Goal: Task Accomplishment & Management: Use online tool/utility

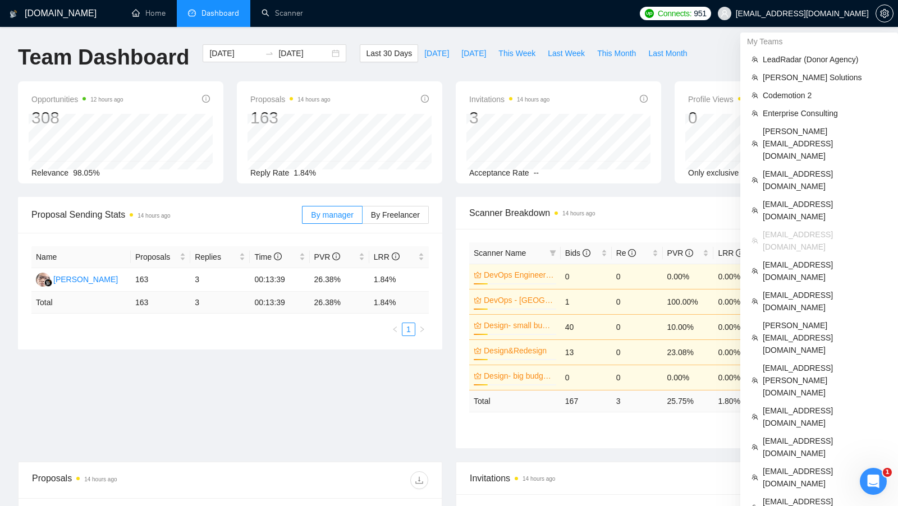
scroll to position [1, 0]
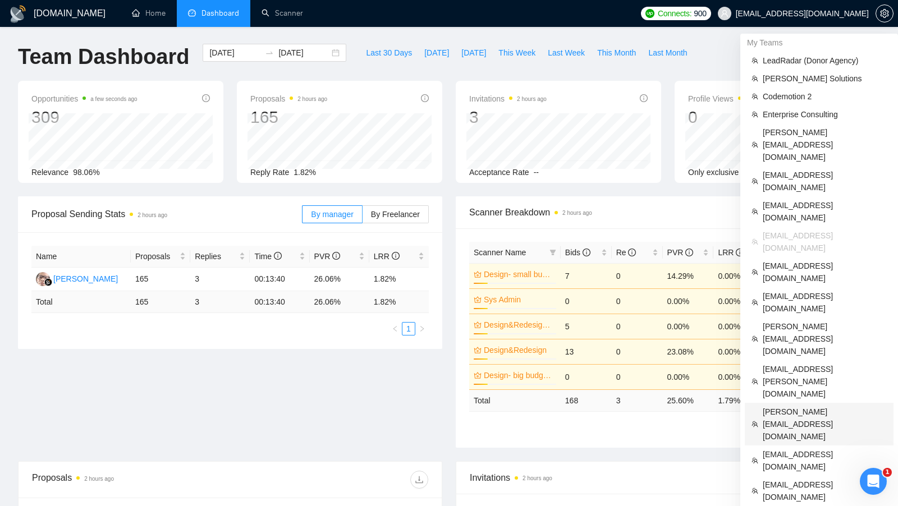
click at [817, 406] on span "[PERSON_NAME][EMAIL_ADDRESS][DOMAIN_NAME]" at bounding box center [825, 424] width 124 height 37
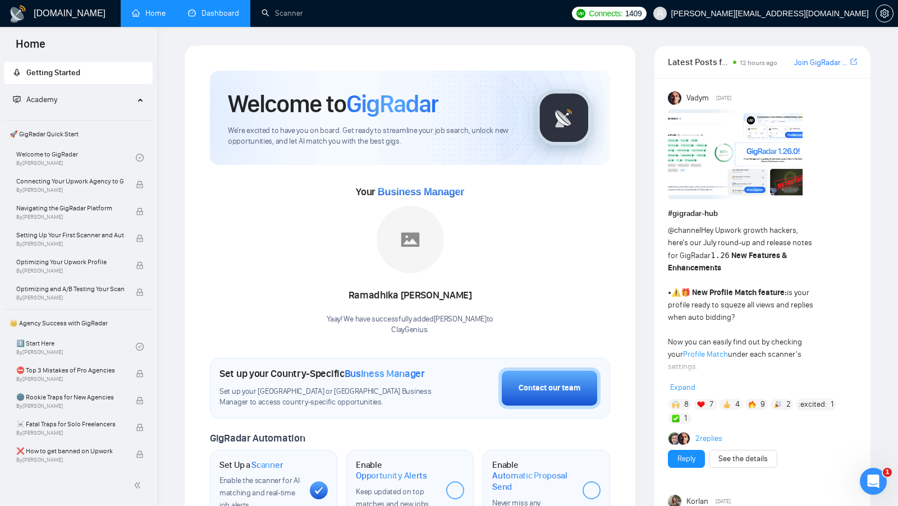
click at [228, 18] on link "Dashboard" at bounding box center [213, 13] width 51 height 10
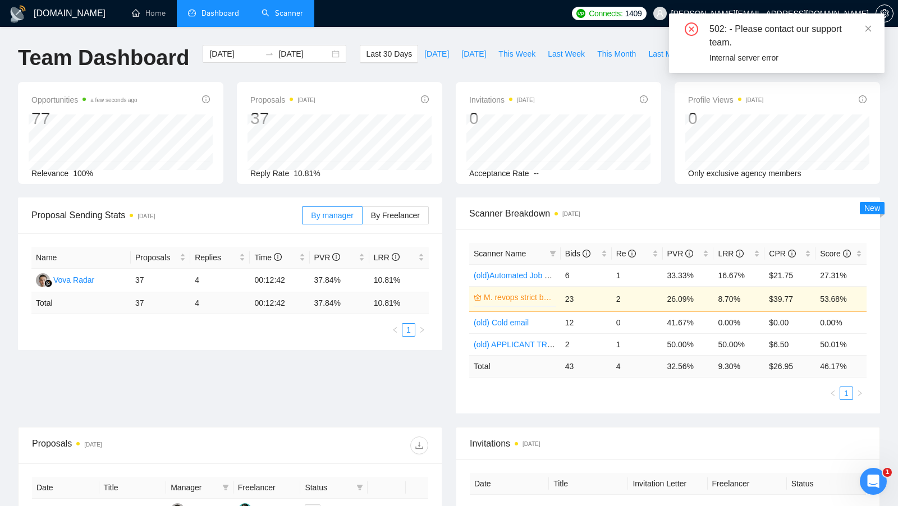
click at [267, 26] on li "Scanner" at bounding box center [282, 13] width 64 height 27
click at [295, 15] on link "Scanner" at bounding box center [283, 13] width 42 height 10
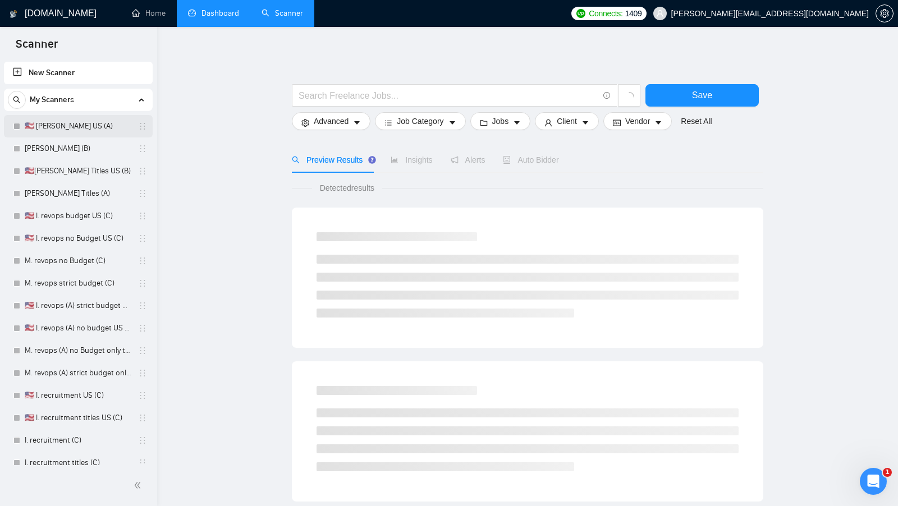
click at [90, 129] on link "🇺🇸 [PERSON_NAME] US (A)" at bounding box center [78, 126] width 107 height 22
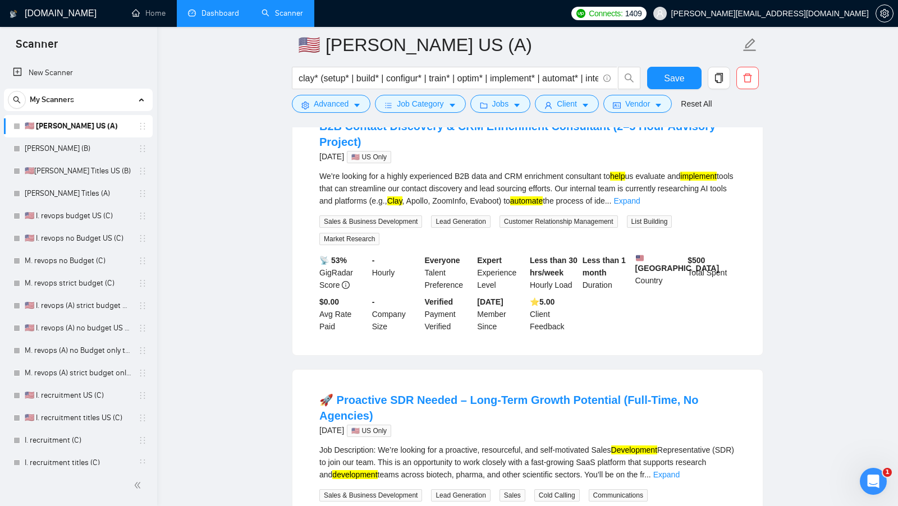
scroll to position [375, 0]
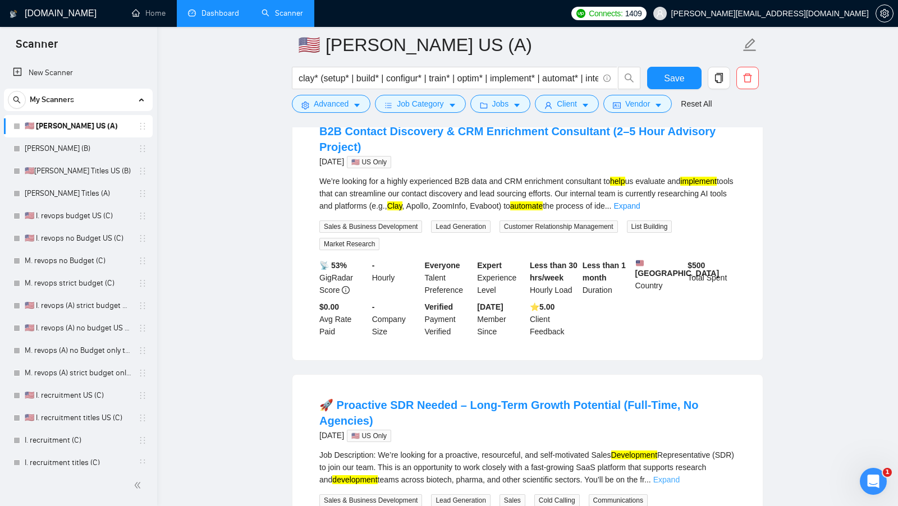
click at [680, 475] on link "Expand" at bounding box center [666, 479] width 26 height 9
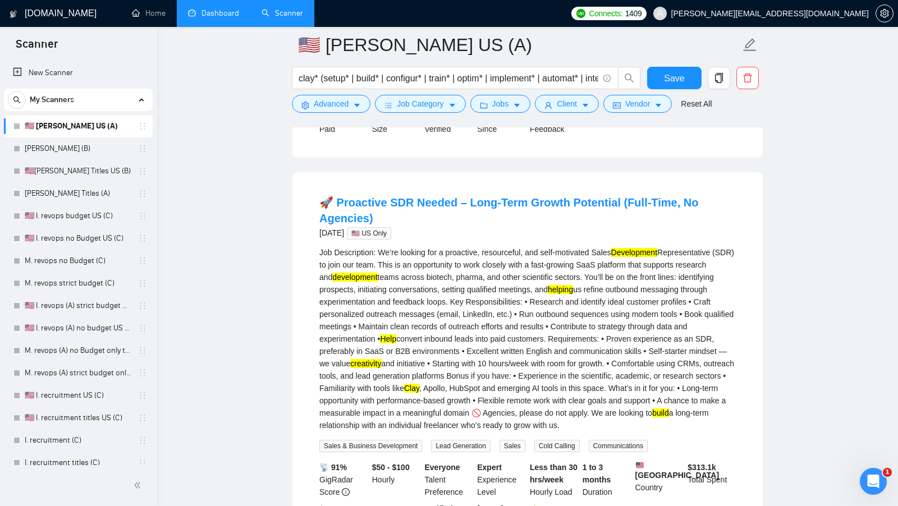
scroll to position [566, 0]
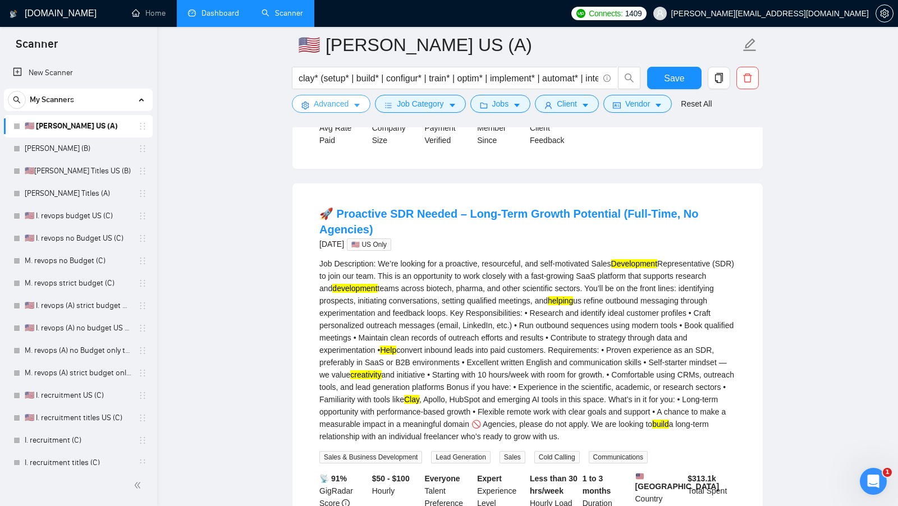
click at [333, 106] on span "Advanced" at bounding box center [331, 104] width 35 height 12
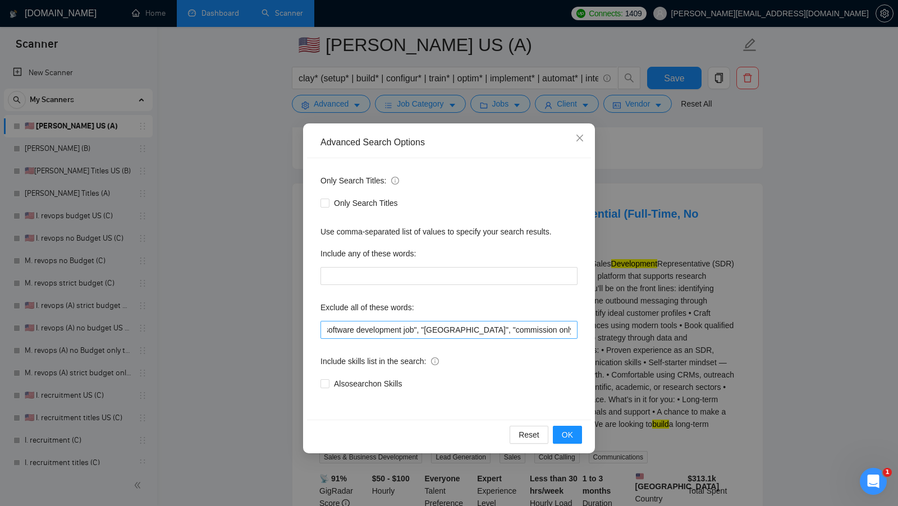
scroll to position [0, 0]
click at [559, 427] on button "OK" at bounding box center [567, 435] width 29 height 18
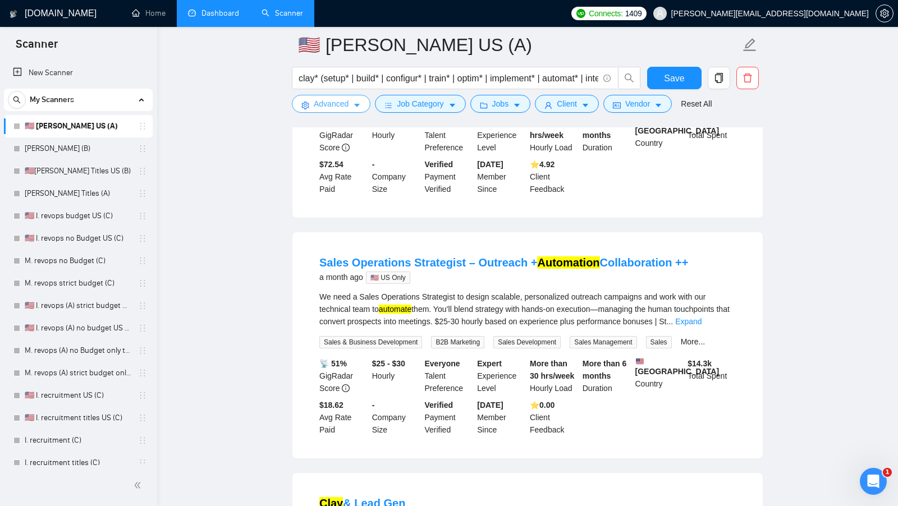
scroll to position [921, 0]
click at [702, 327] on link "Expand" at bounding box center [688, 322] width 26 height 9
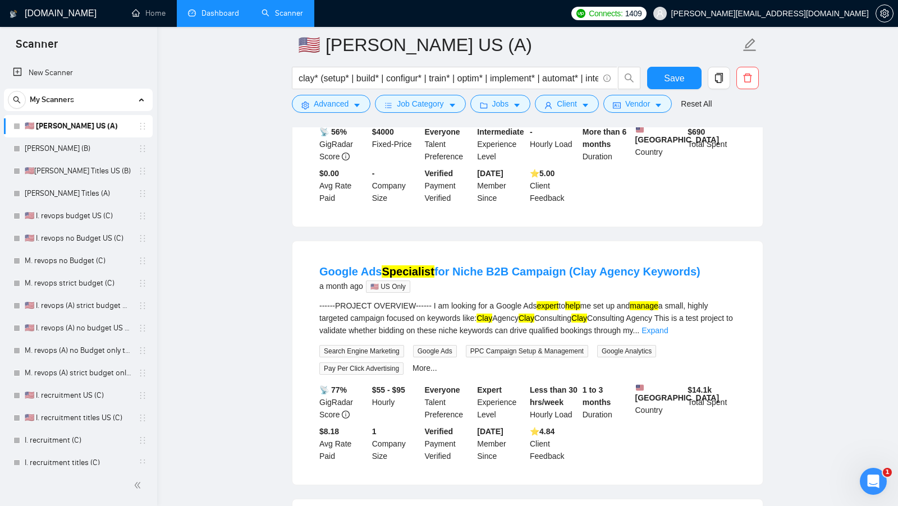
scroll to position [1547, 0]
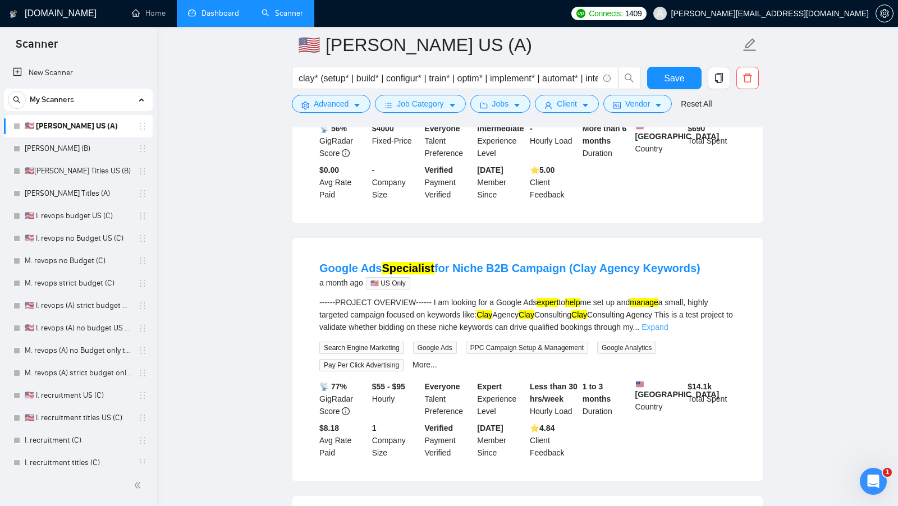
click at [668, 332] on link "Expand" at bounding box center [655, 327] width 26 height 9
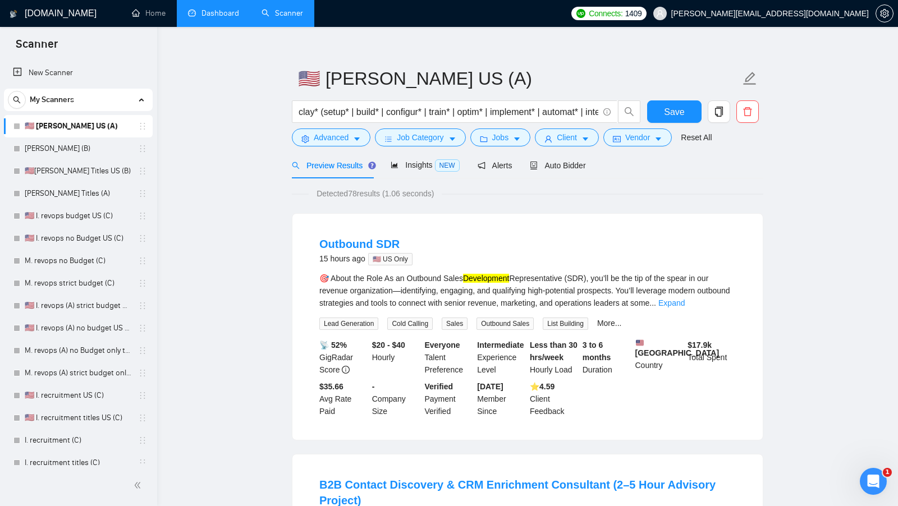
scroll to position [0, 0]
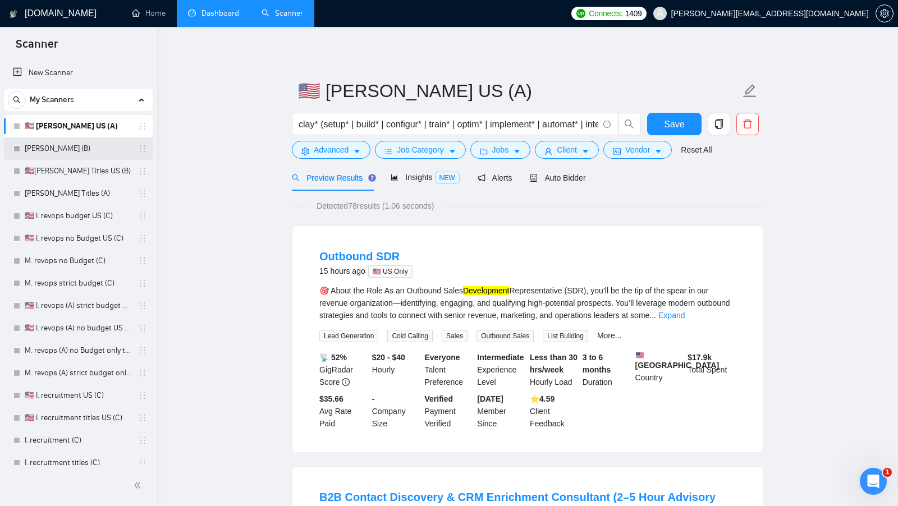
click at [77, 152] on link "[PERSON_NAME] (B)" at bounding box center [78, 149] width 107 height 22
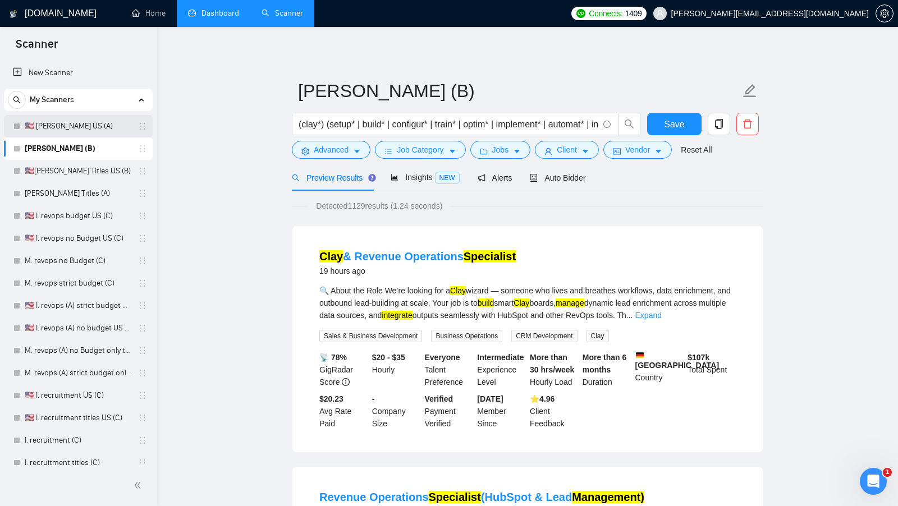
click at [61, 122] on link "🇺🇸 [PERSON_NAME] US (A)" at bounding box center [78, 126] width 107 height 22
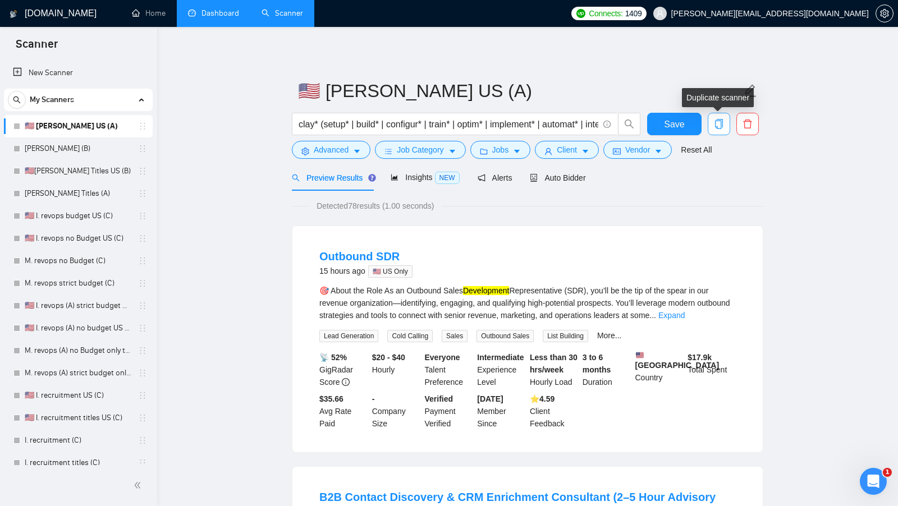
click at [715, 125] on icon "copy" at bounding box center [719, 124] width 8 height 10
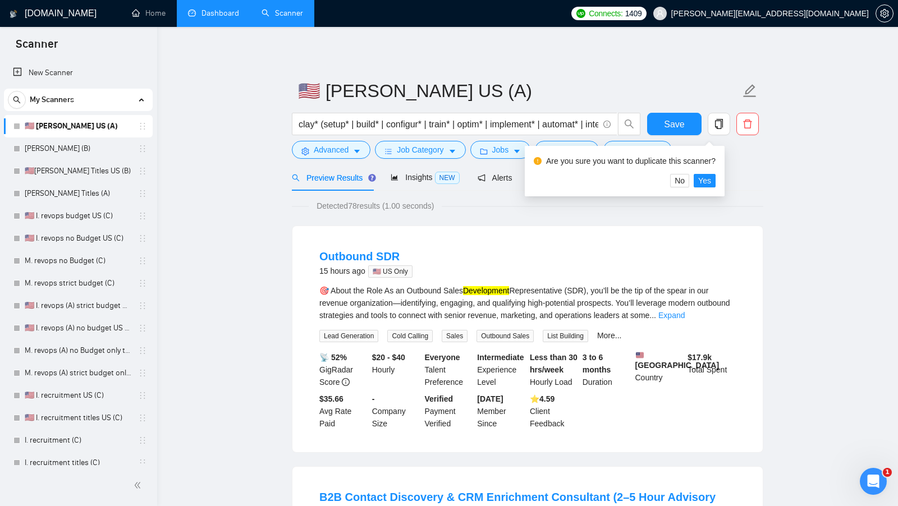
click at [676, 236] on div "Outbound SDR 15 hours ago 🇺🇸 US Only 🎯 About the Role As an Outbound Sales Deve…" at bounding box center [527, 339] width 470 height 226
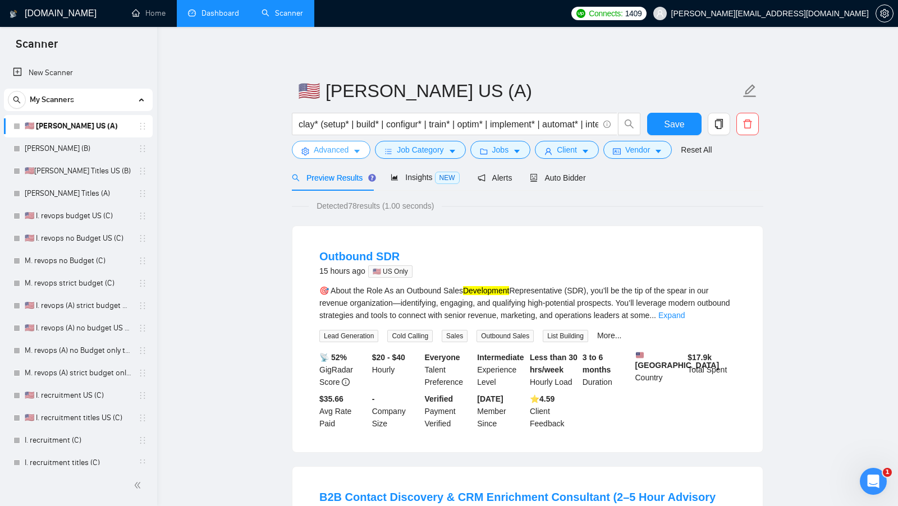
click at [342, 154] on span "Advanced" at bounding box center [331, 150] width 35 height 12
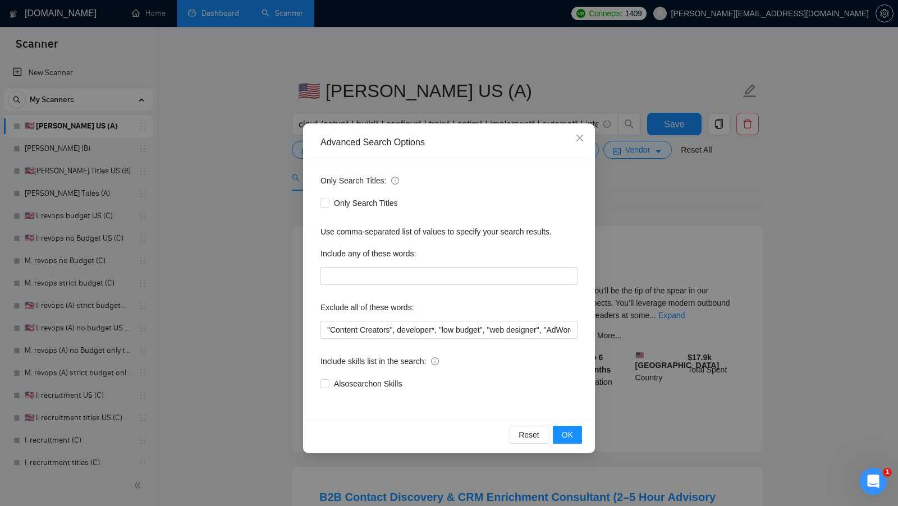
click at [748, 253] on div "Advanced Search Options Only Search Titles: Only Search Titles Use comma-separa…" at bounding box center [449, 253] width 898 height 506
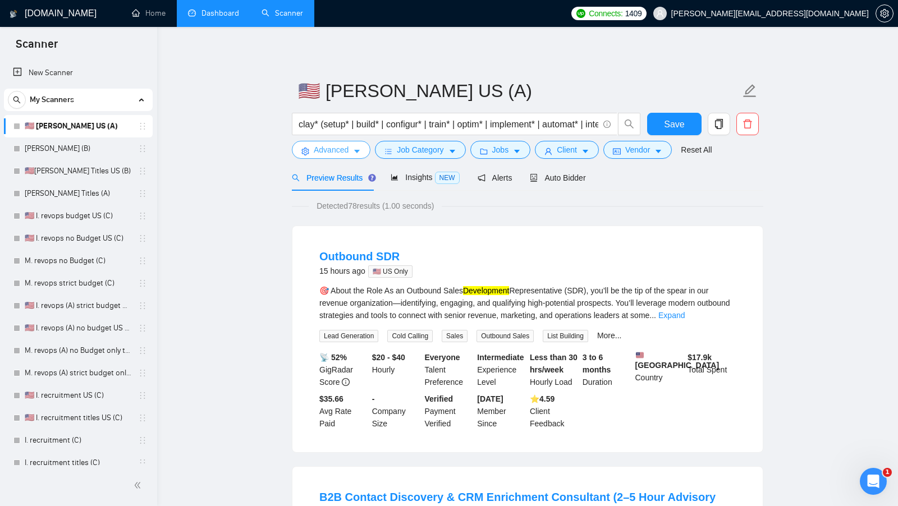
click at [325, 148] on span "Advanced" at bounding box center [331, 150] width 35 height 12
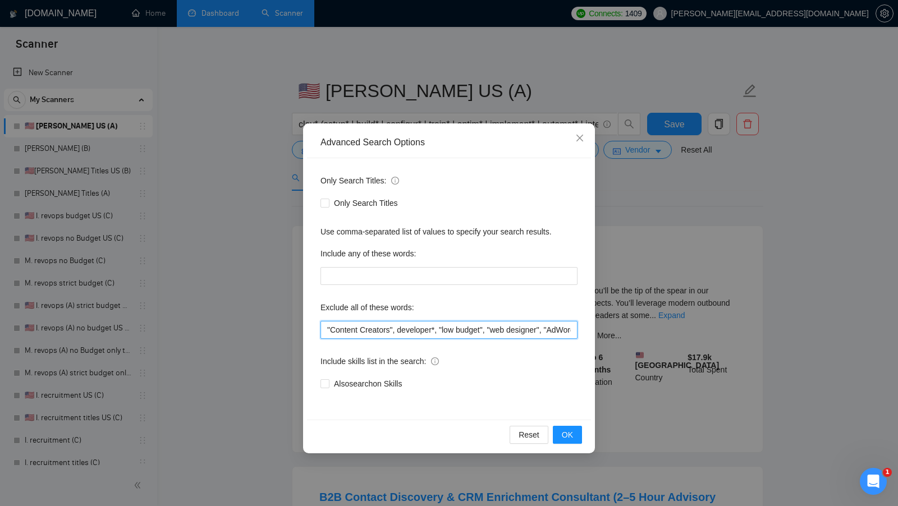
click at [324, 328] on input ""Content Creators", developer*, "low budget", "web designer", "AdWords", "South…" at bounding box center [449, 330] width 257 height 18
paste input ""no agencies", "won't be recruiting agencies", "agencies not to apply", "no age…"
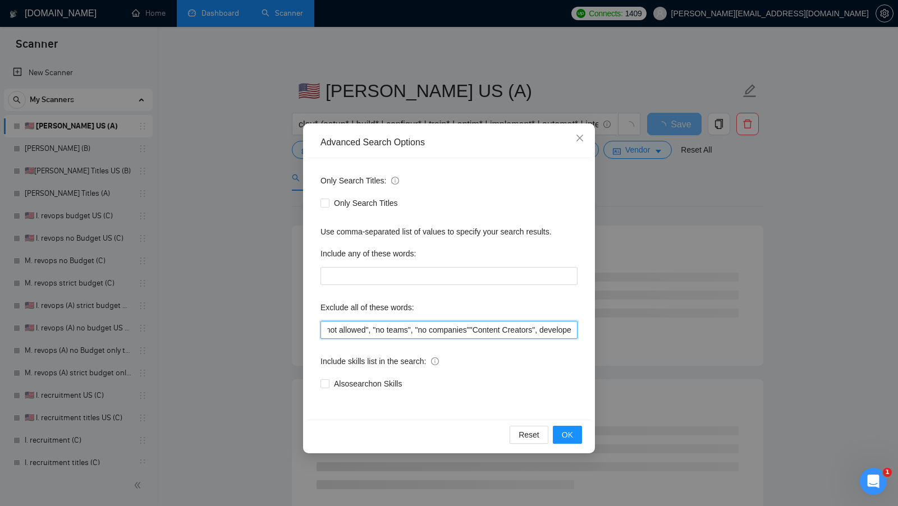
scroll to position [0, 1415]
click at [565, 430] on span "OK" at bounding box center [567, 435] width 11 height 12
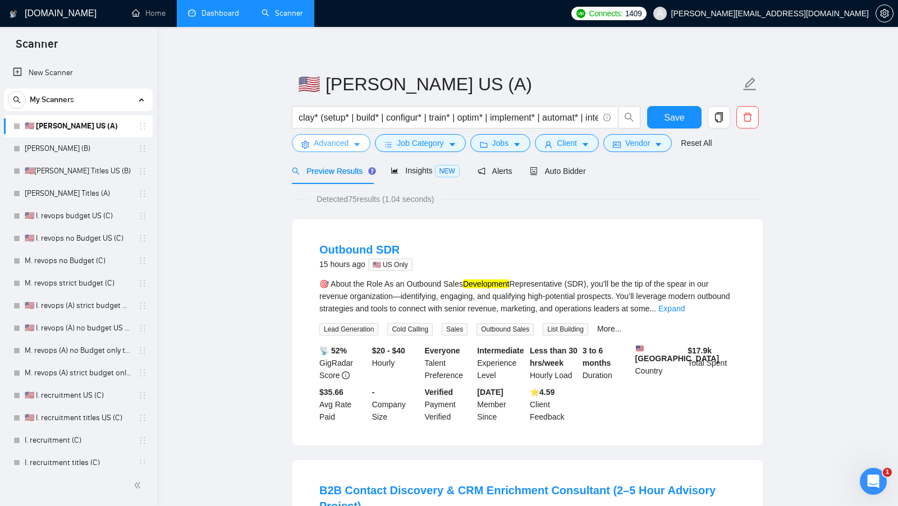
scroll to position [0, 0]
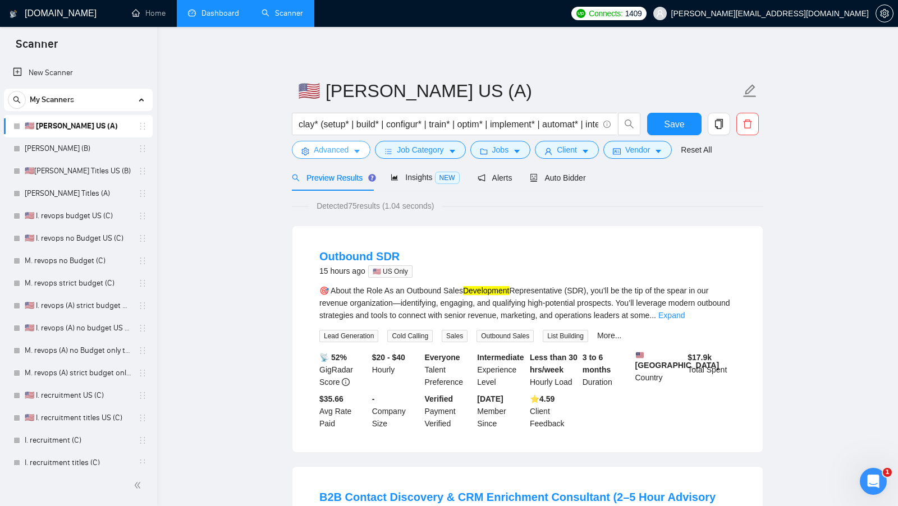
click at [344, 145] on span "Advanced" at bounding box center [331, 150] width 35 height 12
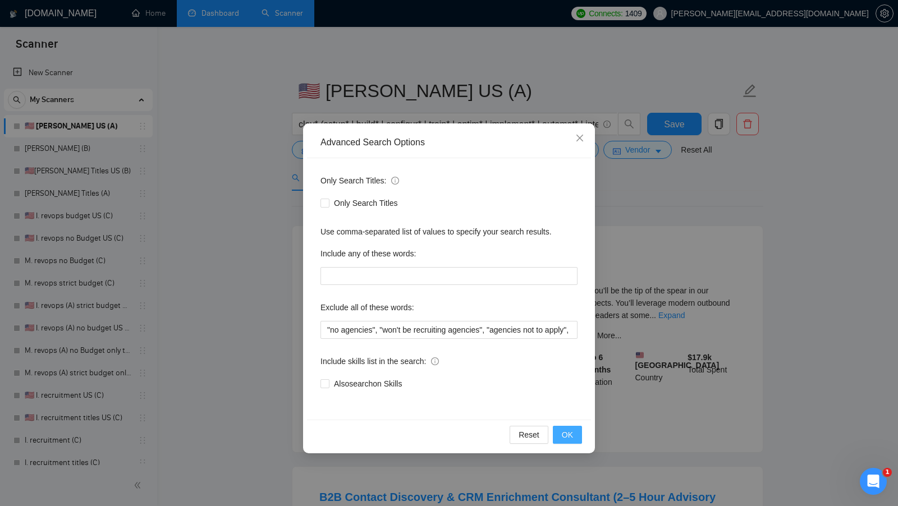
click at [568, 428] on button "OK" at bounding box center [567, 435] width 29 height 18
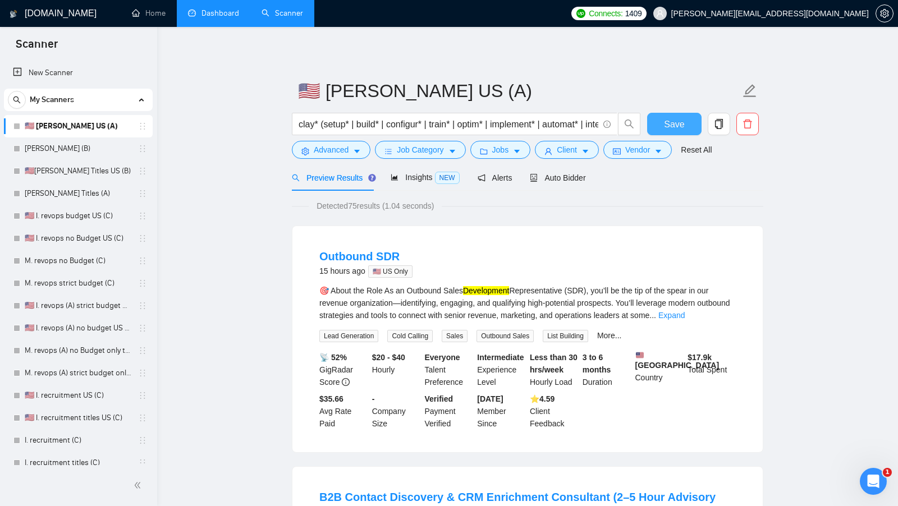
click at [669, 119] on span "Save" at bounding box center [674, 124] width 20 height 14
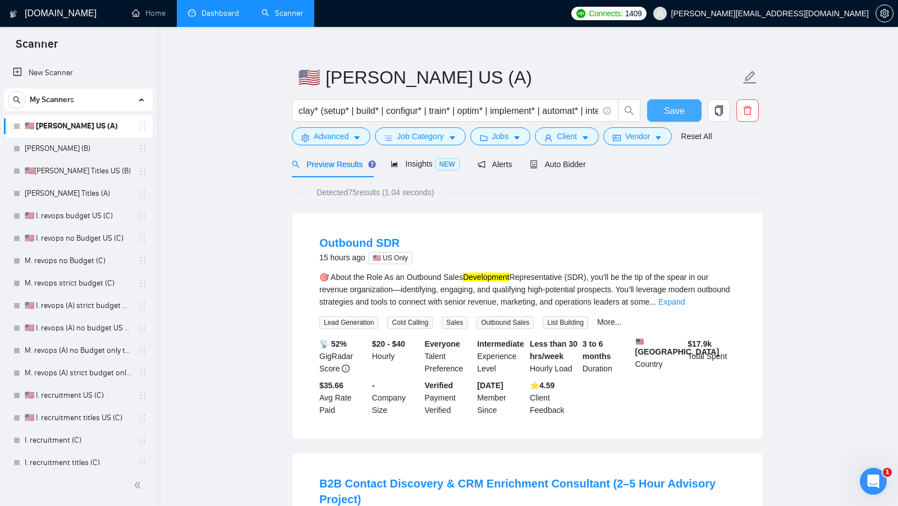
scroll to position [16, 0]
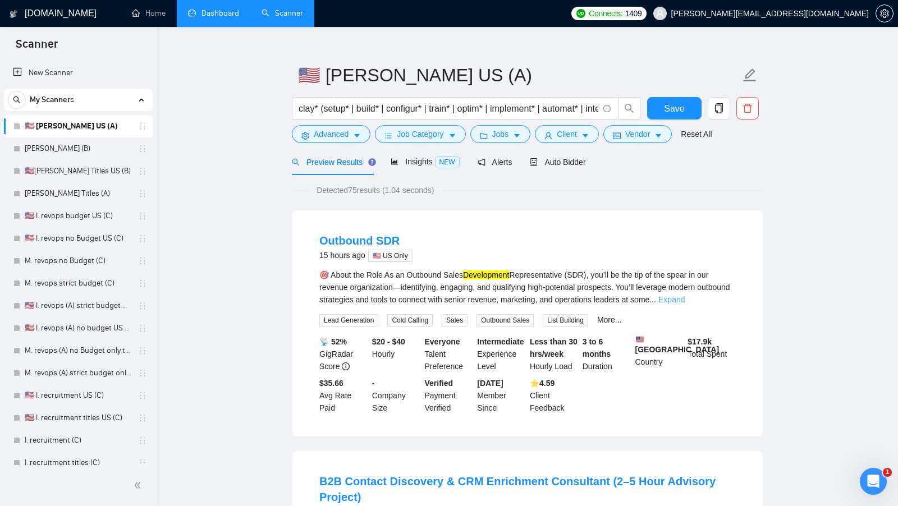
click at [685, 301] on link "Expand" at bounding box center [671, 299] width 26 height 9
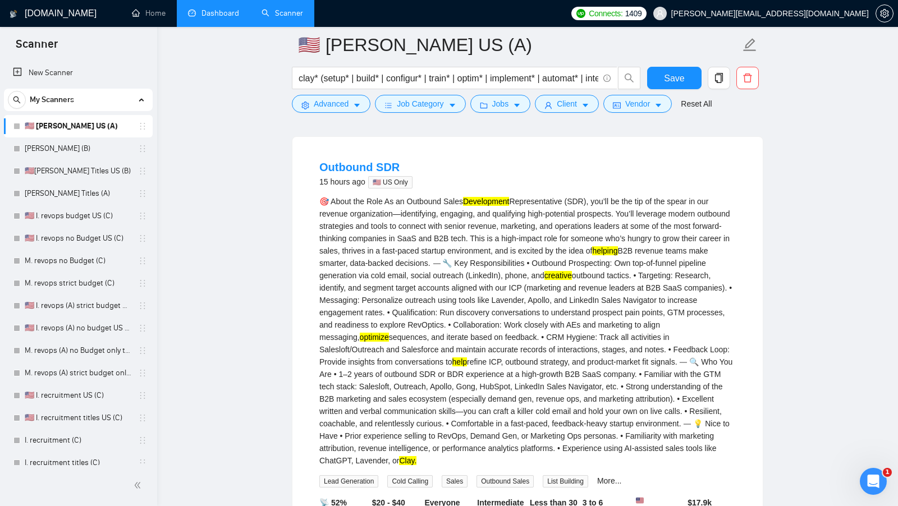
scroll to position [94, 0]
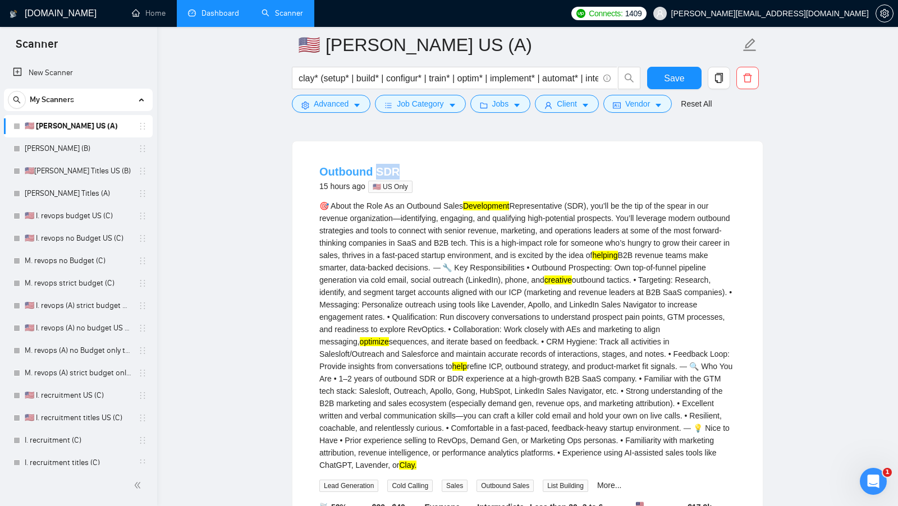
drag, startPoint x: 432, startPoint y: 170, endPoint x: 373, endPoint y: 168, distance: 59.0
click at [373, 168] on div "Outbound SDR 15 hours ago 🇺🇸 US Only" at bounding box center [527, 178] width 417 height 29
copy link "SDR"
click at [335, 108] on span "Advanced" at bounding box center [331, 104] width 35 height 12
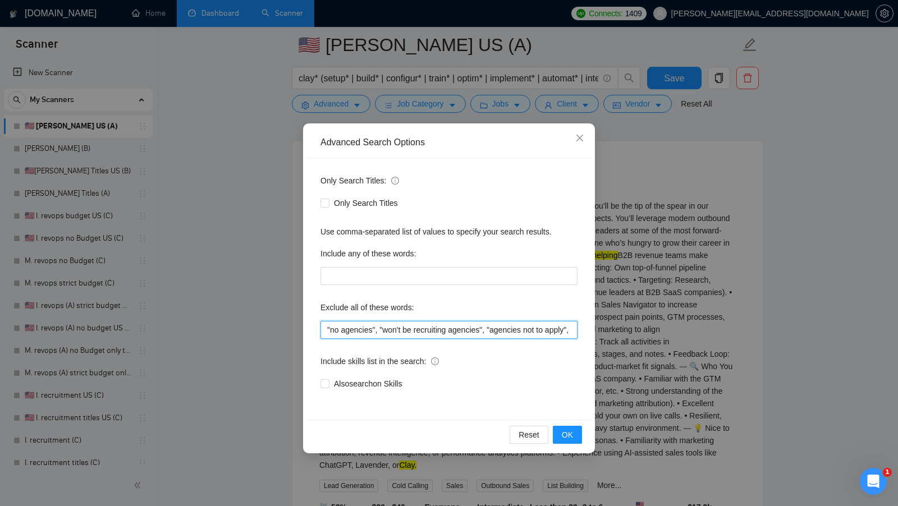
click at [324, 326] on input ""no agencies", "won't be recruiting agencies", "agencies not to apply", "no age…" at bounding box center [449, 330] width 257 height 18
paste input "SDR"
click at [576, 435] on button "OK" at bounding box center [567, 435] width 29 height 18
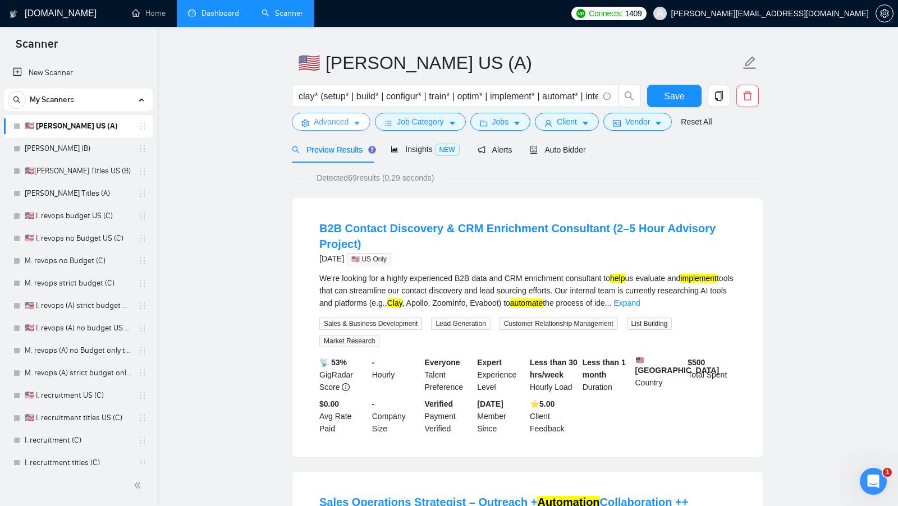
scroll to position [29, 0]
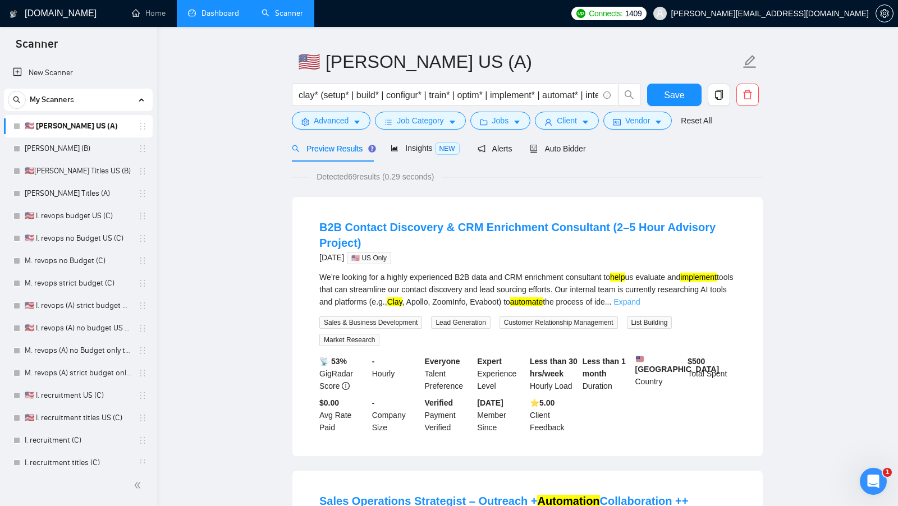
click at [640, 301] on link "Expand" at bounding box center [627, 302] width 26 height 9
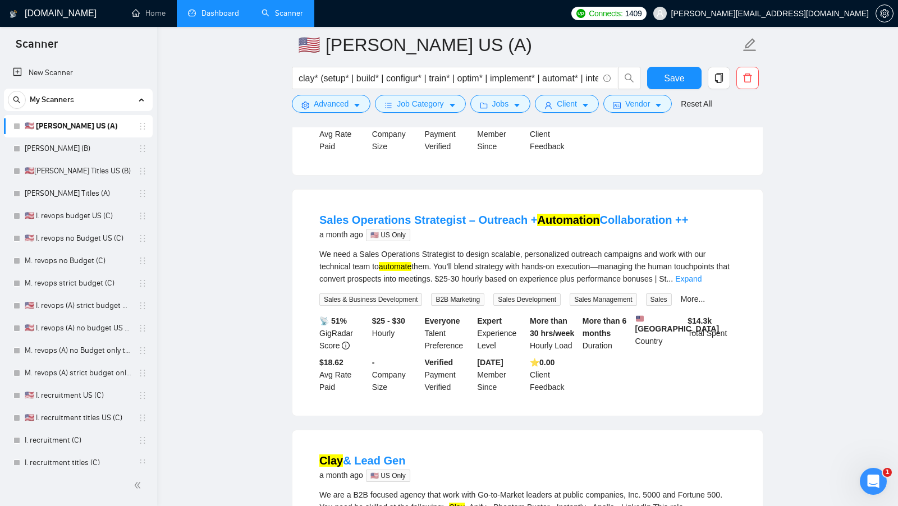
scroll to position [475, 0]
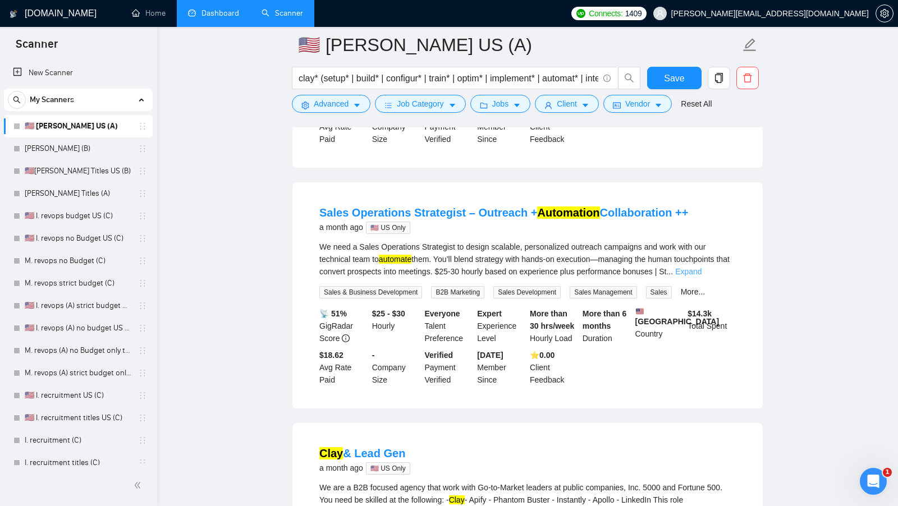
click at [702, 276] on link "Expand" at bounding box center [688, 271] width 26 height 9
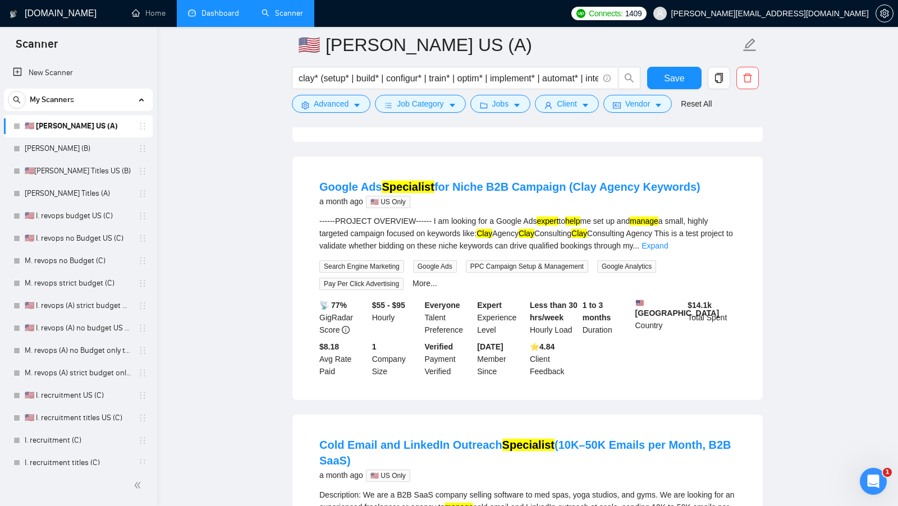
scroll to position [1150, 0]
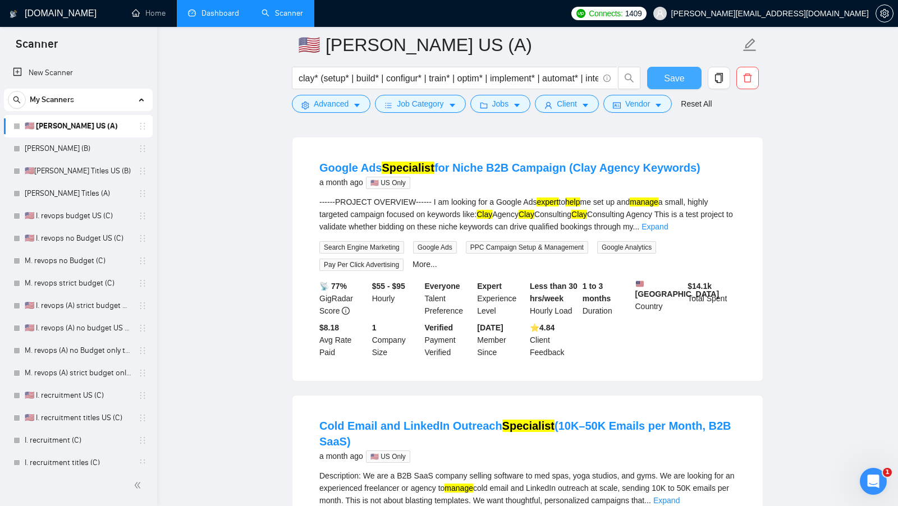
click at [673, 69] on button "Save" at bounding box center [674, 78] width 54 height 22
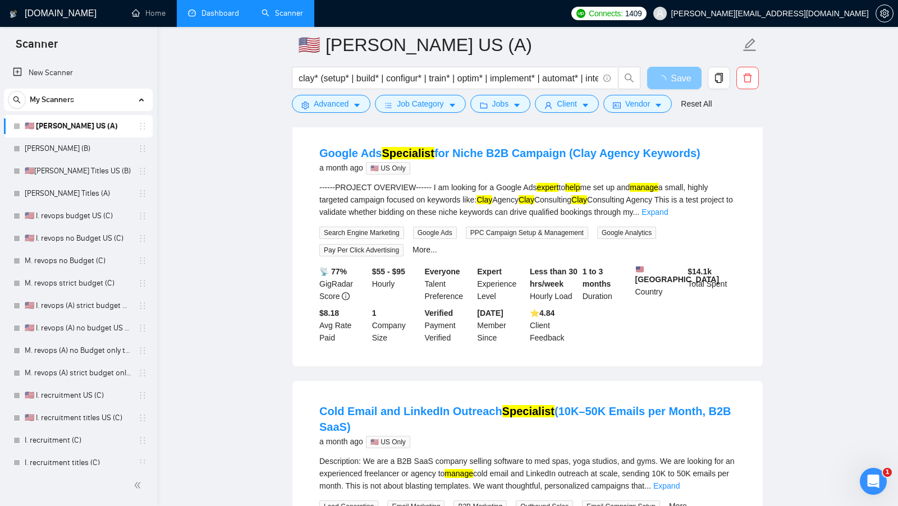
scroll to position [1166, 0]
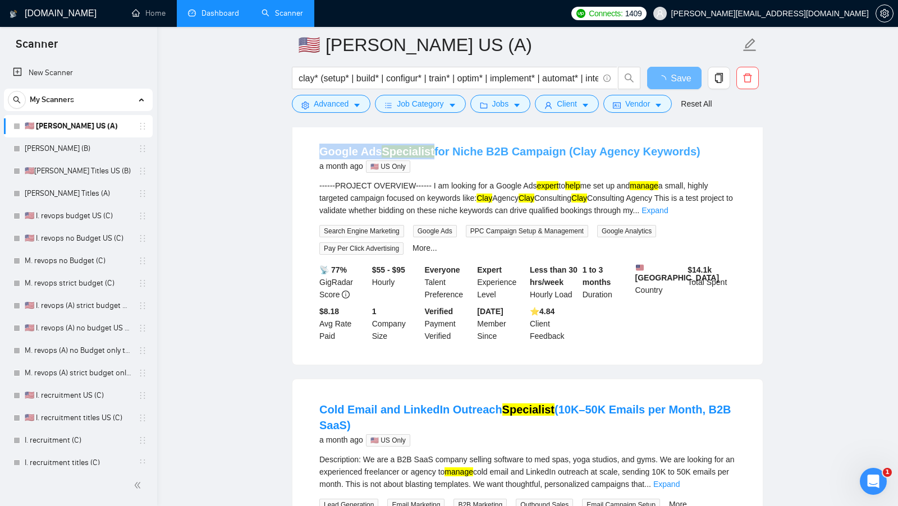
drag, startPoint x: 312, startPoint y: 180, endPoint x: 432, endPoint y: 176, distance: 120.8
click at [432, 176] on li "Google Ads Specialist for Niche B2B Campaign (Clay Agency Keywords) a month ago…" at bounding box center [527, 243] width 443 height 217
copy link "Google Ads Specialist"
click at [342, 97] on button "Advanced" at bounding box center [331, 104] width 79 height 18
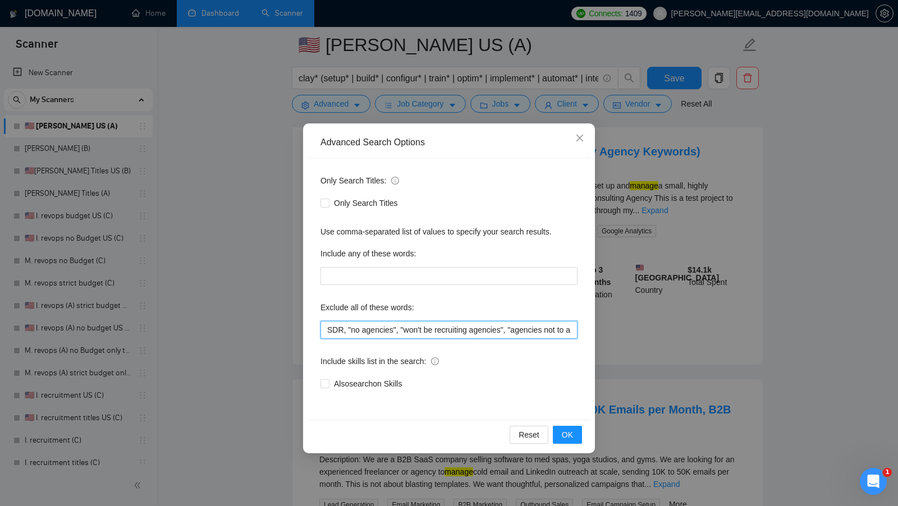
click at [324, 332] on input "SDR, "no agencies", "won't be recruiting agencies", "agencies not to apply", "n…" at bounding box center [449, 330] width 257 height 18
paste input "Google Ads Specialist"
click at [409, 330] on input "Google Ads Specialist, SDR, "no agencies", "won't be recruiting agencies", "age…" at bounding box center [449, 330] width 257 height 18
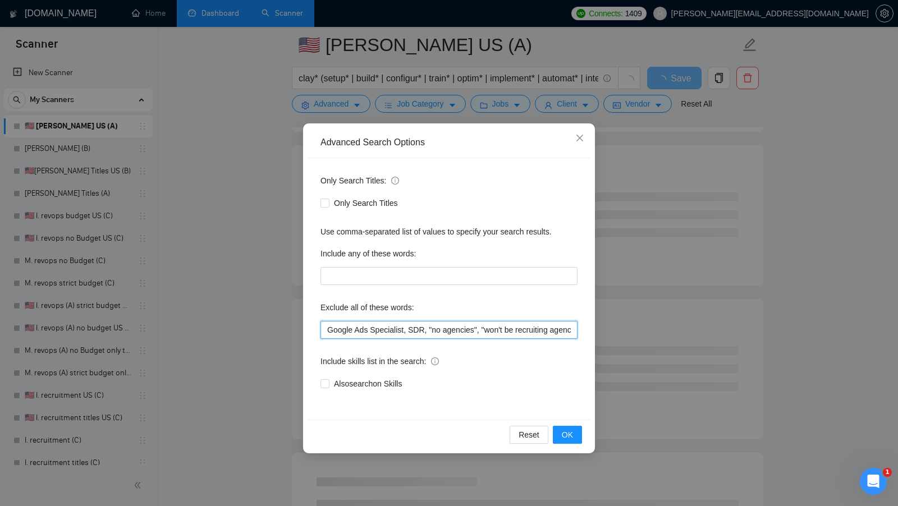
click at [405, 330] on input "Google Ads Specialist, SDR, "no agencies", "won't be recruiting agencies", "age…" at bounding box center [449, 330] width 257 height 18
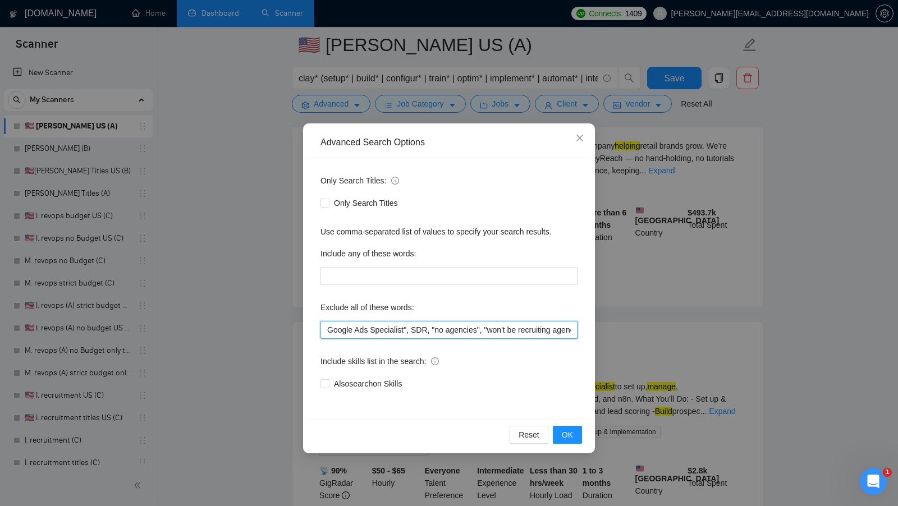
click at [326, 325] on input "Google Ads Specialist", SDR, "no agencies", "won't be recruiting agencies", "ag…" at bounding box center [449, 330] width 257 height 18
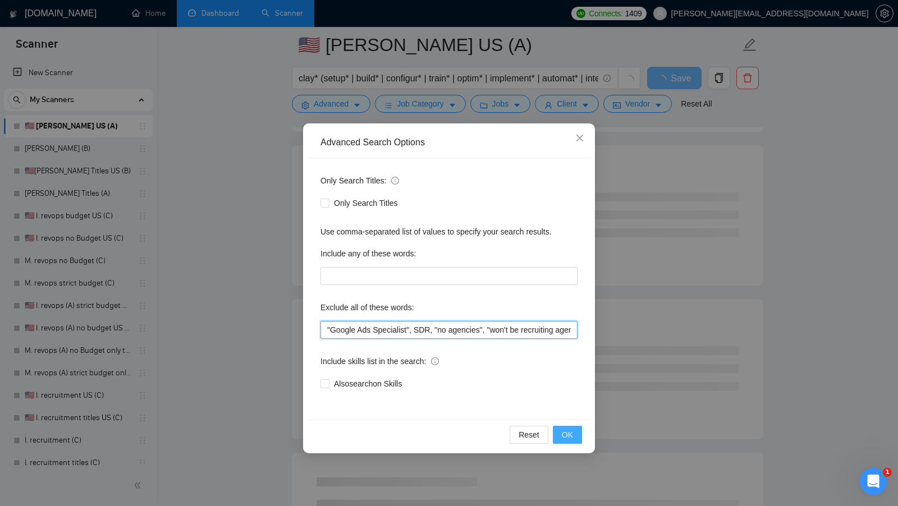
type input ""Google Ads Specialist", SDR, "no agencies", "won't be recruiting agencies", "a…"
click at [572, 437] on span "OK" at bounding box center [567, 435] width 11 height 12
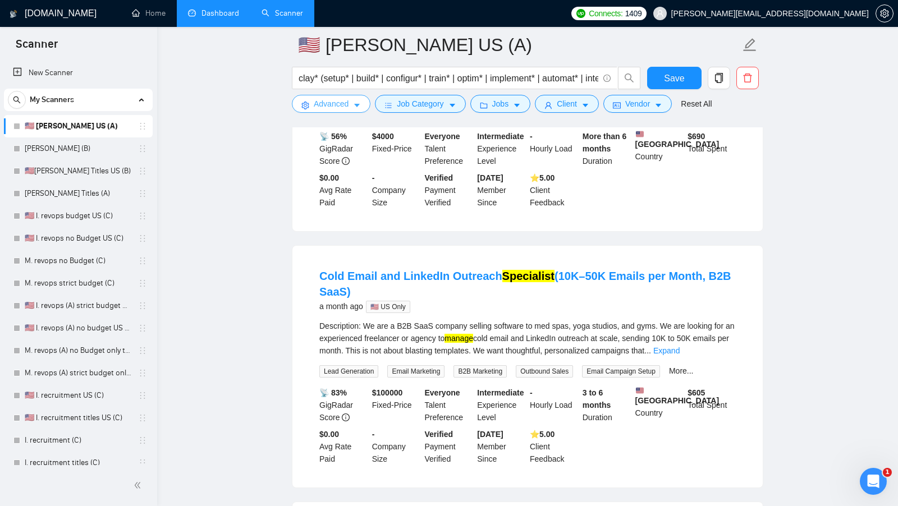
scroll to position [765, 0]
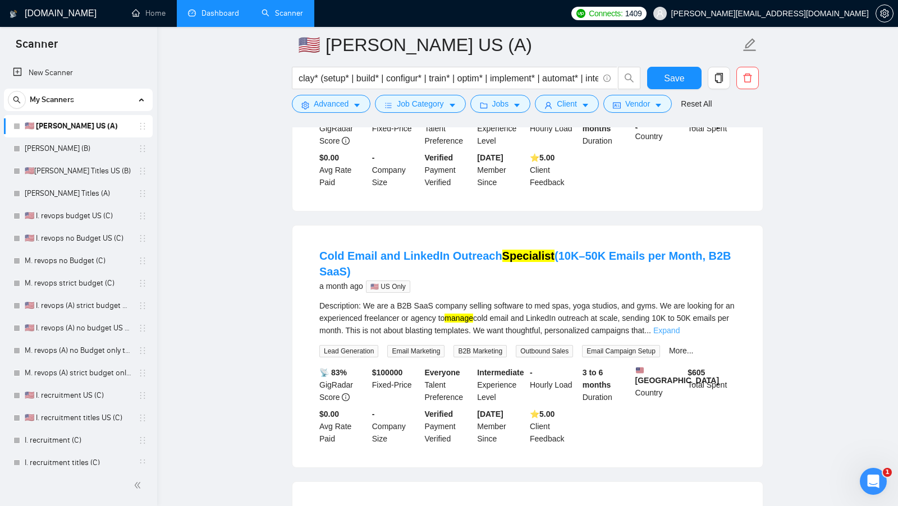
click at [680, 335] on link "Expand" at bounding box center [666, 330] width 26 height 9
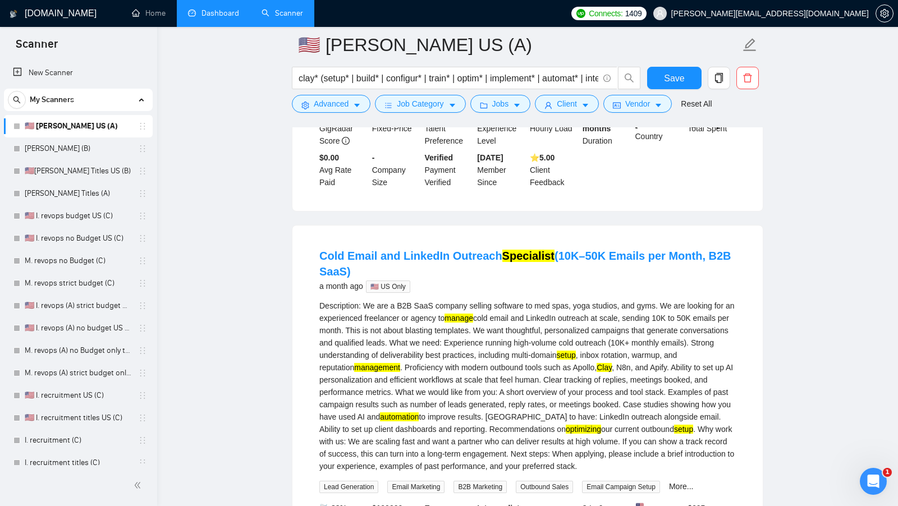
click at [443, 118] on div at bounding box center [528, 122] width 472 height 9
click at [437, 109] on span "Job Category" at bounding box center [420, 104] width 47 height 12
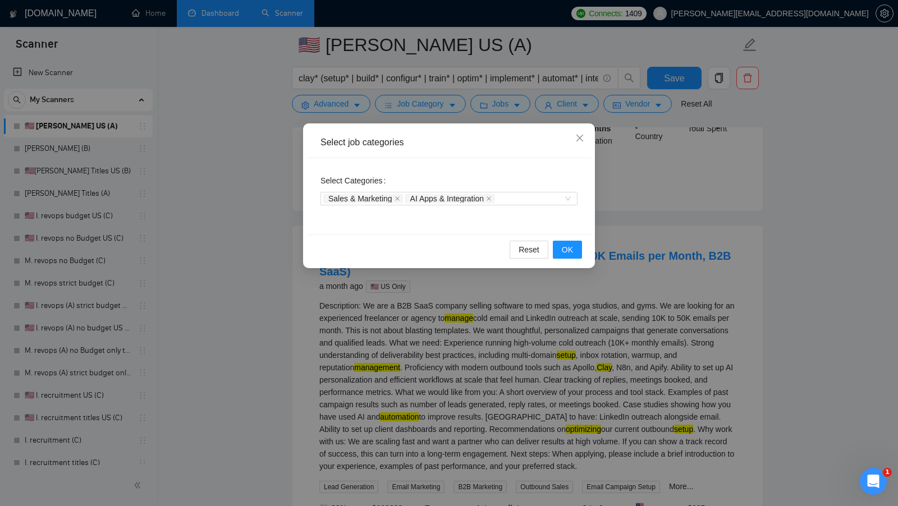
click at [666, 174] on div "Select job categories Select Categories Sales & Marketing AI Apps & Integration…" at bounding box center [449, 253] width 898 height 506
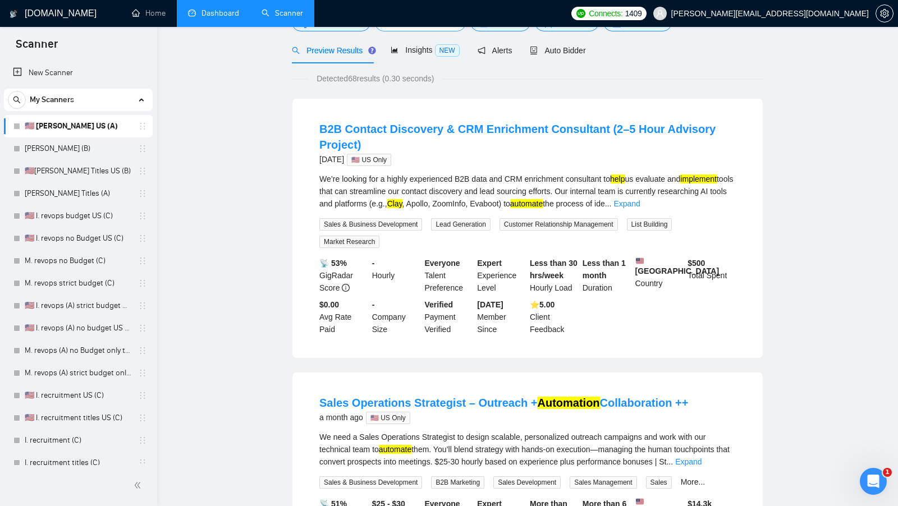
scroll to position [29, 0]
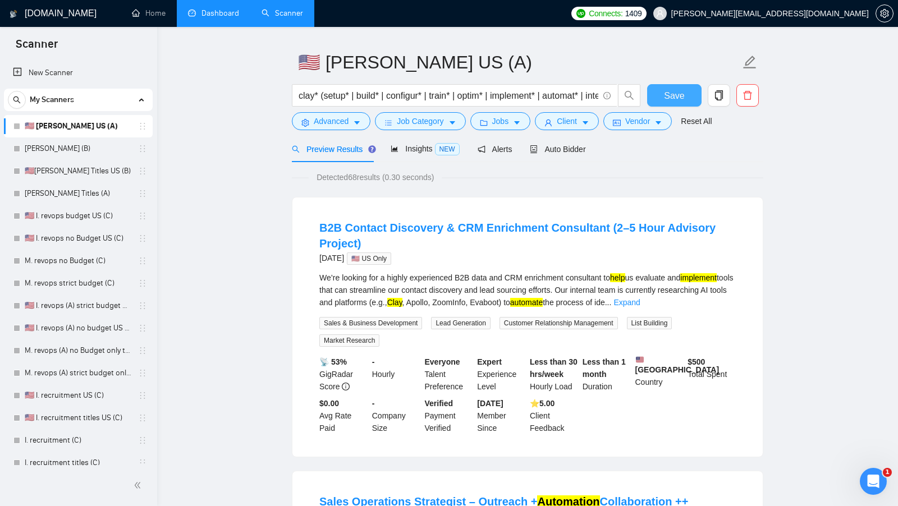
click at [685, 95] on button "Save" at bounding box center [674, 95] width 54 height 22
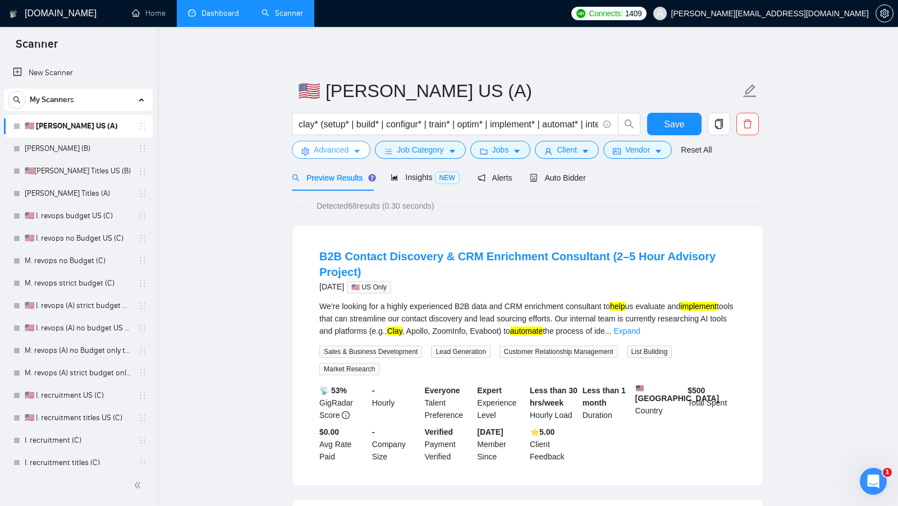
click at [347, 152] on span "Advanced" at bounding box center [331, 150] width 35 height 12
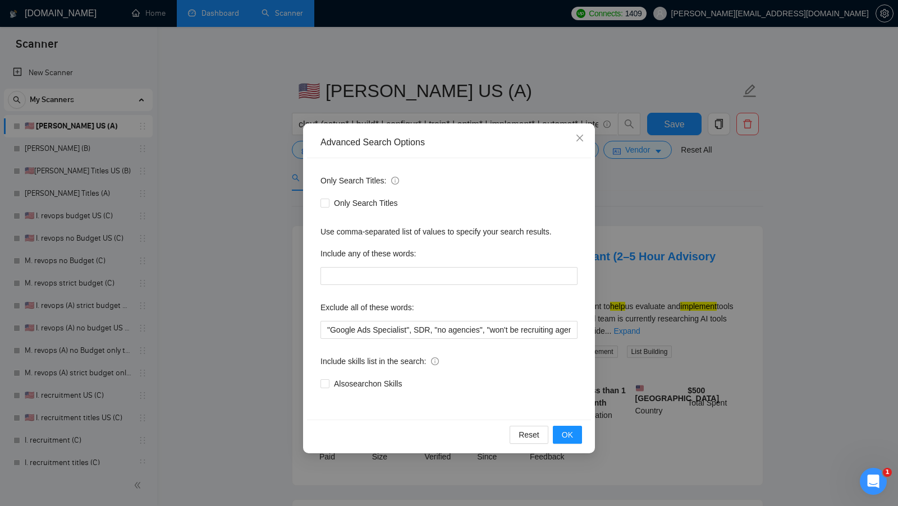
click at [666, 212] on div "Advanced Search Options Only Search Titles: Only Search Titles Use comma-separa…" at bounding box center [449, 253] width 898 height 506
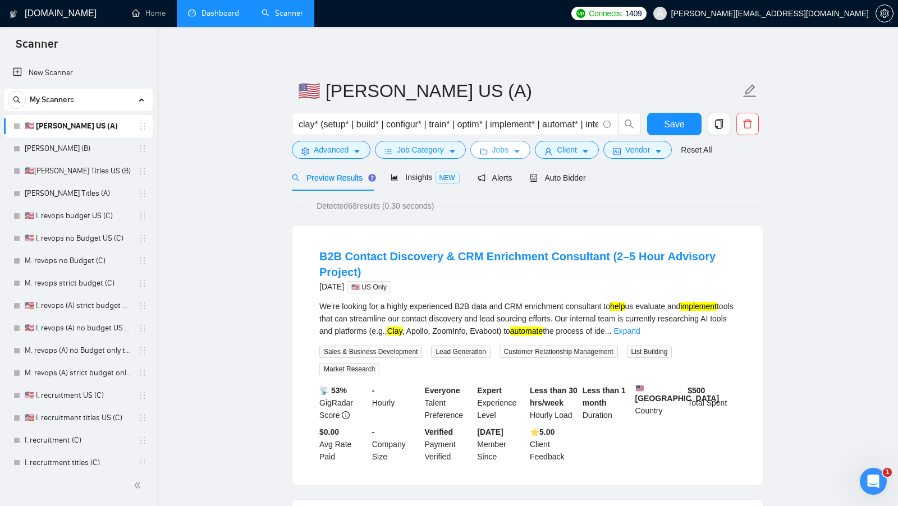
click at [489, 141] on button "Jobs" at bounding box center [500, 150] width 61 height 18
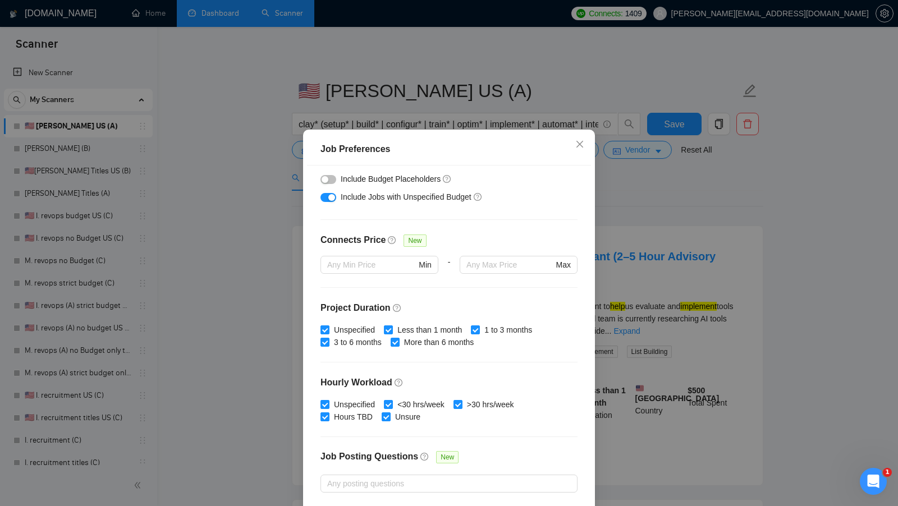
scroll to position [267, 0]
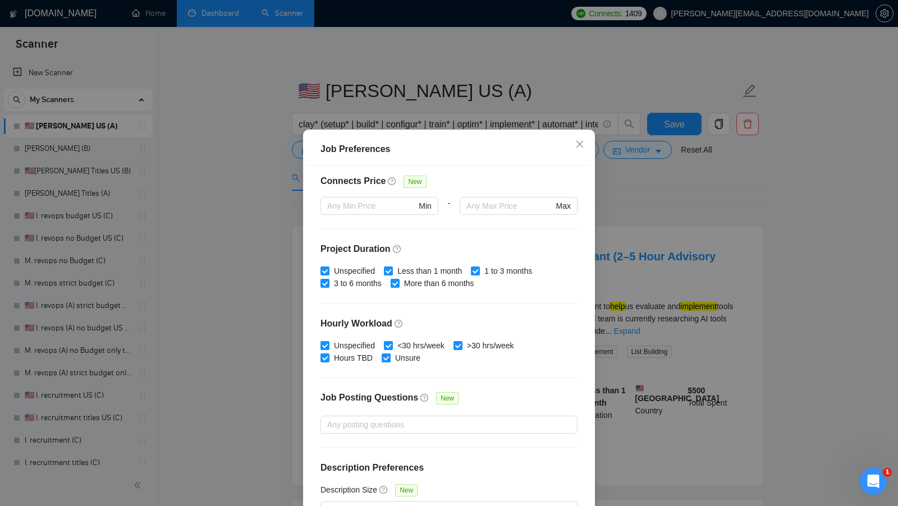
click at [700, 222] on div "Job Preferences Budget Project Type All Fixed Price Hourly Rate Fixed Price Bud…" at bounding box center [449, 253] width 898 height 506
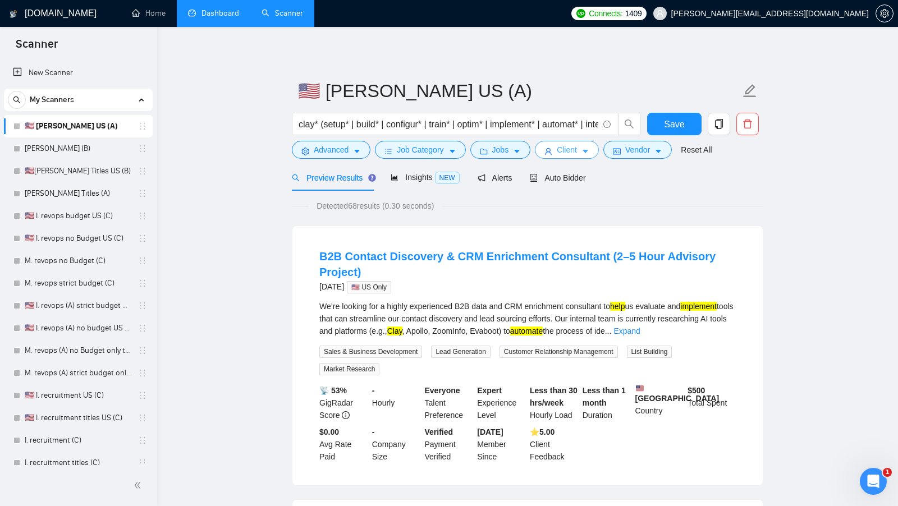
click at [575, 146] on span "Client" at bounding box center [567, 150] width 20 height 12
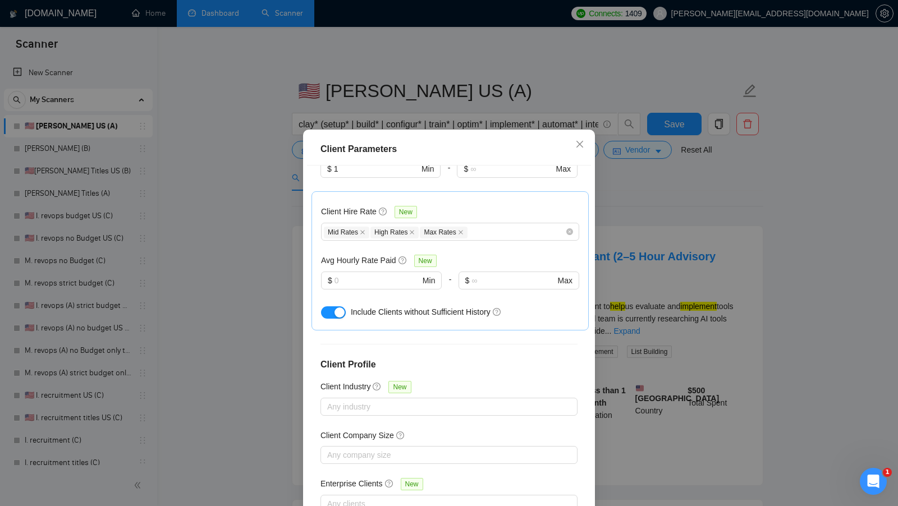
scroll to position [62, 0]
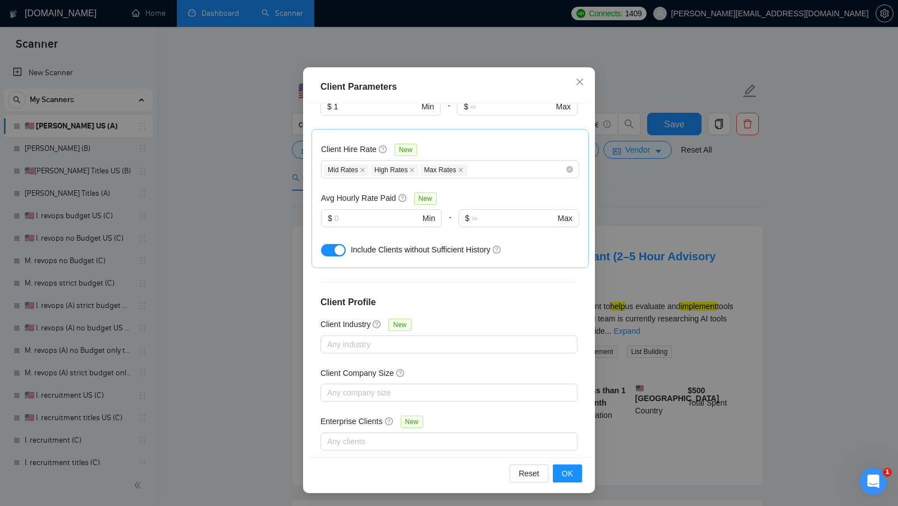
click at [716, 163] on div "Client Parameters Client Location Include Client Countries Select Exclude Clien…" at bounding box center [449, 253] width 898 height 506
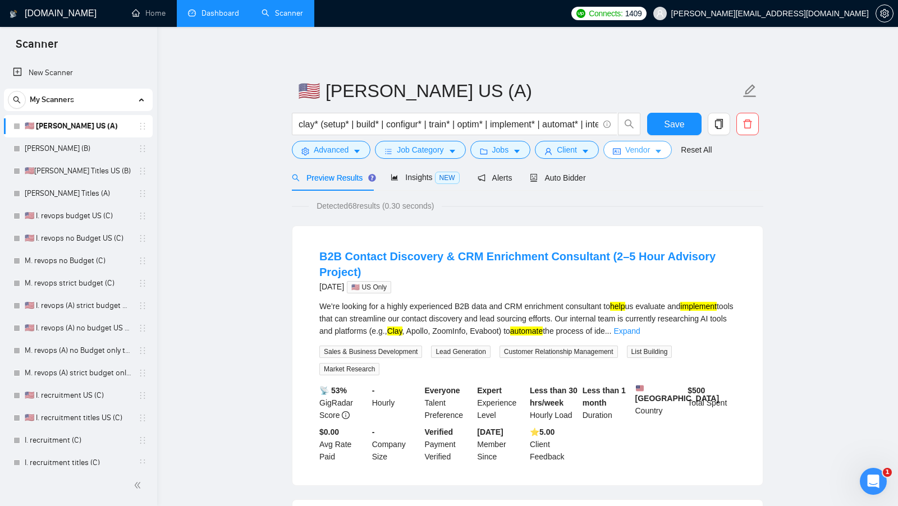
click at [652, 156] on button "Vendor" at bounding box center [637, 150] width 68 height 18
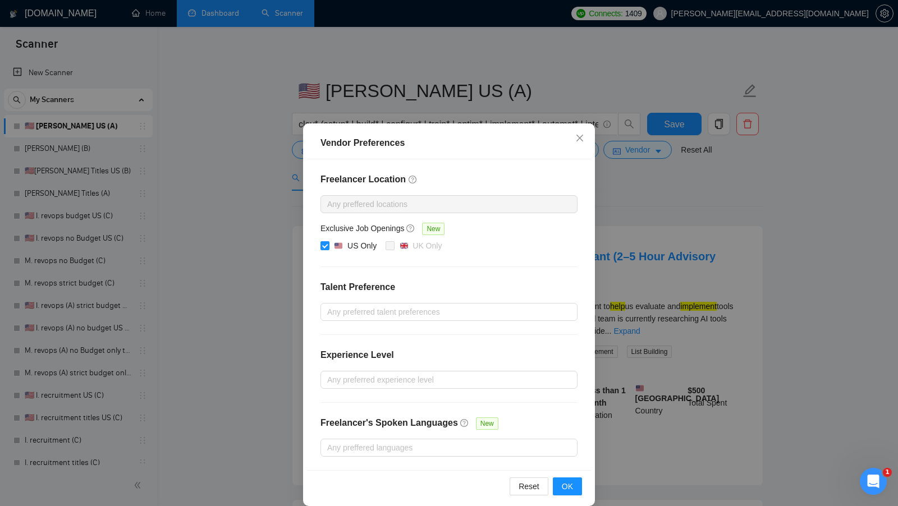
click at [675, 239] on div "Vendor Preferences Freelancer Location Any preffered locations Exclusive Job Op…" at bounding box center [449, 253] width 898 height 506
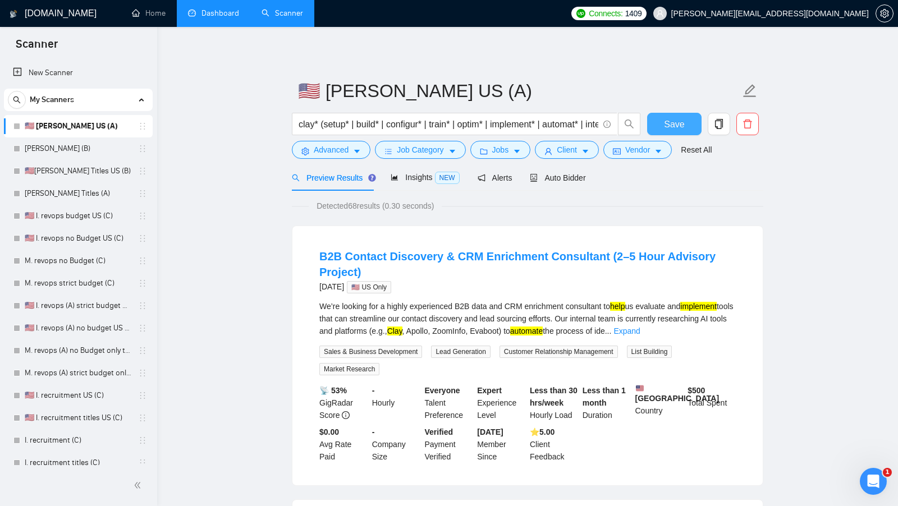
click at [694, 125] on button "Save" at bounding box center [674, 124] width 54 height 22
click at [720, 127] on icon "copy" at bounding box center [719, 124] width 10 height 10
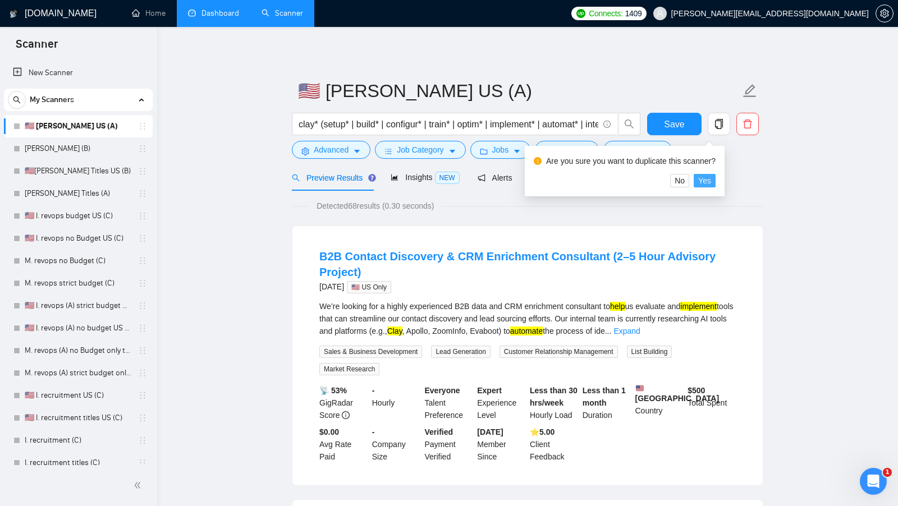
click at [711, 176] on span "Yes" at bounding box center [704, 181] width 13 height 12
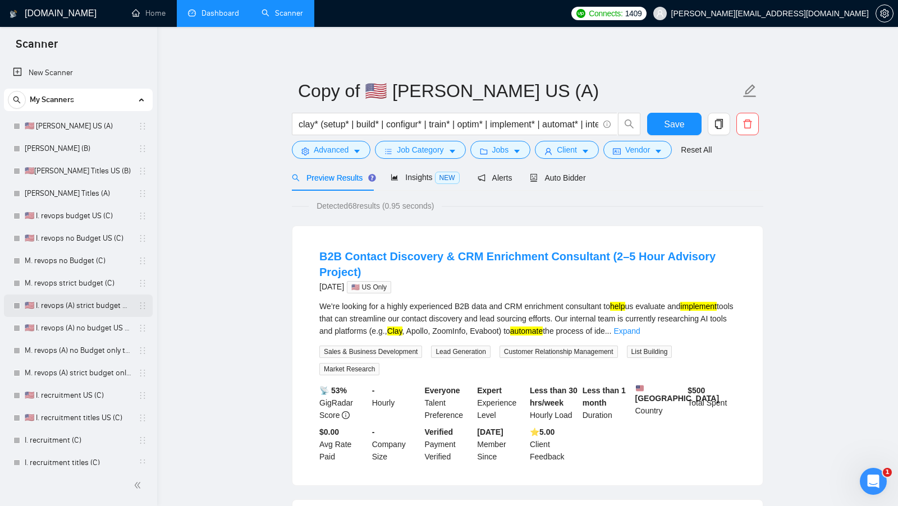
scroll to position [143, 0]
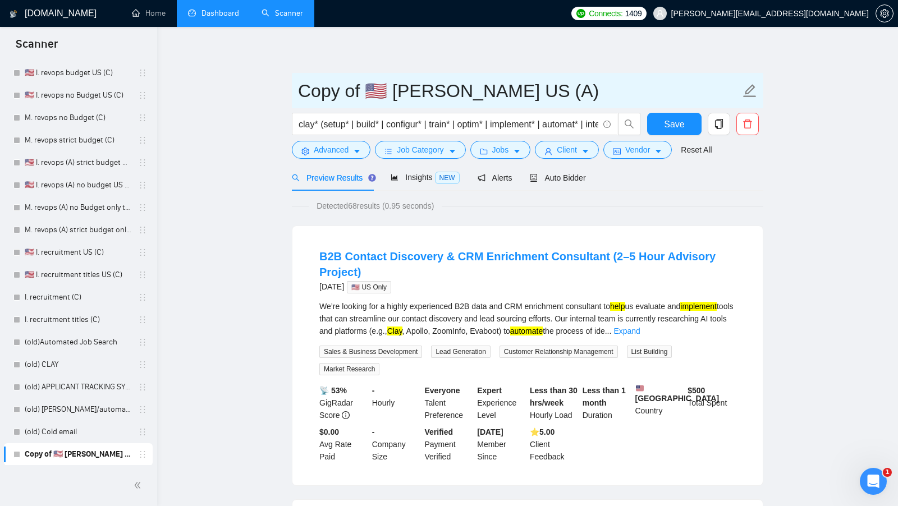
drag, startPoint x: 363, startPoint y: 85, endPoint x: 276, endPoint y: 82, distance: 87.6
click at [393, 86] on input "🇺🇸 [PERSON_NAME] US (A)" at bounding box center [519, 91] width 442 height 28
click at [416, 86] on input "🇺🇸 [PERSON_NAME] US (A)" at bounding box center [519, 91] width 442 height 28
type input "🇺🇸 [PERSON_NAME] US (A)"
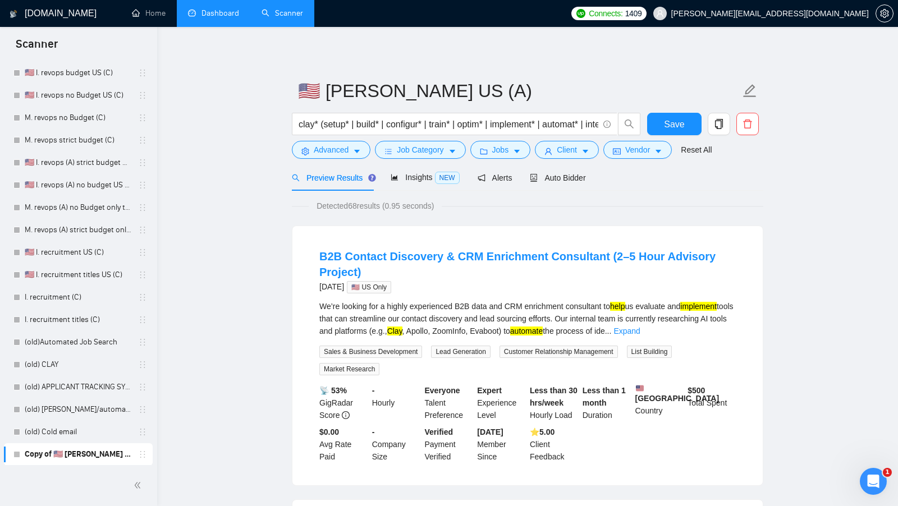
click at [350, 140] on div "clay* (setup* | build* | configur* | train* | optim* | implement* | automat* | …" at bounding box center [467, 127] width 354 height 28
click at [412, 152] on span "Job Category" at bounding box center [420, 150] width 47 height 12
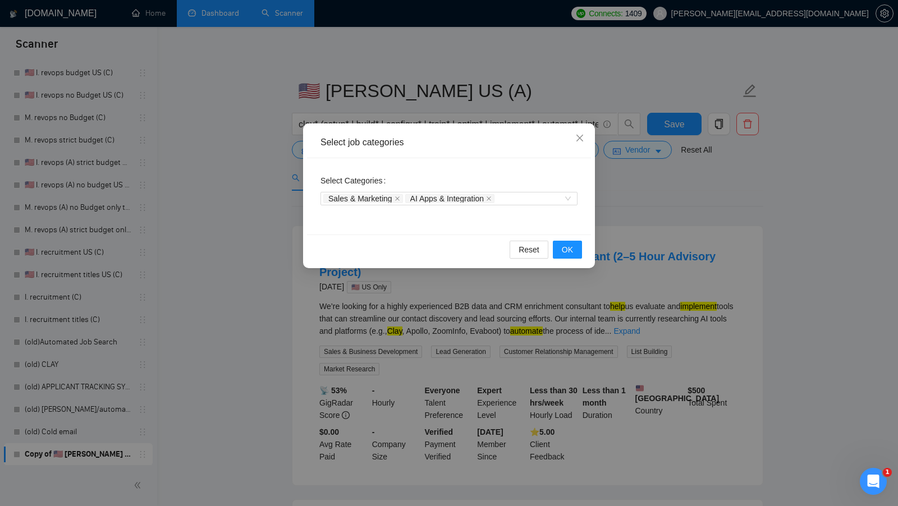
click at [269, 168] on div "Select job categories Select Categories Sales & Marketing AI Apps & Integration…" at bounding box center [449, 253] width 898 height 506
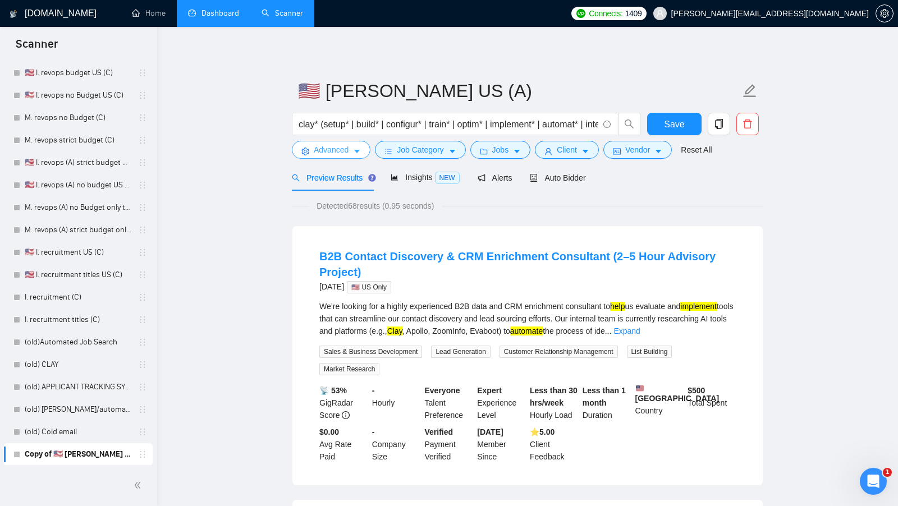
click at [313, 158] on button "Advanced" at bounding box center [331, 150] width 79 height 18
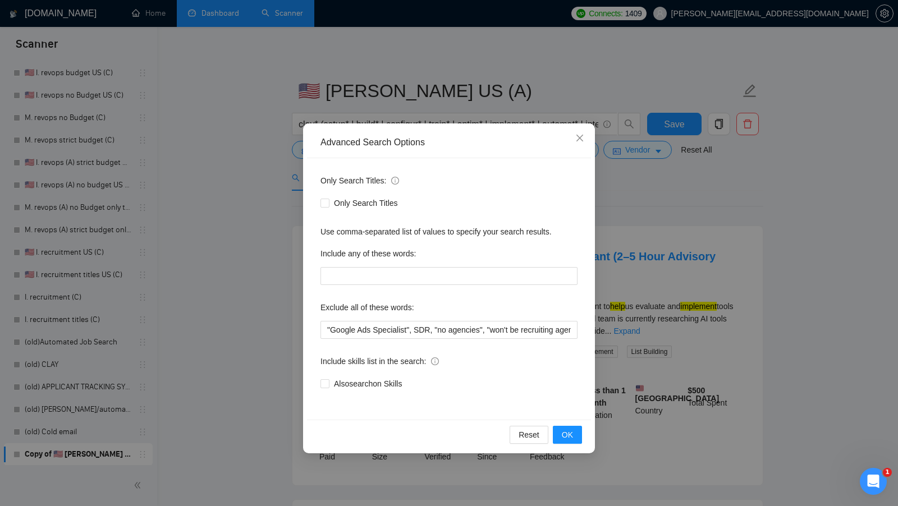
click at [283, 160] on div "Advanced Search Options Only Search Titles: Only Search Titles Use comma-separa…" at bounding box center [449, 253] width 898 height 506
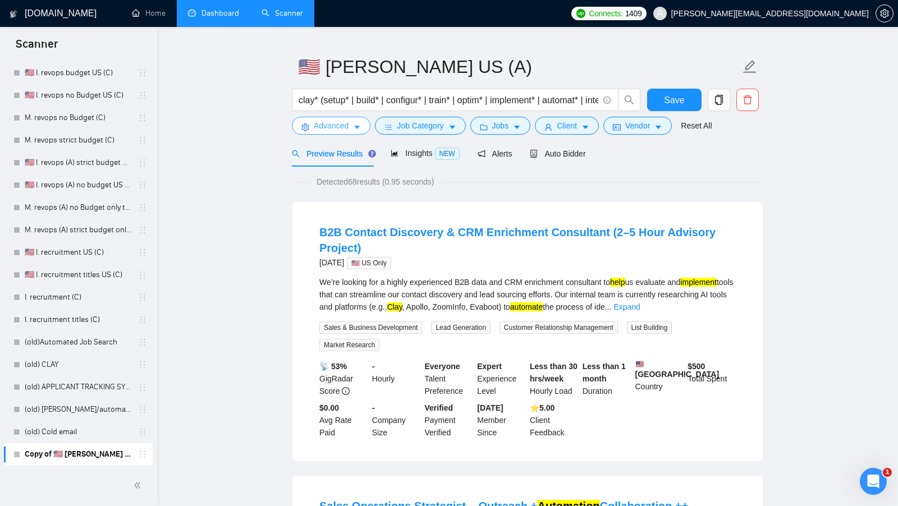
scroll to position [0, 0]
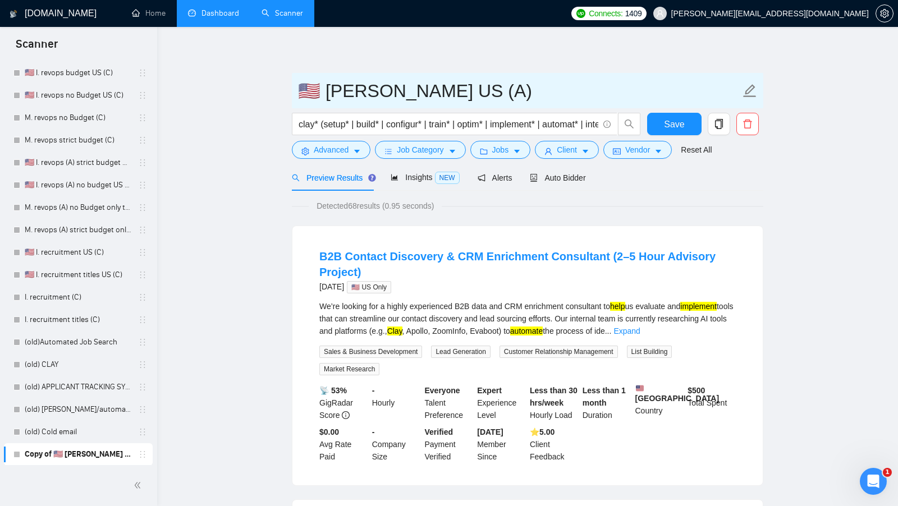
click at [404, 85] on input "🇺🇸 [PERSON_NAME] US (A)" at bounding box center [519, 91] width 442 height 28
click at [399, 86] on input "🇺🇸 [PERSON_NAME] US (A)" at bounding box center [519, 91] width 442 height 28
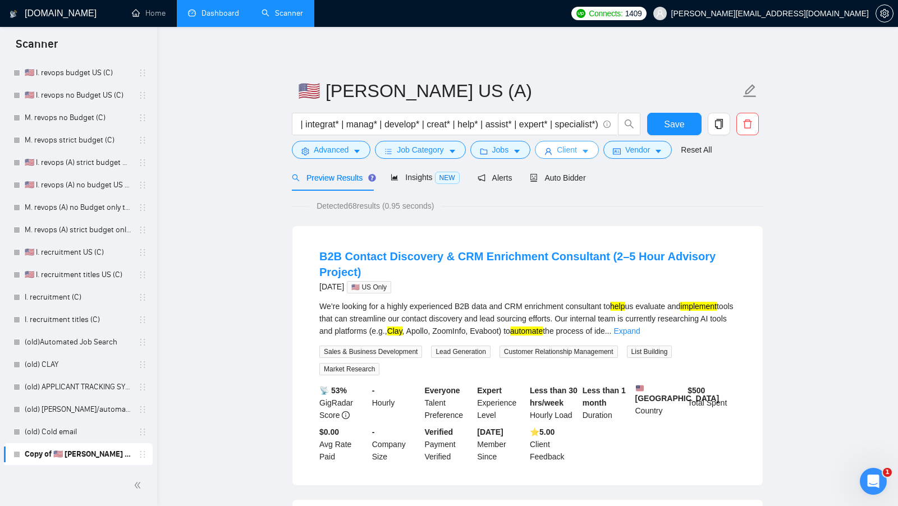
click at [584, 142] on button "Client" at bounding box center [567, 150] width 64 height 18
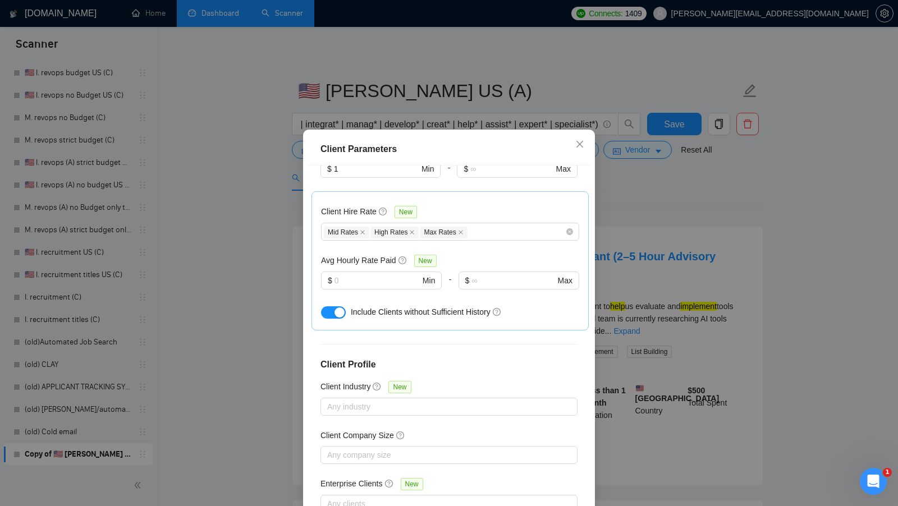
scroll to position [0, 0]
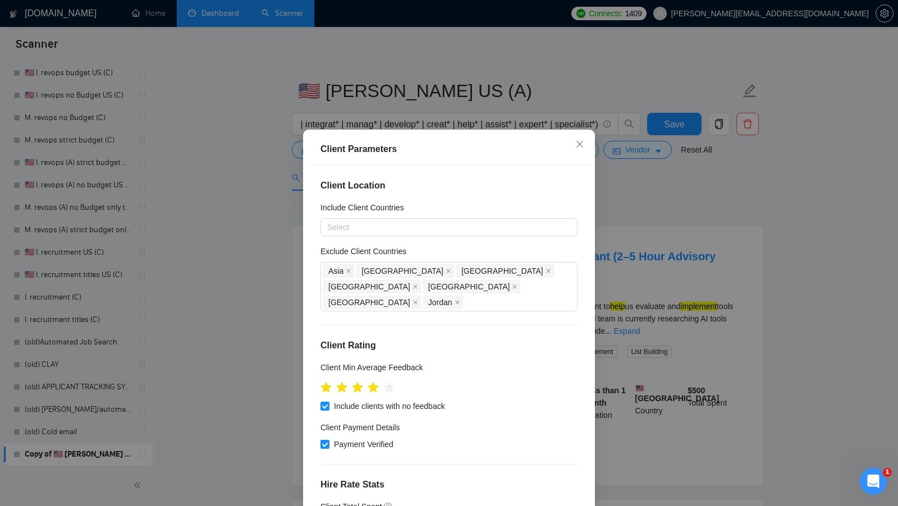
click at [630, 225] on div "Client Parameters Client Location Include Client Countries Select Exclude Clien…" at bounding box center [449, 253] width 898 height 506
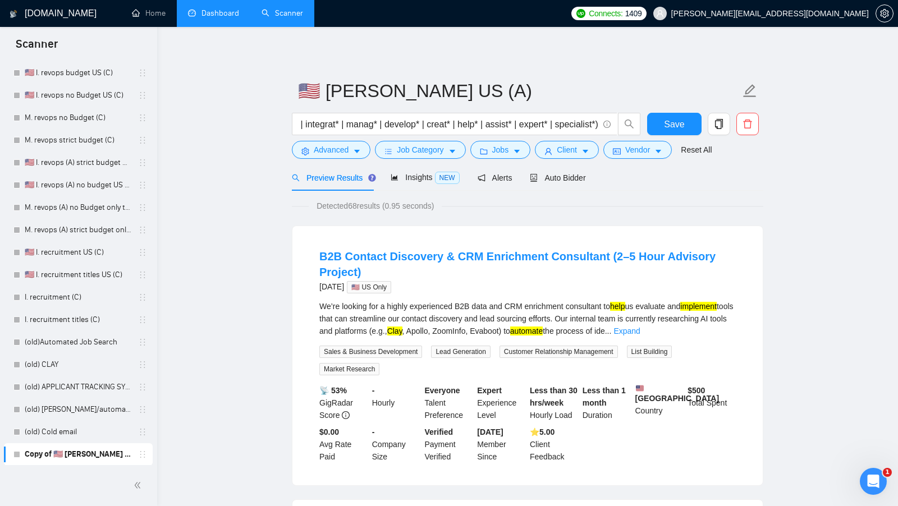
click at [632, 136] on div "clay* (setup* | build* | configur* | train* | optim* | implement* | automat* | …" at bounding box center [467, 127] width 354 height 28
click at [628, 151] on span "Vendor" at bounding box center [637, 150] width 25 height 12
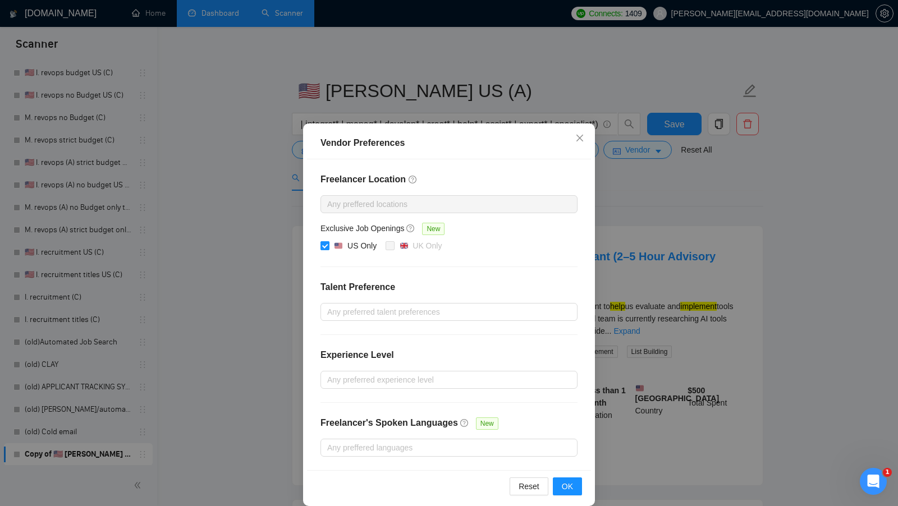
click at [323, 243] on input "US Only" at bounding box center [325, 245] width 8 height 8
checkbox input "false"
click at [575, 482] on button "OK" at bounding box center [567, 487] width 29 height 18
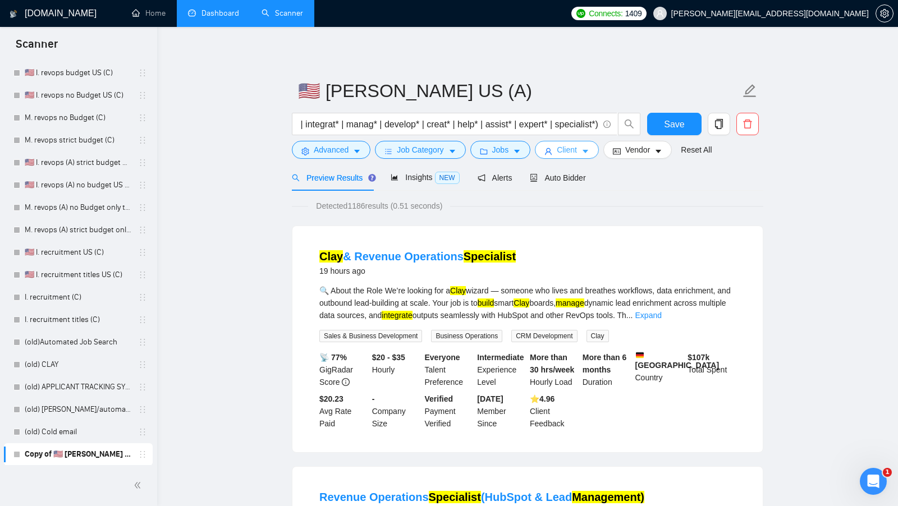
click at [577, 147] on span "Client" at bounding box center [567, 150] width 20 height 12
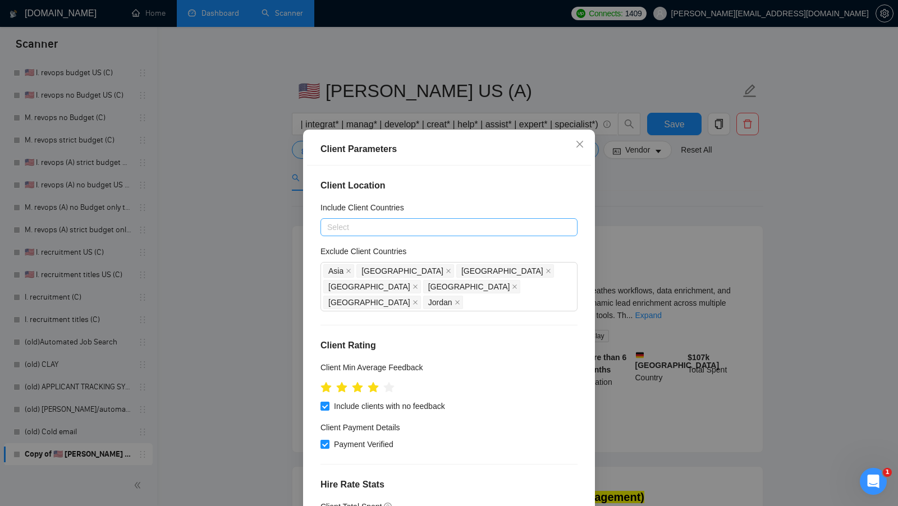
click at [447, 221] on div at bounding box center [443, 227] width 240 height 13
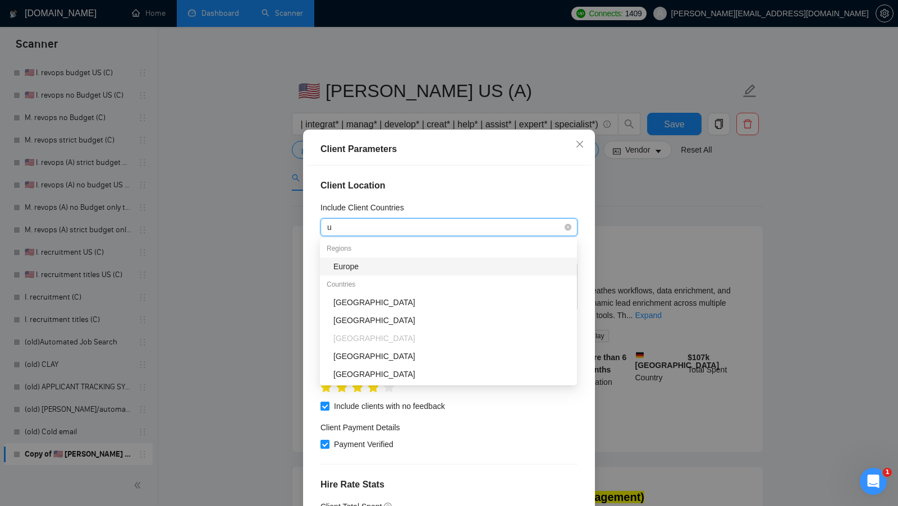
type input "un"
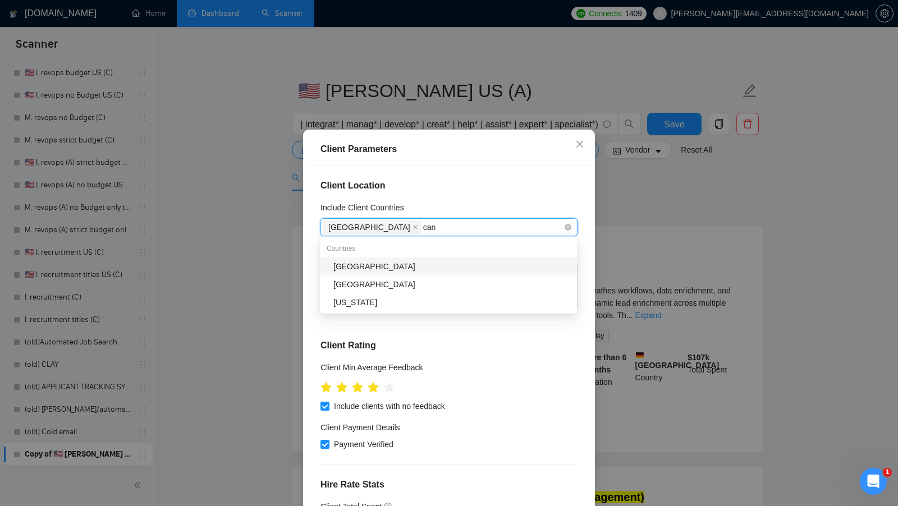
type input "cana"
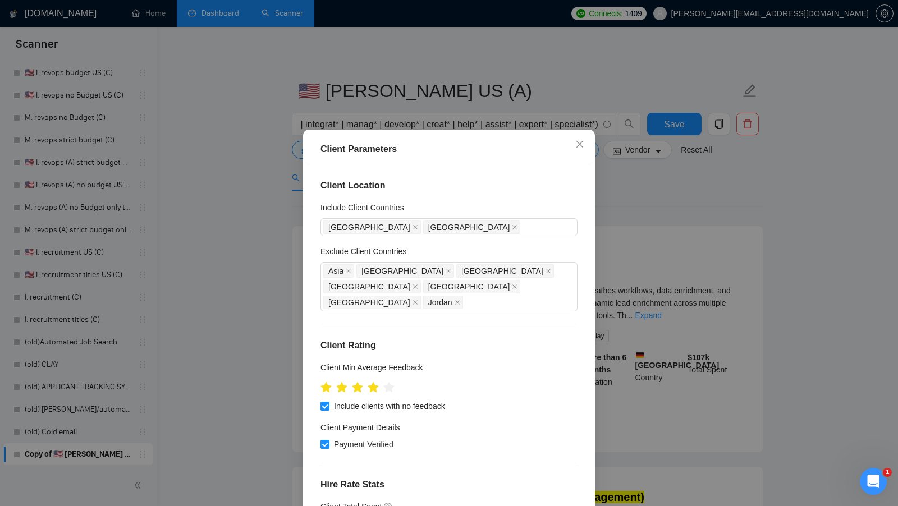
click at [564, 478] on h4 "Hire Rate Stats" at bounding box center [449, 484] width 257 height 13
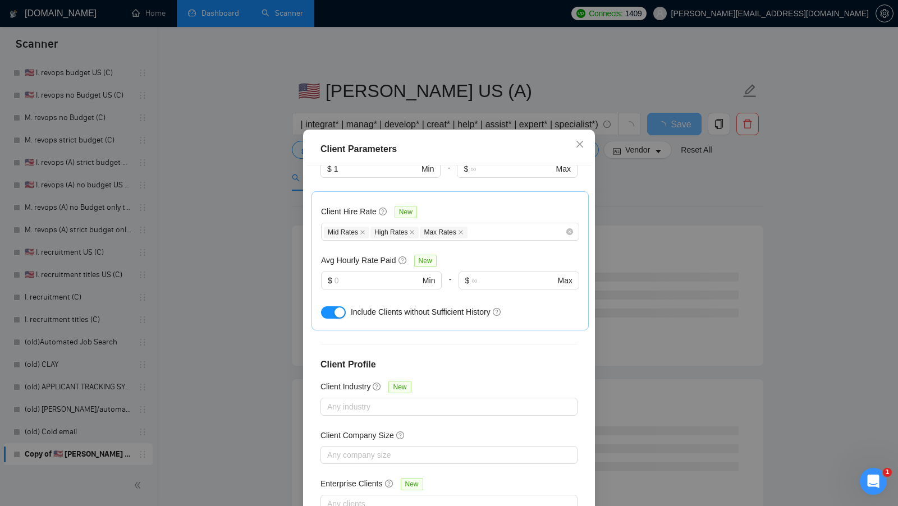
scroll to position [62, 0]
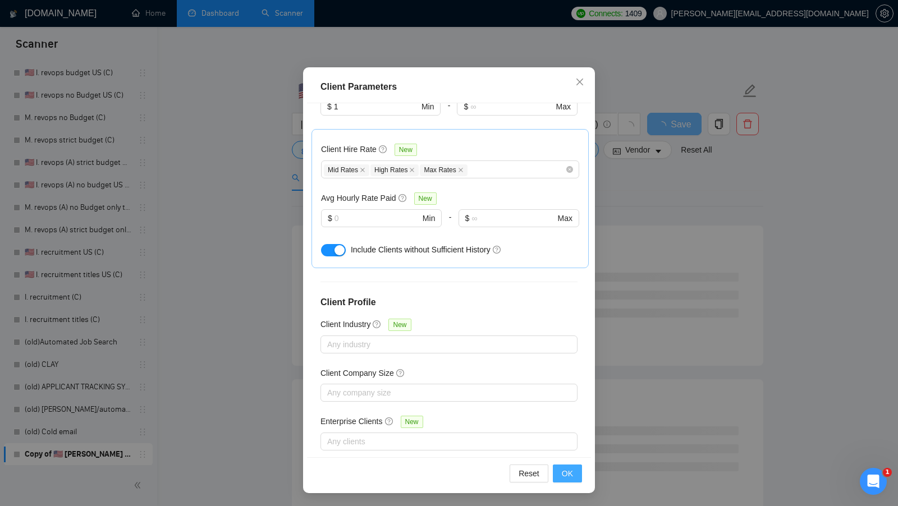
click at [568, 479] on span "OK" at bounding box center [567, 474] width 11 height 12
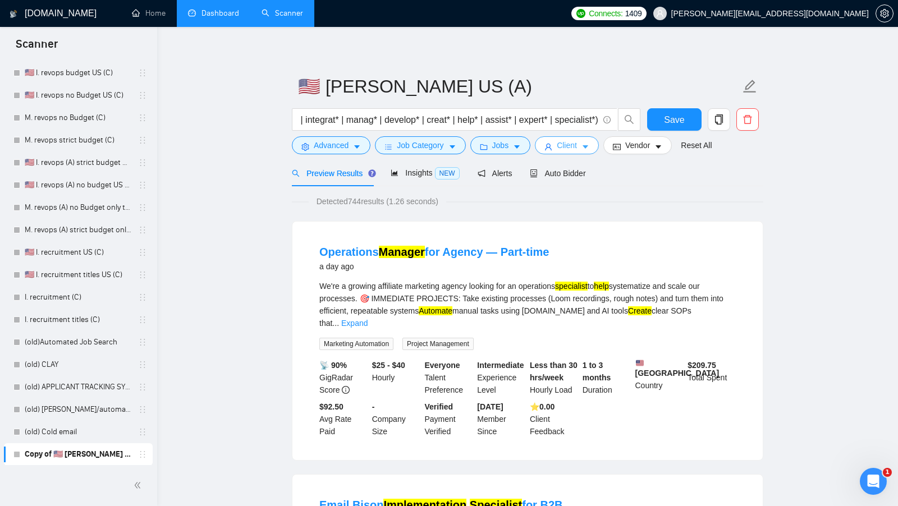
scroll to position [3, 0]
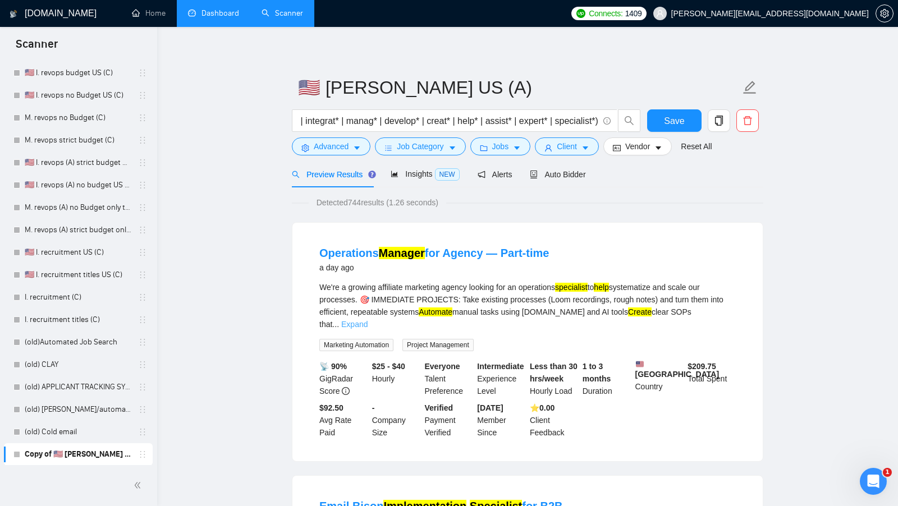
click at [368, 320] on link "Expand" at bounding box center [354, 324] width 26 height 9
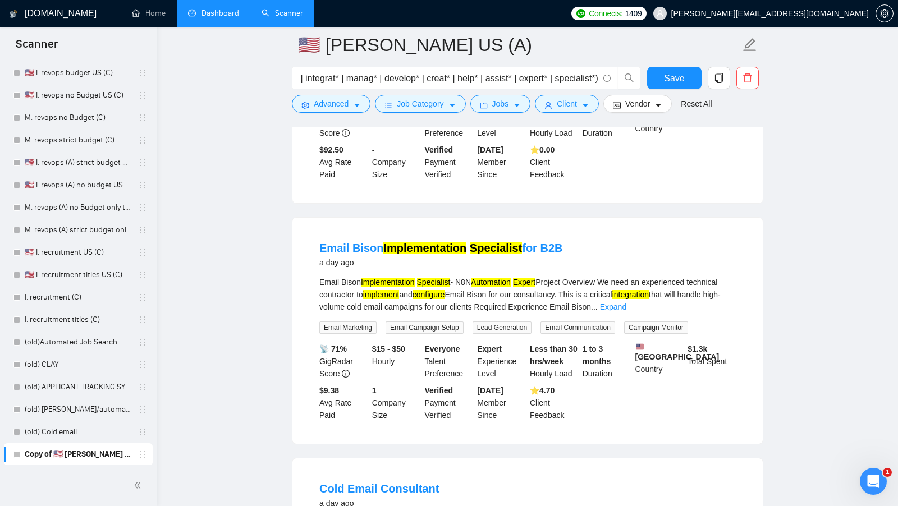
scroll to position [374, 0]
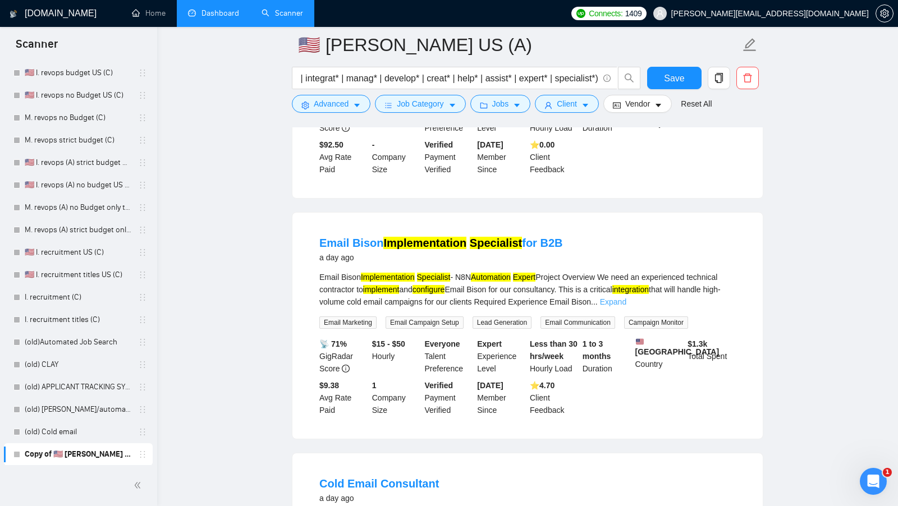
click at [626, 307] on link "Expand" at bounding box center [613, 302] width 26 height 9
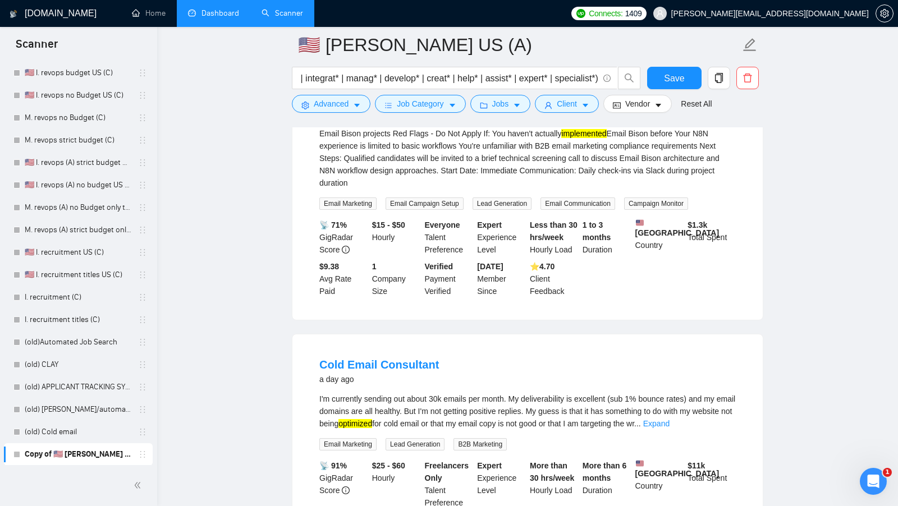
scroll to position [775, 0]
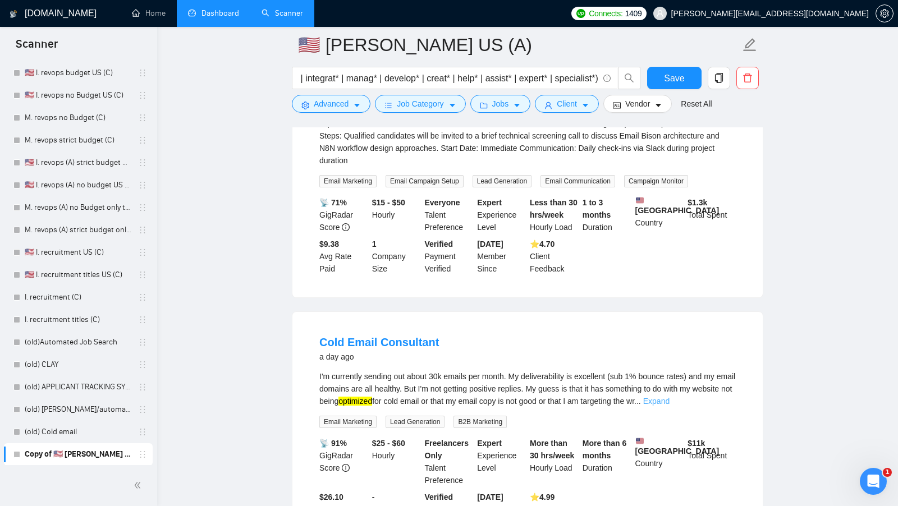
click at [670, 399] on link "Expand" at bounding box center [656, 401] width 26 height 9
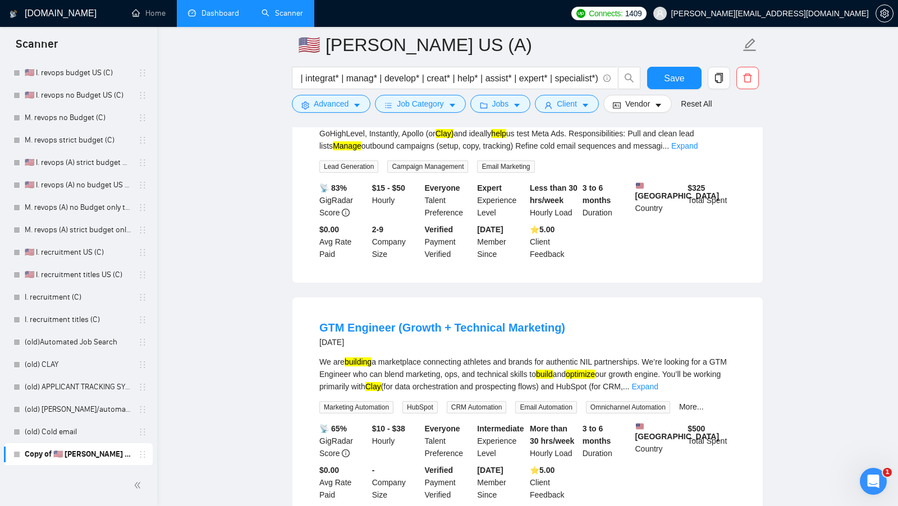
scroll to position [1331, 0]
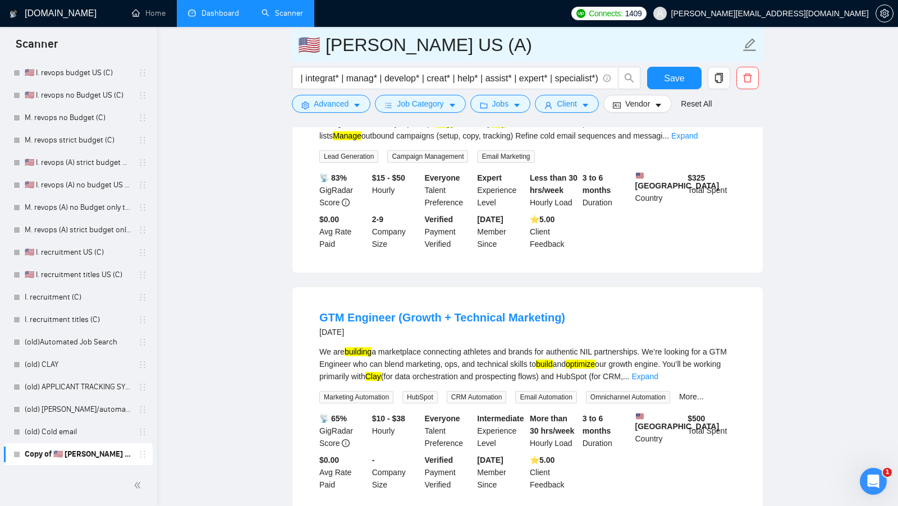
click at [393, 56] on input "🇺🇸 [PERSON_NAME] US (A)" at bounding box center [519, 45] width 442 height 28
click at [389, 36] on input "🇺🇸 [PERSON_NAME] US (A)" at bounding box center [519, 45] width 442 height 28
type input "🇺🇸 [PERSON_NAME] united states (A)"
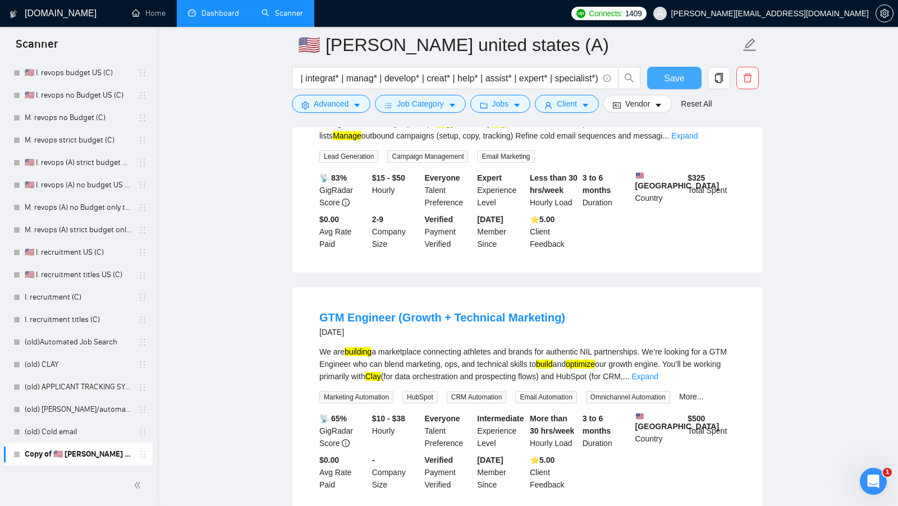
click at [648, 79] on button "Save" at bounding box center [674, 78] width 54 height 22
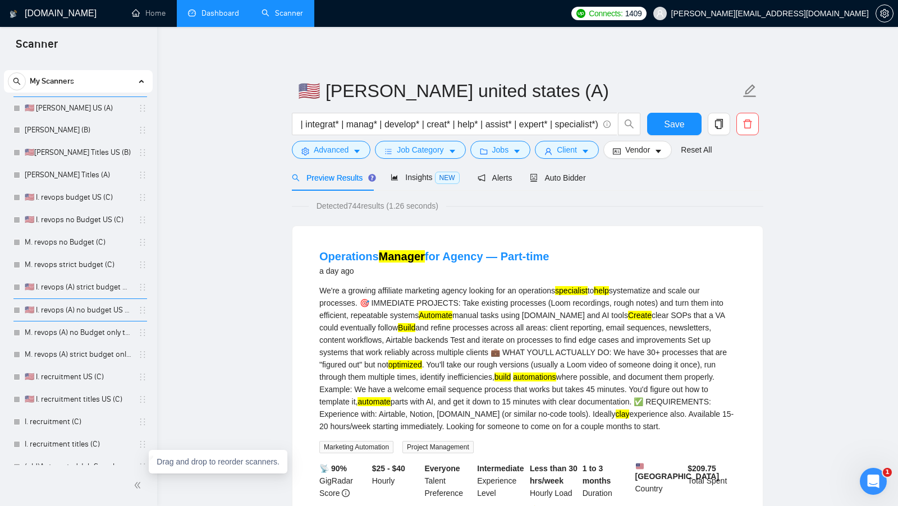
scroll to position [0, 0]
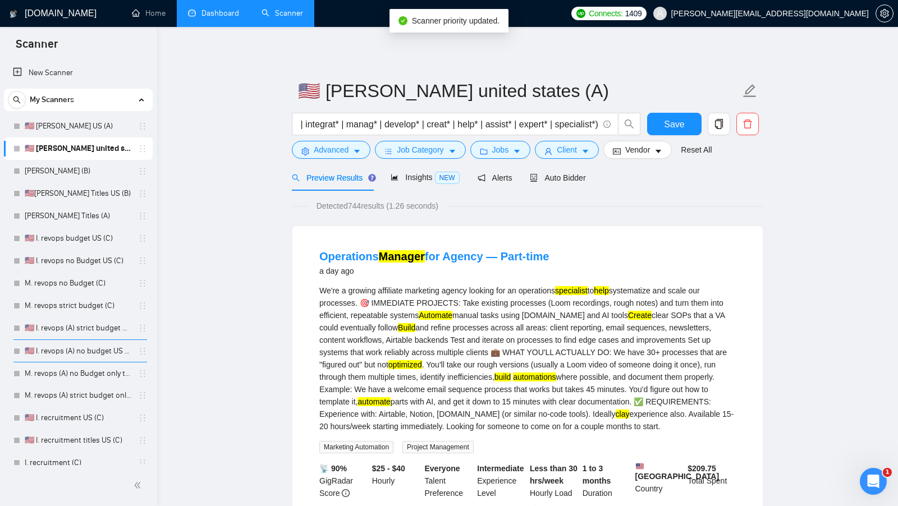
click at [677, 124] on span "Save" at bounding box center [674, 124] width 20 height 14
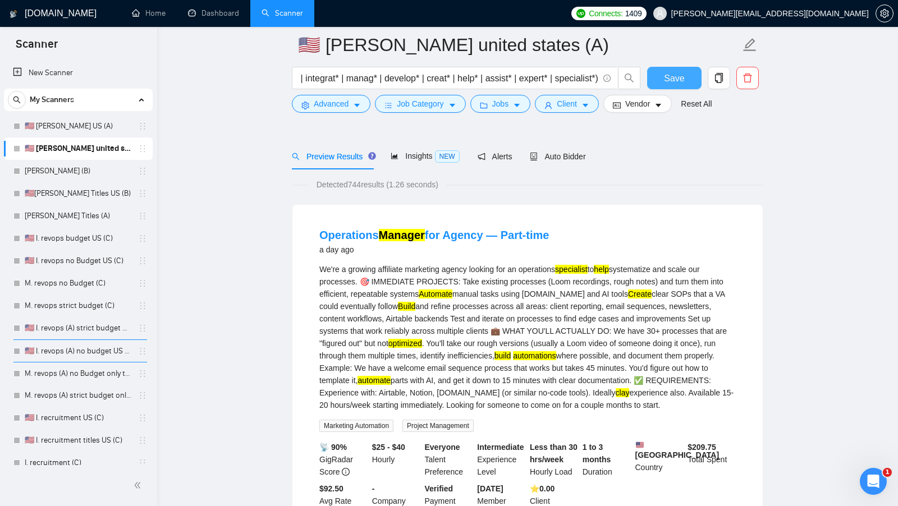
scroll to position [175, 0]
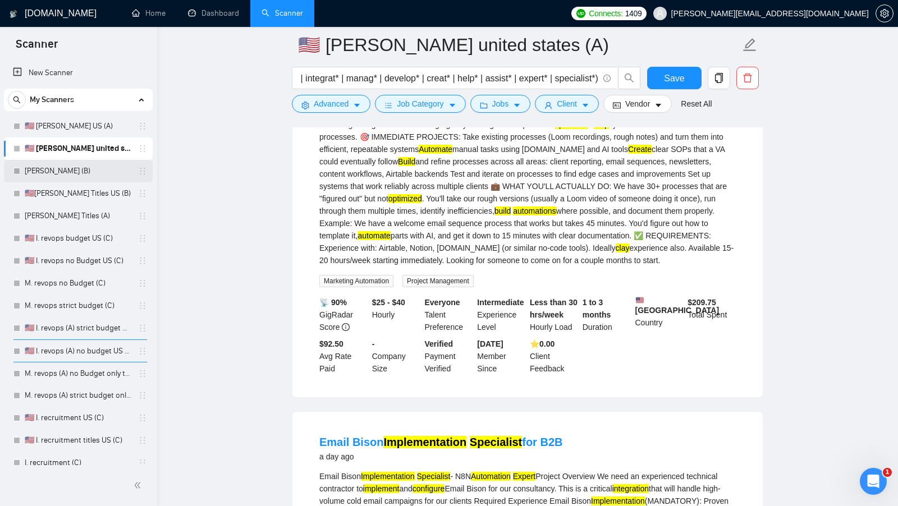
click at [84, 172] on link "[PERSON_NAME] (B)" at bounding box center [78, 171] width 107 height 22
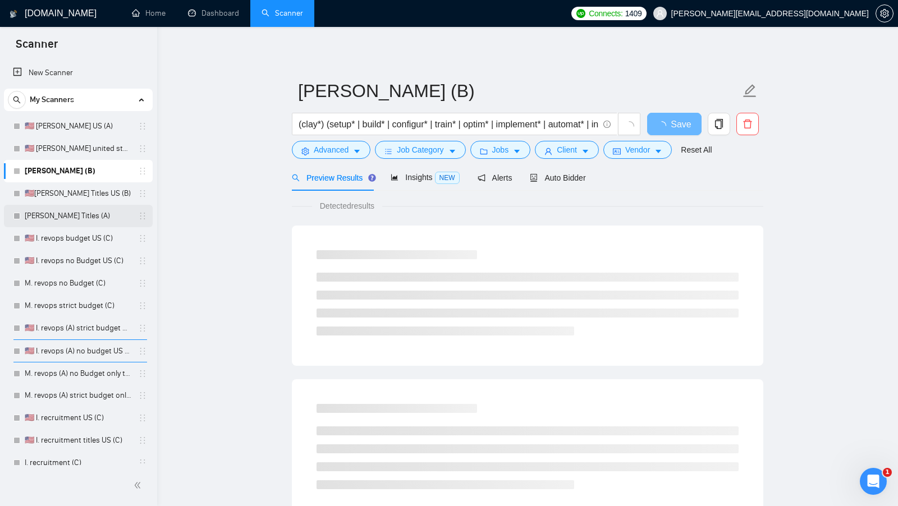
click at [85, 220] on link "[PERSON_NAME] Titles (A)" at bounding box center [78, 216] width 107 height 22
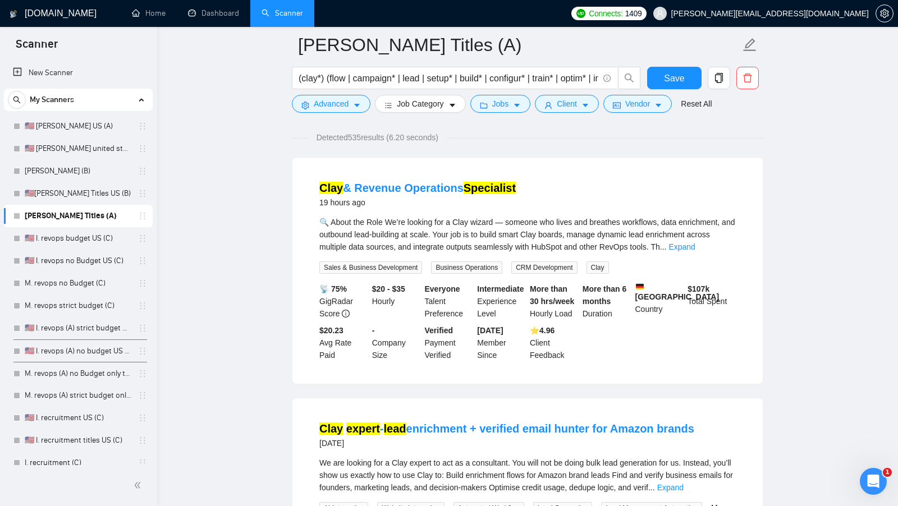
scroll to position [79, 0]
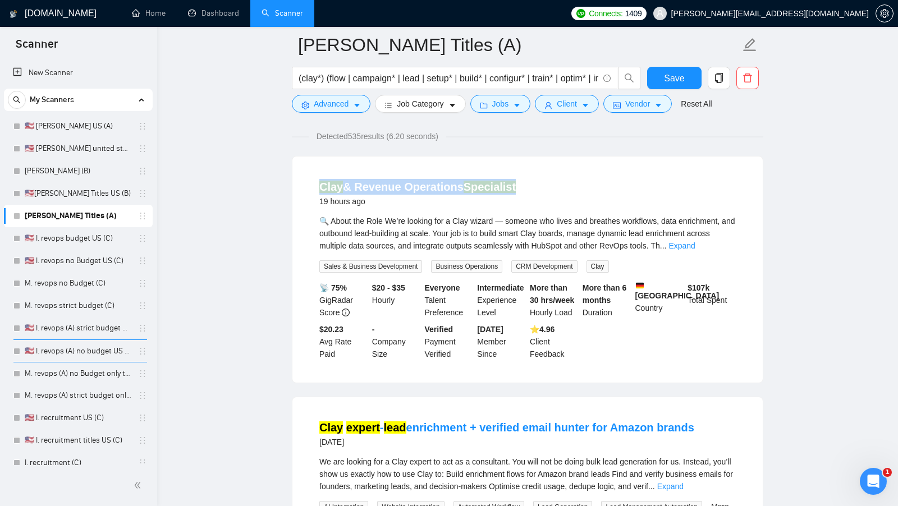
copy link "Clay & Revenue Operations Specialist"
drag, startPoint x: 531, startPoint y: 185, endPoint x: 314, endPoint y: 185, distance: 216.7
click at [314, 185] on li "Clay & Revenue Operations Specialist 19 hours ago 🔍 About the Role We’re lookin…" at bounding box center [527, 269] width 443 height 199
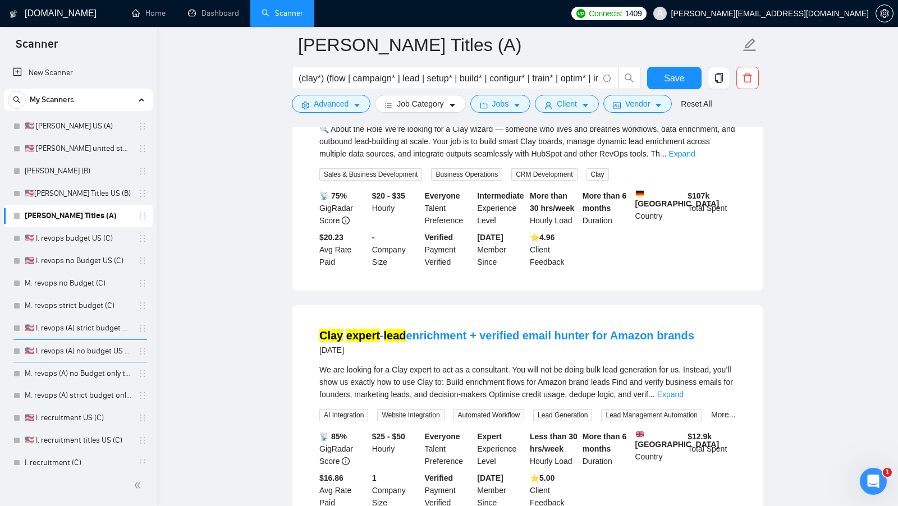
copy link "Clay expert - lead enrichment + verified email hunter for Amazon brands"
drag, startPoint x: 693, startPoint y: 333, endPoint x: 299, endPoint y: 329, distance: 394.7
click at [299, 329] on div "Clay expert - lead enrichment + verified email hunter for Amazon brands [DATE] …" at bounding box center [527, 418] width 470 height 226
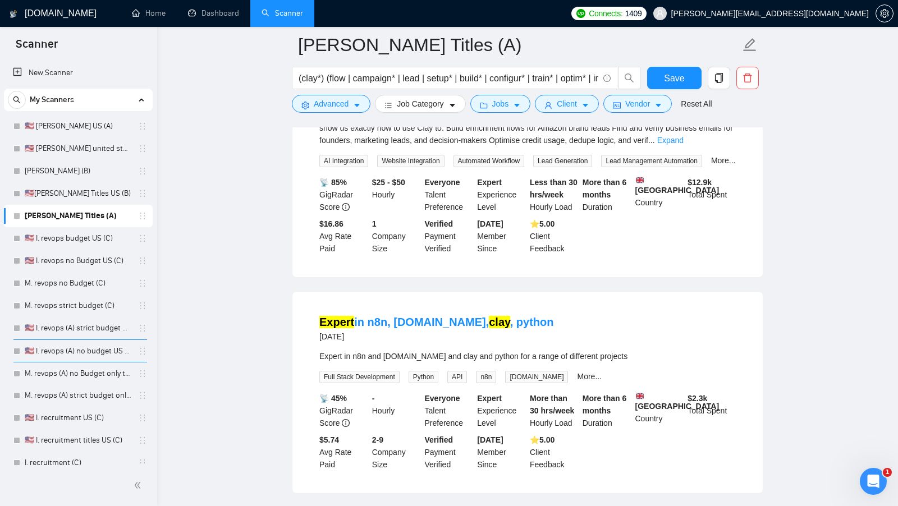
scroll to position [441, 0]
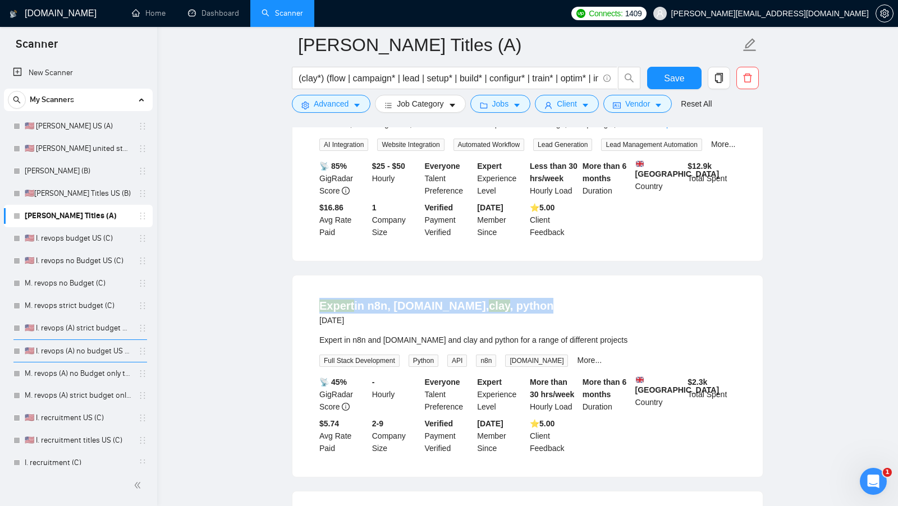
copy link "Expert in n8n, [DOMAIN_NAME], clay , python"
drag, startPoint x: 532, startPoint y: 326, endPoint x: 273, endPoint y: 326, distance: 259.4
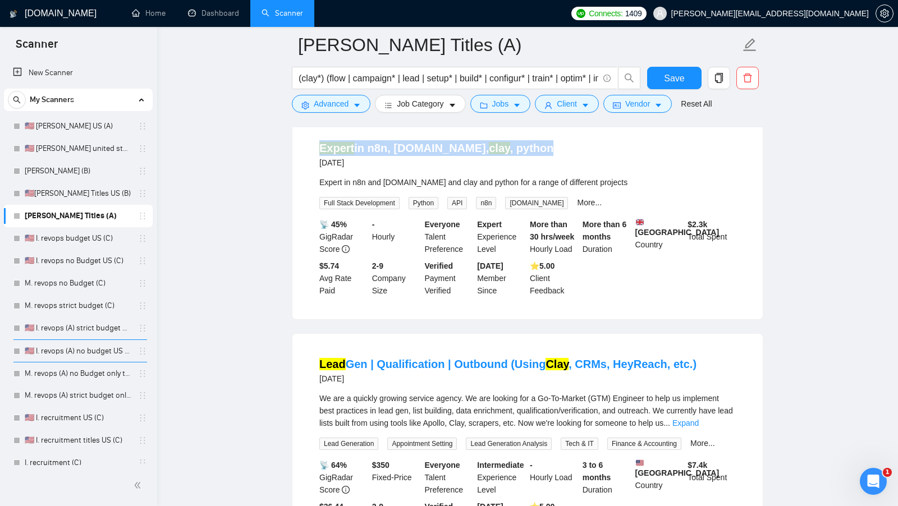
scroll to position [641, 0]
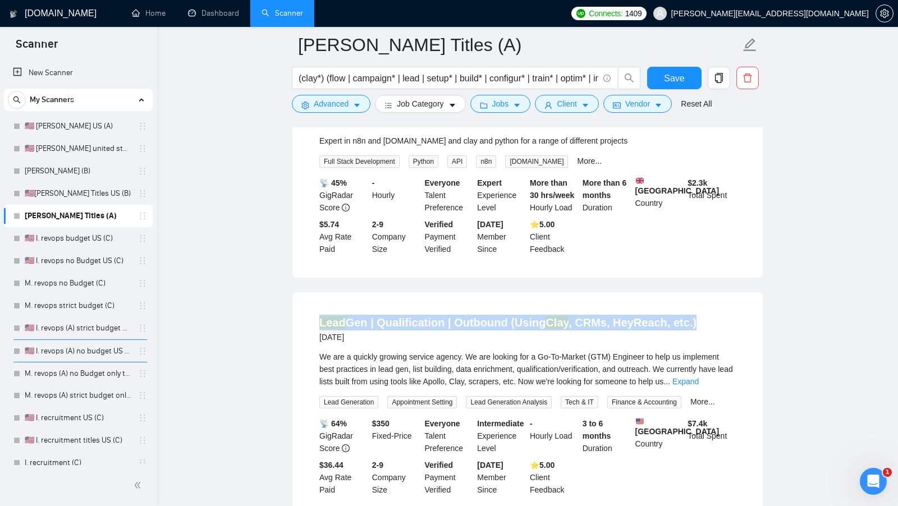
drag, startPoint x: 701, startPoint y: 350, endPoint x: 305, endPoint y: 349, distance: 395.8
click at [306, 349] on li "Lead Gen | Qualification | Outbound (Using Clay , CRMs, HeyReach, etc.) [DATE] …" at bounding box center [527, 405] width 443 height 199
copy link "Lead Gen | Qualification | Outbound (Using Clay , CRMs, HeyReach, etc.)"
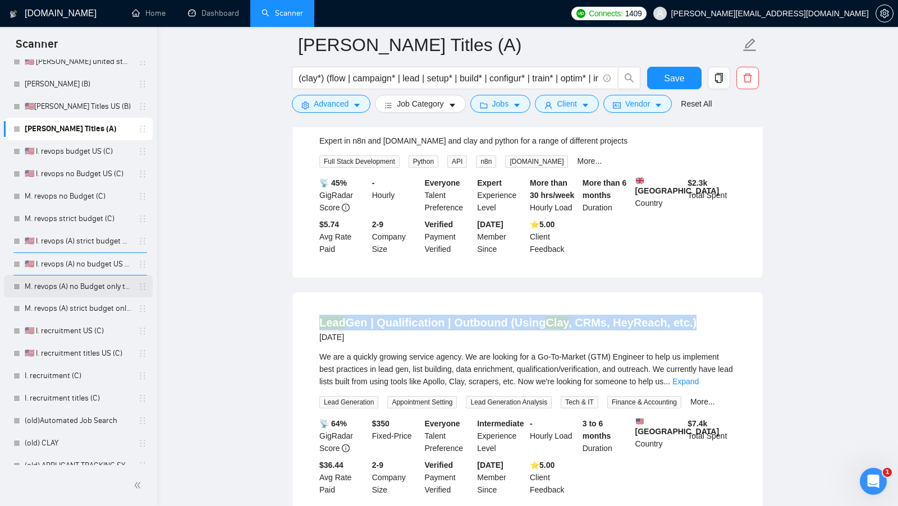
scroll to position [90, 0]
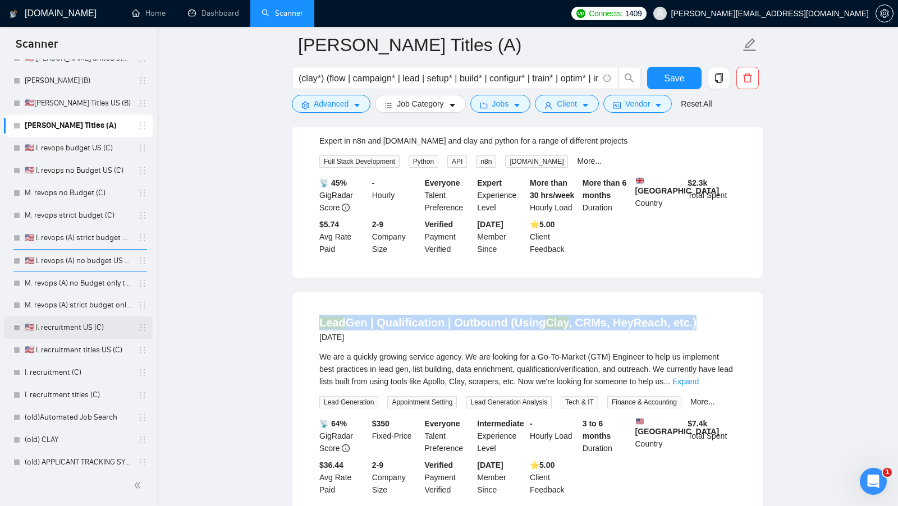
click at [64, 333] on link "🇺🇸 I. recruitment US (C)" at bounding box center [78, 328] width 107 height 22
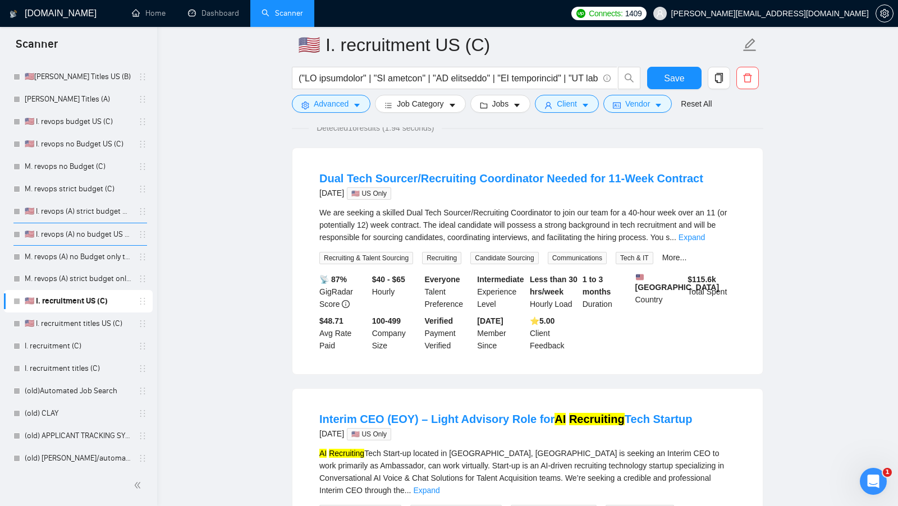
scroll to position [143, 0]
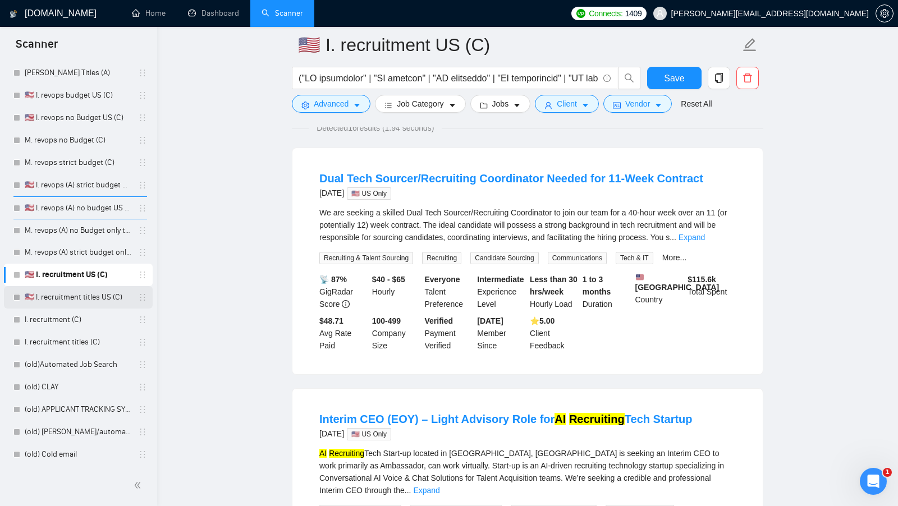
click at [81, 304] on link "🇺🇸 I. recruitment titles US (C)" at bounding box center [78, 297] width 107 height 22
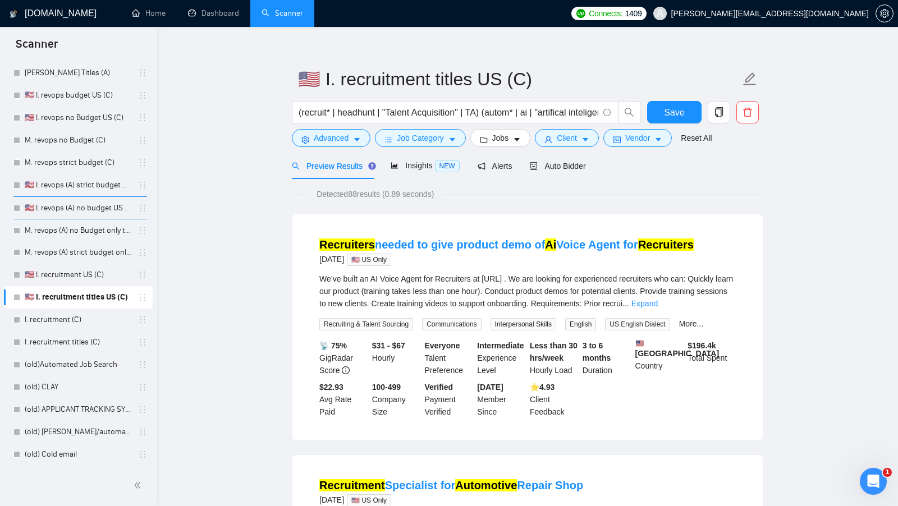
scroll to position [13, 0]
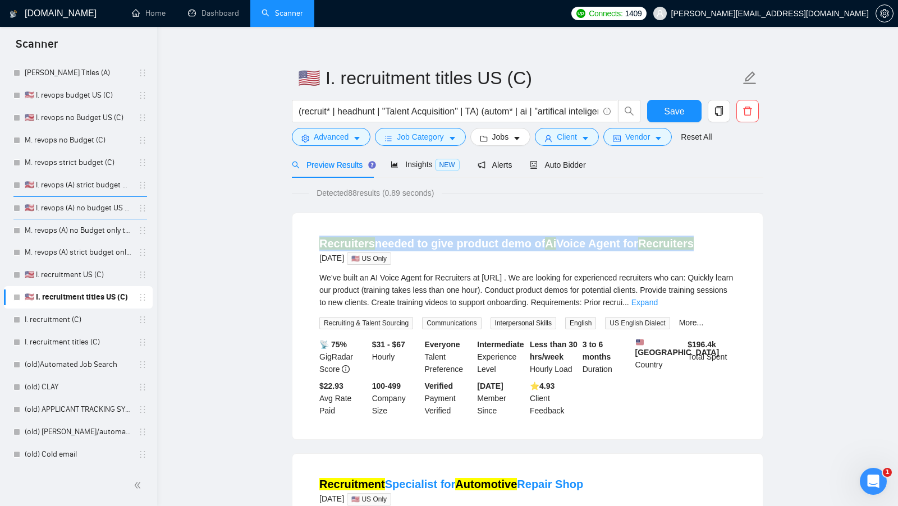
drag, startPoint x: 308, startPoint y: 241, endPoint x: 695, endPoint y: 237, distance: 386.8
click at [695, 237] on li "Recruiters needed to give product demo of Ai Voice Agent for Recruiters [DATE] …" at bounding box center [527, 326] width 443 height 199
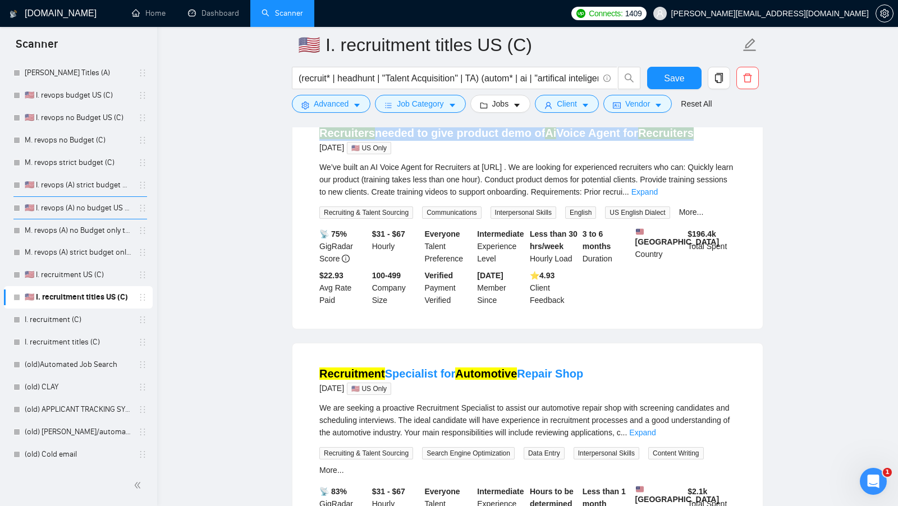
scroll to position [135, 0]
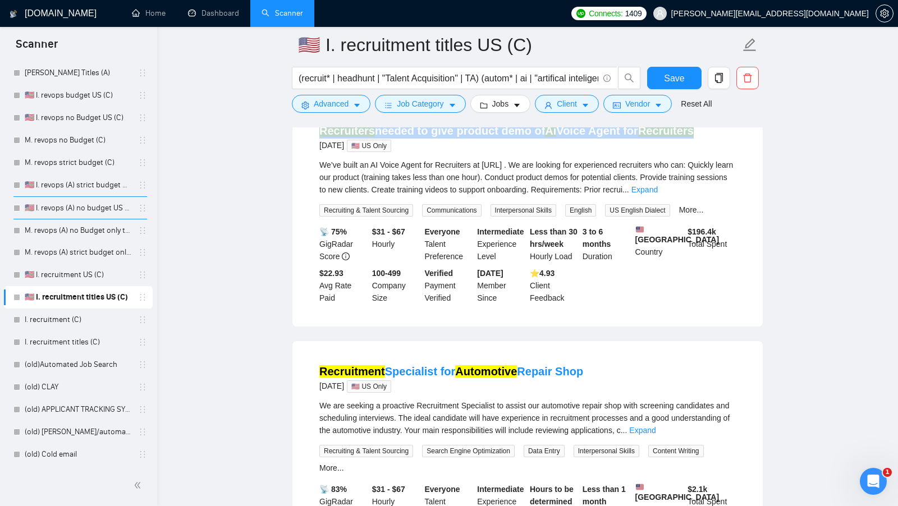
copy link "Recruitment Specialist for Automotive Repair Shop"
drag, startPoint x: 309, startPoint y: 370, endPoint x: 589, endPoint y: 384, distance: 280.5
click at [589, 384] on li "Recruitment Specialist for Automotive Repair Shop [DATE] 🇺🇸 US Only We are seek…" at bounding box center [527, 463] width 443 height 216
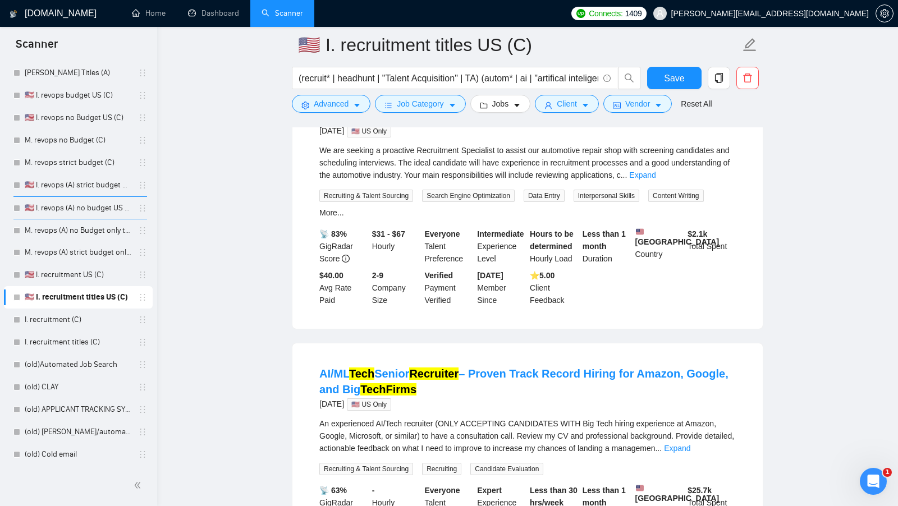
scroll to position [459, 0]
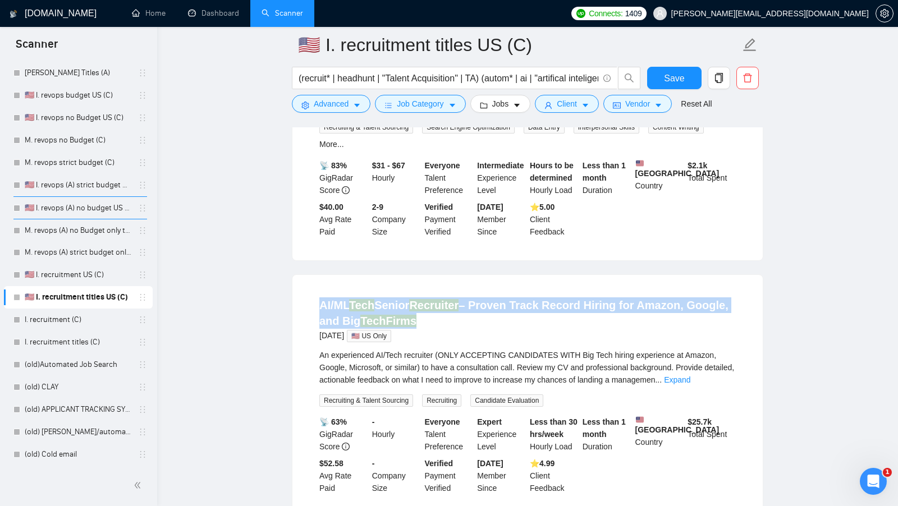
drag, startPoint x: 309, startPoint y: 298, endPoint x: 459, endPoint y: 328, distance: 152.3
click at [459, 328] on li "AI/ML Tech Senior Recruiter – Proven Track Record Hiring for Amazon, Google, an…" at bounding box center [527, 396] width 443 height 215
copy link "AI/ML Tech Senior Recruiter – Proven Track Record Hiring for Amazon, Google, an…"
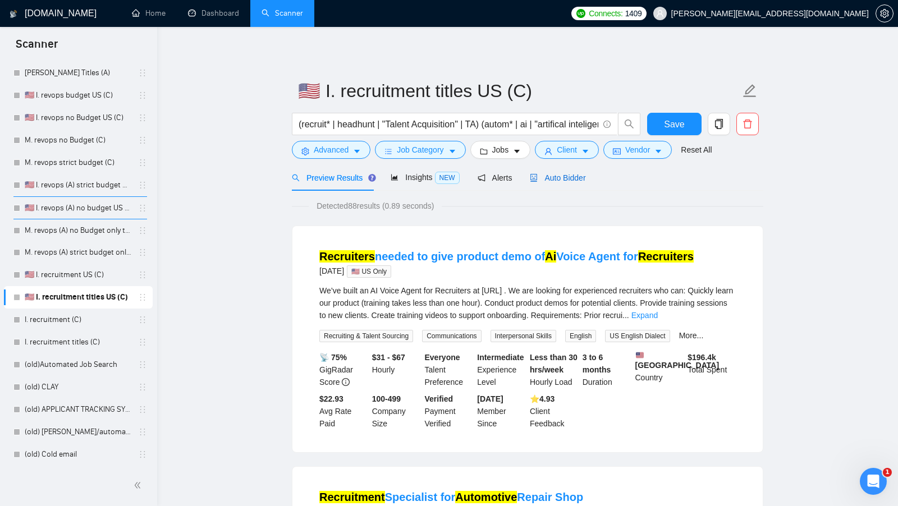
click at [561, 182] on div "Auto Bidder" at bounding box center [558, 178] width 56 height 12
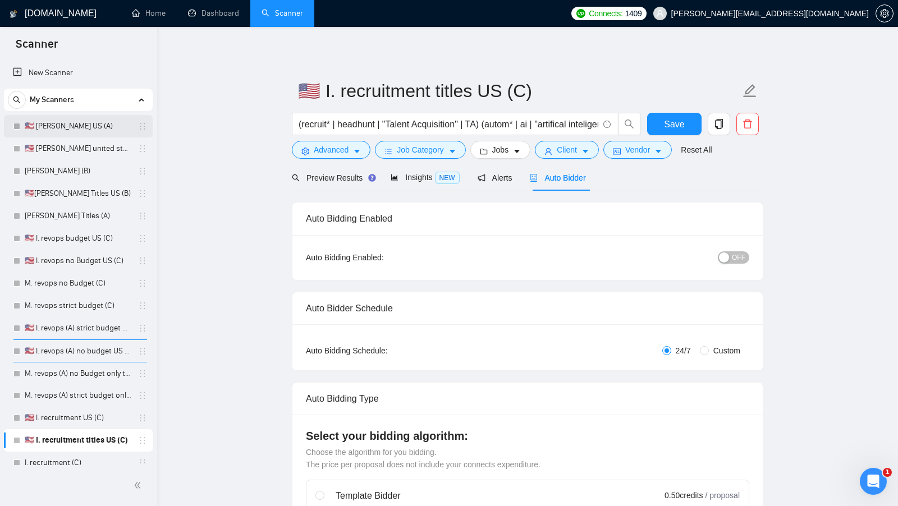
click at [98, 131] on link "🇺🇸 [PERSON_NAME] US (A)" at bounding box center [78, 126] width 107 height 22
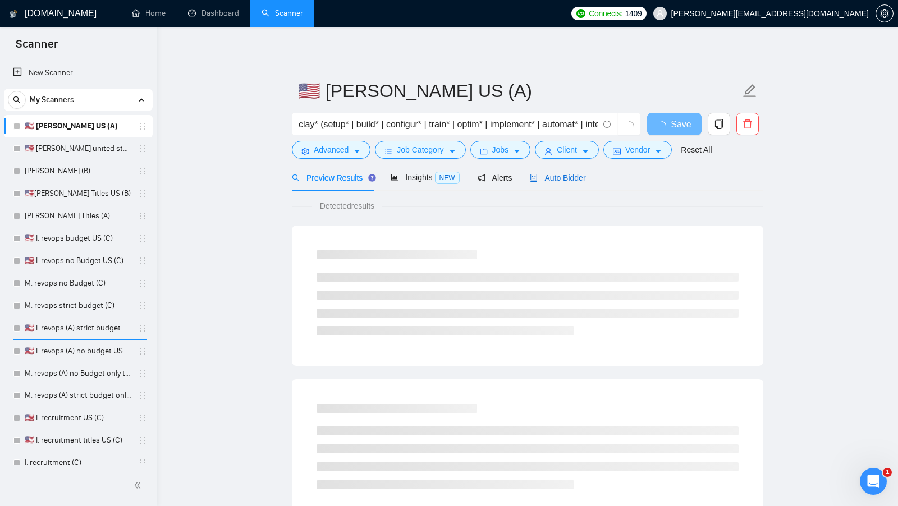
click at [565, 179] on span "Auto Bidder" at bounding box center [558, 177] width 56 height 9
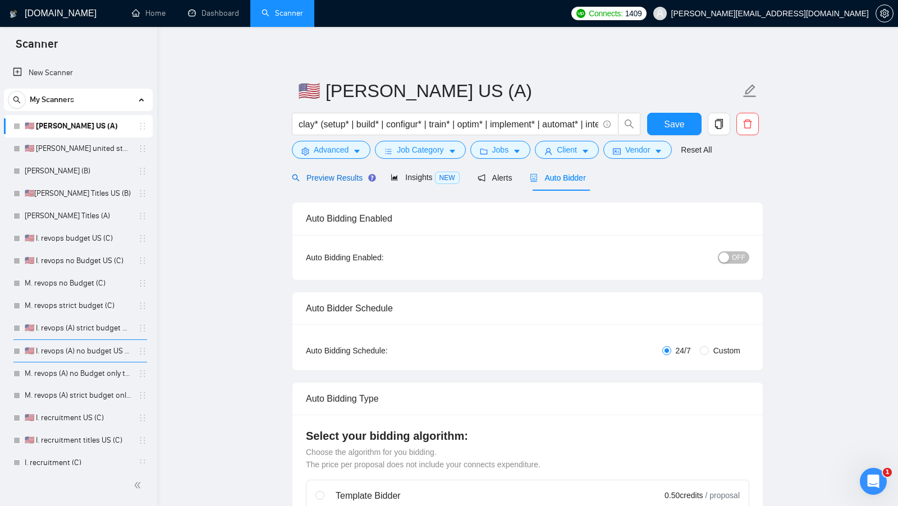
click at [330, 177] on span "Preview Results" at bounding box center [332, 177] width 81 height 9
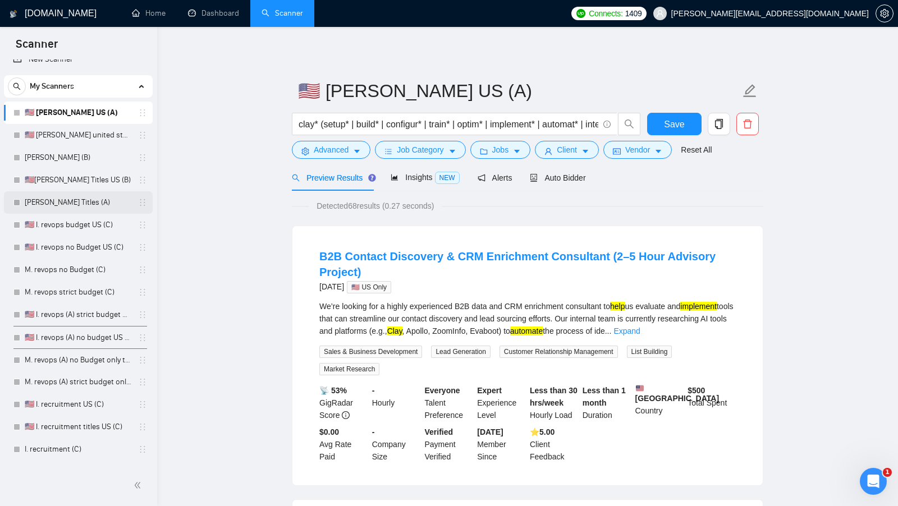
scroll to position [16, 0]
click at [85, 223] on link "🇺🇸 I. revops budget US (C)" at bounding box center [78, 223] width 107 height 22
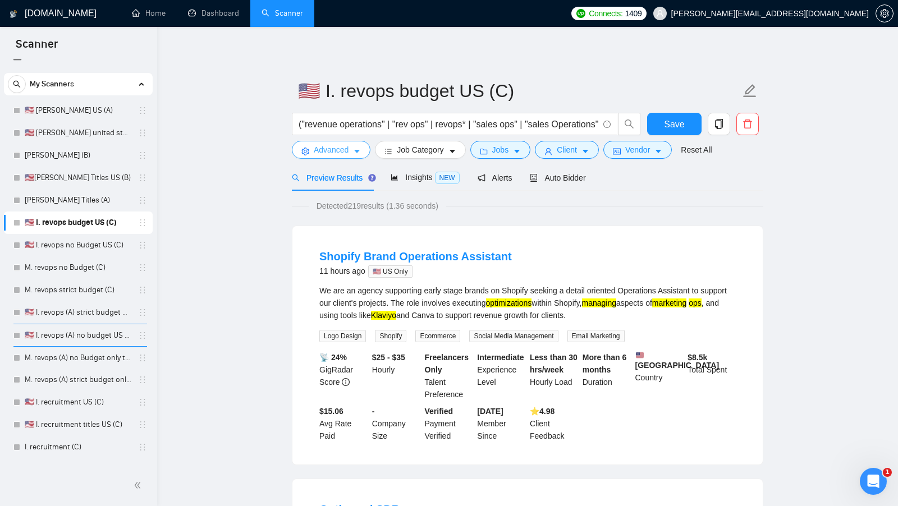
click at [354, 154] on icon "caret-down" at bounding box center [357, 152] width 8 height 8
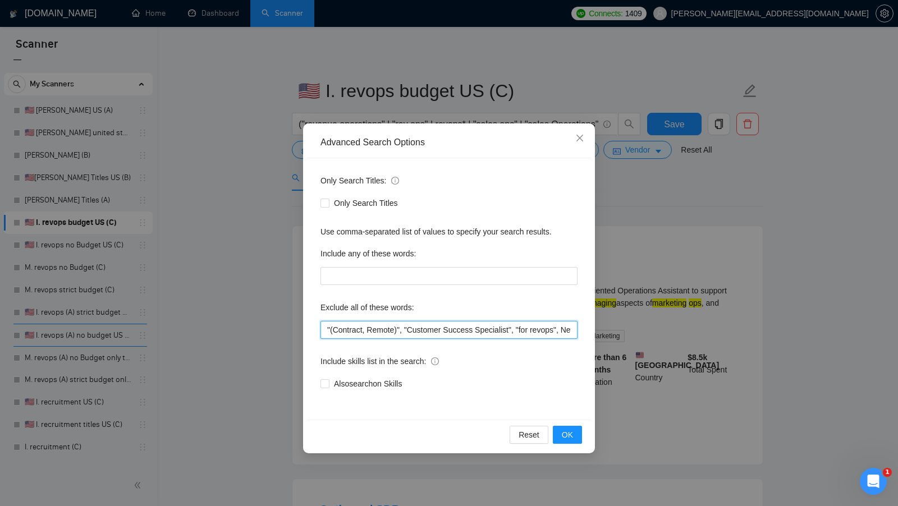
click at [381, 322] on input ""(Contract, Remote)", "Customer Success Specialist", "for revops", NetSuite, "f…" at bounding box center [449, 330] width 257 height 18
click at [564, 428] on button "OK" at bounding box center [567, 435] width 29 height 18
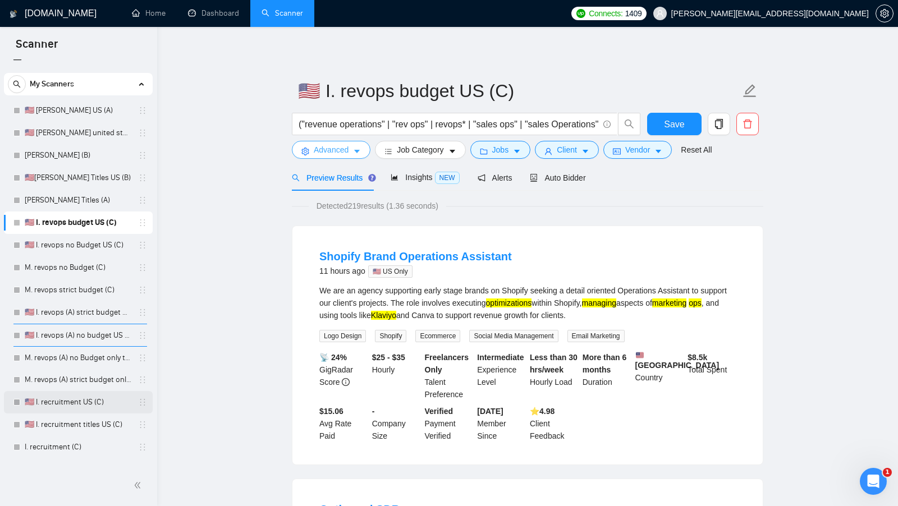
scroll to position [143, 0]
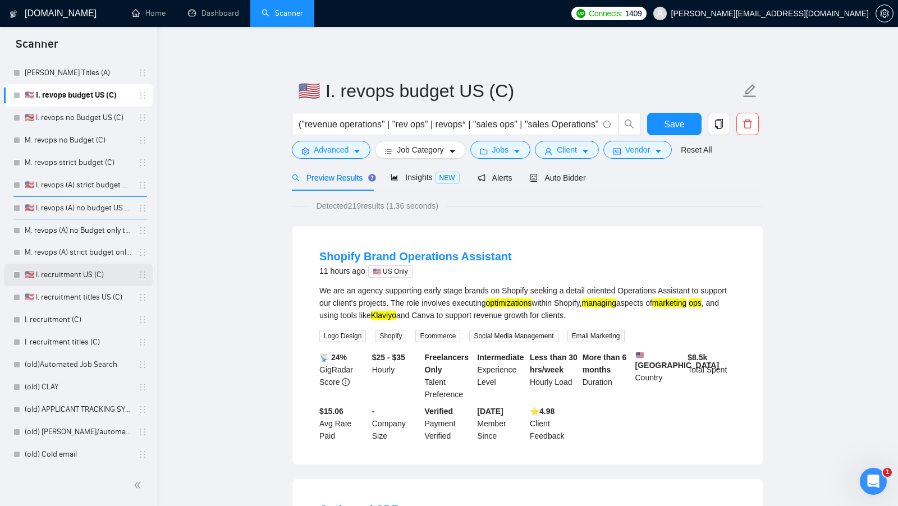
click at [74, 278] on link "🇺🇸 I. recruitment US (C)" at bounding box center [78, 275] width 107 height 22
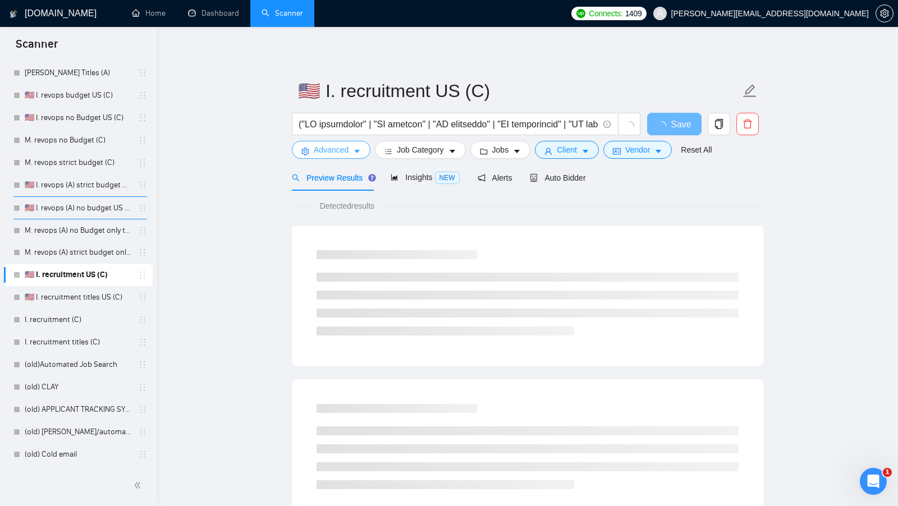
click at [353, 152] on button "Advanced" at bounding box center [331, 150] width 79 height 18
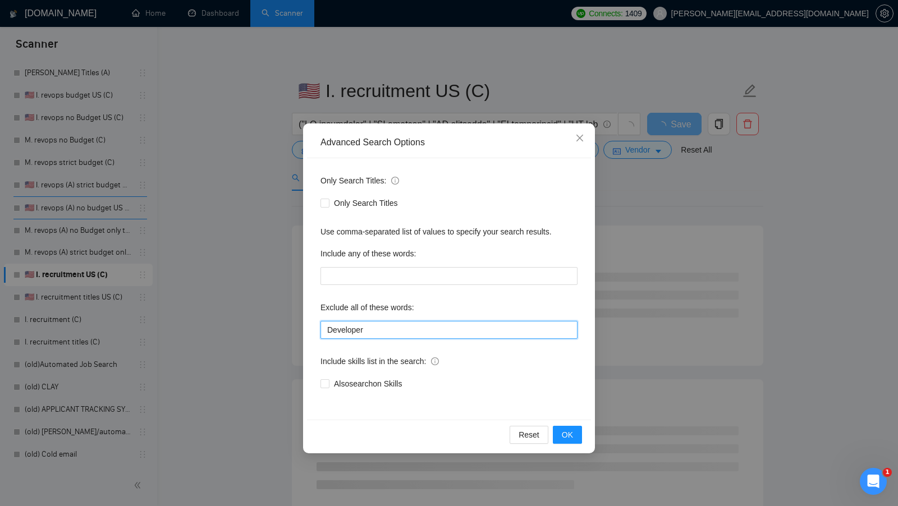
click at [390, 325] on input "Developer" at bounding box center [449, 330] width 257 height 18
click at [284, 325] on div "Advanced Search Options Only Search Titles: Only Search Titles Use comma-separa…" at bounding box center [449, 253] width 898 height 506
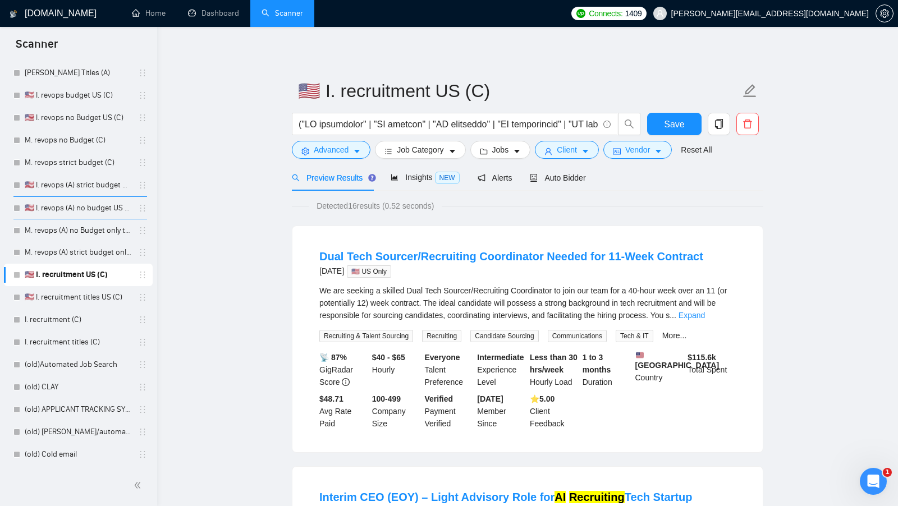
click at [385, 326] on div "We are seeking a skilled Dual Tech Sourcer/Recruiting Coordinator to join our t…" at bounding box center [527, 314] width 417 height 58
click at [346, 153] on span "Advanced" at bounding box center [331, 150] width 35 height 12
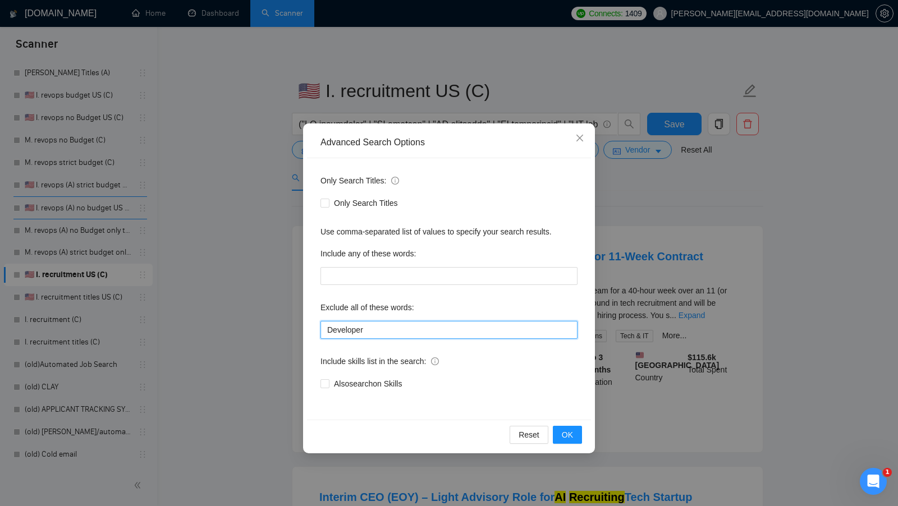
click at [413, 328] on input "Developer" at bounding box center [449, 330] width 257 height 18
paste input ""(Contract, Remote)", "Customer Success Specialist", "for revops", NetSuite, "f…"
type input "Developer, "(Contract, Remote)", "Customer Success Specialist", "for revops", N…"
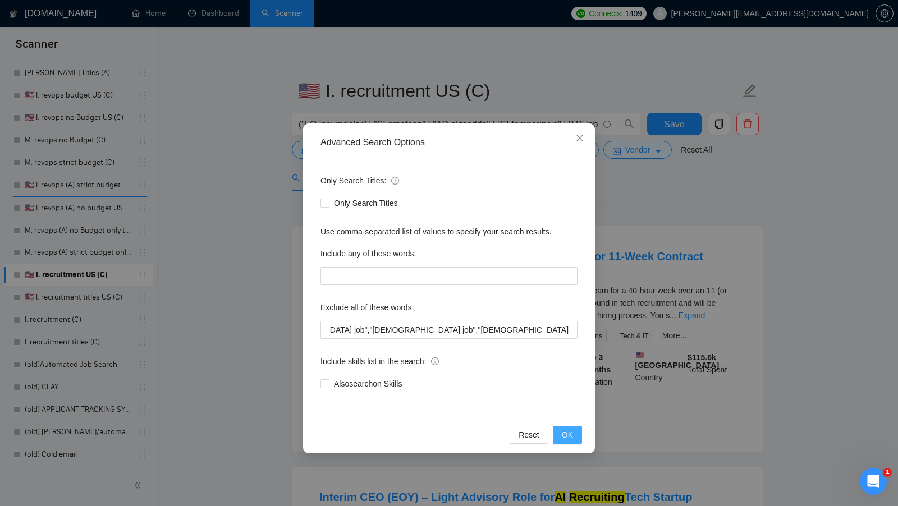
click at [561, 430] on button "OK" at bounding box center [567, 435] width 29 height 18
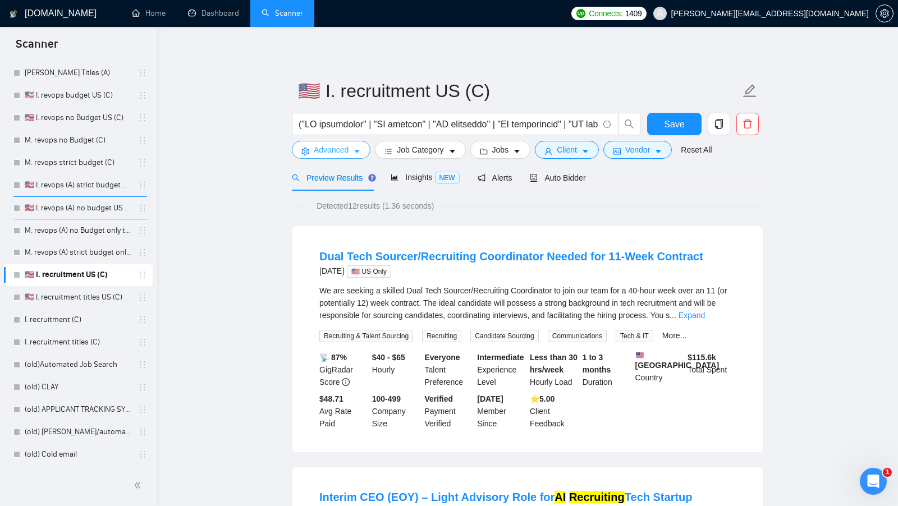
click at [332, 155] on span "Advanced" at bounding box center [331, 150] width 35 height 12
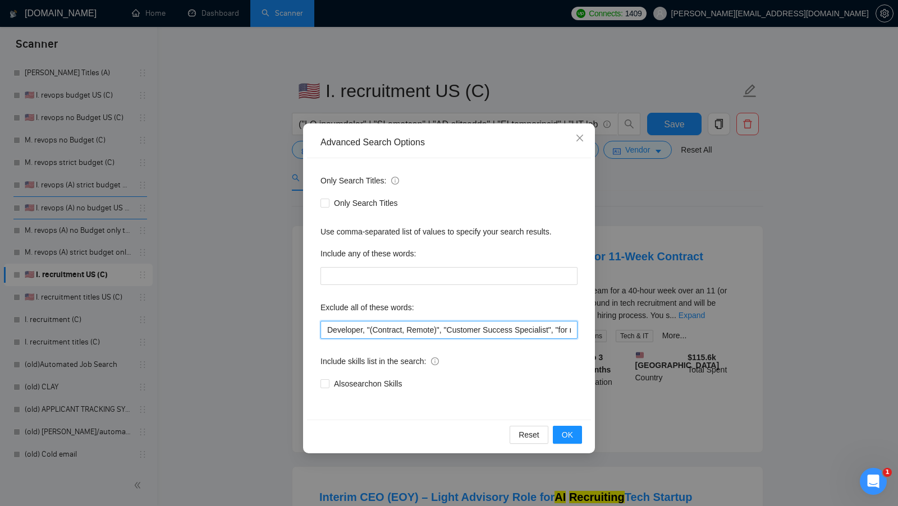
click at [392, 325] on input "Developer, "(Contract, Remote)", "Customer Success Specialist", "for revops", N…" at bounding box center [449, 330] width 257 height 18
click at [391, 325] on input "Developer, "(Contract, Remote)", "Customer Success Specialist", "for revops", N…" at bounding box center [449, 330] width 257 height 18
click at [562, 427] on button "OK" at bounding box center [567, 435] width 29 height 18
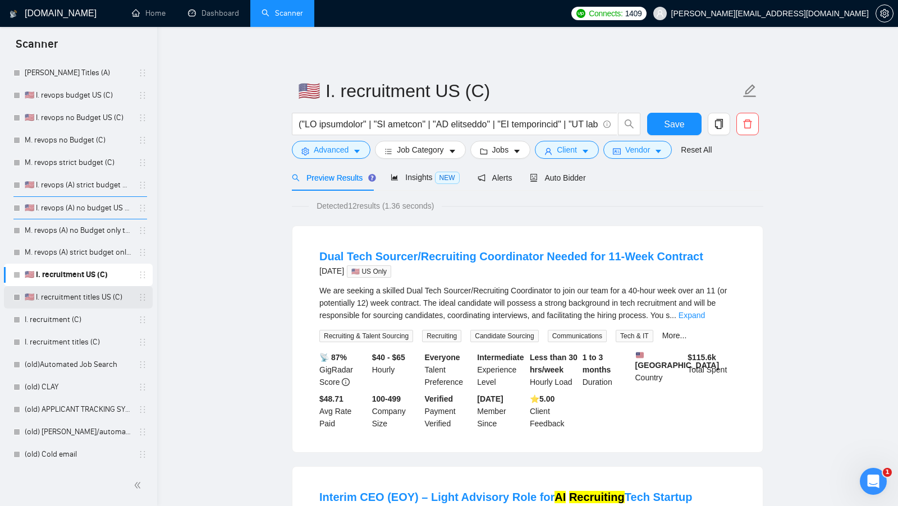
click at [48, 304] on link "🇺🇸 I. recruitment titles US (C)" at bounding box center [78, 297] width 107 height 22
click at [667, 129] on span "Save" at bounding box center [674, 124] width 20 height 14
click at [60, 301] on link "🇺🇸 I. recruitment titles US (C)" at bounding box center [78, 297] width 107 height 22
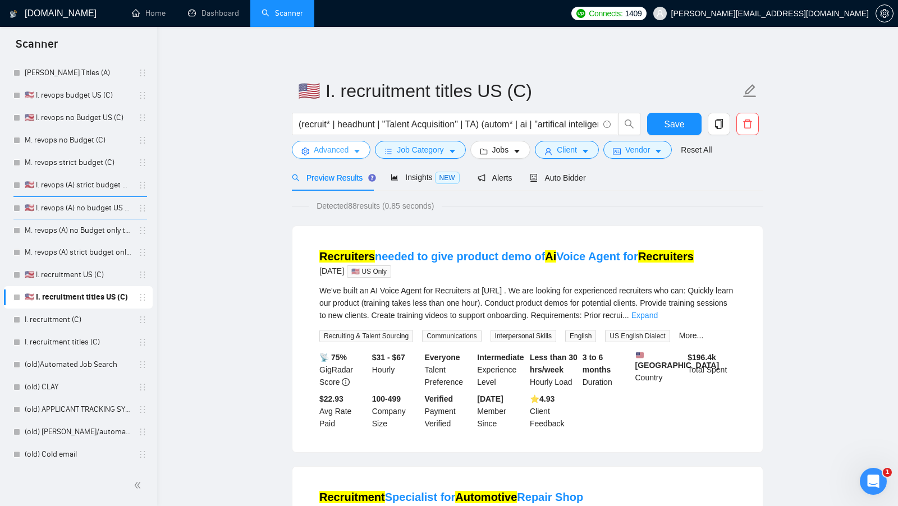
click at [338, 148] on span "Advanced" at bounding box center [331, 150] width 35 height 12
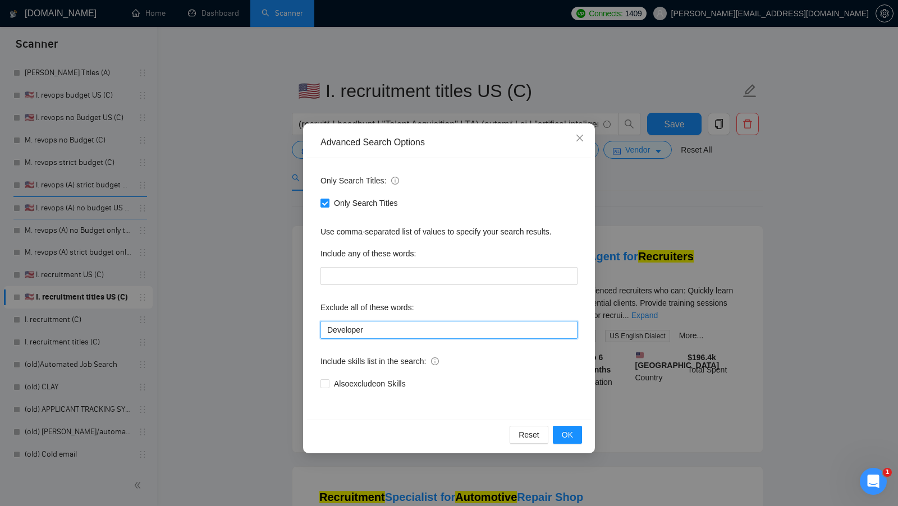
click at [378, 328] on input "Developer" at bounding box center [449, 330] width 257 height 18
paste input "Developer, "(Contract, Remote)", "Customer Success Specialist", "for revops", N…"
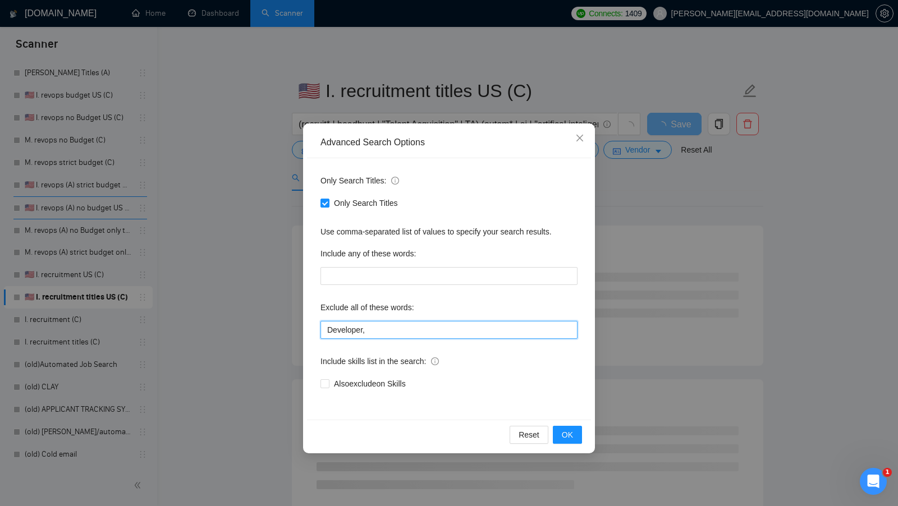
paste input ""(Contract, Remote)", "Customer Success Specialist", "for revops", NetSuite, "f…"
drag, startPoint x: 410, startPoint y: 330, endPoint x: 209, endPoint y: 330, distance: 201.0
click at [209, 330] on div "Advanced Search Options Only Search Titles: Only Search Titles Use comma-separa…" at bounding box center [449, 253] width 898 height 506
click at [541, 333] on input "Developer, "(Contract, Remote)", "Customer Success Specialist", "for revops", N…" at bounding box center [449, 330] width 257 height 18
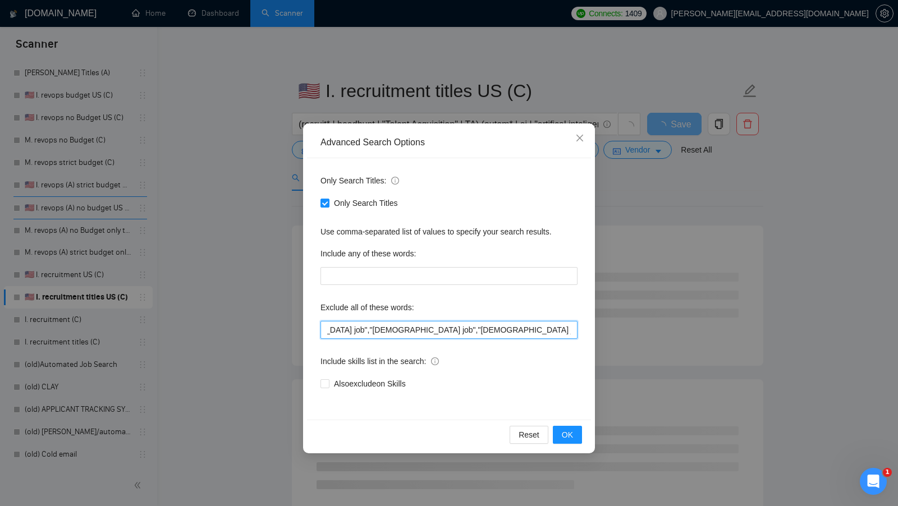
click at [541, 333] on input "Developer, "(Contract, Remote)", "Customer Success Specialist", "for revops", N…" at bounding box center [449, 330] width 257 height 18
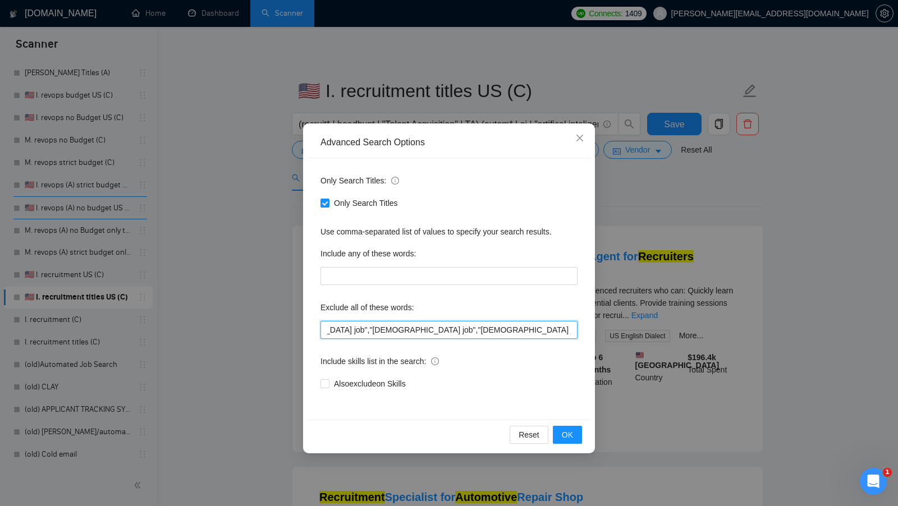
click at [541, 333] on input "Developer, "(Contract, Remote)", "Customer Success Specialist", "for revops", N…" at bounding box center [449, 330] width 257 height 18
type input "Developer, "(Contract, Remote)", "Customer Success Specialist", "for revops", N…"
click at [555, 432] on button "OK" at bounding box center [567, 435] width 29 height 18
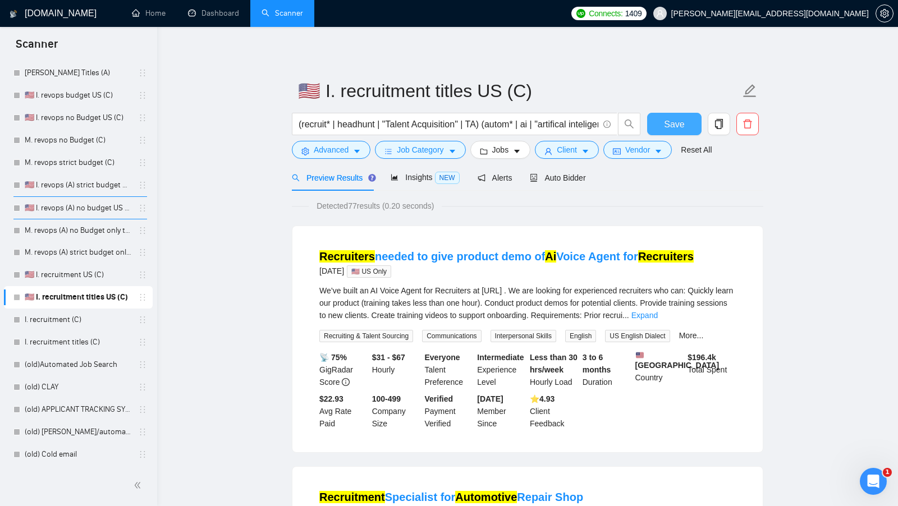
click at [675, 119] on span "Save" at bounding box center [674, 124] width 20 height 14
click at [348, 150] on span "Advanced" at bounding box center [331, 150] width 35 height 12
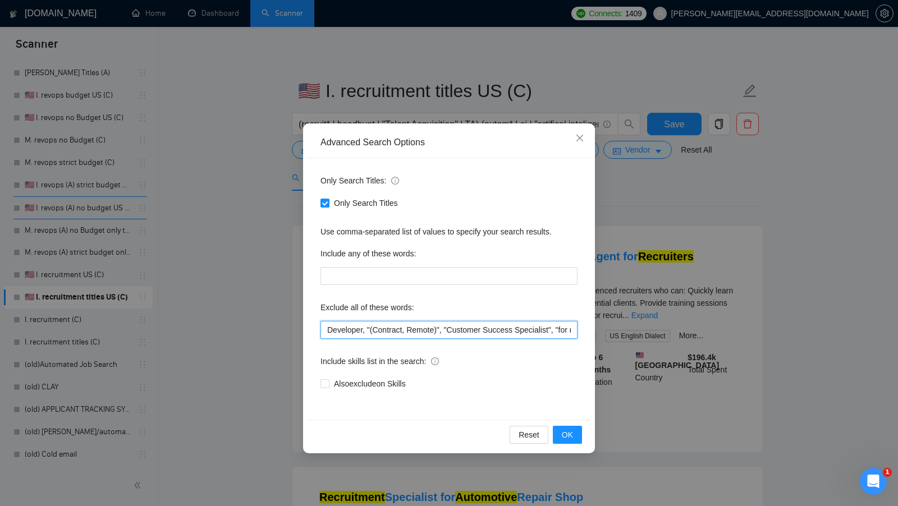
click at [508, 332] on input "Developer, "(Contract, Remote)", "Customer Success Specialist", "for revops", N…" at bounding box center [449, 330] width 257 height 18
click at [571, 431] on span "OK" at bounding box center [567, 435] width 11 height 12
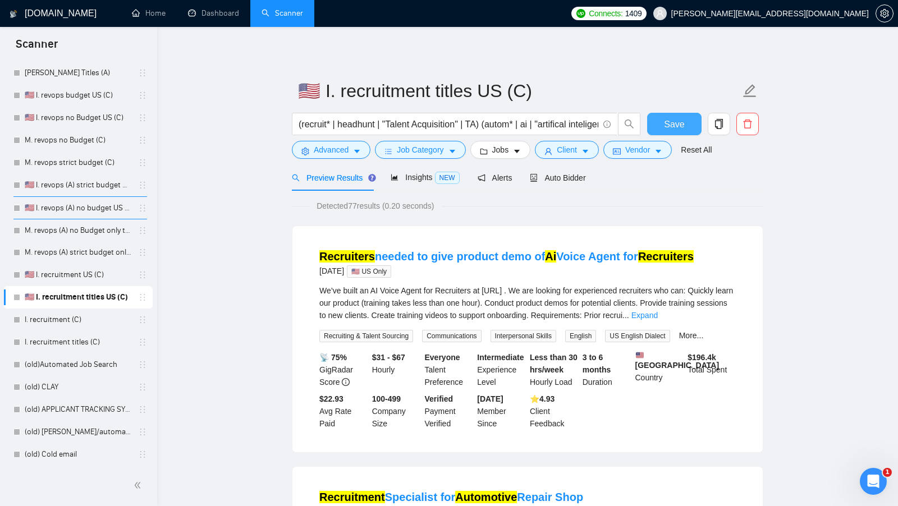
click at [675, 125] on span "Save" at bounding box center [674, 124] width 20 height 14
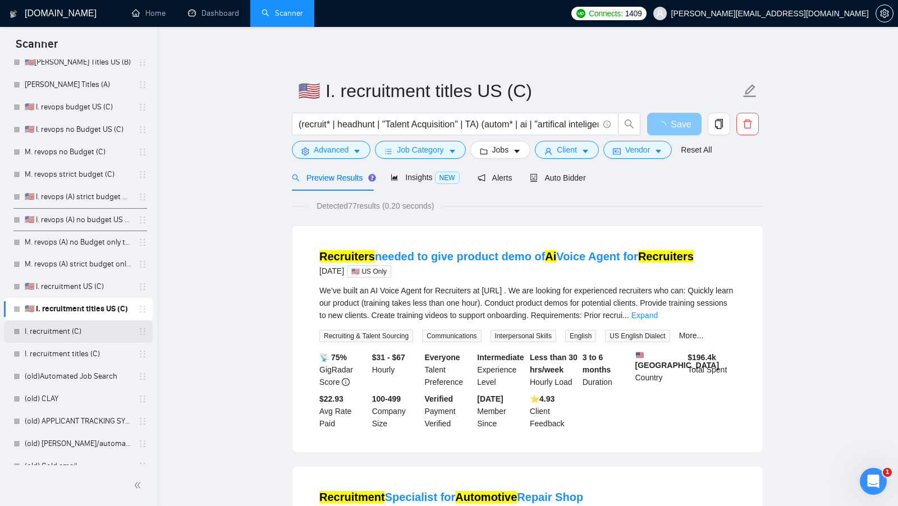
scroll to position [138, 0]
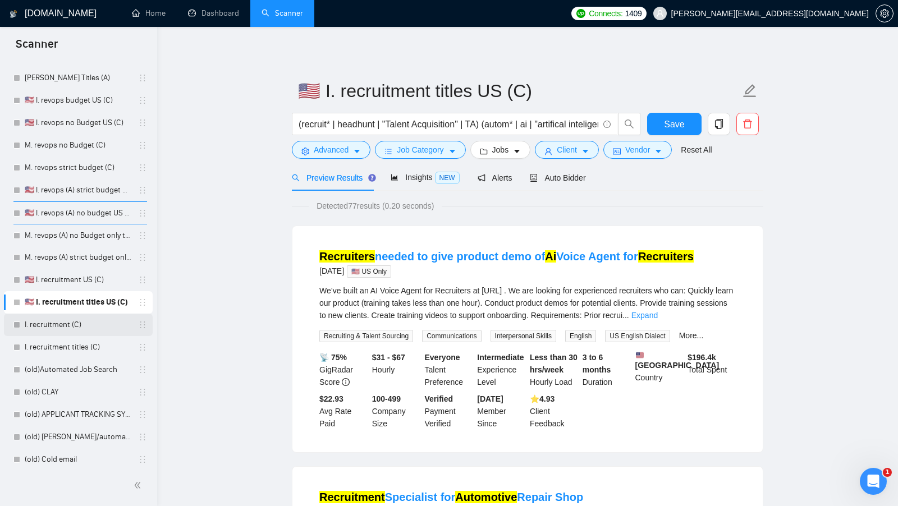
click at [98, 327] on link "I. recruitment (C)" at bounding box center [78, 325] width 107 height 22
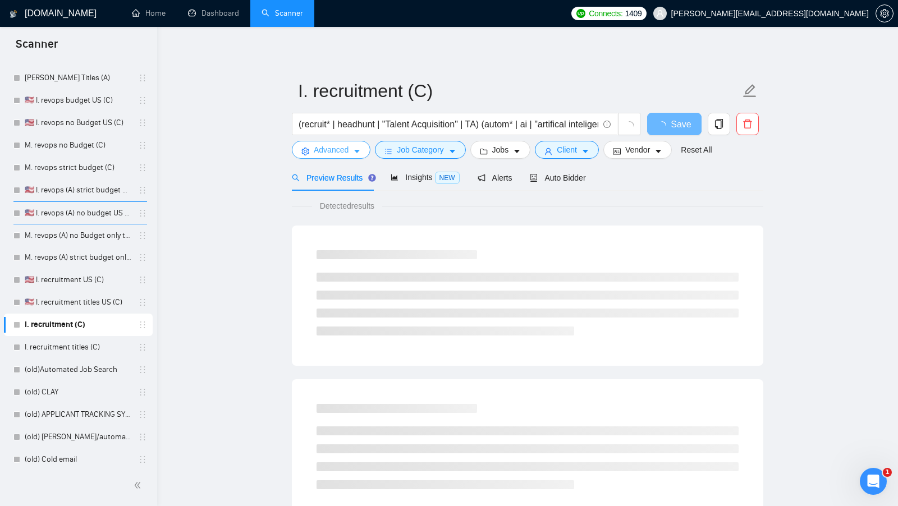
click at [321, 152] on span "Advanced" at bounding box center [331, 150] width 35 height 12
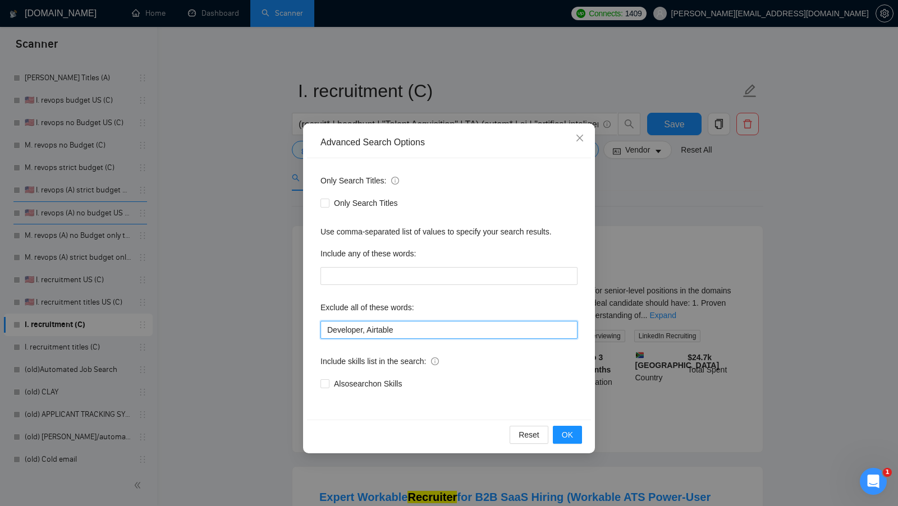
click at [423, 328] on input "Developer, Airtable" at bounding box center [449, 330] width 257 height 18
click at [347, 331] on input "Developer, Airtable" at bounding box center [449, 330] width 257 height 18
click at [382, 326] on input "Airtable" at bounding box center [449, 330] width 257 height 18
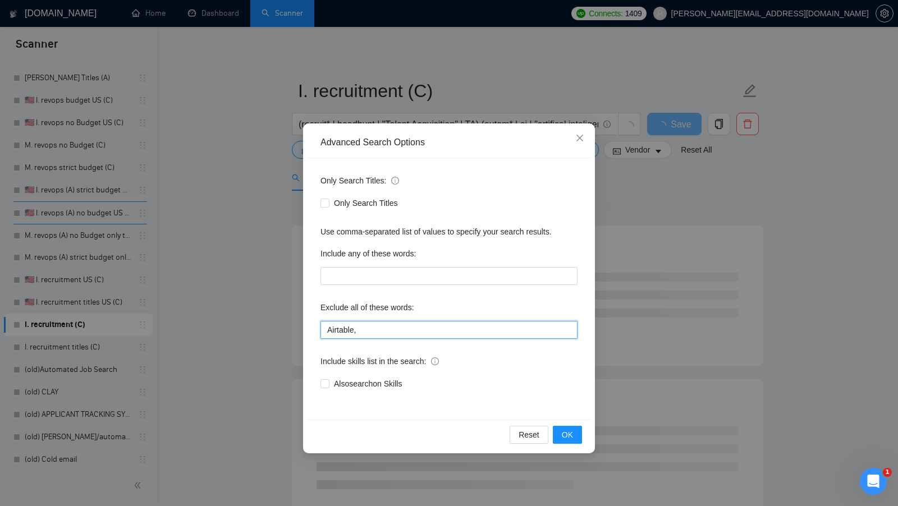
paste input "Developer, "(Contract, Remote)", "Customer Success Specialist", "for revops", N…"
type input "Airtable, Developer, "(Contract, Remote)", "Customer Success Specialist", "for …"
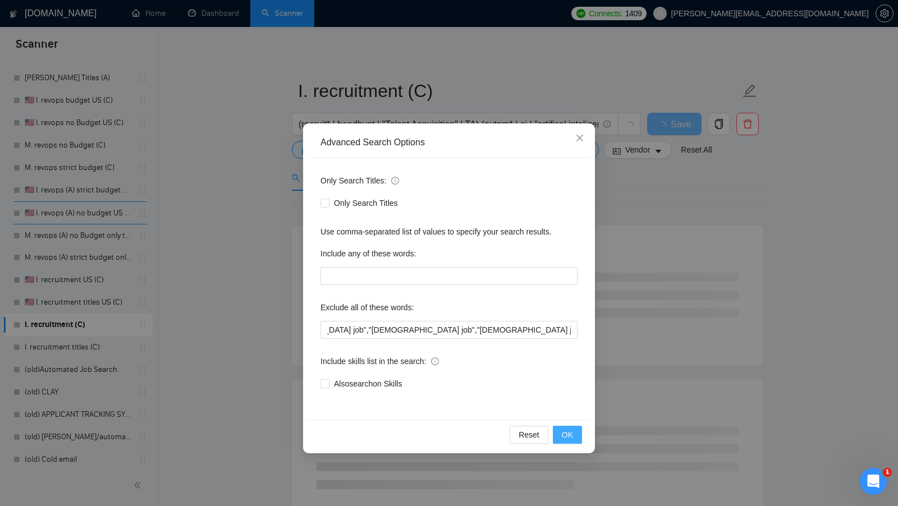
click at [575, 443] on button "OK" at bounding box center [567, 435] width 29 height 18
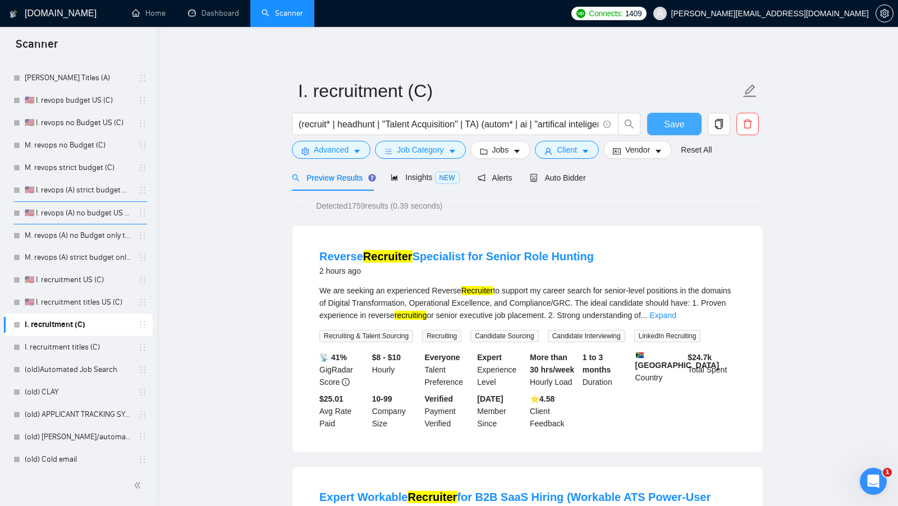
click at [671, 128] on span "Save" at bounding box center [674, 124] width 20 height 14
click at [358, 149] on icon "caret-down" at bounding box center [357, 152] width 8 height 8
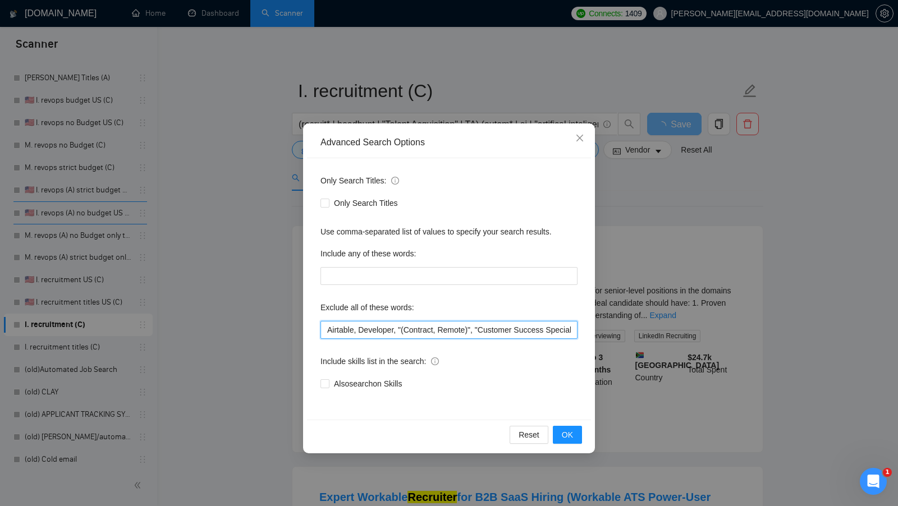
click at [415, 335] on input "Airtable, Developer, "(Contract, Remote)", "Customer Success Specialist", "for …" at bounding box center [449, 330] width 257 height 18
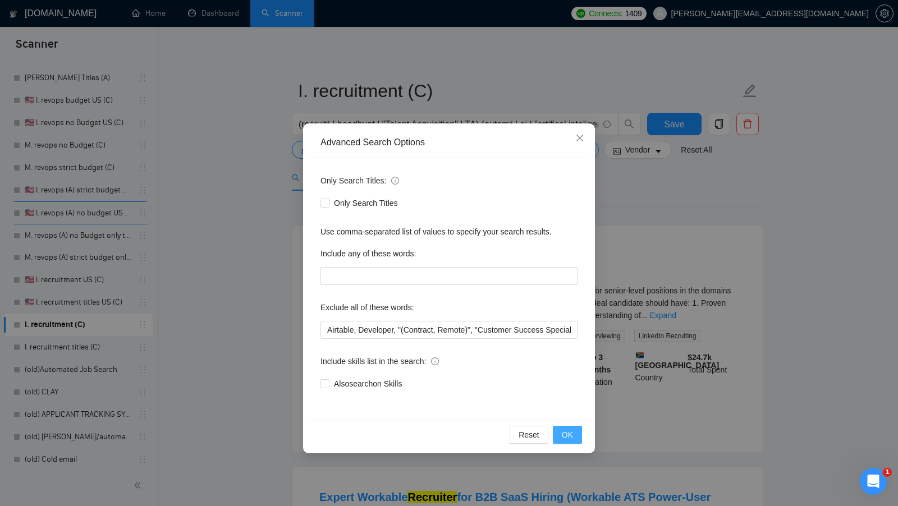
click at [564, 429] on span "OK" at bounding box center [567, 435] width 11 height 12
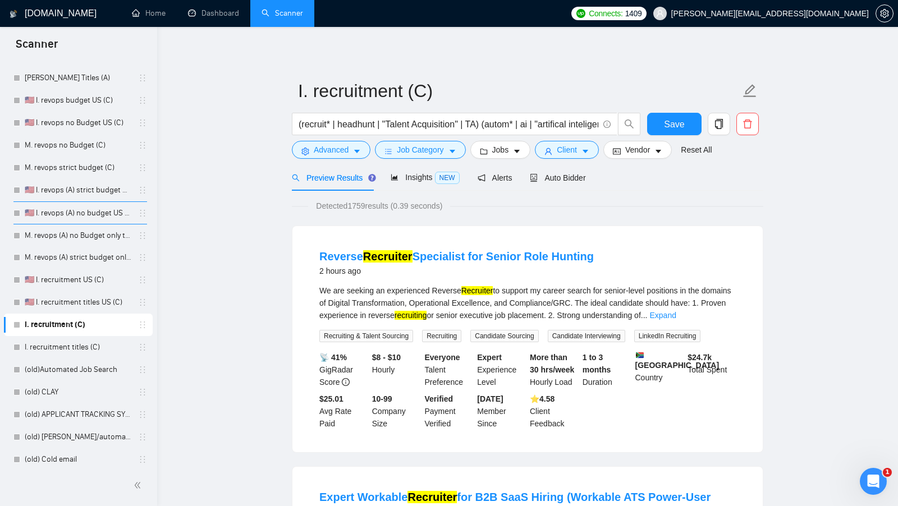
click at [84, 338] on link "I. recruitment titles (C)" at bounding box center [78, 347] width 107 height 22
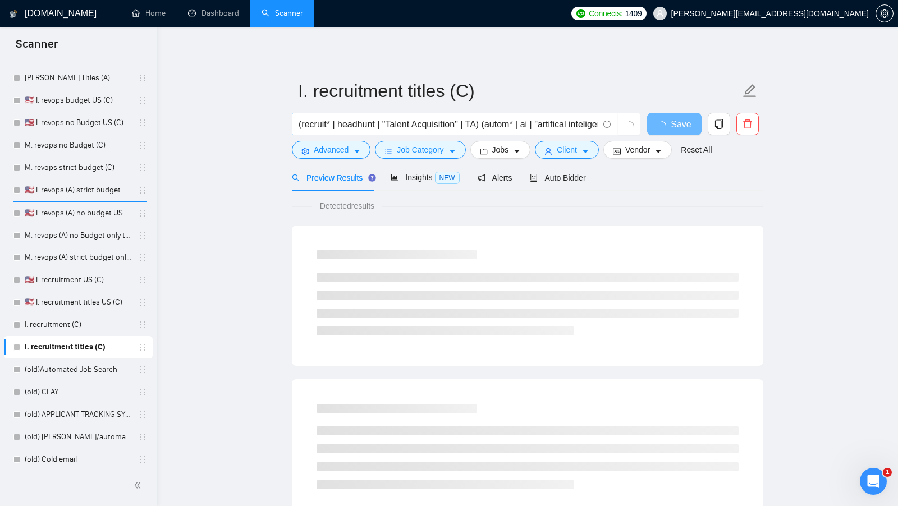
click at [340, 124] on input "(recruit* | headhunt | "Talent Acquisition" | TA) (autom* | ai | "artifical int…" at bounding box center [449, 124] width 300 height 14
click at [336, 152] on span "Advanced" at bounding box center [331, 150] width 35 height 12
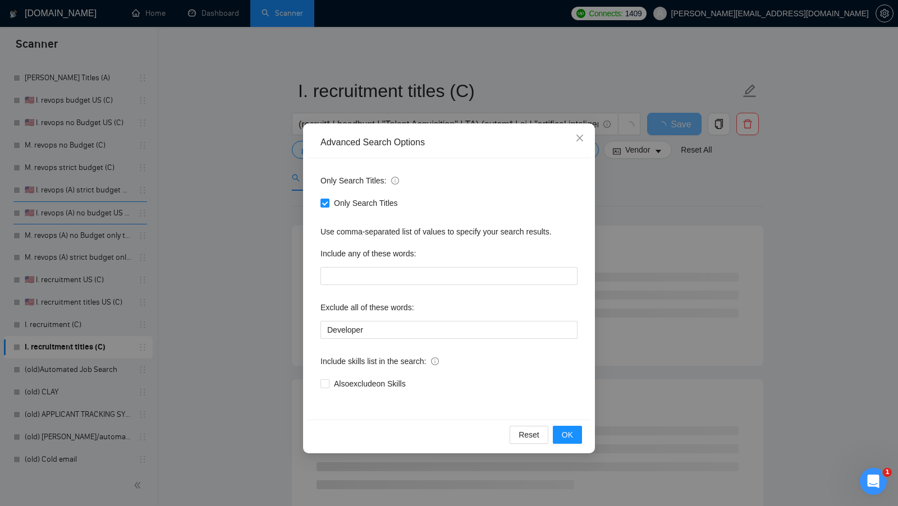
click at [267, 216] on div "Advanced Search Options Only Search Titles: Only Search Titles Use comma-separa…" at bounding box center [449, 253] width 898 height 506
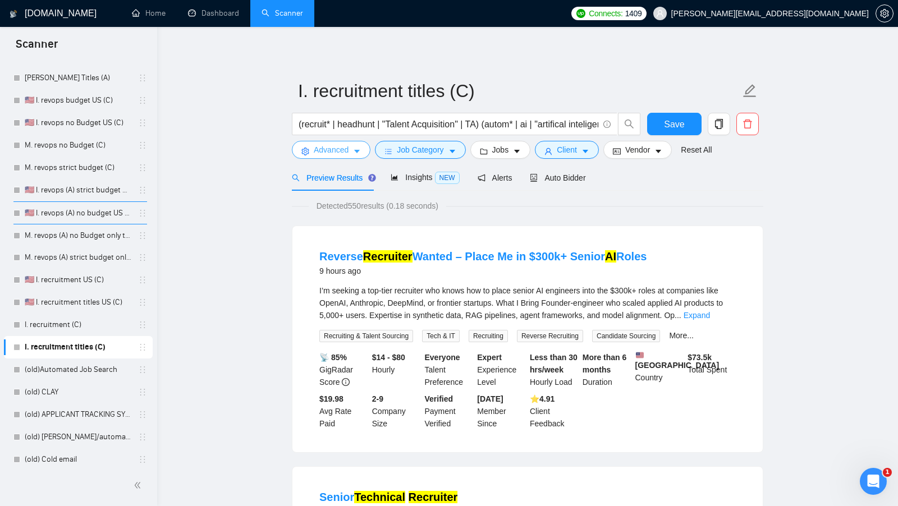
click at [354, 152] on icon "caret-down" at bounding box center [357, 152] width 8 height 8
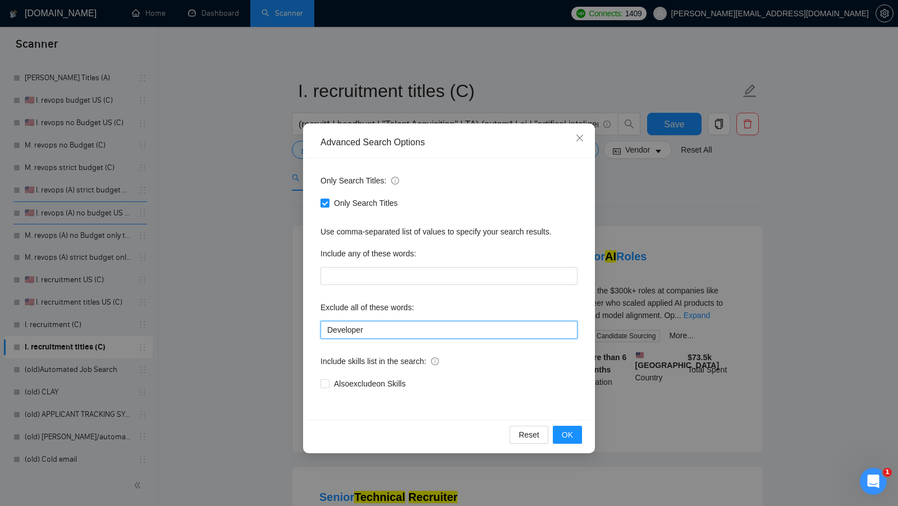
click at [381, 335] on input "Developer" at bounding box center [449, 330] width 257 height 18
paste input "Airtable, Developer, "(Contract, Remote)", "Customer Success Specialist", "for …"
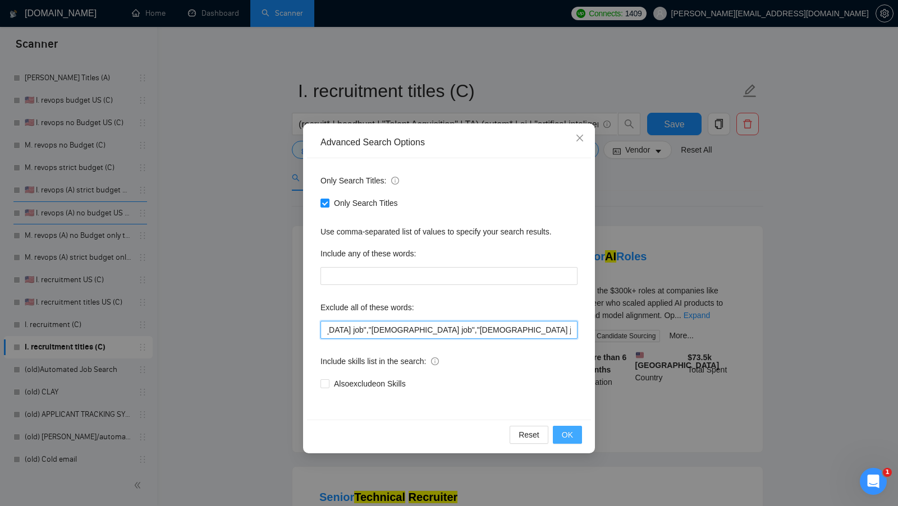
type input "Airtable, Developer, "(Contract, Remote)", "Customer Success Specialist", "for …"
click at [561, 428] on button "OK" at bounding box center [567, 435] width 29 height 18
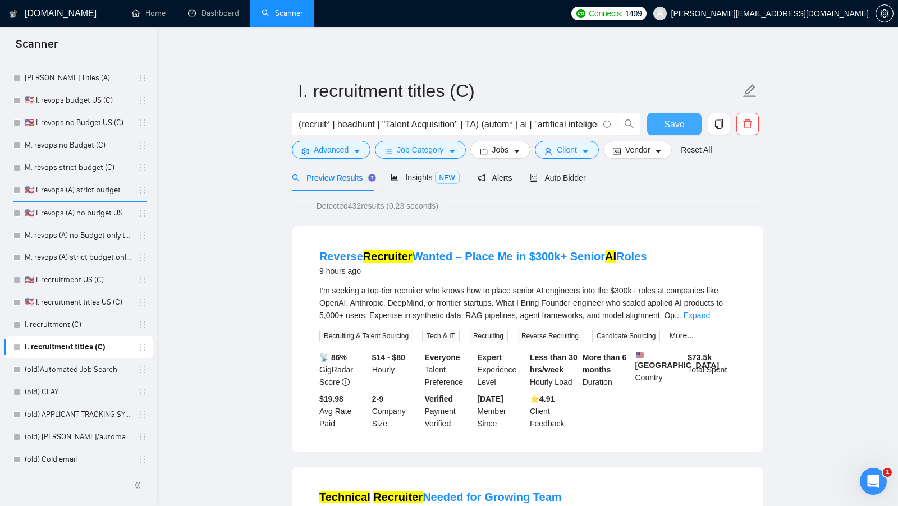
click at [674, 130] on span "Save" at bounding box center [674, 124] width 20 height 14
click at [656, 116] on button "Save" at bounding box center [674, 124] width 54 height 22
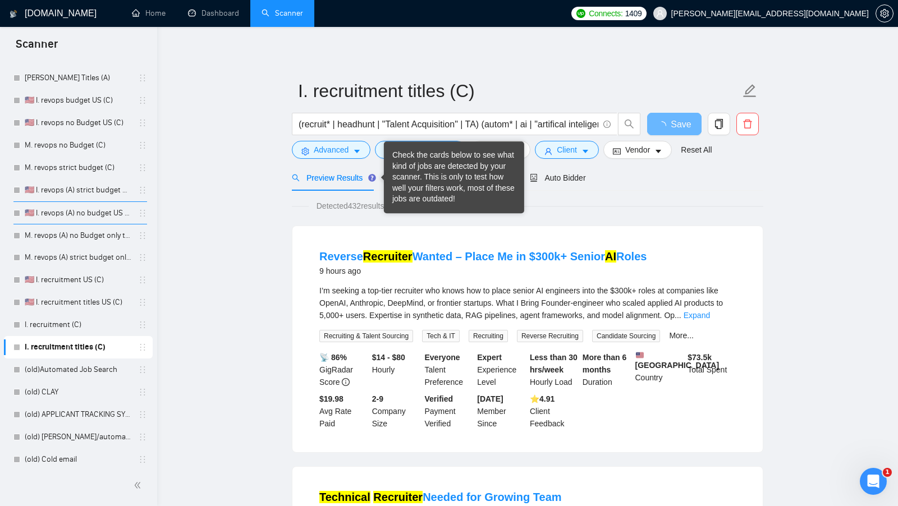
click at [433, 152] on div "Check the cards below to see what kind of jobs are detected by your scanner. Th…" at bounding box center [454, 177] width 124 height 55
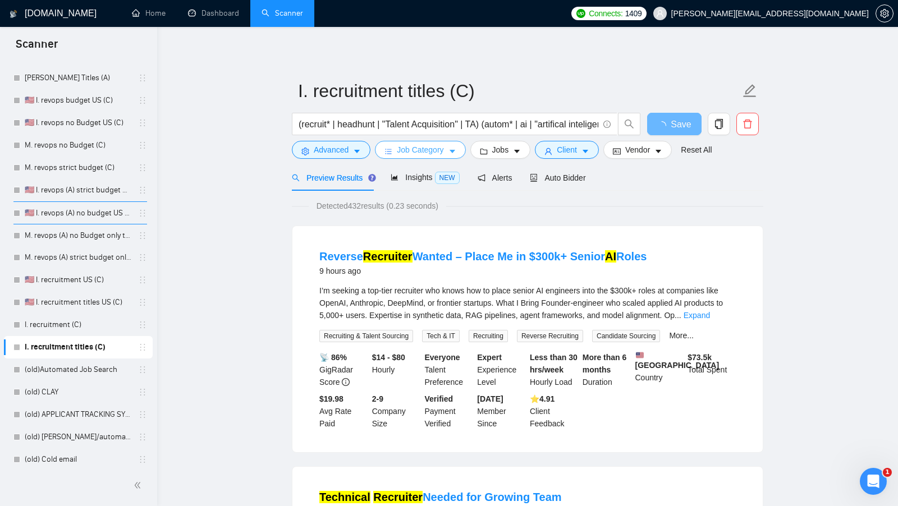
click at [440, 141] on button "Job Category" at bounding box center [420, 150] width 90 height 18
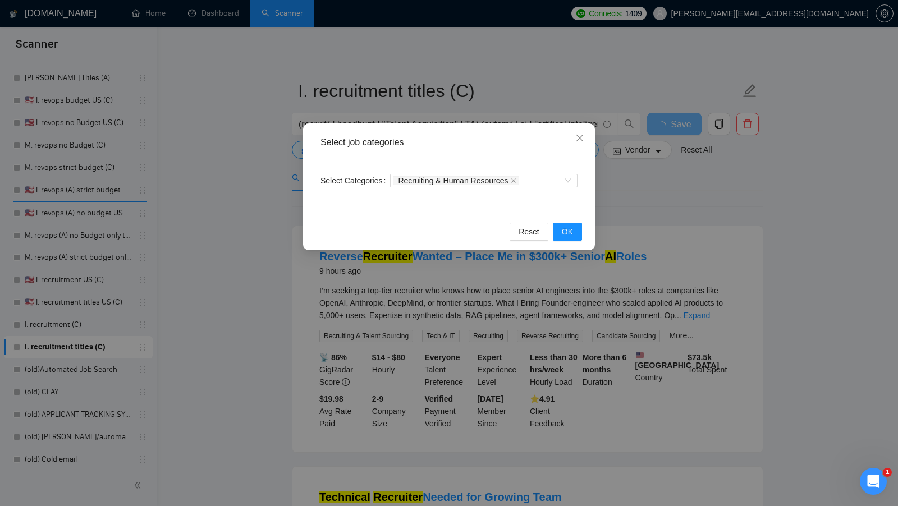
click at [697, 212] on div "Select job categories Select Categories Recruiting & Human Resources Reset OK" at bounding box center [449, 253] width 898 height 506
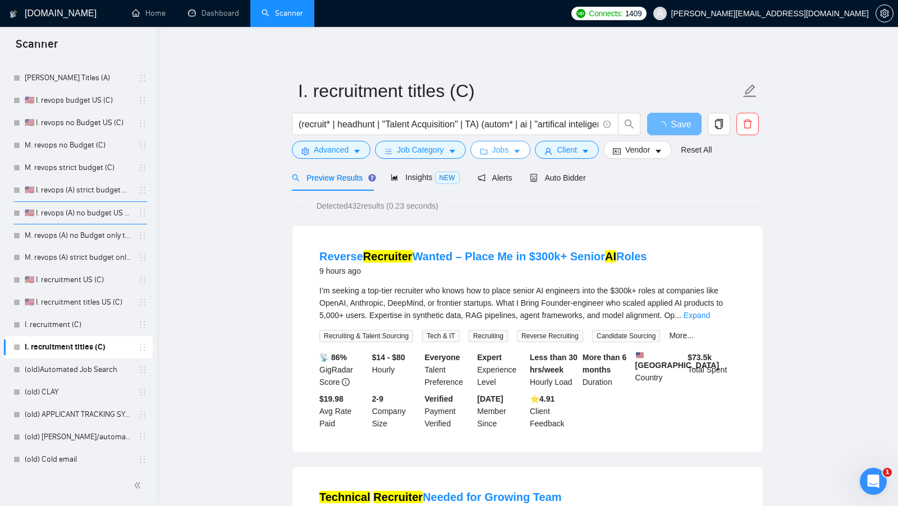
click at [507, 153] on span "Jobs" at bounding box center [500, 150] width 17 height 12
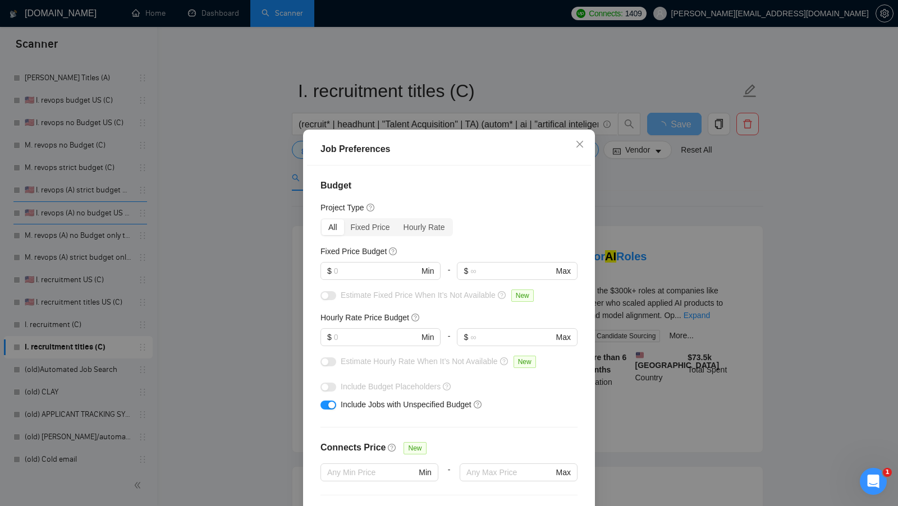
click at [789, 243] on div "Job Preferences Budget Project Type All Fixed Price Hourly Rate Fixed Price Bud…" at bounding box center [449, 253] width 898 height 506
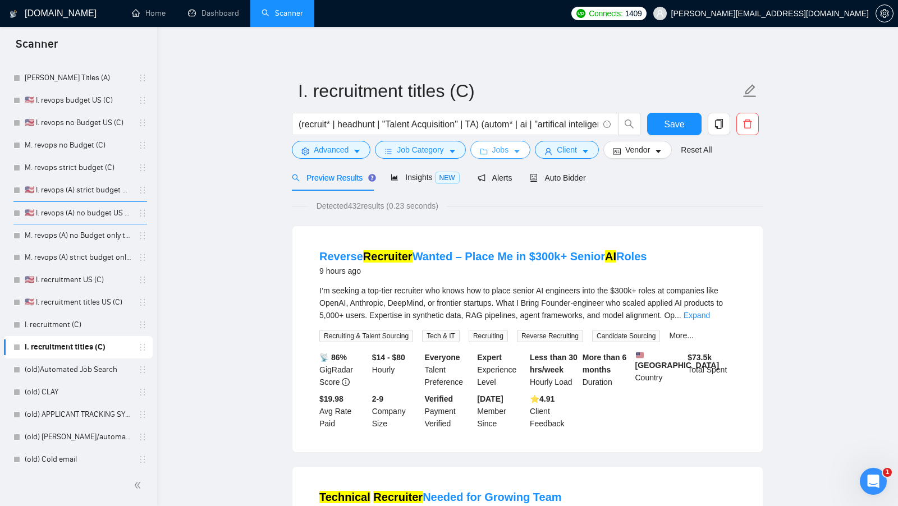
click at [525, 149] on button "Jobs" at bounding box center [500, 150] width 61 height 18
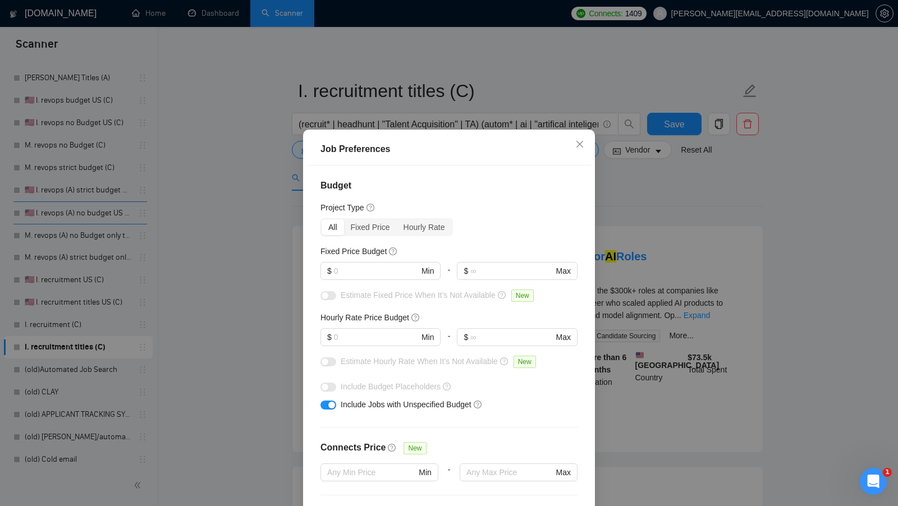
click at [646, 195] on div "Job Preferences Budget Project Type All Fixed Price Hourly Rate Fixed Price Bud…" at bounding box center [449, 253] width 898 height 506
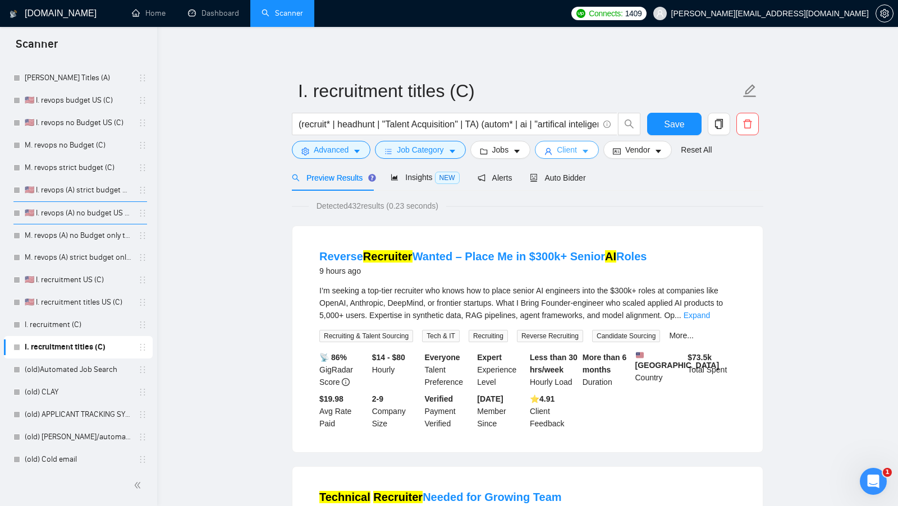
click at [568, 145] on span "Client" at bounding box center [567, 150] width 20 height 12
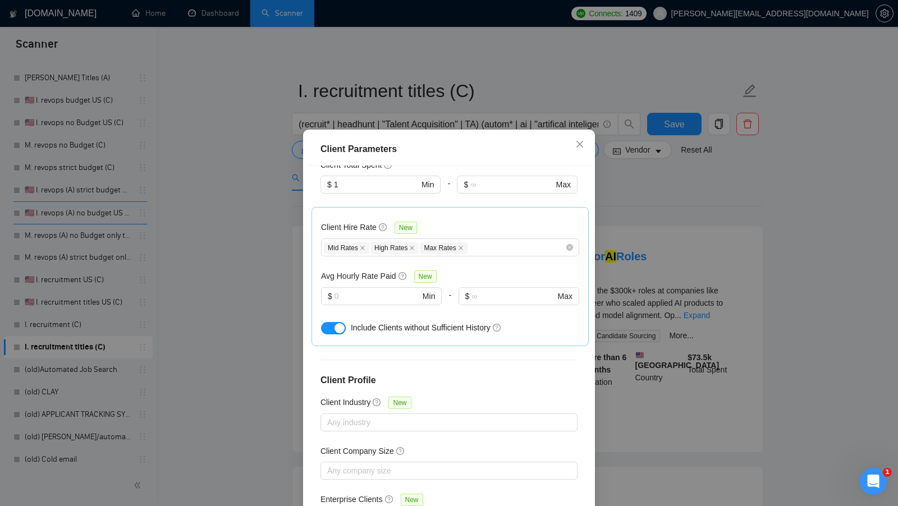
scroll to position [62, 0]
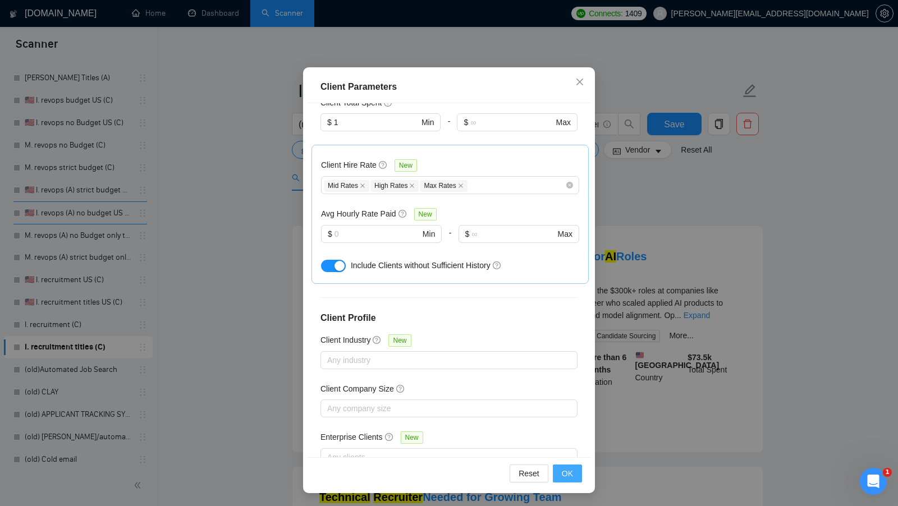
click at [576, 481] on button "OK" at bounding box center [567, 474] width 29 height 18
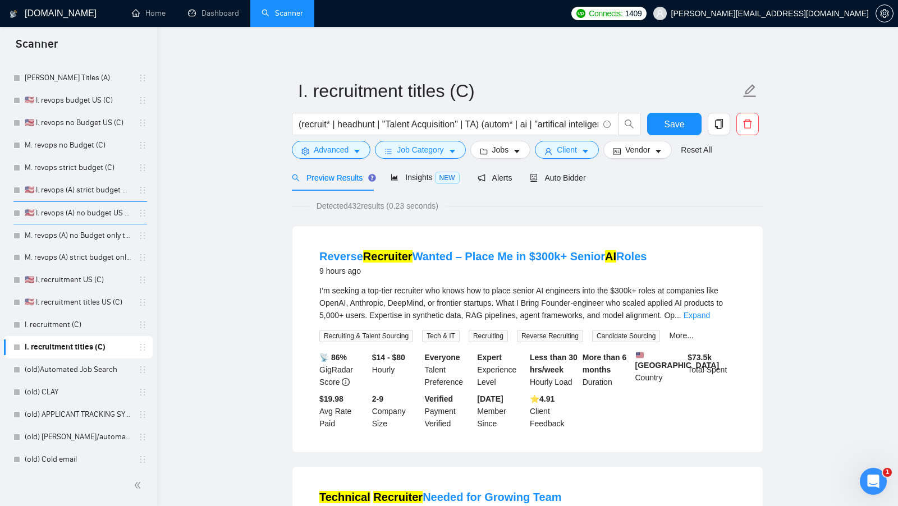
scroll to position [0, 0]
click at [593, 152] on button "Client" at bounding box center [567, 150] width 64 height 18
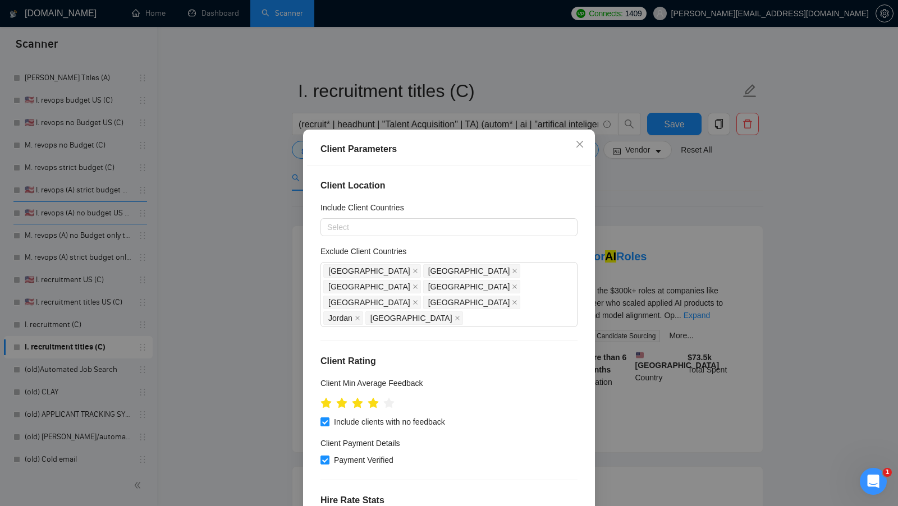
click at [667, 290] on div "Client Parameters Client Location Include Client Countries Select Exclude Clien…" at bounding box center [449, 253] width 898 height 506
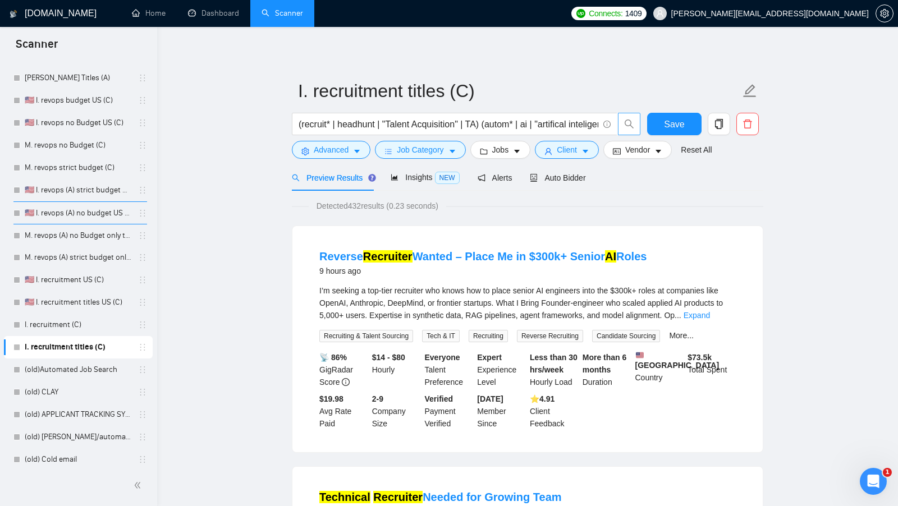
click at [637, 121] on span "search" at bounding box center [629, 124] width 21 height 10
click at [635, 144] on span "Vendor" at bounding box center [637, 150] width 25 height 12
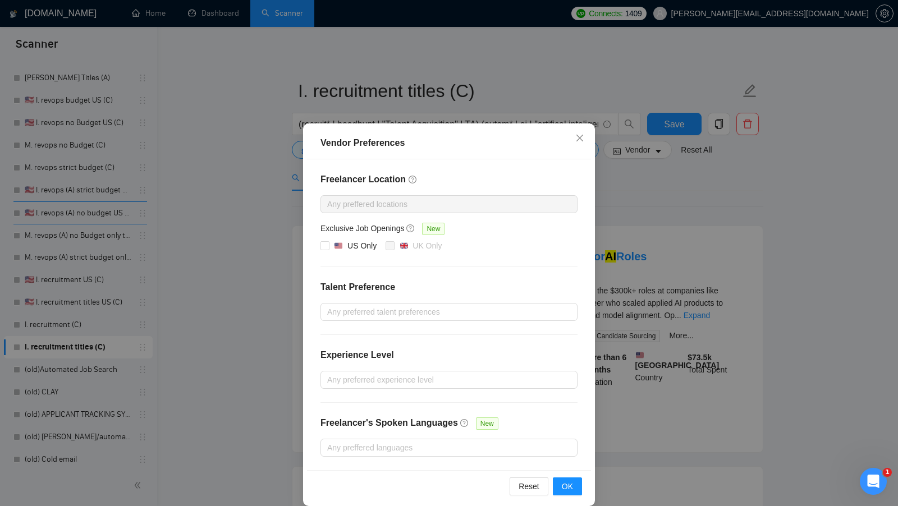
click at [647, 188] on div "Vendor Preferences Freelancer Location Any preffered locations Exclusive Job Op…" at bounding box center [449, 253] width 898 height 506
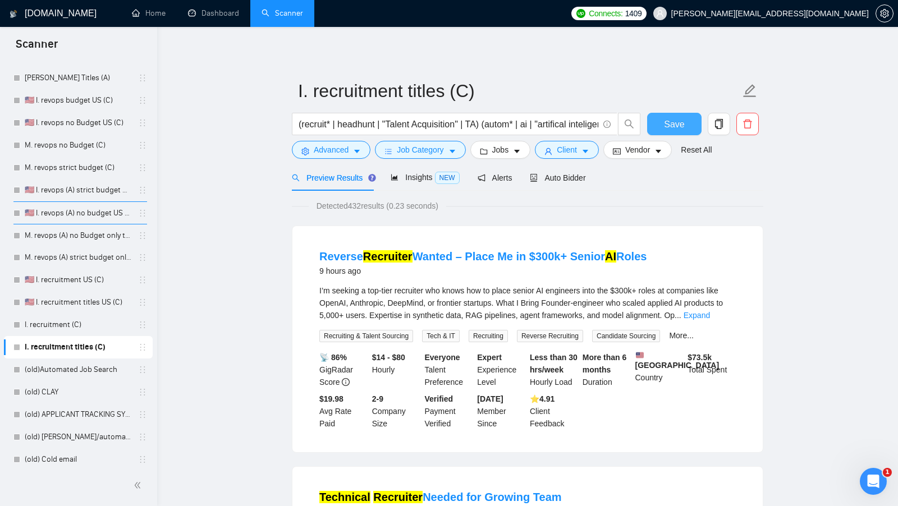
click at [670, 130] on span "Save" at bounding box center [674, 124] width 20 height 14
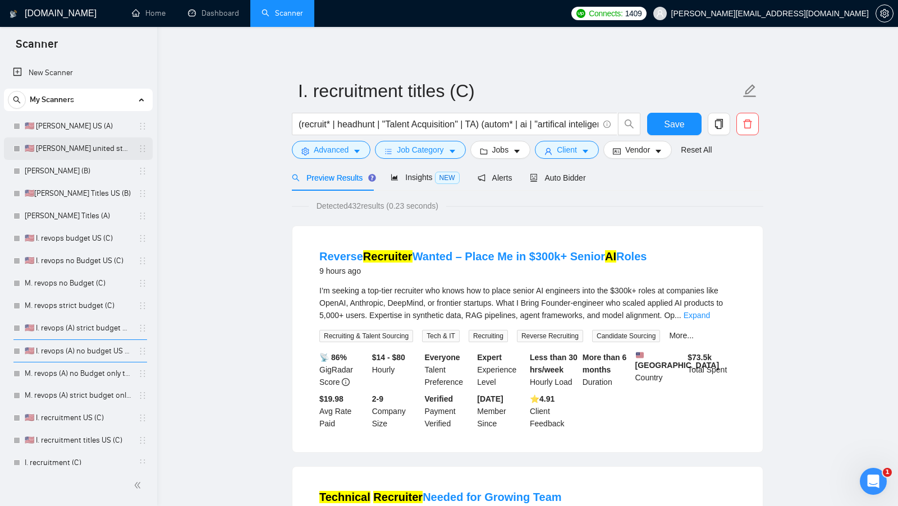
click at [97, 151] on link "🇺🇸 [PERSON_NAME] united states (A)" at bounding box center [78, 149] width 107 height 22
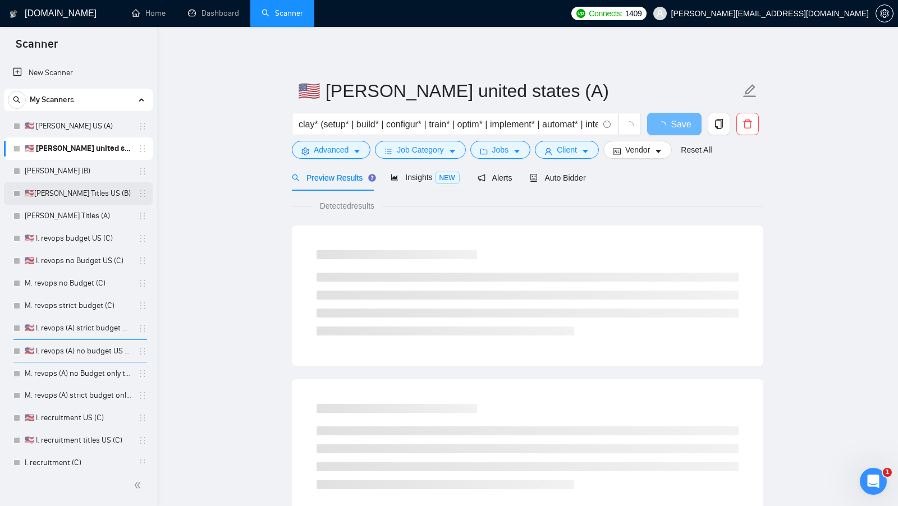
click at [81, 203] on link "🇺🇸[PERSON_NAME] Titles US (B)" at bounding box center [78, 193] width 107 height 22
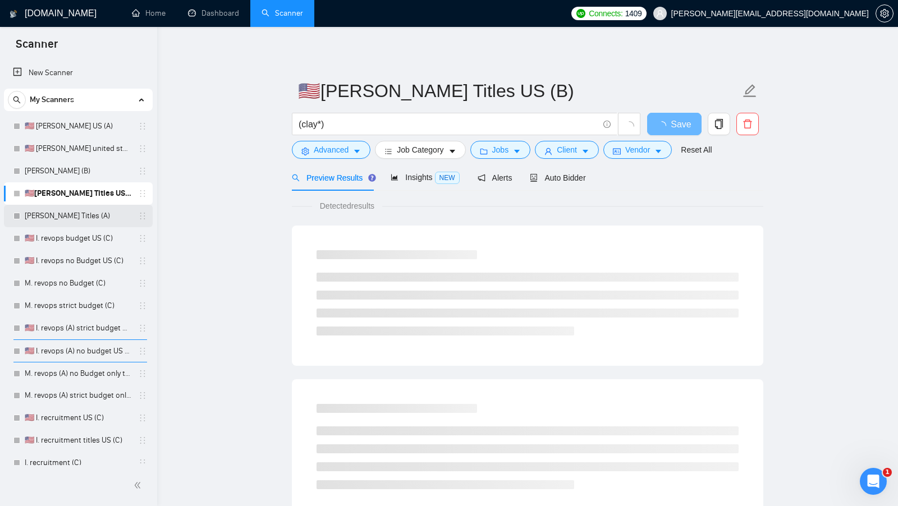
click at [79, 213] on link "[PERSON_NAME] Titles (A)" at bounding box center [78, 216] width 107 height 22
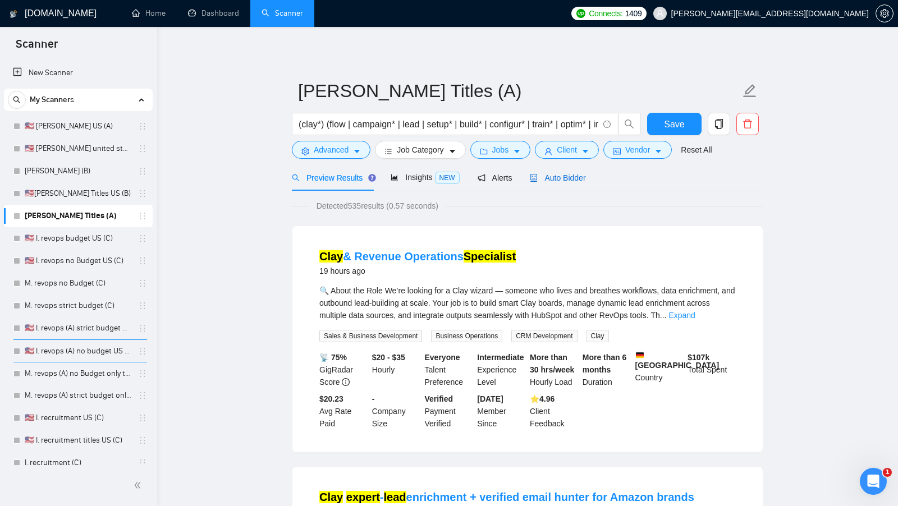
click at [547, 175] on span "Auto Bidder" at bounding box center [558, 177] width 56 height 9
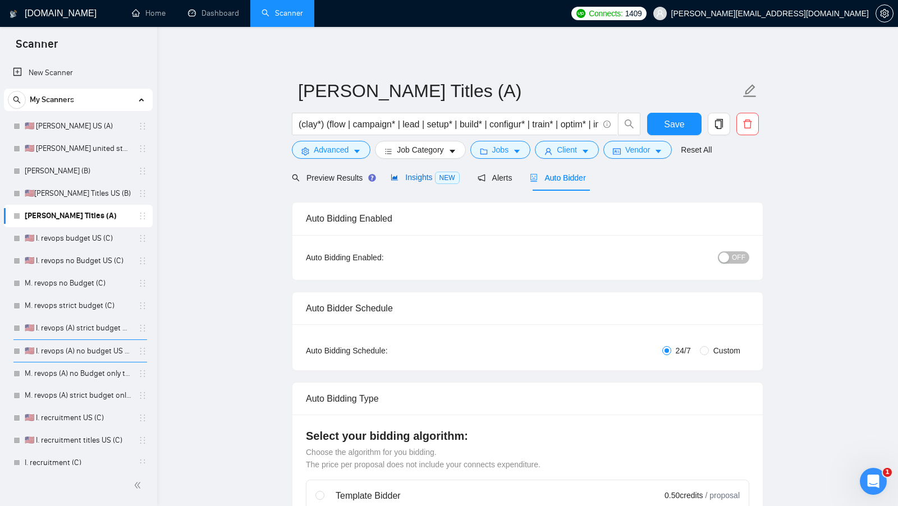
click at [421, 179] on span "Insights NEW" at bounding box center [425, 177] width 68 height 9
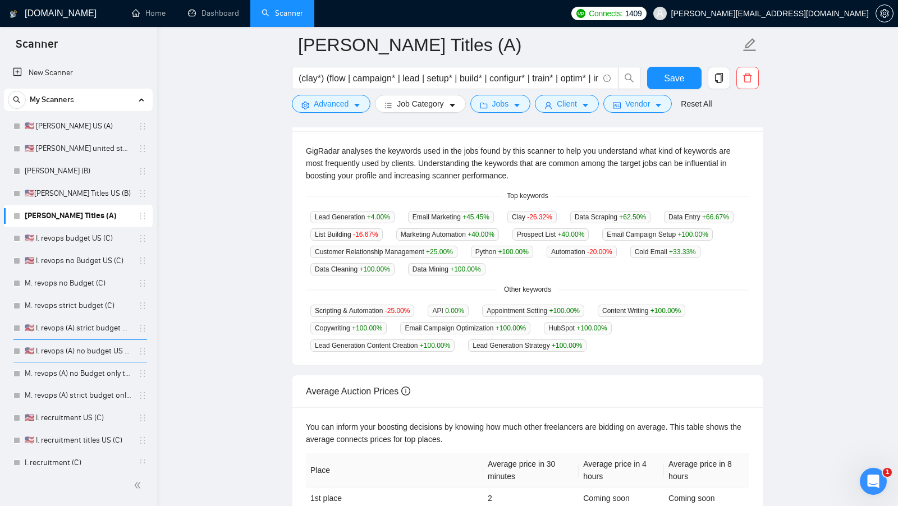
scroll to position [195, 0]
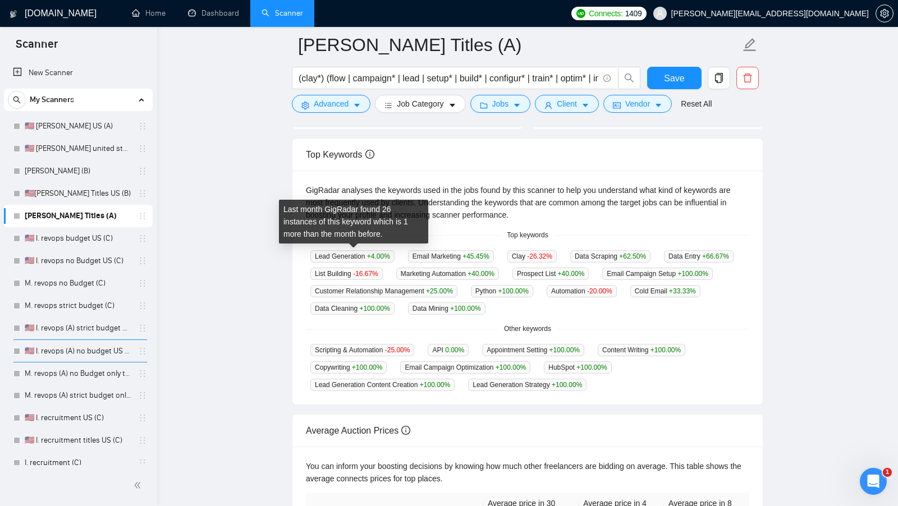
click at [333, 254] on span "Lead Generation +4.00 %" at bounding box center [352, 256] width 84 height 12
copy span "Lead Generation +4.00 %"
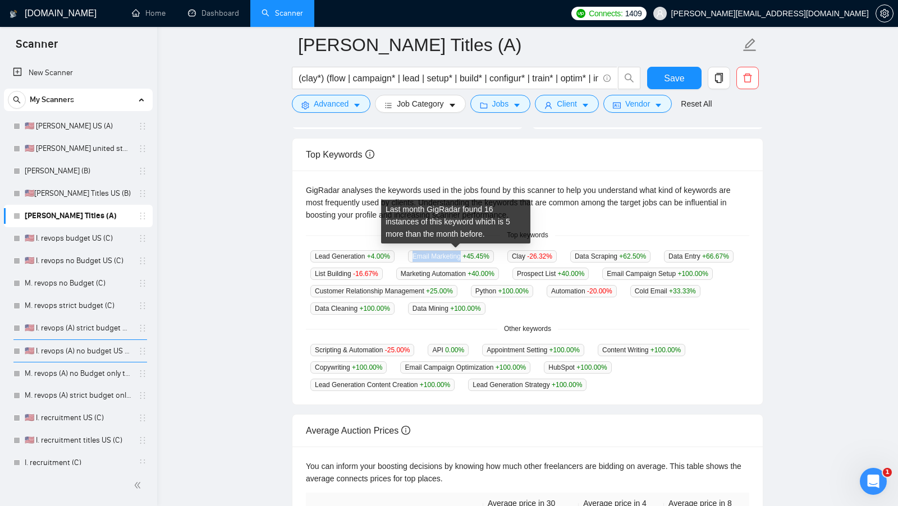
drag, startPoint x: 465, startPoint y: 255, endPoint x: 410, endPoint y: 255, distance: 55.0
click at [410, 255] on div "Email Marketing +45.45 %" at bounding box center [451, 256] width 95 height 13
copy span "Email Marketing"
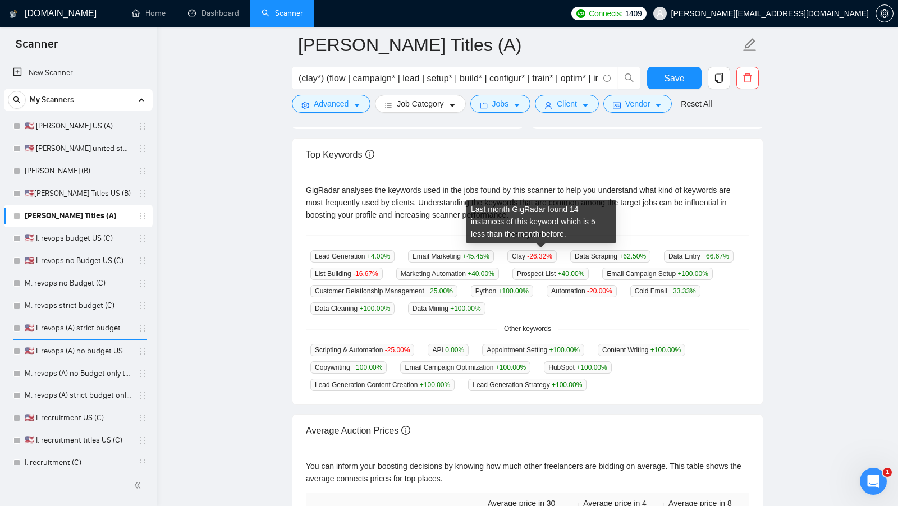
click at [529, 252] on span "Clay -26.32 %" at bounding box center [531, 256] width 49 height 12
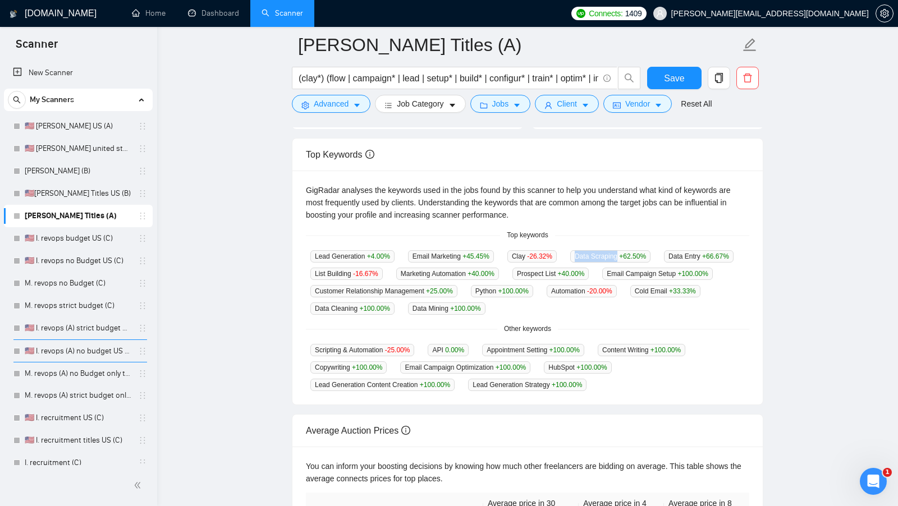
drag, startPoint x: 629, startPoint y: 253, endPoint x: 573, endPoint y: 251, distance: 56.7
click at [573, 251] on div "Lead Generation +4.00 % Email Marketing +45.45 % Clay -26.32 % Data Scraping +6…" at bounding box center [527, 282] width 443 height 65
click at [673, 318] on div "GigRadar analyses the keywords used in the jobs found by this scanner to help y…" at bounding box center [527, 288] width 470 height 234
drag, startPoint x: 629, startPoint y: 257, endPoint x: 576, endPoint y: 257, distance: 52.8
click at [576, 257] on div "Lead Generation +4.00 % Email Marketing +45.45 % Clay -26.32 % Data Scraping +6…" at bounding box center [527, 282] width 443 height 65
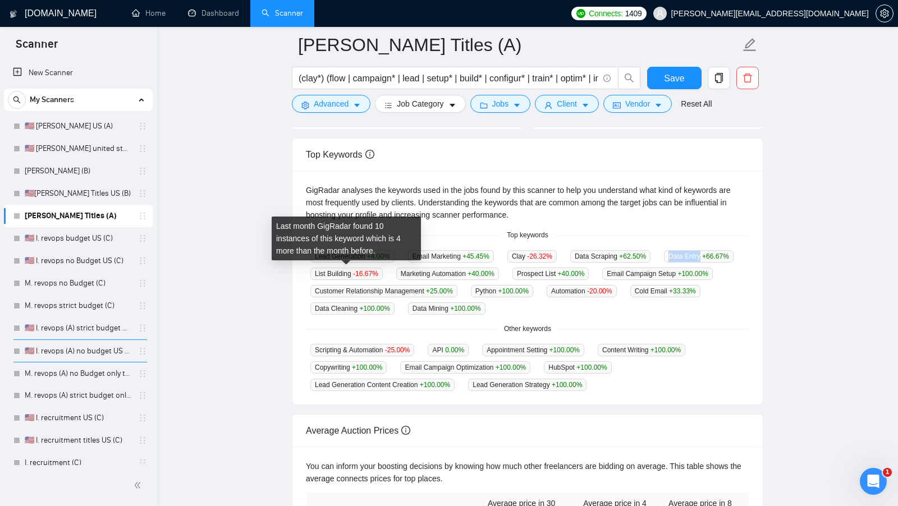
drag, startPoint x: 347, startPoint y: 268, endPoint x: 315, endPoint y: 268, distance: 32.0
click at [664, 263] on span "Data Entry +66.67 %" at bounding box center [699, 256] width 70 height 12
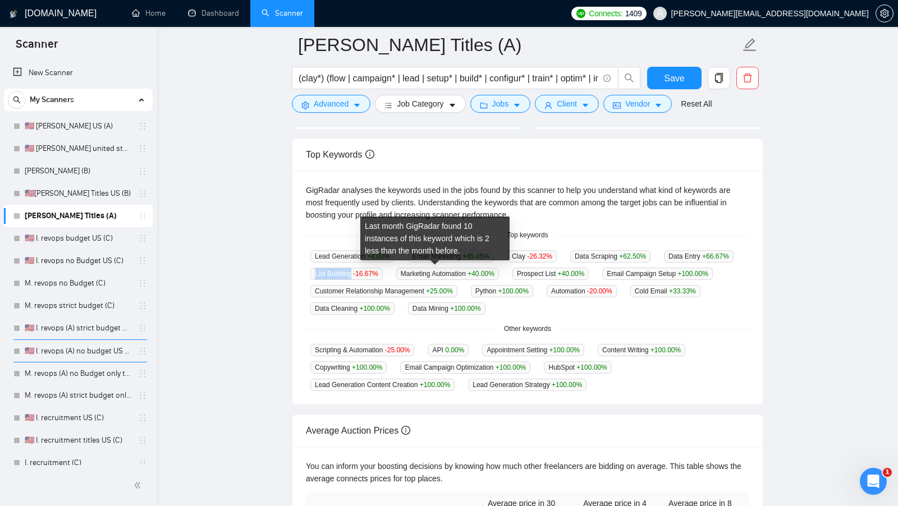
drag, startPoint x: 438, startPoint y: 270, endPoint x: 402, endPoint y: 270, distance: 35.9
click at [383, 270] on span "List Building -16.67 %" at bounding box center [346, 274] width 72 height 12
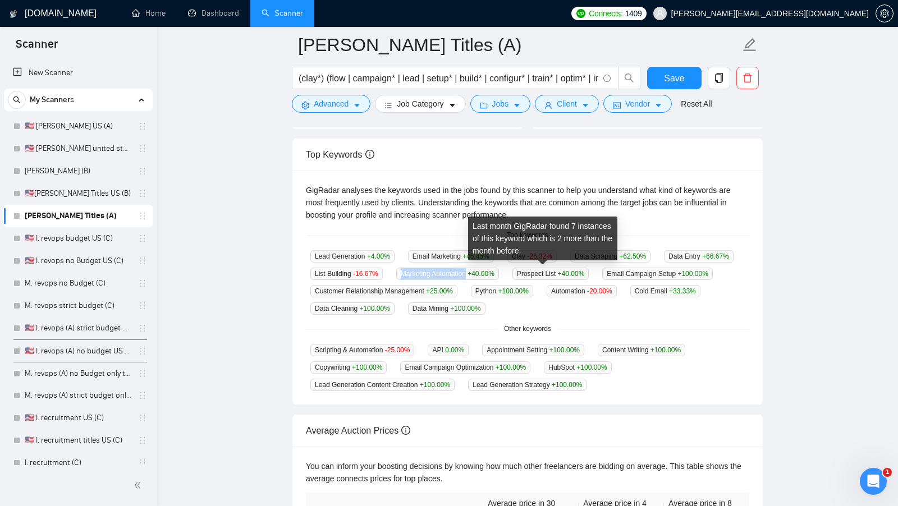
drag, startPoint x: 561, startPoint y: 269, endPoint x: 490, endPoint y: 269, distance: 70.7
click at [490, 269] on span "Marketing Automation +40.00 %" at bounding box center [447, 274] width 103 height 12
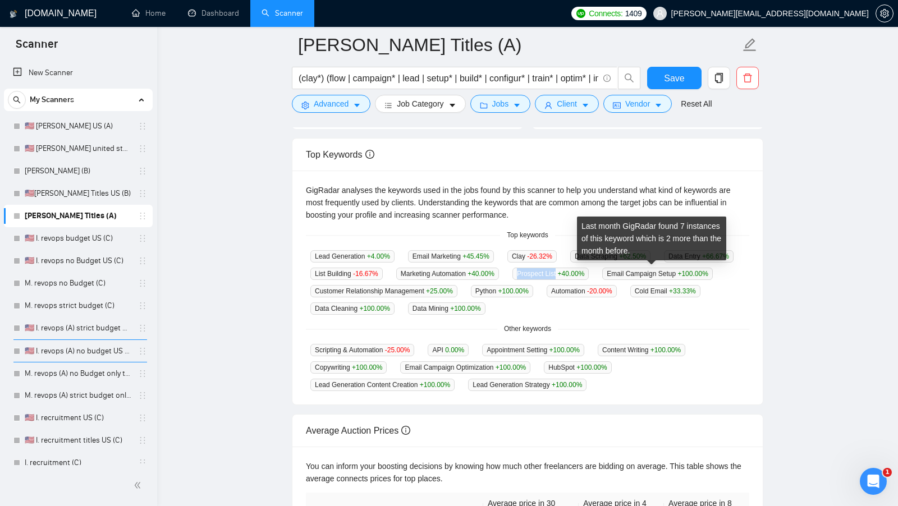
drag, startPoint x: 657, startPoint y: 273, endPoint x: 612, endPoint y: 273, distance: 44.3
click at [589, 273] on span "Prospect List +40.00 %" at bounding box center [551, 274] width 76 height 12
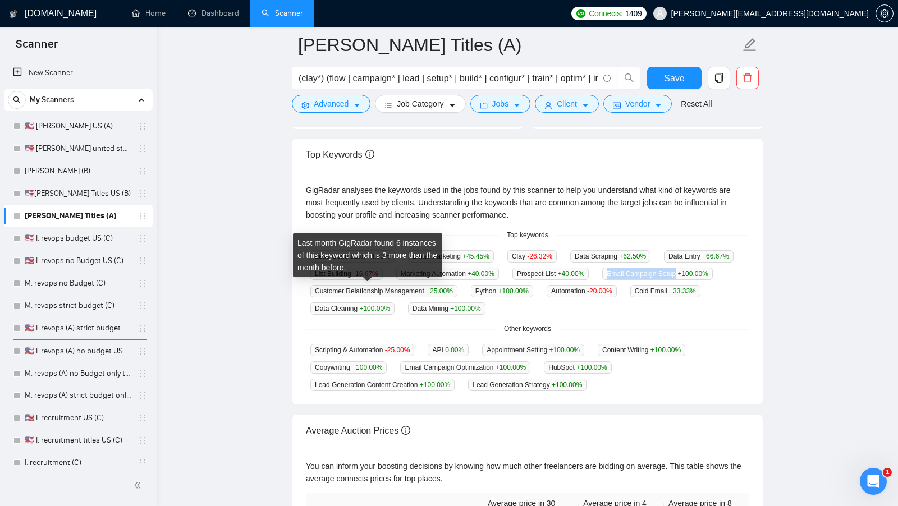
drag, startPoint x: 386, startPoint y: 291, endPoint x: 315, endPoint y: 291, distance: 70.2
click at [602, 280] on span "Email Campaign Setup +100.00 %" at bounding box center [657, 274] width 110 height 12
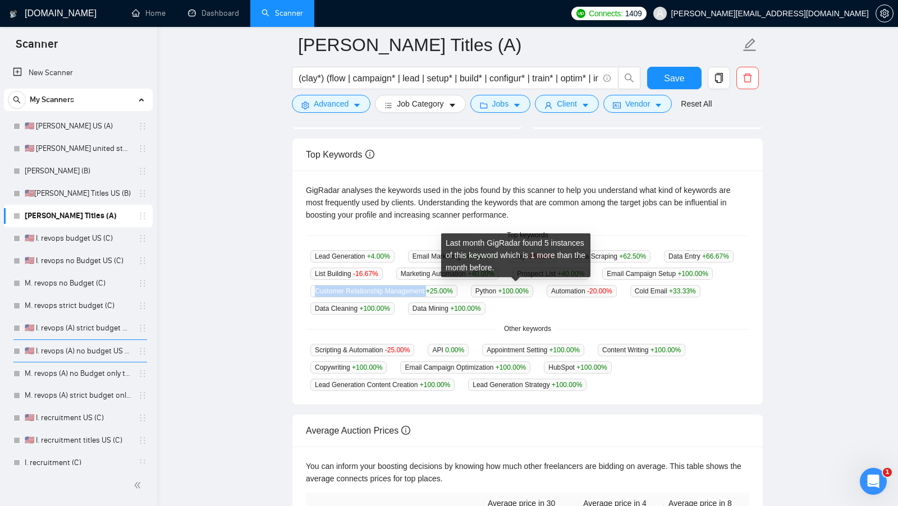
drag, startPoint x: 559, startPoint y: 287, endPoint x: 440, endPoint y: 287, distance: 119.6
click at [440, 287] on span "Customer Relationship Management +25.00 %" at bounding box center [383, 291] width 147 height 12
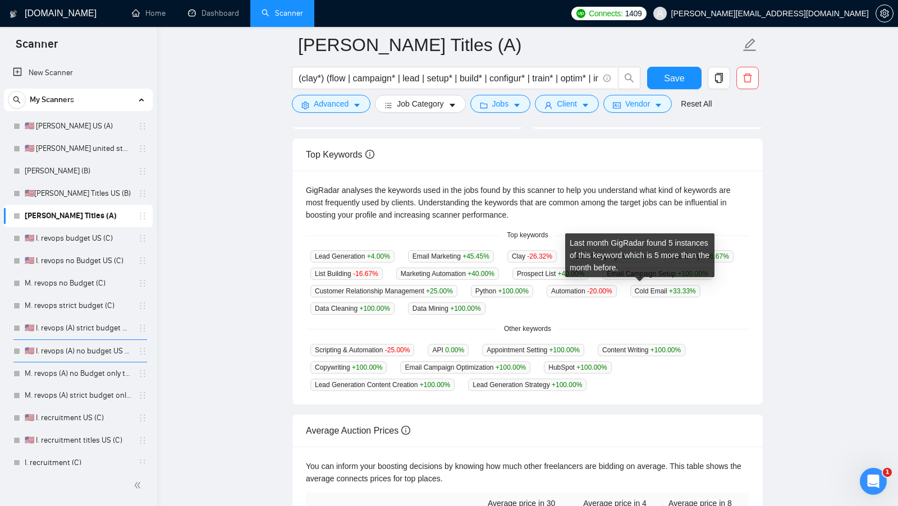
click at [533, 286] on span "Python +100.00 %" at bounding box center [502, 291] width 62 height 12
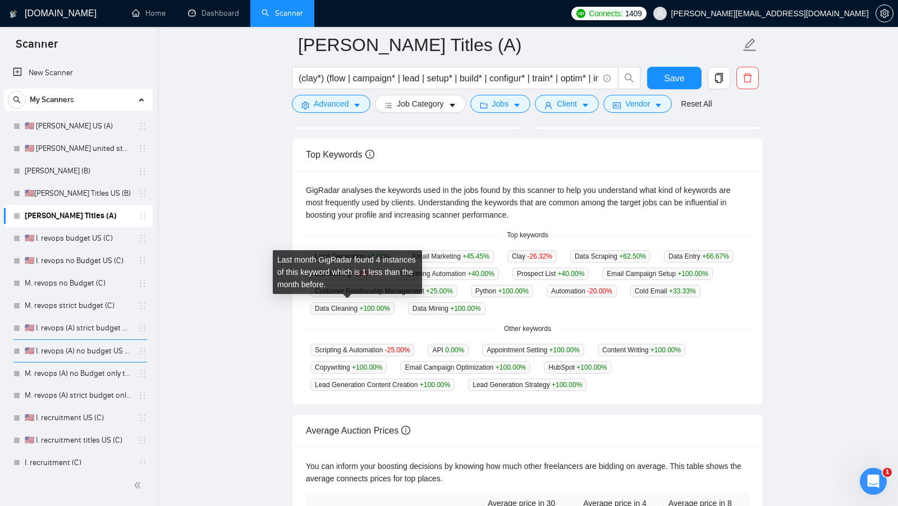
click at [547, 298] on span "Automation -20.00 %" at bounding box center [582, 291] width 70 height 12
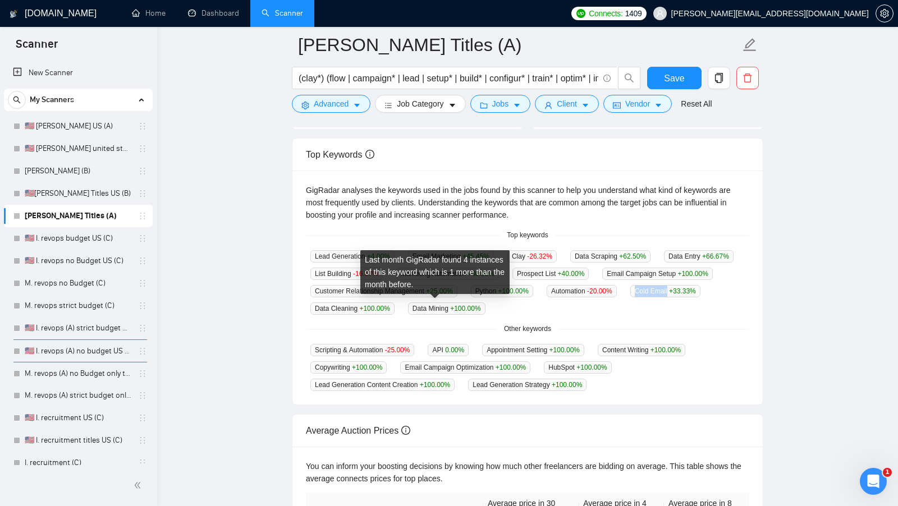
drag, startPoint x: 437, startPoint y: 305, endPoint x: 388, endPoint y: 305, distance: 48.3
click at [388, 305] on div "Lead Generation +4.00 % Email Marketing +45.45 % Clay -26.32 % Data Scraping +6…" at bounding box center [527, 282] width 443 height 65
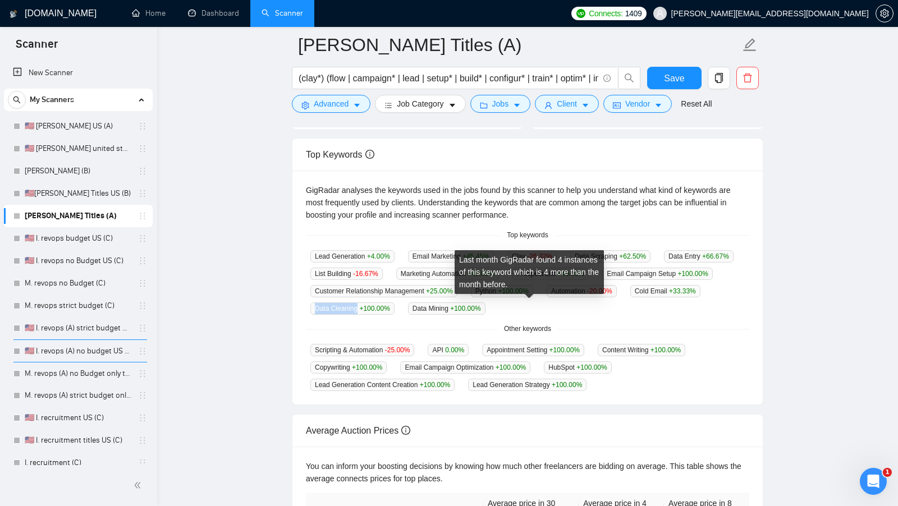
drag, startPoint x: 534, startPoint y: 307, endPoint x: 470, endPoint y: 307, distance: 64.0
click at [470, 307] on div "Lead Generation +4.00 % Email Marketing +45.45 % Clay -26.32 % Data Scraping +6…" at bounding box center [527, 282] width 443 height 65
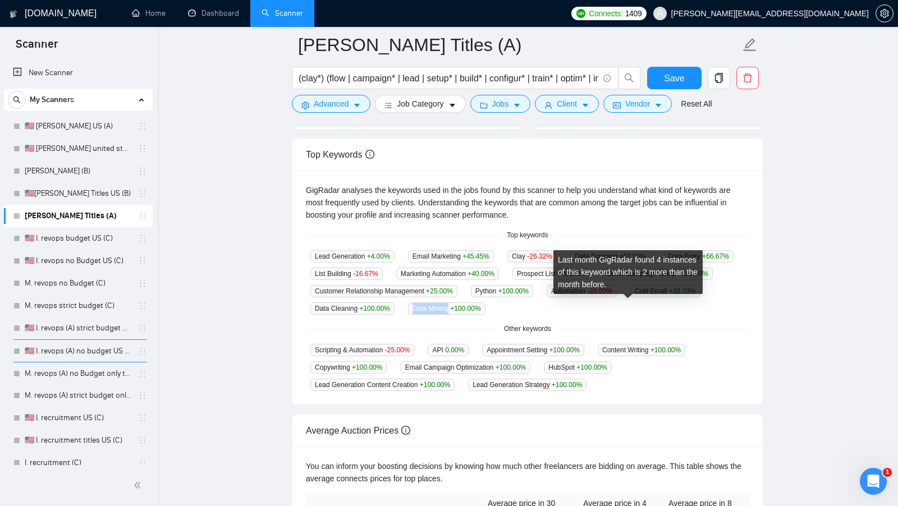
drag, startPoint x: 629, startPoint y: 305, endPoint x: 567, endPoint y: 305, distance: 61.8
click at [567, 305] on div "Lead Generation +4.00 % Email Marketing +45.45 % Clay -26.32 % Data Scraping +6…" at bounding box center [527, 282] width 443 height 65
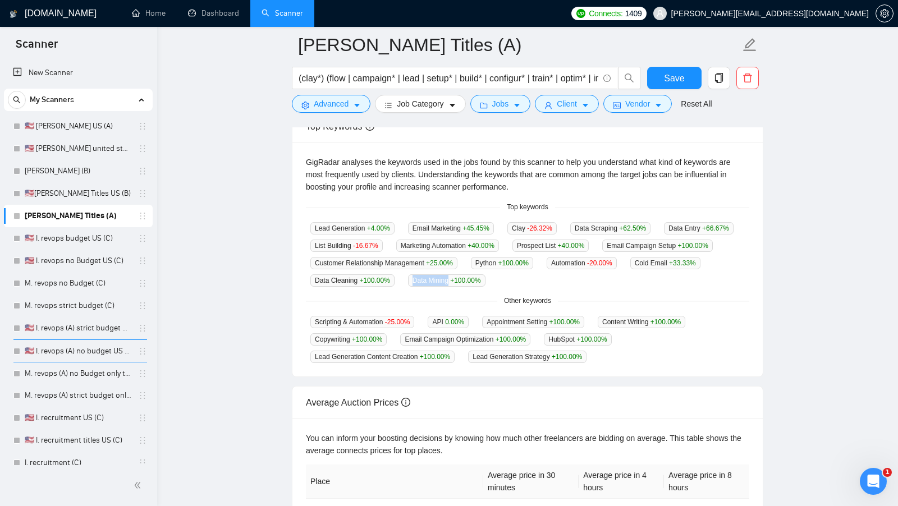
scroll to position [227, 0]
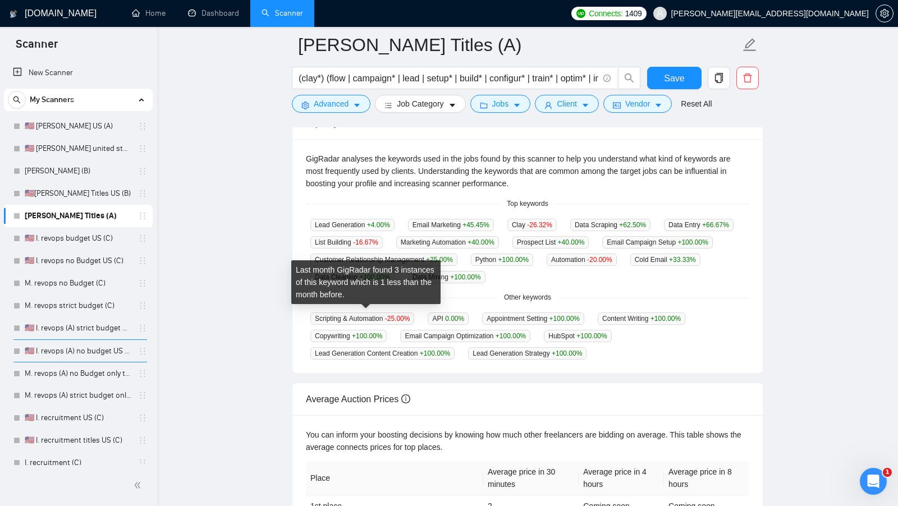
click at [310, 315] on span "Scripting & Automation -25.00 %" at bounding box center [362, 319] width 104 height 12
drag, startPoint x: 315, startPoint y: 315, endPoint x: 388, endPoint y: 314, distance: 73.5
click at [388, 314] on span "Scripting & Automation -25.00 %" at bounding box center [362, 319] width 104 height 12
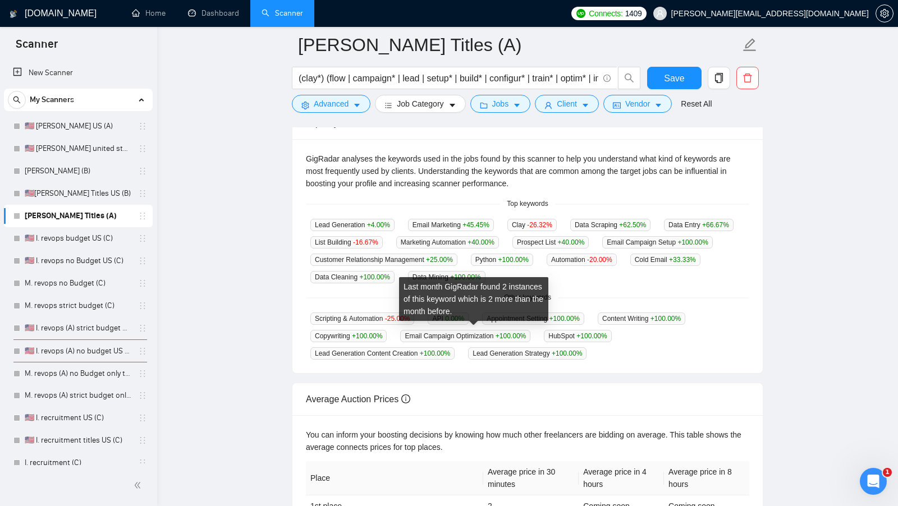
click at [445, 318] on div "Last month GigRadar found 2 instances of this keyword which is 2 more than the …" at bounding box center [473, 299] width 149 height 44
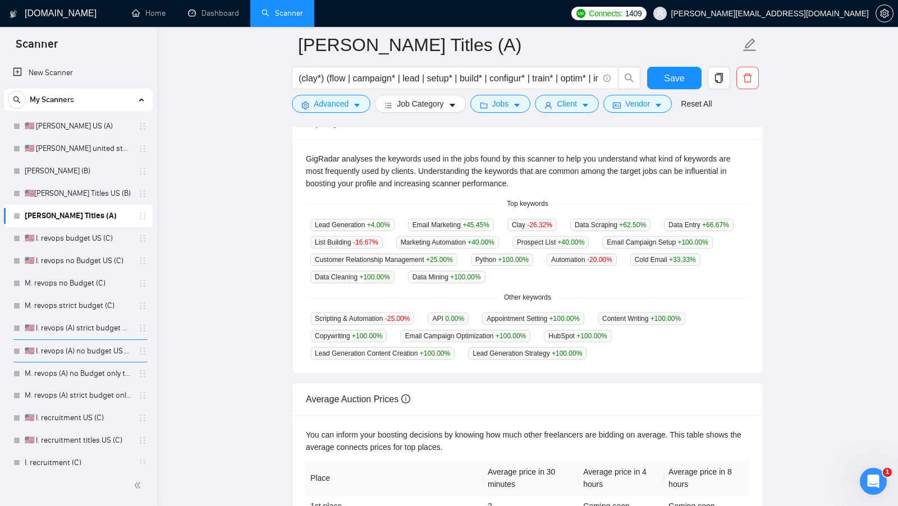
click at [447, 313] on span "API 0.00 %" at bounding box center [448, 319] width 41 height 12
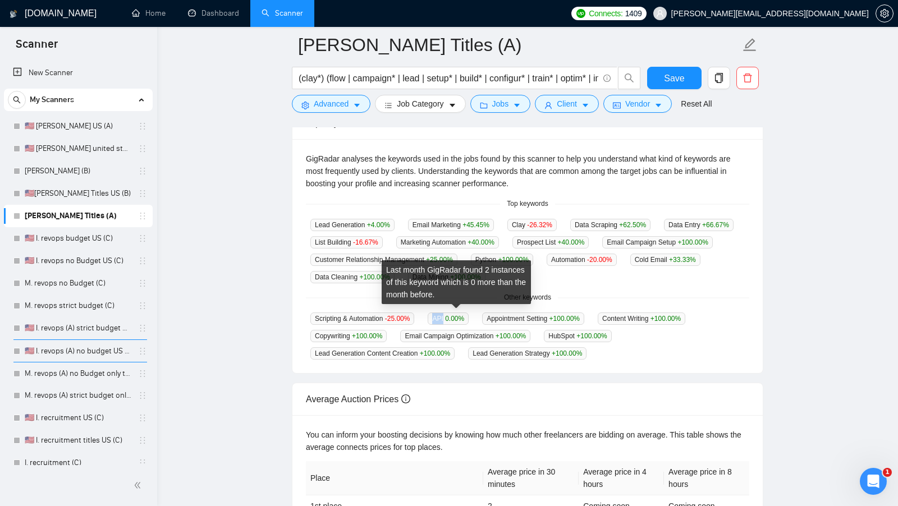
click at [447, 313] on span "API 0.00 %" at bounding box center [448, 319] width 41 height 12
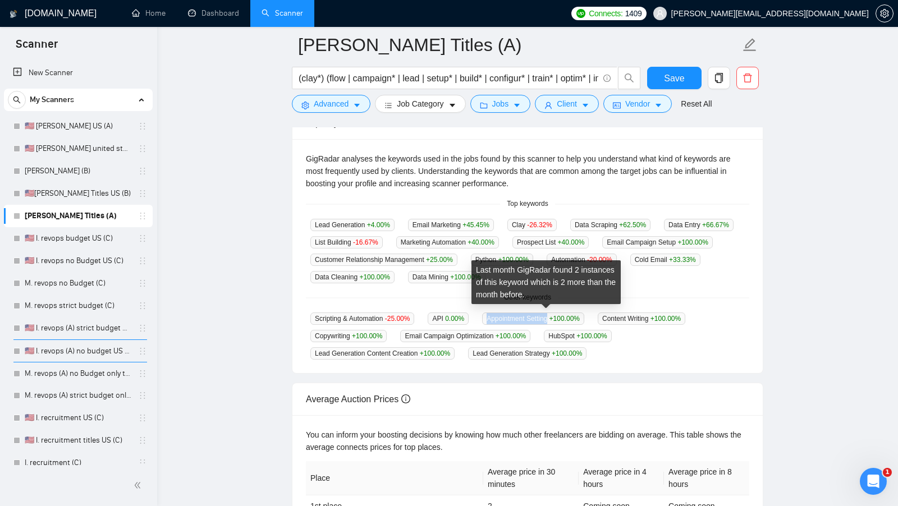
drag, startPoint x: 493, startPoint y: 315, endPoint x: 560, endPoint y: 312, distance: 66.3
click at [560, 313] on span "Appointment Setting +100.00 %" at bounding box center [533, 319] width 102 height 12
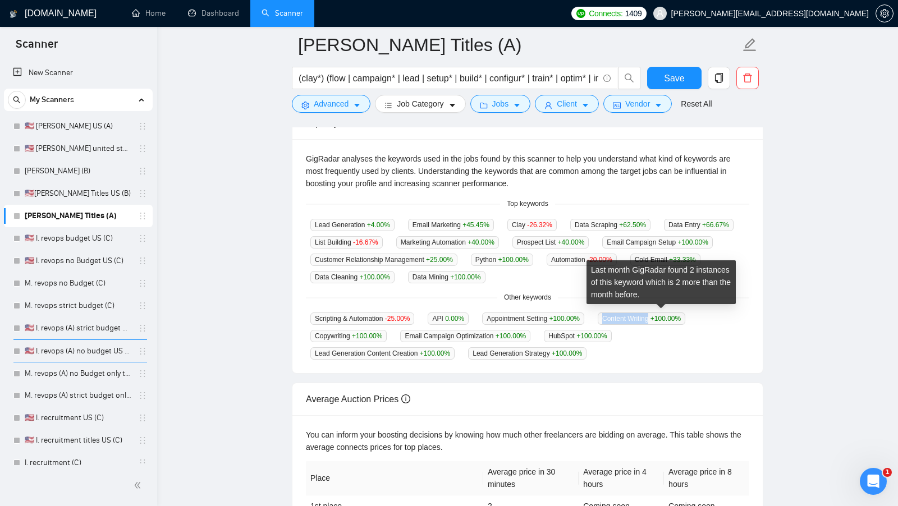
drag, startPoint x: 620, startPoint y: 318, endPoint x: 669, endPoint y: 320, distance: 48.9
click at [669, 320] on span "Content Writing +100.00 %" at bounding box center [642, 319] width 88 height 12
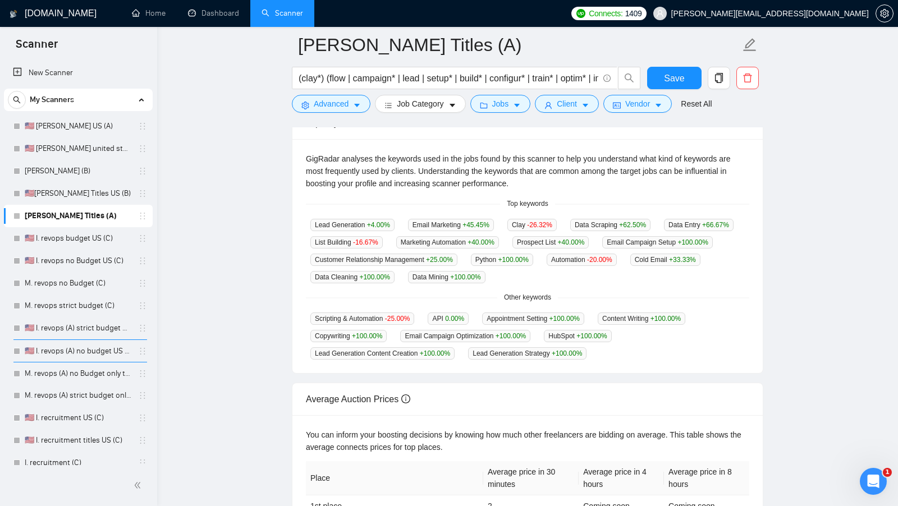
click at [331, 330] on span "Copywriting +100.00 %" at bounding box center [348, 336] width 76 height 12
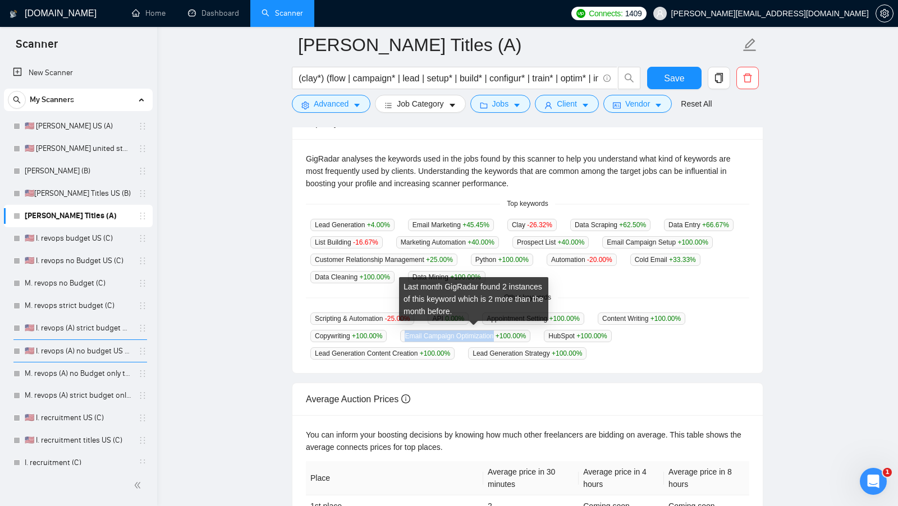
drag, startPoint x: 409, startPoint y: 333, endPoint x: 502, endPoint y: 331, distance: 93.8
click at [502, 331] on span "Email Campaign Optimization +100.00 %" at bounding box center [465, 336] width 130 height 12
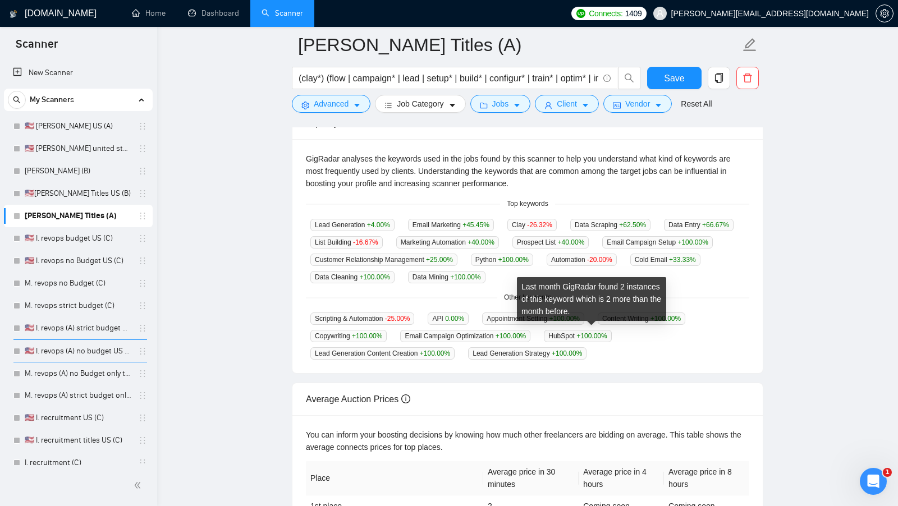
click at [565, 332] on span "HubSpot +100.00 %" at bounding box center [577, 336] width 67 height 12
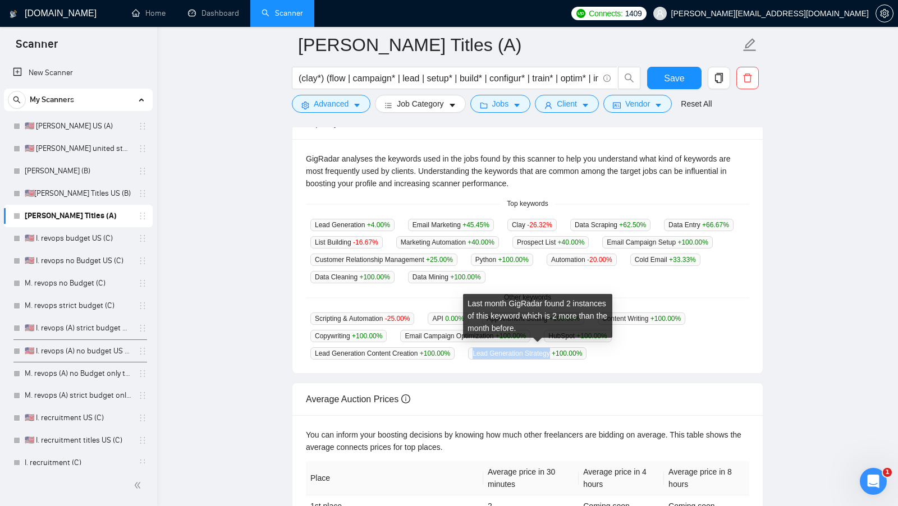
drag, startPoint x: 481, startPoint y: 349, endPoint x: 560, endPoint y: 345, distance: 79.2
click at [560, 347] on span "Lead Generation Strategy +100.00 %" at bounding box center [527, 353] width 118 height 12
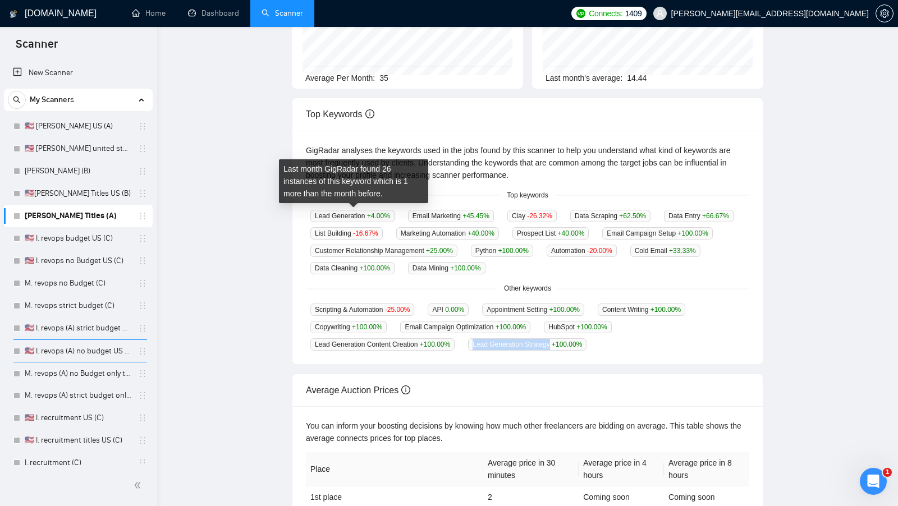
scroll to position [0, 0]
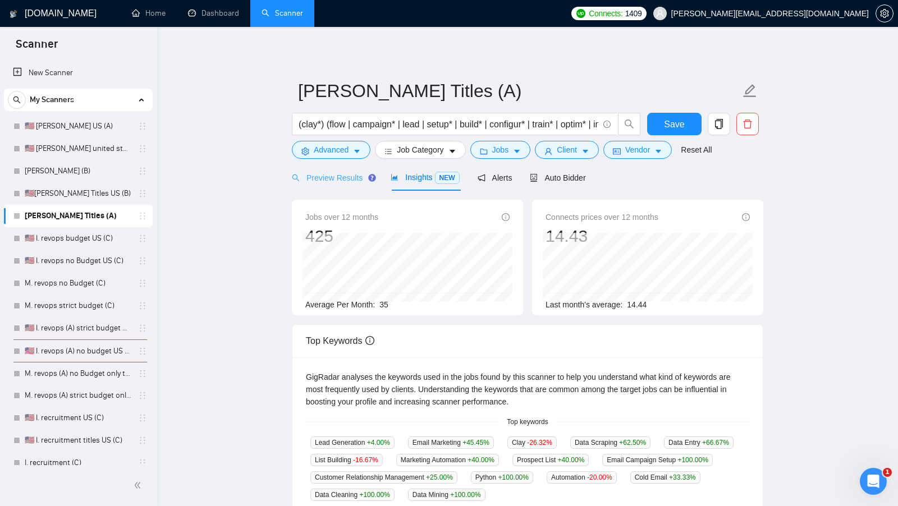
click at [323, 171] on div "Preview Results" at bounding box center [332, 177] width 81 height 26
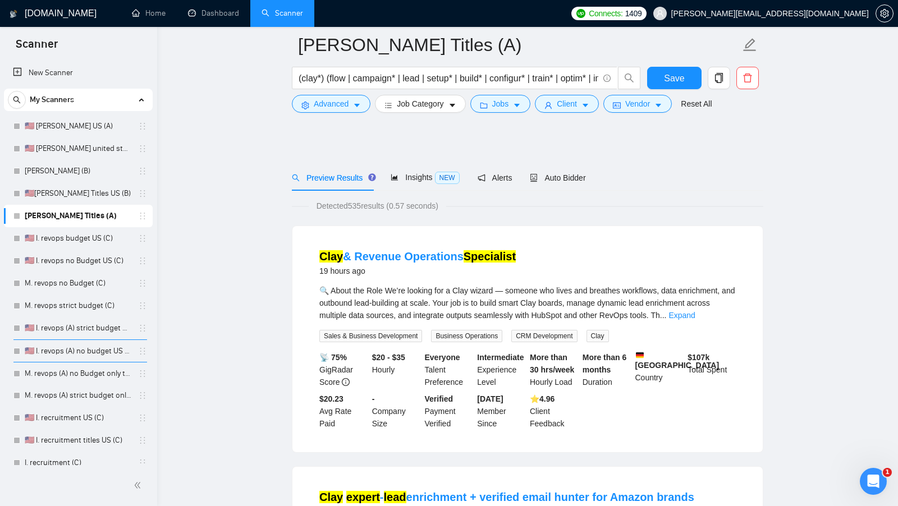
scroll to position [1680, 0]
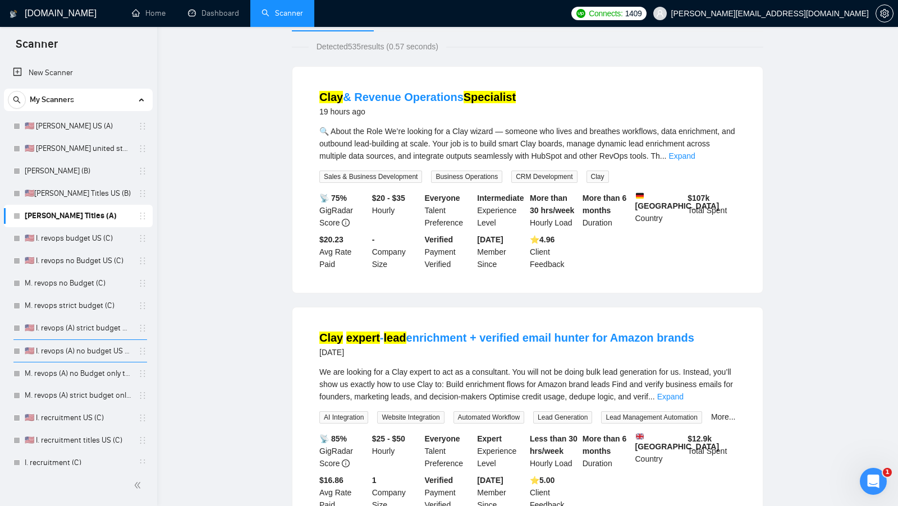
scroll to position [0, 0]
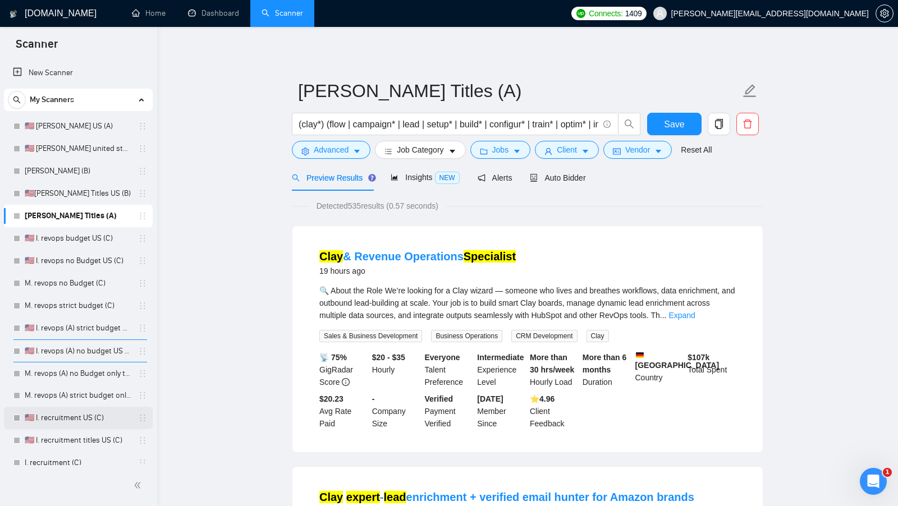
click at [75, 409] on link "🇺🇸 I. recruitment US (C)" at bounding box center [78, 418] width 107 height 22
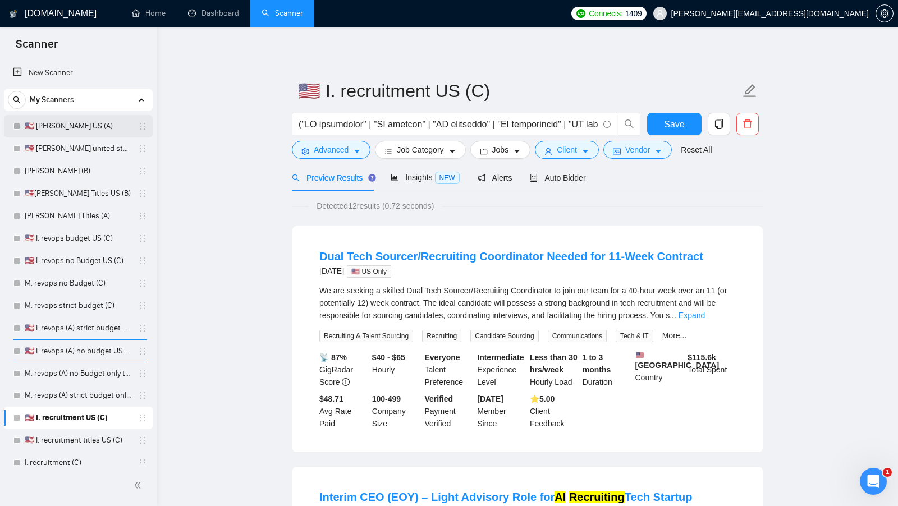
click at [93, 121] on link "🇺🇸 [PERSON_NAME] US (A)" at bounding box center [78, 126] width 107 height 22
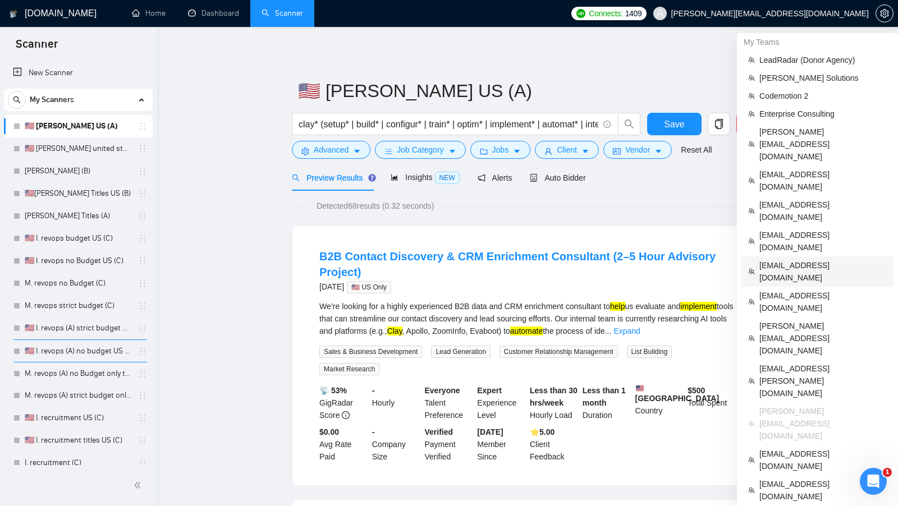
click at [799, 259] on span "[EMAIL_ADDRESS][DOMAIN_NAME]" at bounding box center [823, 271] width 127 height 25
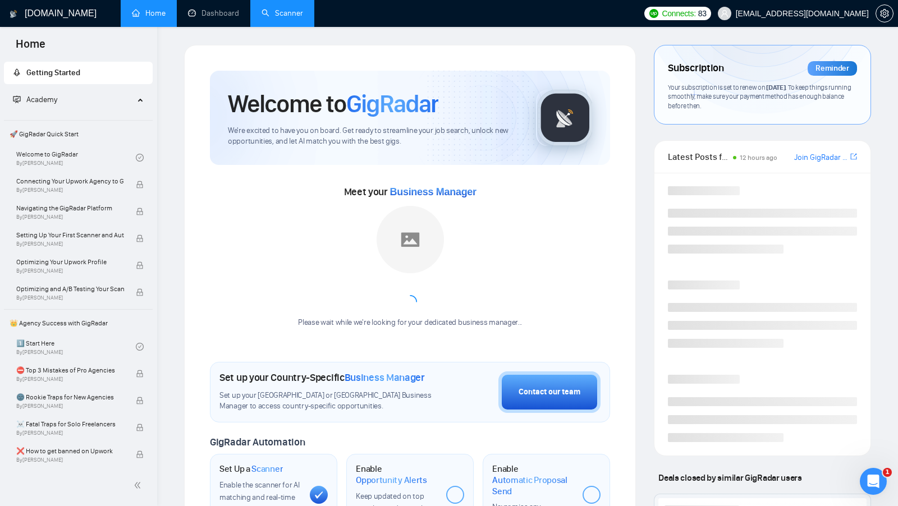
click at [267, 26] on li "Scanner" at bounding box center [282, 13] width 64 height 27
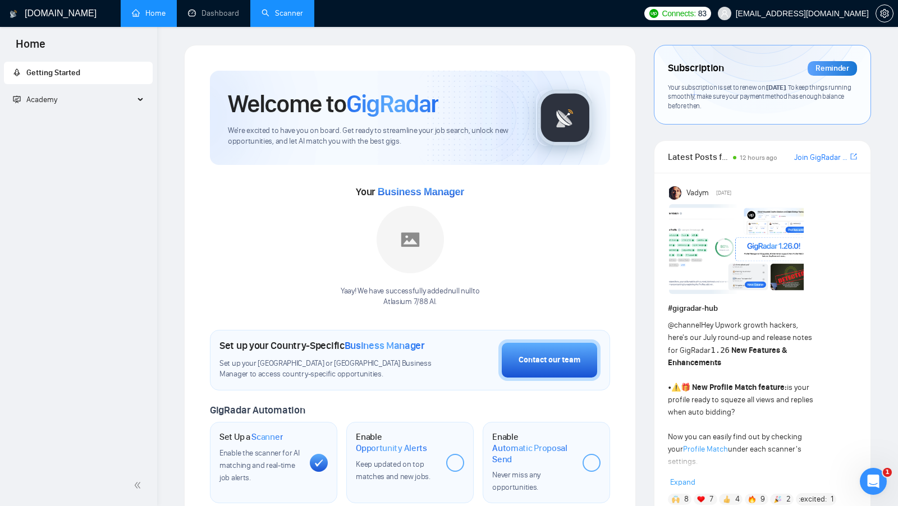
click at [270, 15] on link "Scanner" at bounding box center [283, 13] width 42 height 10
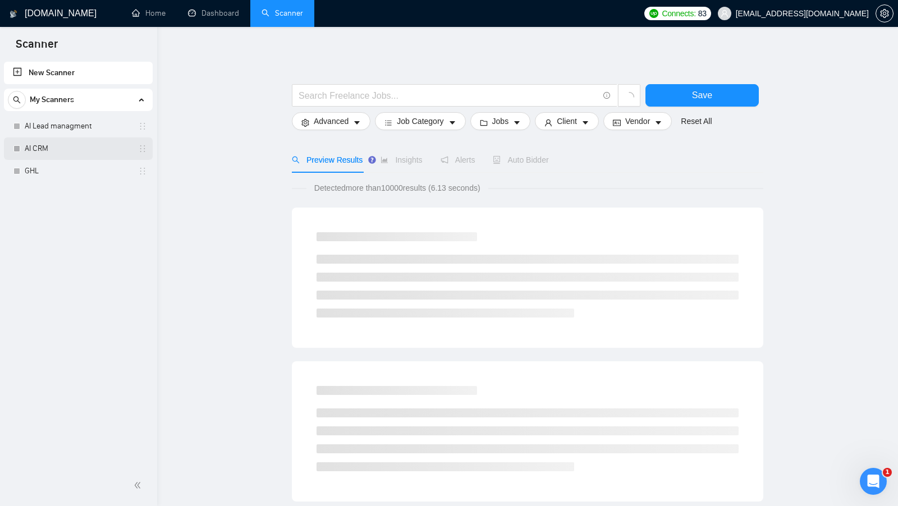
click at [90, 147] on link "AI CRM" at bounding box center [78, 149] width 107 height 22
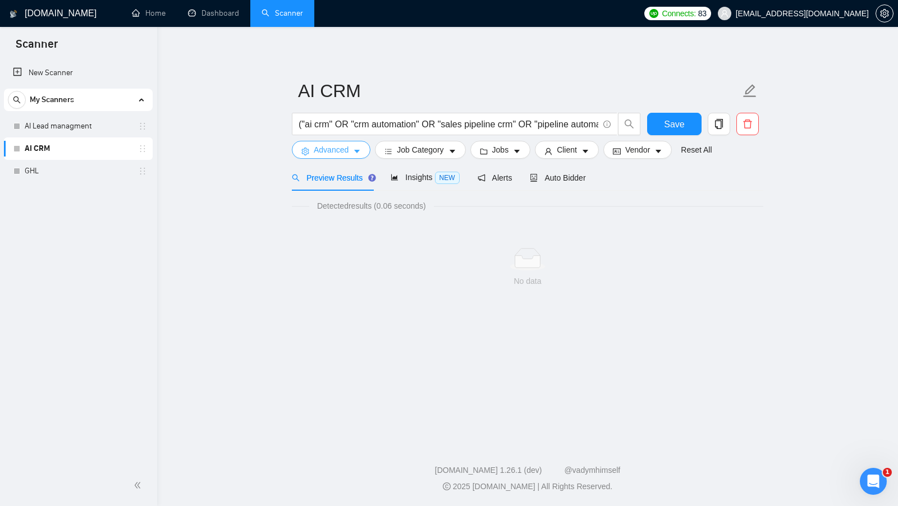
click at [367, 157] on button "Advanced" at bounding box center [331, 150] width 79 height 18
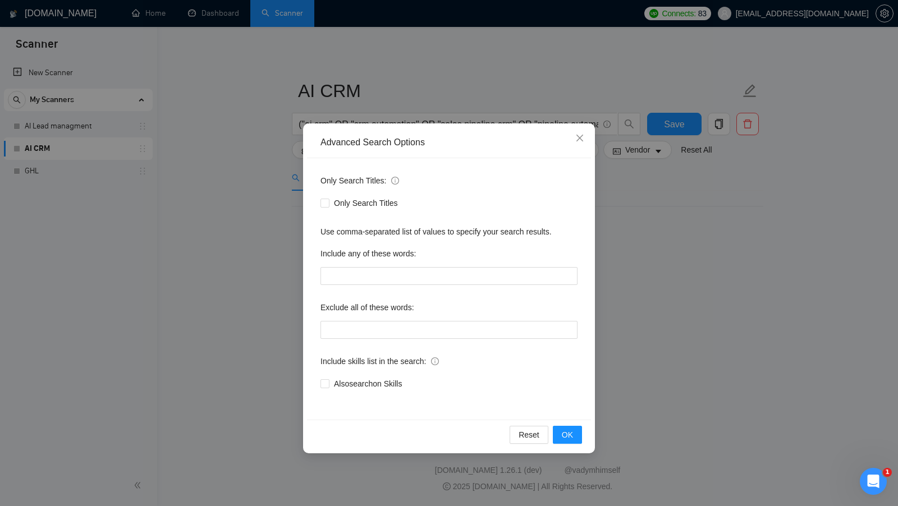
click at [264, 175] on div "Advanced Search Options Only Search Titles: Only Search Titles Use comma-separa…" at bounding box center [449, 253] width 898 height 506
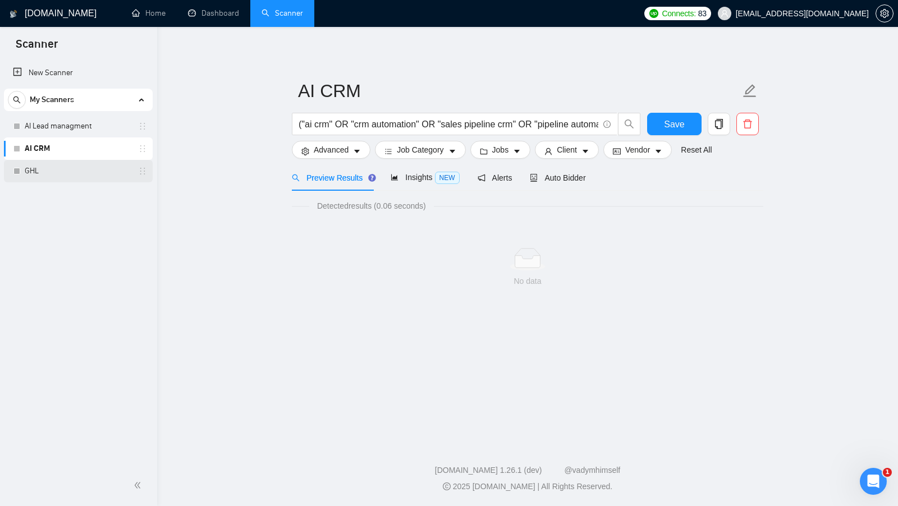
click at [97, 173] on link "GHL" at bounding box center [78, 171] width 107 height 22
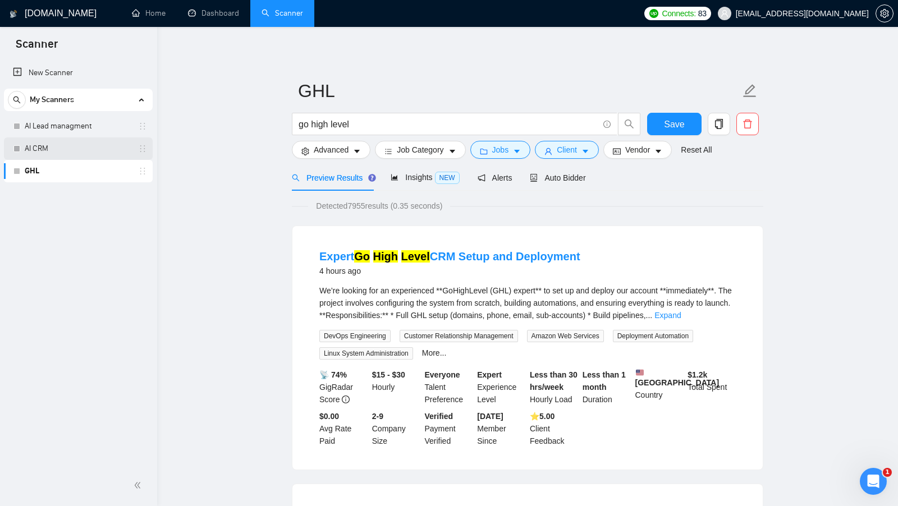
click at [93, 150] on link "AI CRM" at bounding box center [78, 149] width 107 height 22
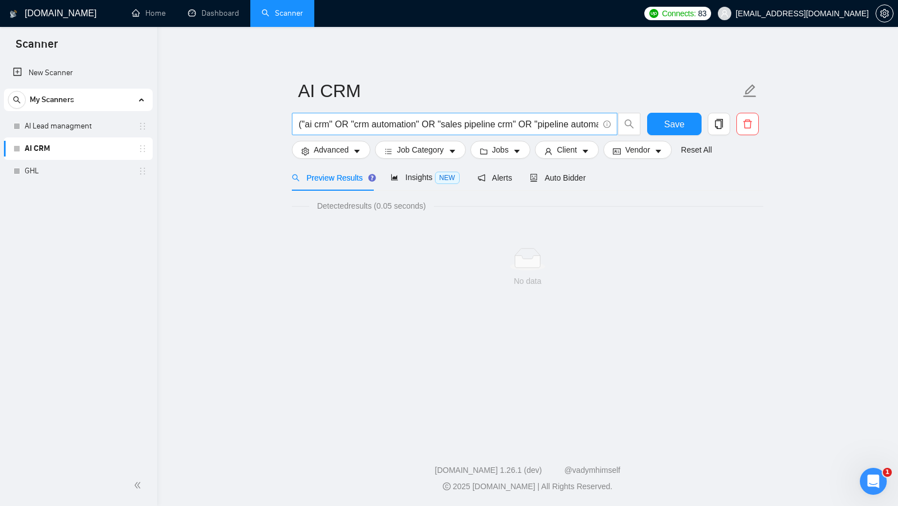
click at [609, 127] on icon "info-circle" at bounding box center [606, 124] width 7 height 7
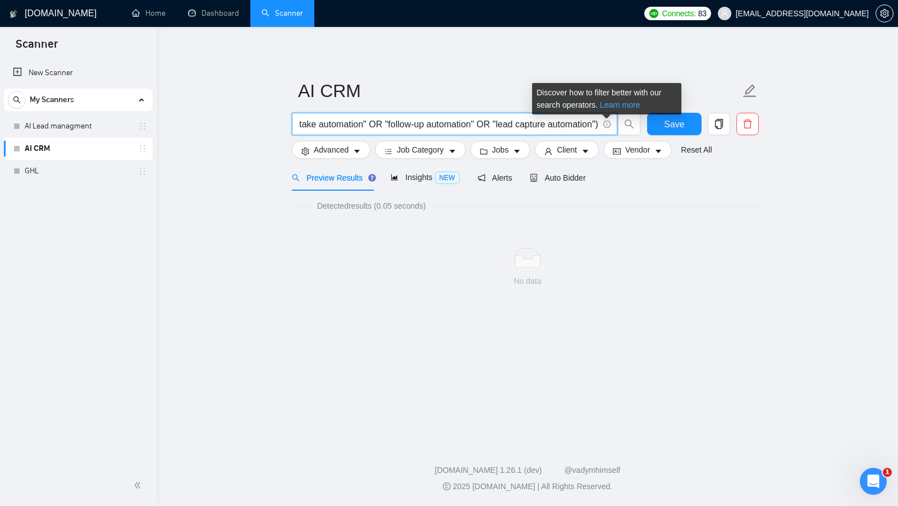
click at [611, 108] on link "Learn more" at bounding box center [620, 104] width 40 height 9
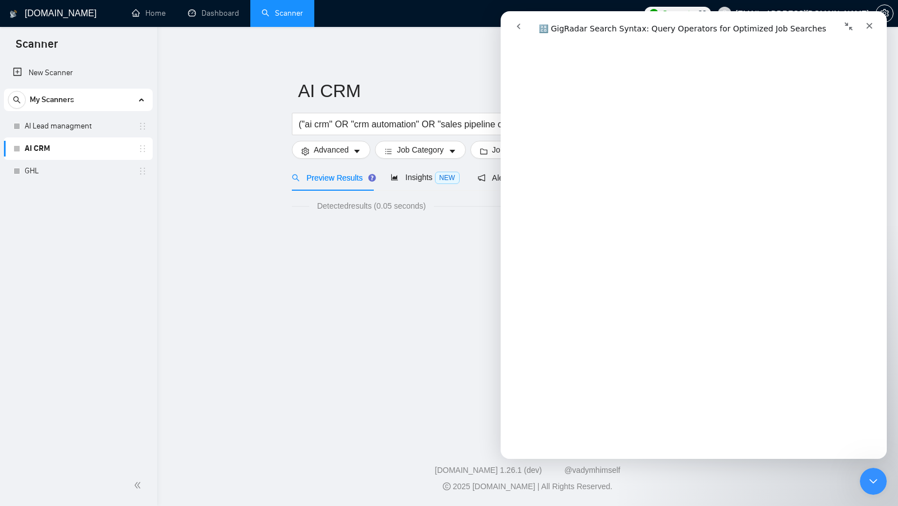
scroll to position [4005, 0]
click at [719, 442] on link "Відкрити в довідковому центрі" at bounding box center [694, 442] width 140 height 9
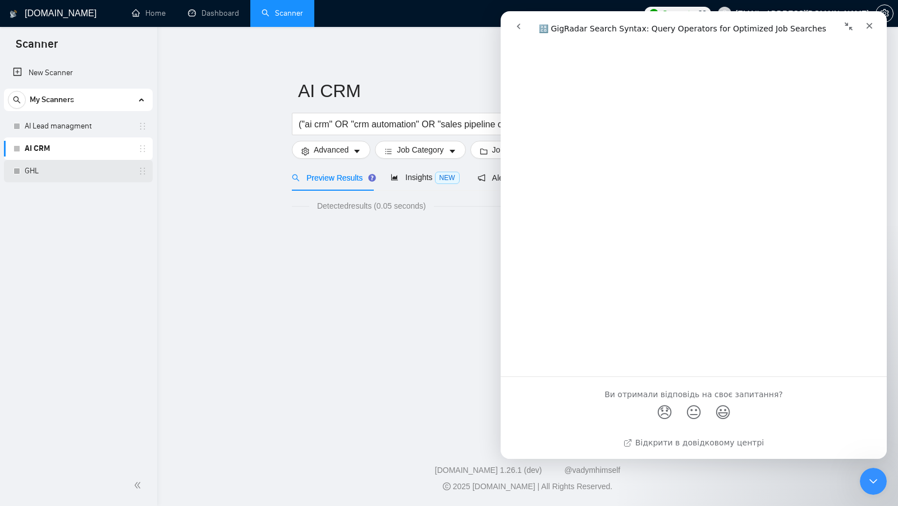
click at [69, 166] on link "GHL" at bounding box center [78, 171] width 107 height 22
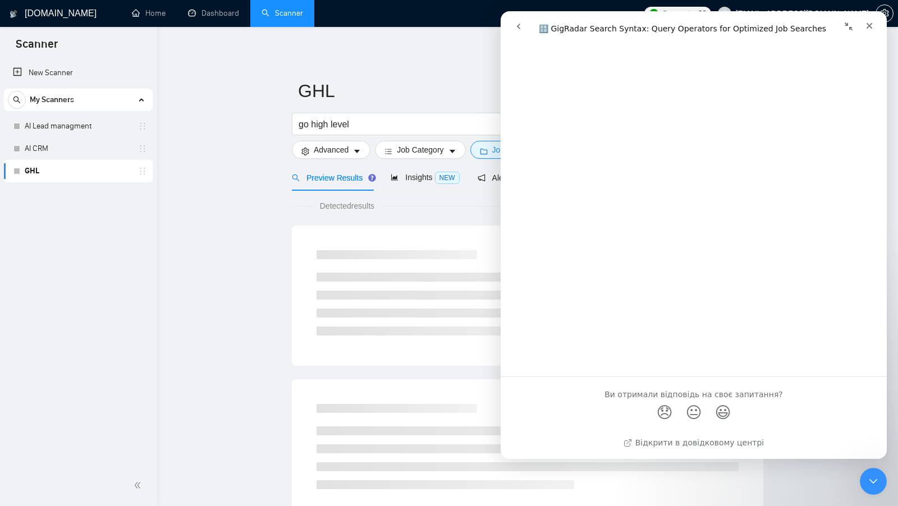
click at [225, 201] on main "GHL go high level Save Advanced Job Category Jobs Client Vendor Reset All Previ…" at bounding box center [527, 513] width 705 height 936
click at [868, 485] on icon "Закрити програму для спілкування Intercom" at bounding box center [871, 479] width 13 height 13
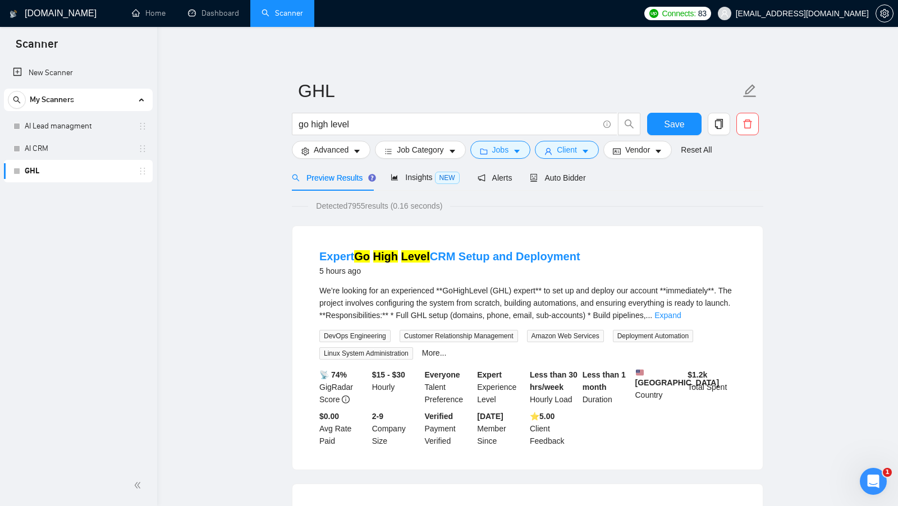
click at [57, 147] on link "AI CRM" at bounding box center [78, 149] width 107 height 22
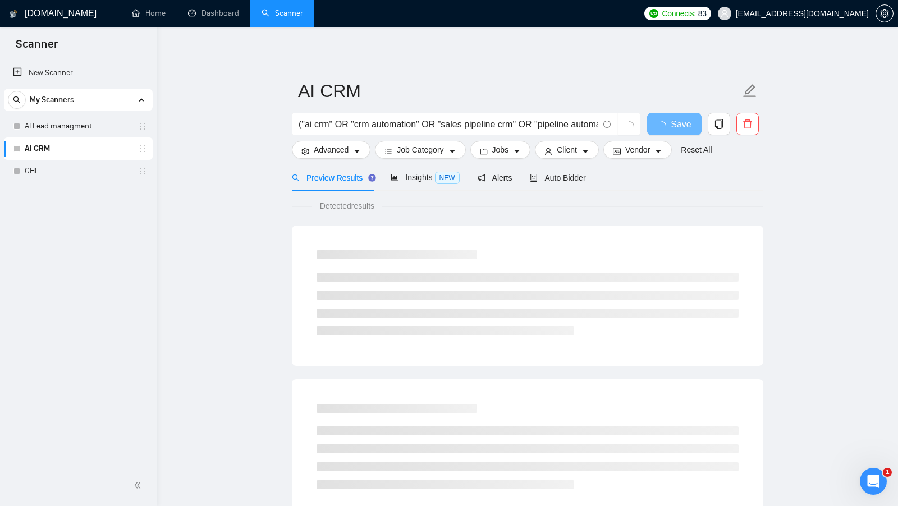
click at [223, 182] on main "AI CRM ("ai crm" OR "crm automation" OR "sales pipeline crm" OR "pipeline autom…" at bounding box center [527, 513] width 705 height 936
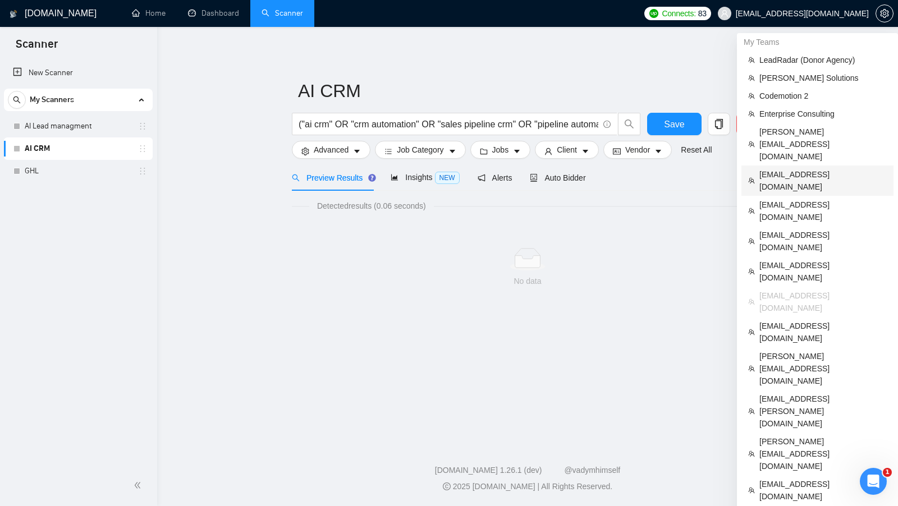
click at [802, 168] on span "adrianoligarch@gmail.com" at bounding box center [823, 180] width 127 height 25
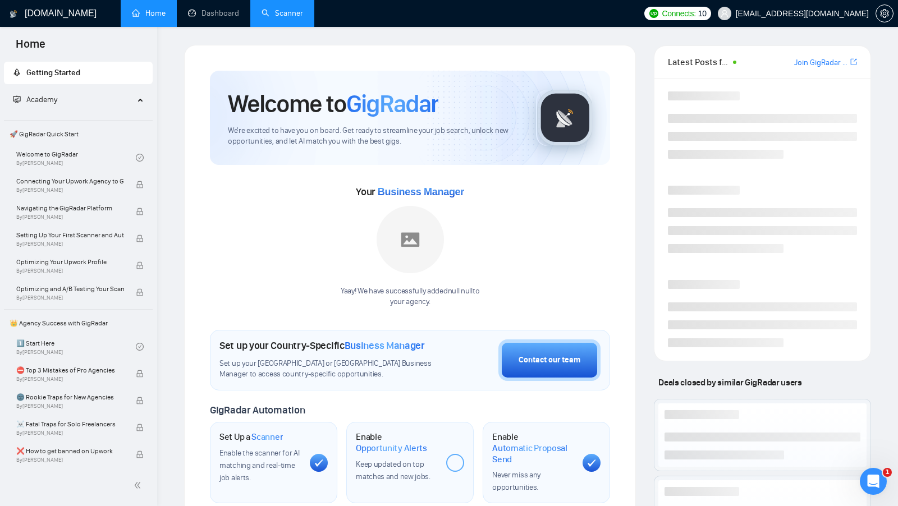
click at [264, 18] on link "Scanner" at bounding box center [283, 13] width 42 height 10
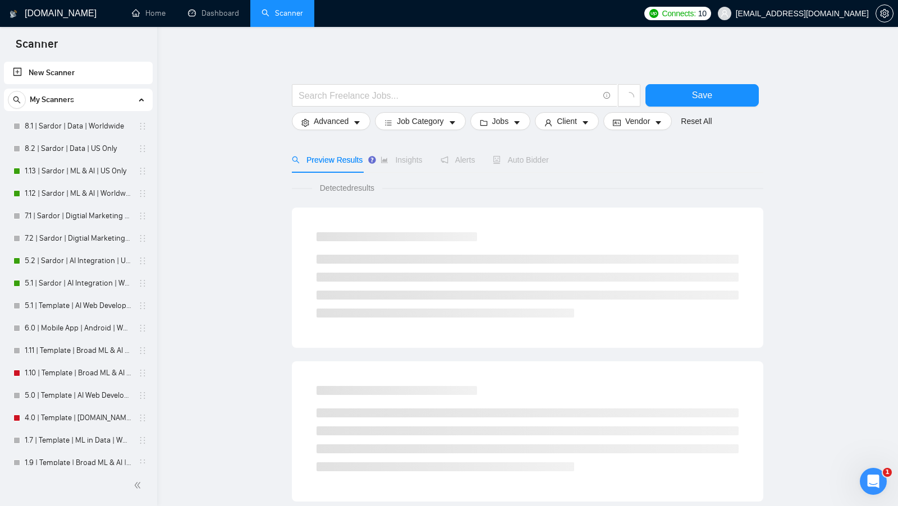
click at [221, 18] on link "Dashboard" at bounding box center [213, 13] width 51 height 10
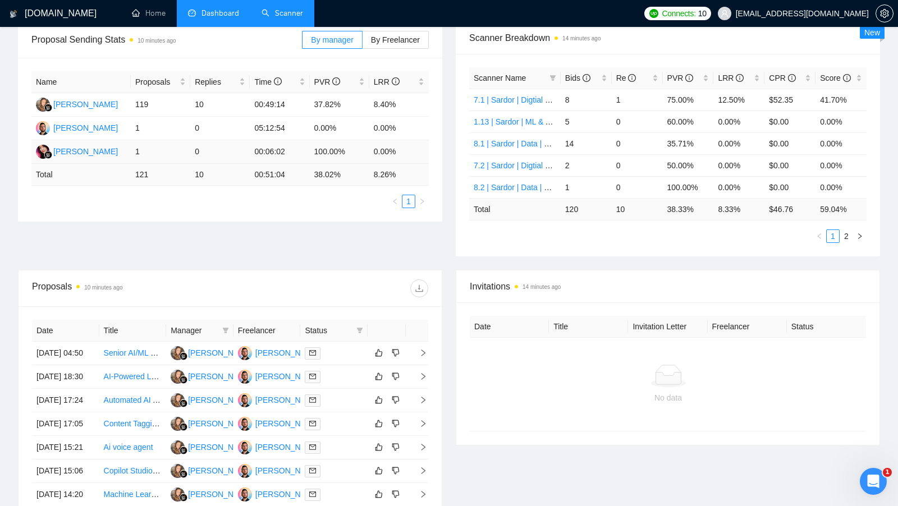
scroll to position [176, 0]
click at [280, 12] on link "Scanner" at bounding box center [283, 13] width 42 height 10
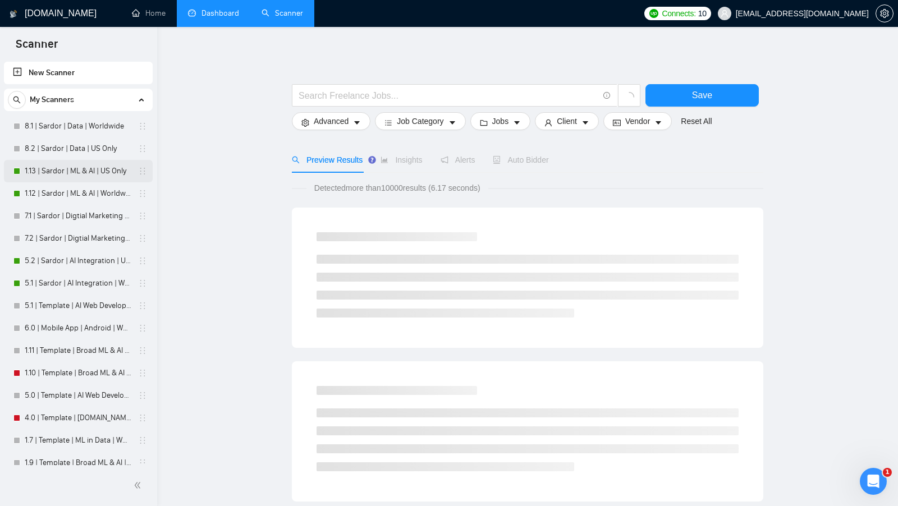
click at [100, 170] on link "1.13 | Sardor | ML & AI | US Only" at bounding box center [78, 171] width 107 height 22
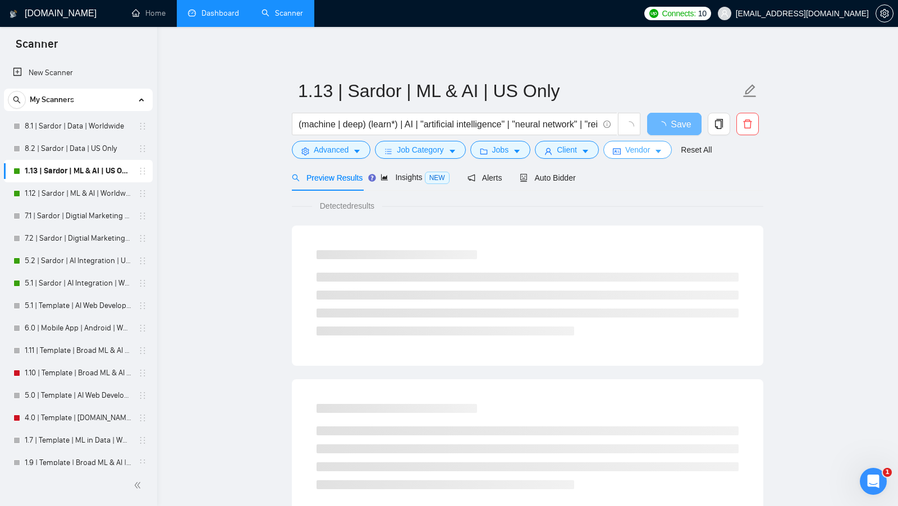
click at [641, 152] on span "Vendor" at bounding box center [637, 150] width 25 height 12
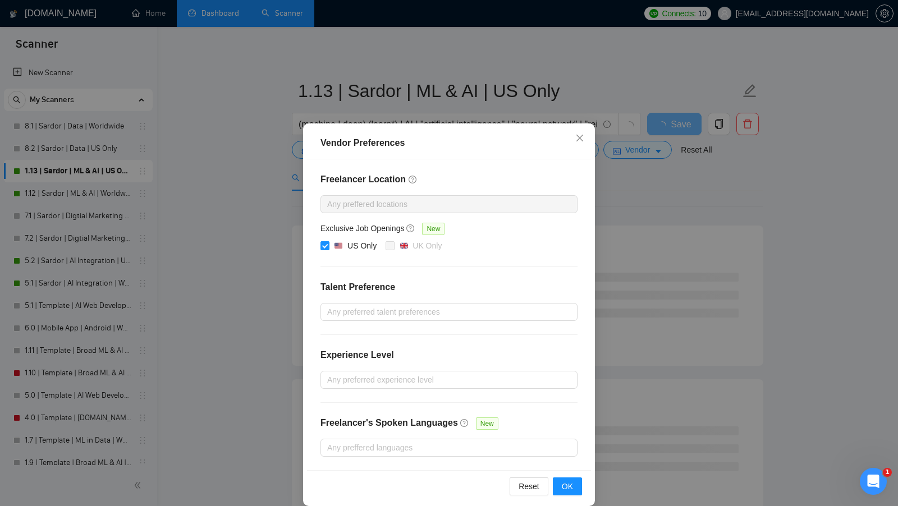
click at [637, 182] on div "Vendor Preferences Freelancer Location Any preffered locations Exclusive Job Op…" at bounding box center [449, 253] width 898 height 506
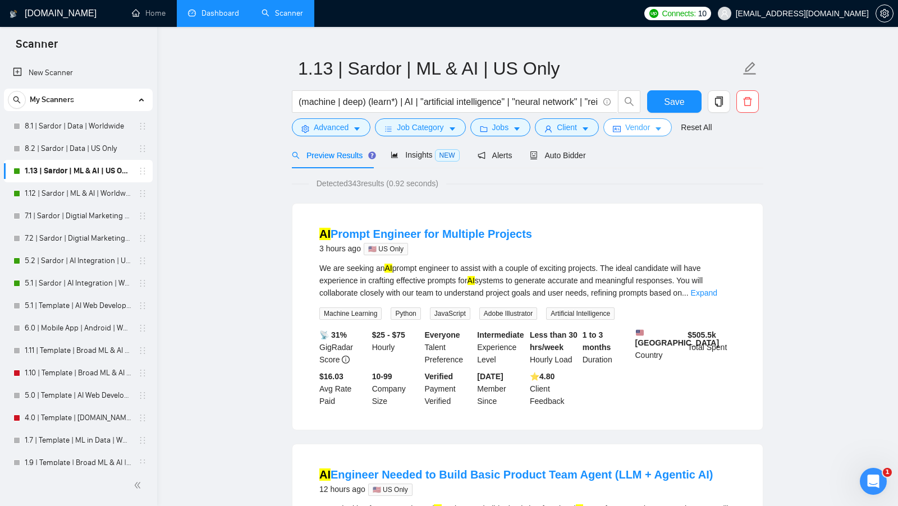
scroll to position [26, 0]
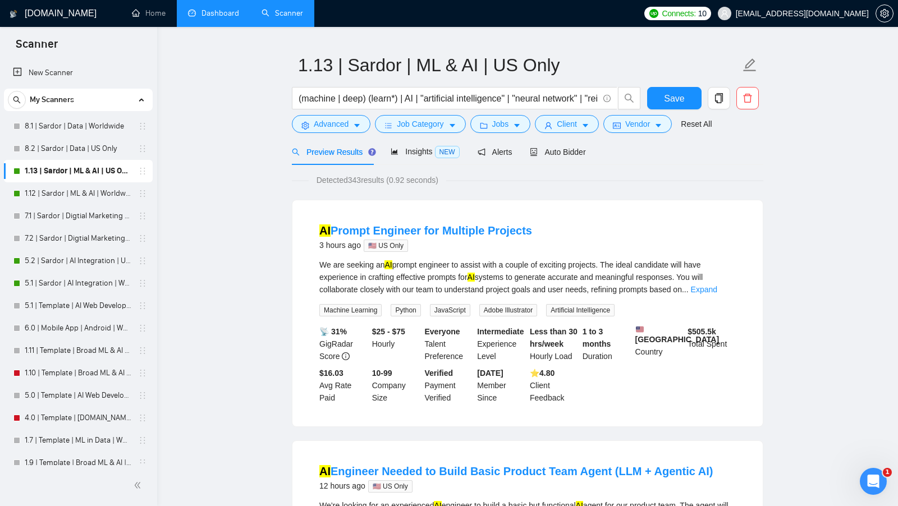
click at [212, 15] on link "Dashboard" at bounding box center [213, 13] width 51 height 10
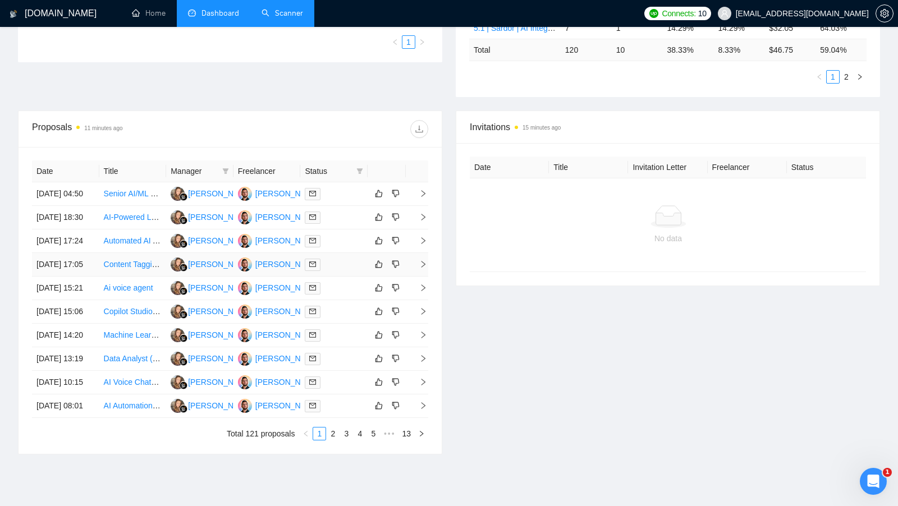
scroll to position [330, 0]
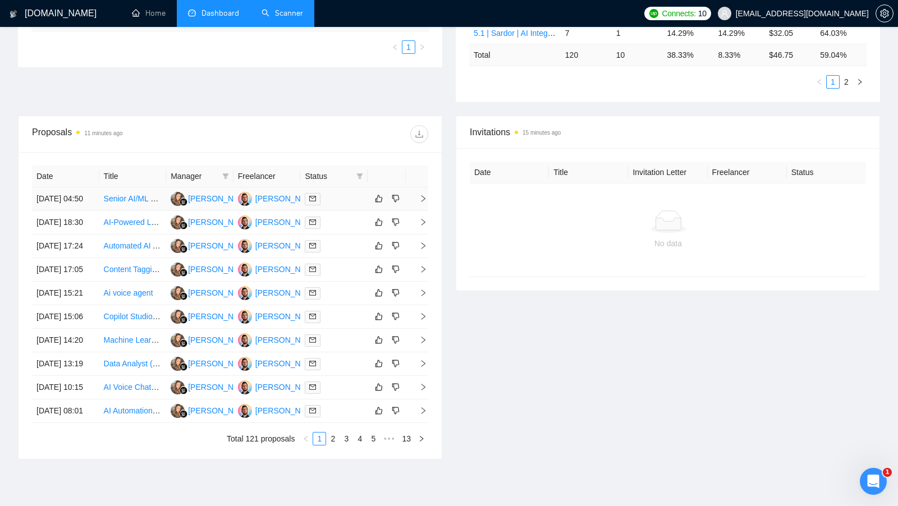
click at [335, 211] on td at bounding box center [333, 199] width 67 height 24
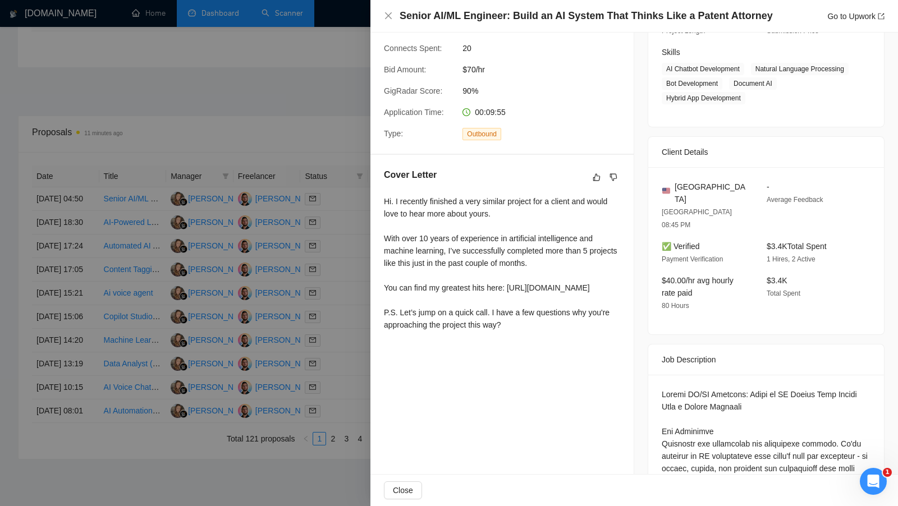
scroll to position [179, 0]
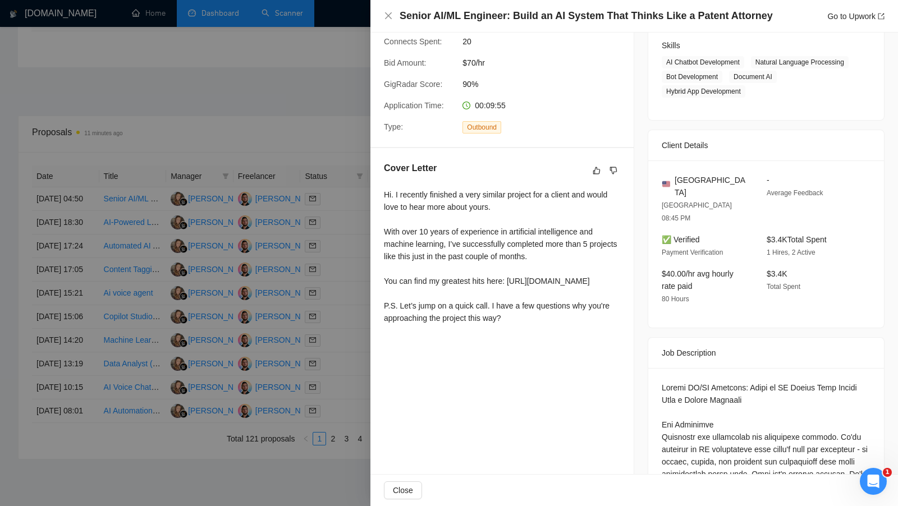
click at [364, 287] on div at bounding box center [449, 253] width 898 height 506
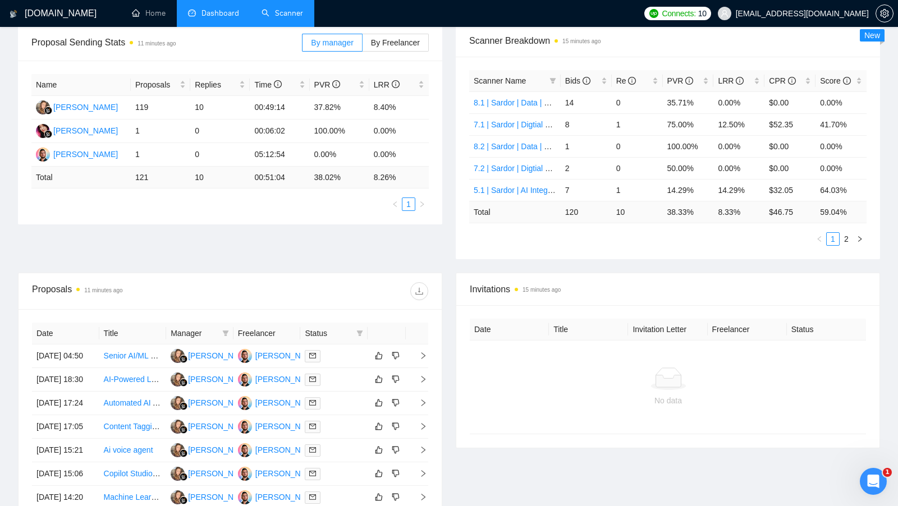
scroll to position [199, 0]
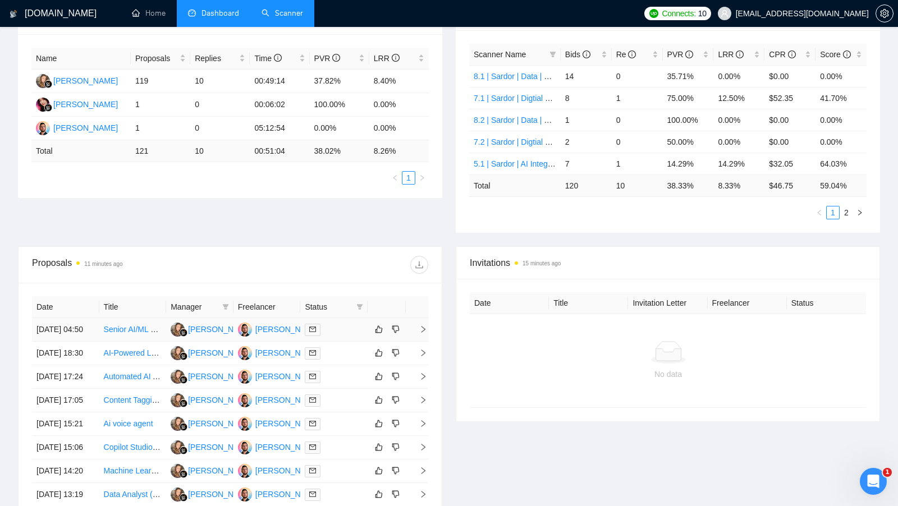
click at [347, 327] on div at bounding box center [334, 329] width 58 height 13
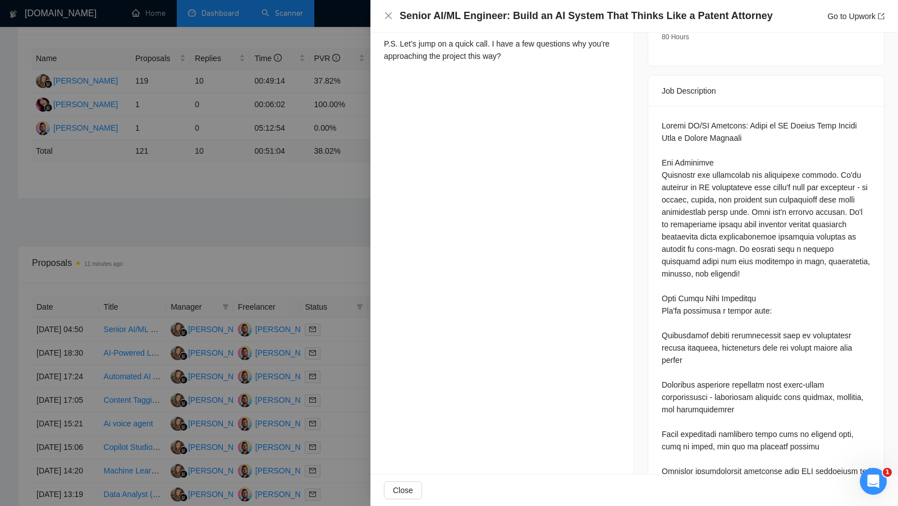
scroll to position [519, 0]
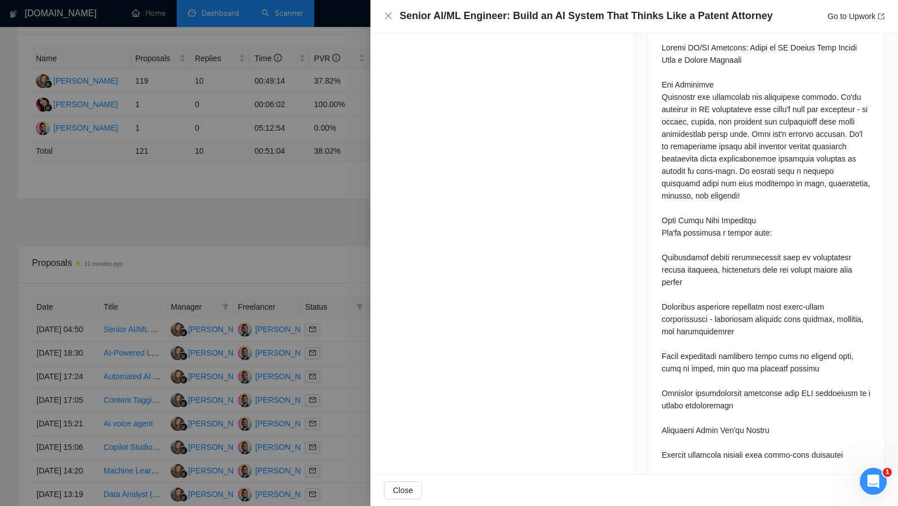
click at [302, 189] on div at bounding box center [449, 253] width 898 height 506
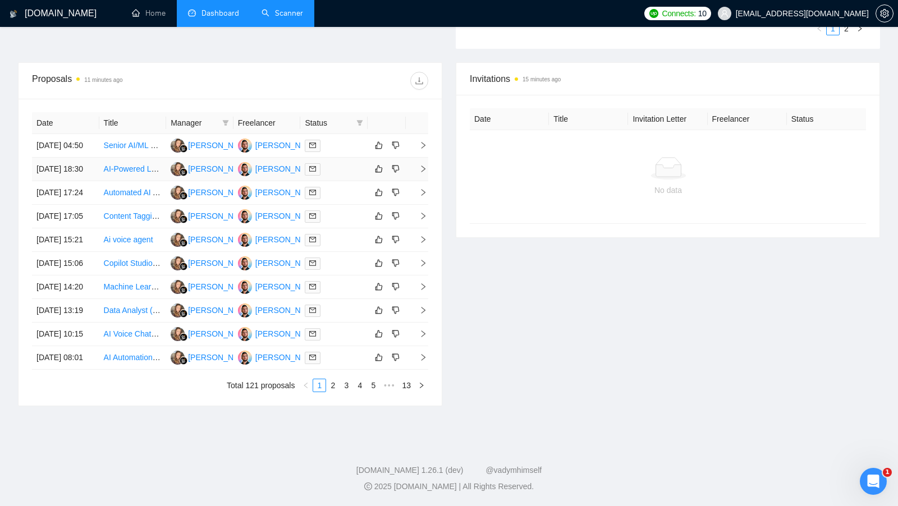
scroll to position [407, 0]
click at [336, 392] on link "2" at bounding box center [333, 385] width 12 height 12
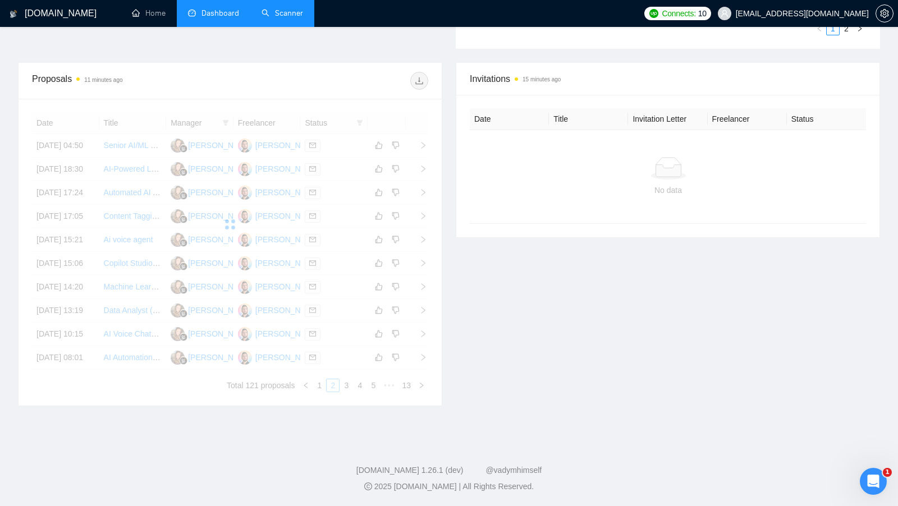
scroll to position [382, 0]
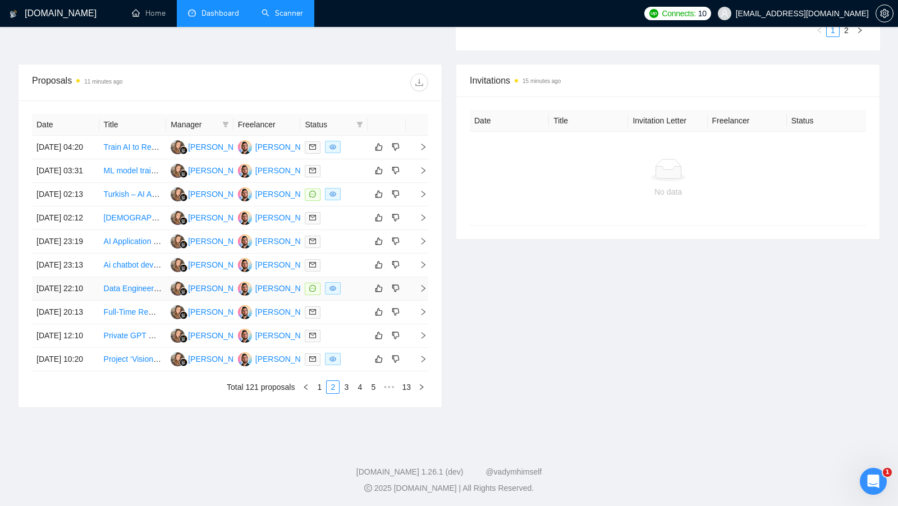
click at [359, 301] on td at bounding box center [333, 289] width 67 height 24
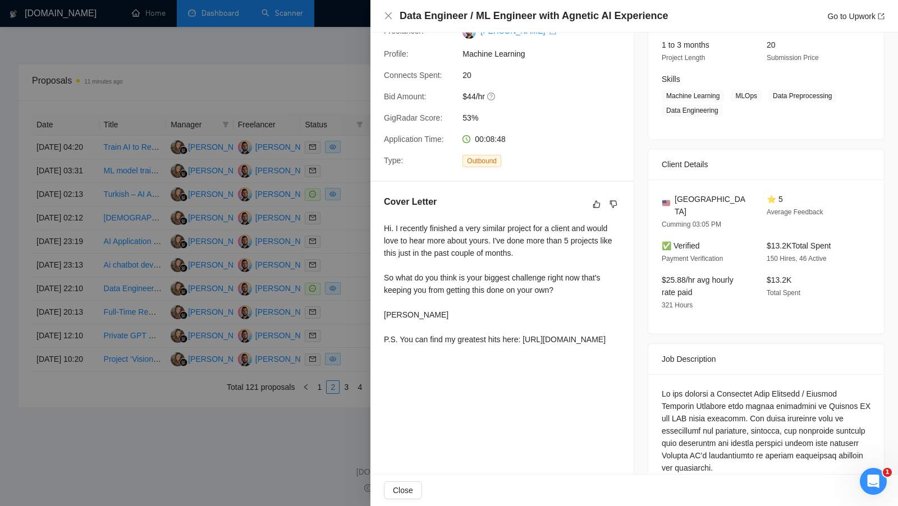
scroll to position [144, 0]
click at [305, 259] on div at bounding box center [449, 253] width 898 height 506
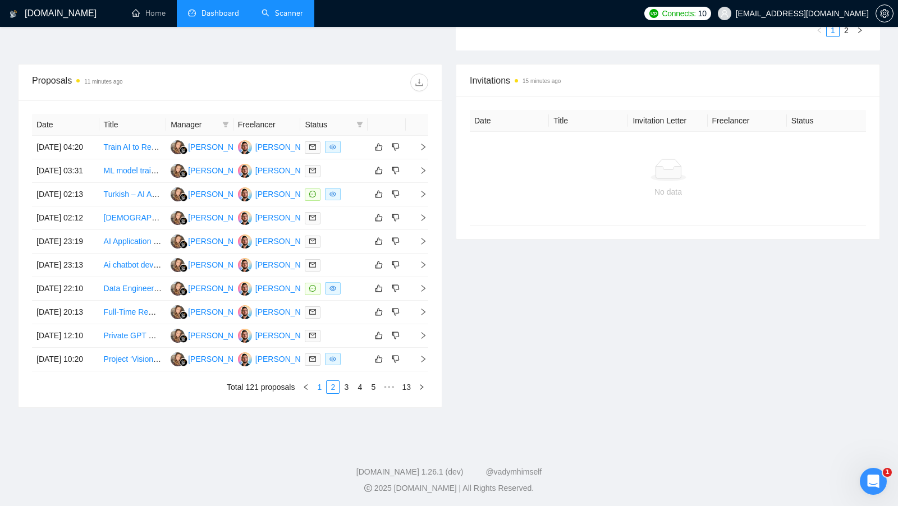
click at [319, 394] on link "1" at bounding box center [319, 387] width 12 height 12
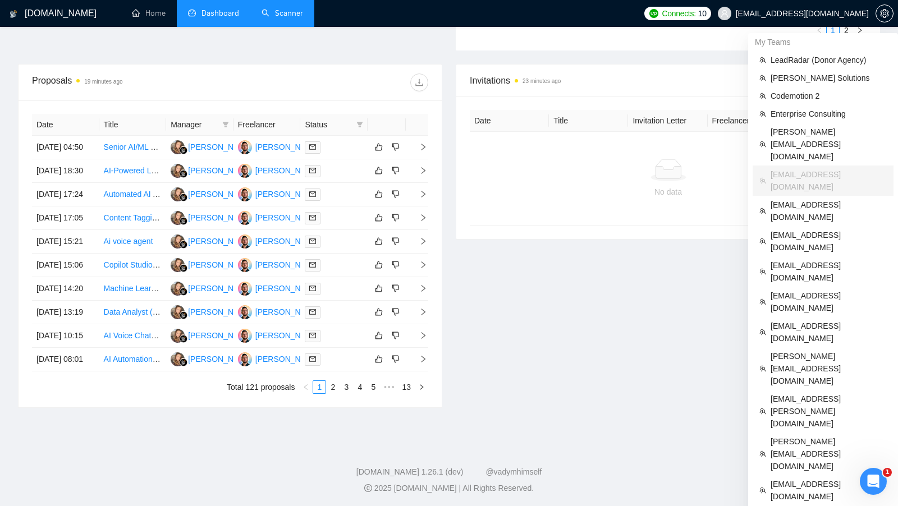
click at [809, 8] on span "adrianoligarch@gmail.com" at bounding box center [793, 14] width 164 height 36
copy span "adrianoligarch"
click at [809, 8] on span "adrianoligarch@gmail.com" at bounding box center [793, 14] width 164 height 36
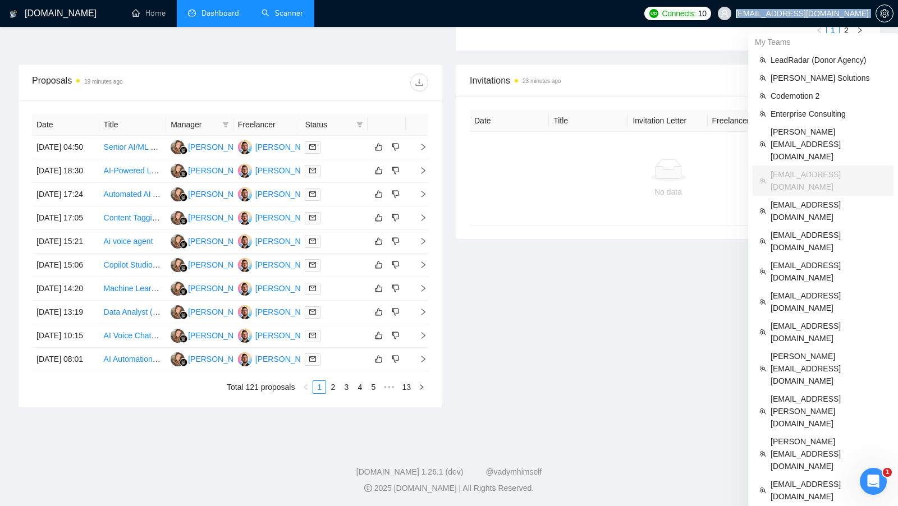
click at [809, 8] on span "adrianoligarch@gmail.com" at bounding box center [793, 14] width 164 height 36
copy div "adrianoligarch@gmail.com"
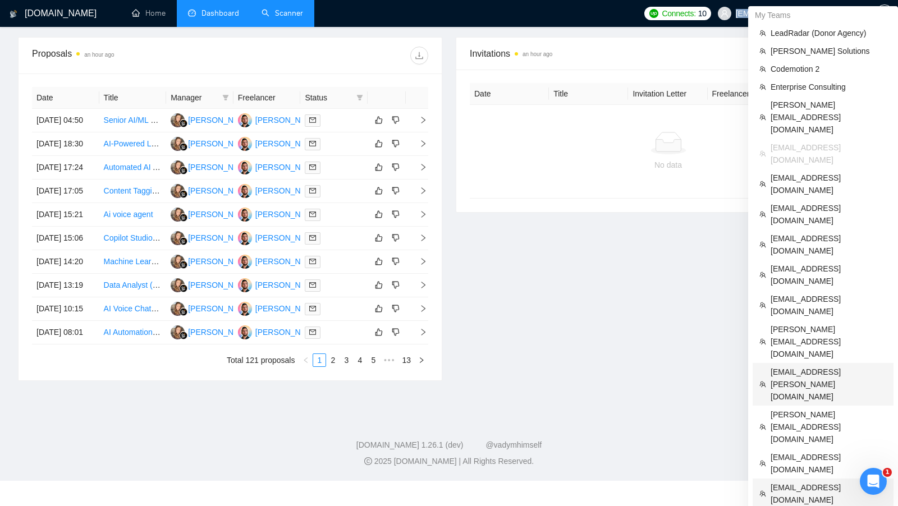
scroll to position [408, 0]
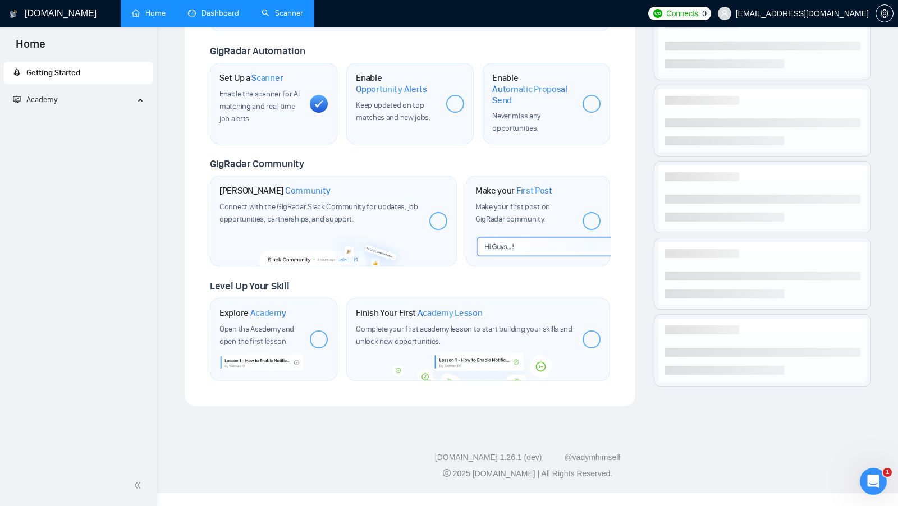
scroll to position [374, 0]
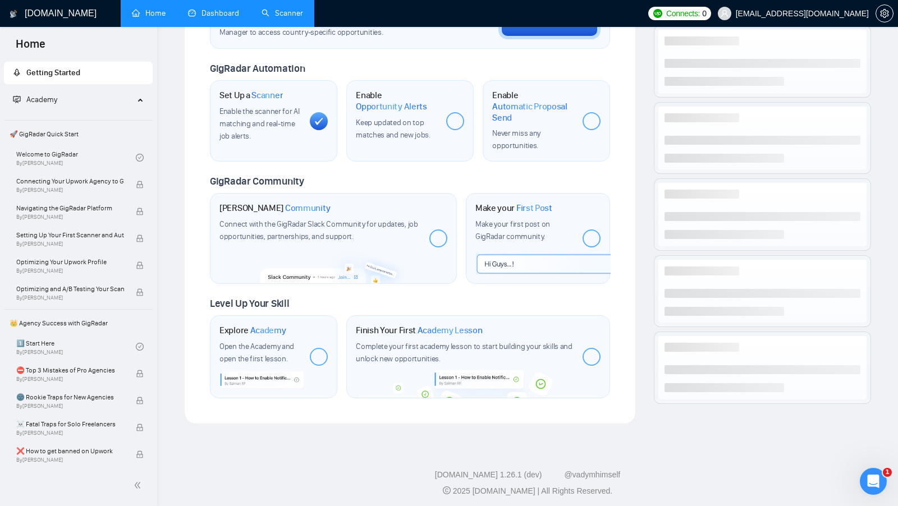
click at [272, 18] on link "Scanner" at bounding box center [283, 13] width 42 height 10
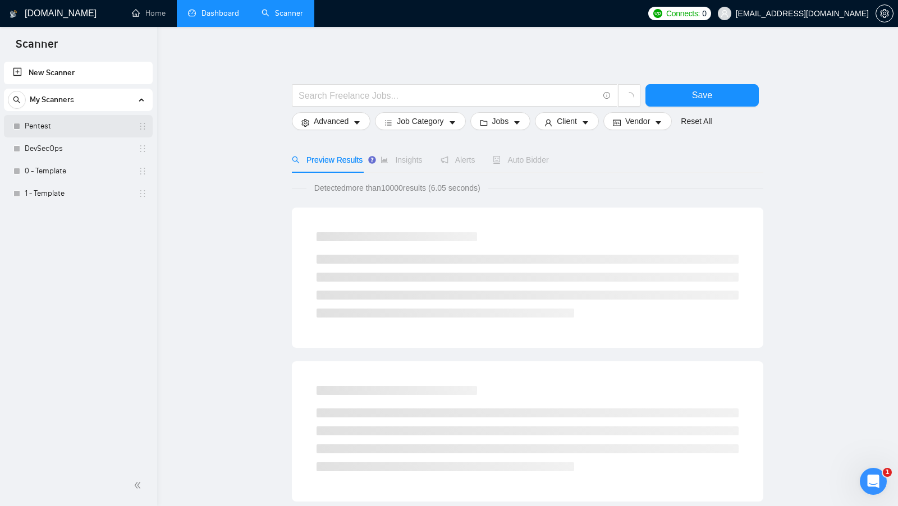
click at [89, 127] on link "Pentest" at bounding box center [78, 126] width 107 height 22
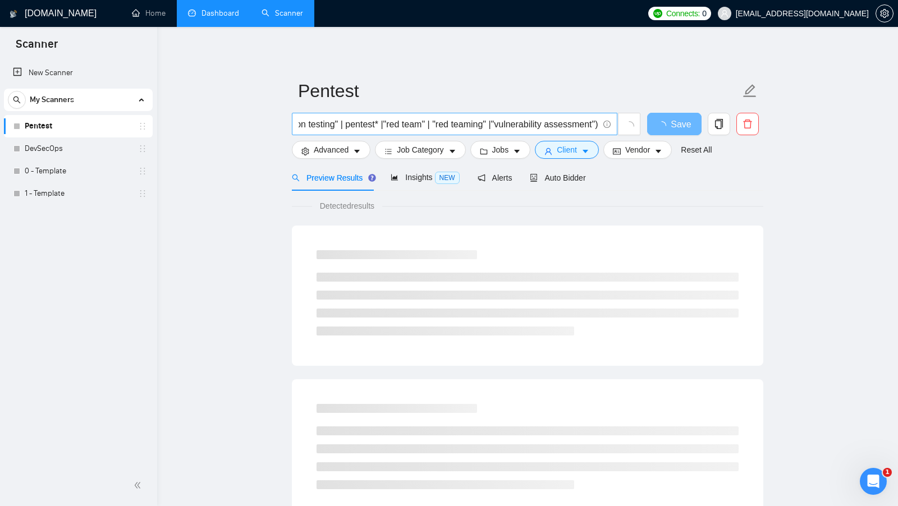
scroll to position [0, 221]
click at [242, 173] on main "Pentest ("open-source intelligence" | "pen test" | "penetration test" | "penetr…" at bounding box center [527, 513] width 705 height 936
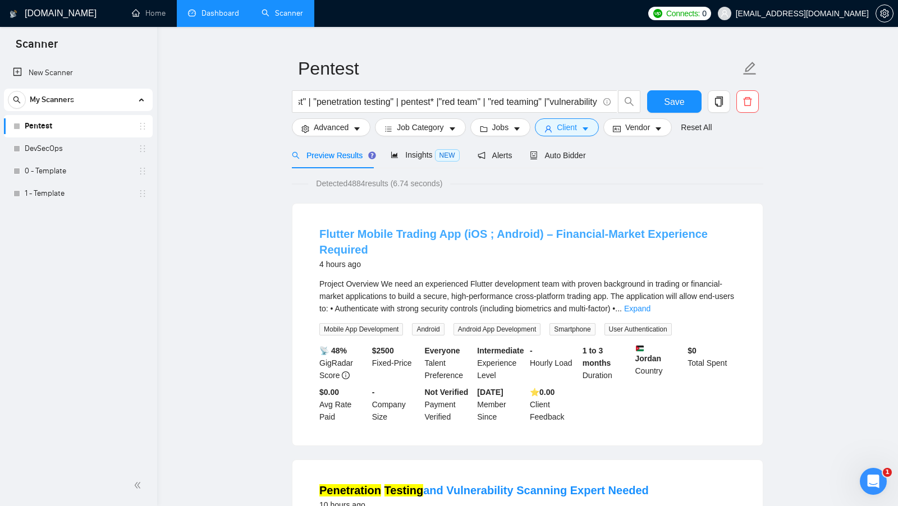
scroll to position [0, 0]
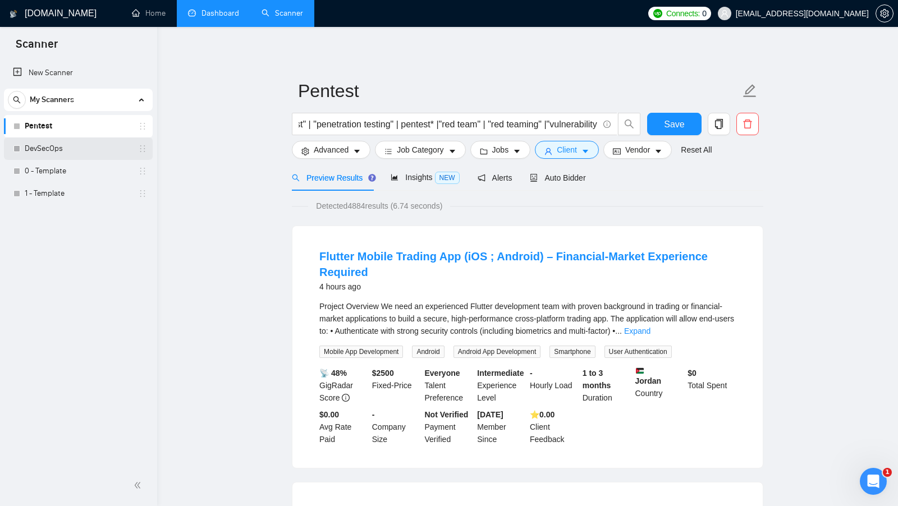
click at [82, 150] on link "DevSecOps" at bounding box center [78, 149] width 107 height 22
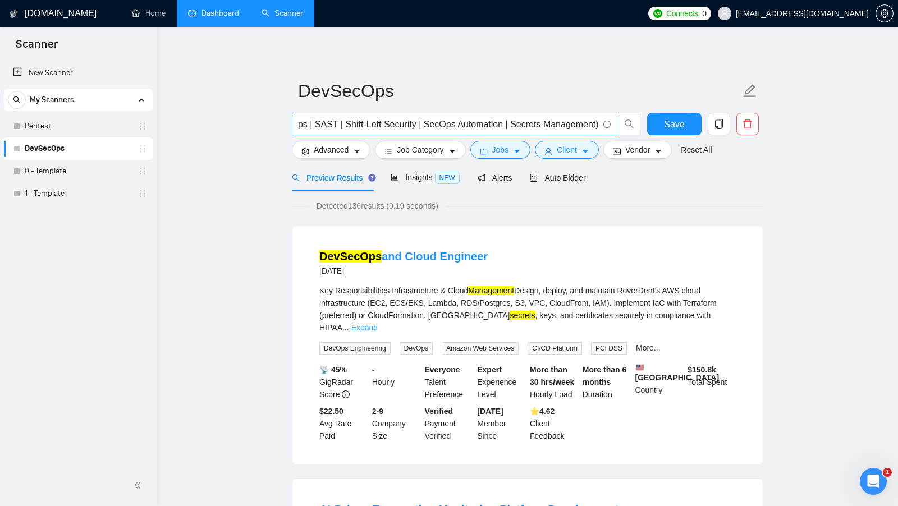
scroll to position [0, 42]
click at [333, 153] on span "Advanced" at bounding box center [331, 150] width 35 height 12
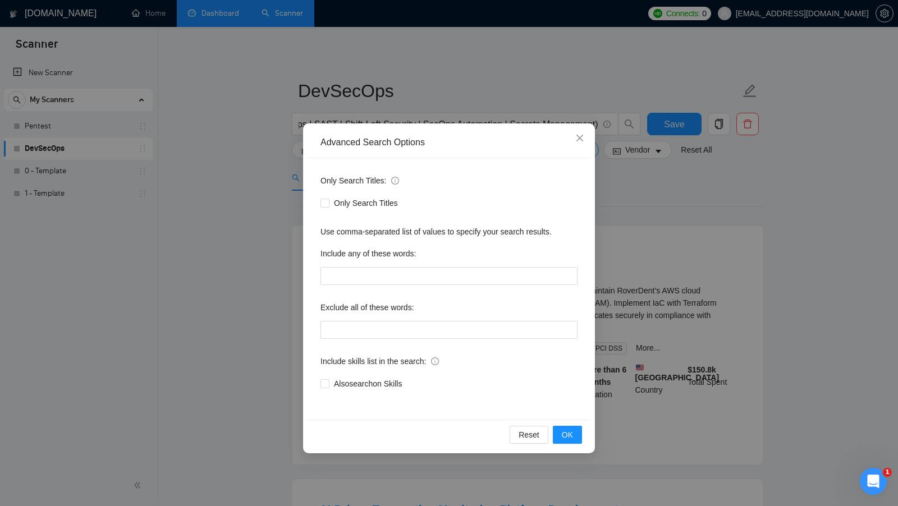
click at [230, 199] on div "Advanced Search Options Only Search Titles: Only Search Titles Use comma-separa…" at bounding box center [449, 253] width 898 height 506
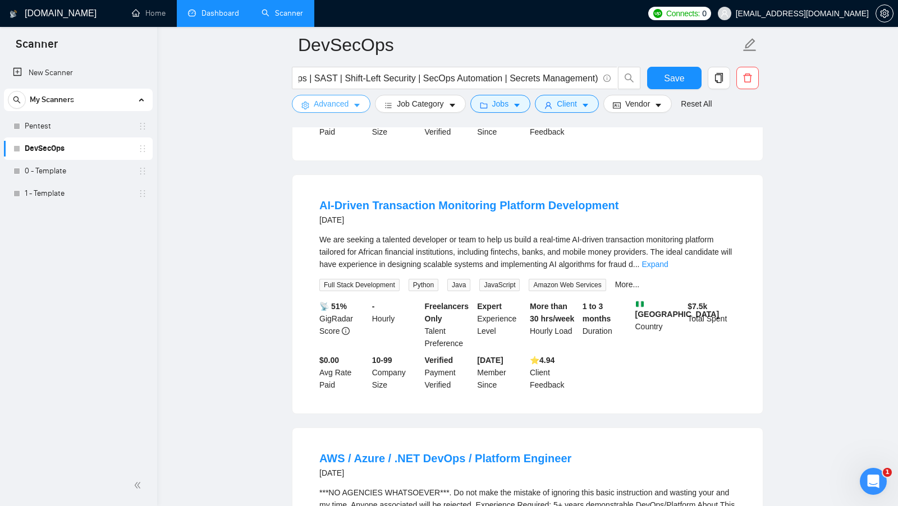
scroll to position [543, 0]
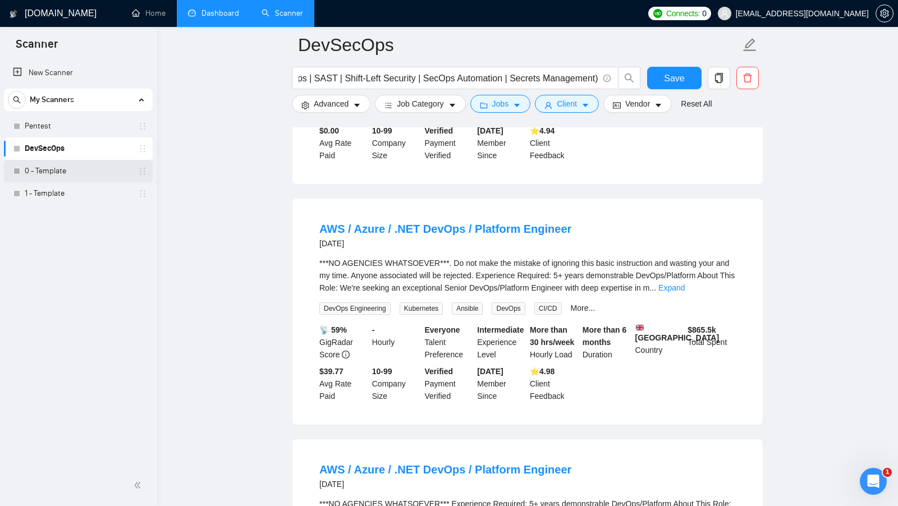
click at [97, 160] on link "0 - Template" at bounding box center [78, 171] width 107 height 22
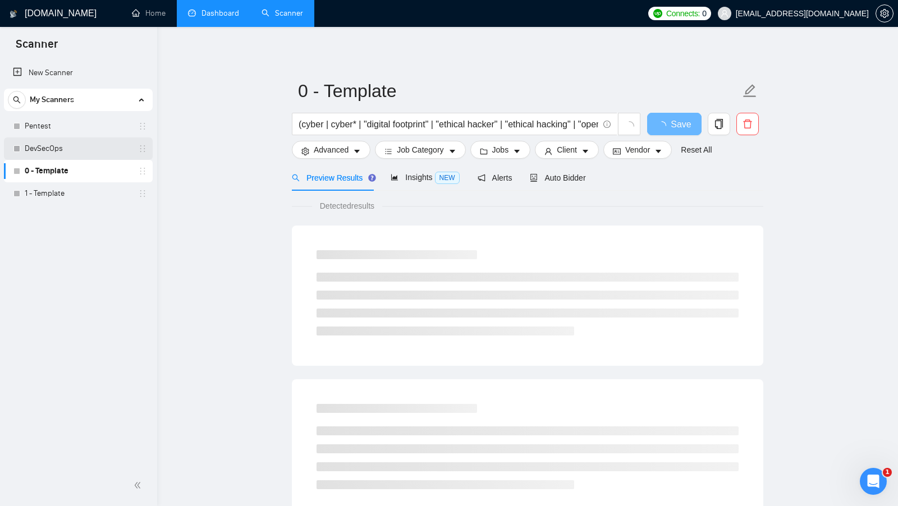
click at [98, 150] on link "DevSecOps" at bounding box center [78, 149] width 107 height 22
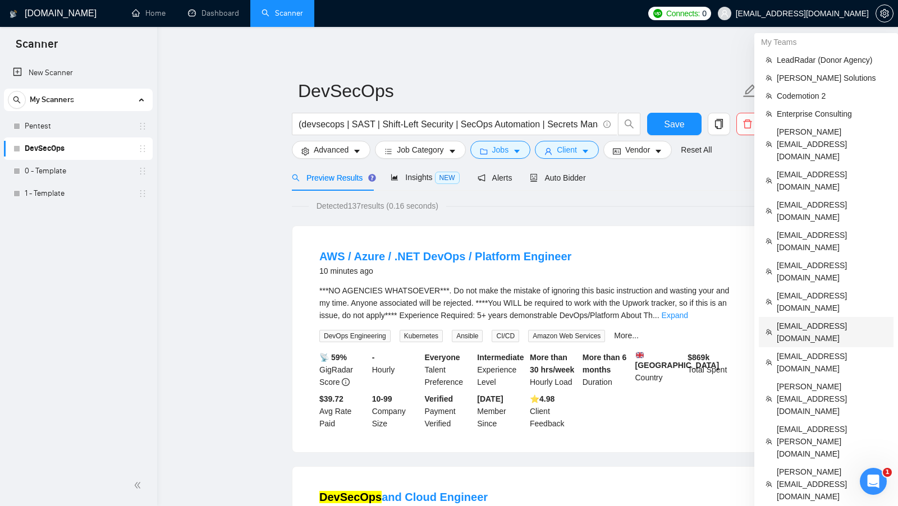
click at [809, 320] on span "wdavis@ledgerlyai.com" at bounding box center [832, 332] width 110 height 25
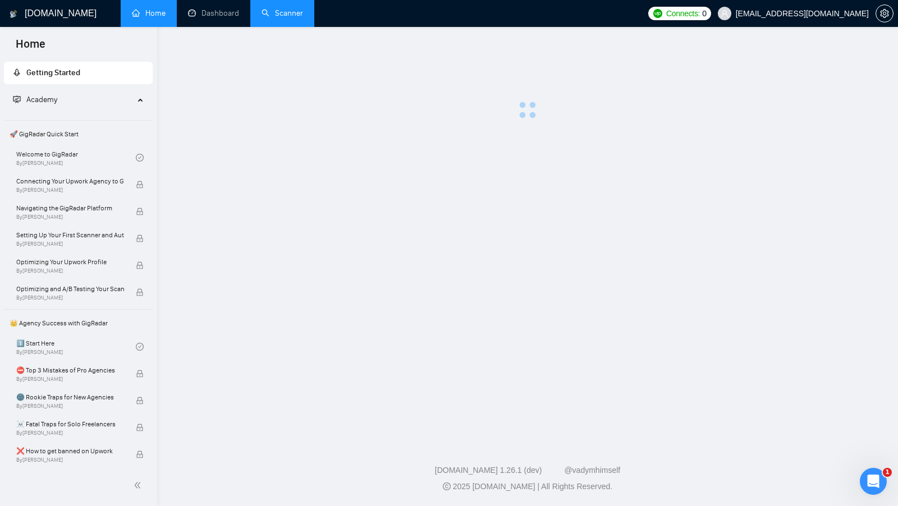
click at [299, 18] on link "Scanner" at bounding box center [283, 13] width 42 height 10
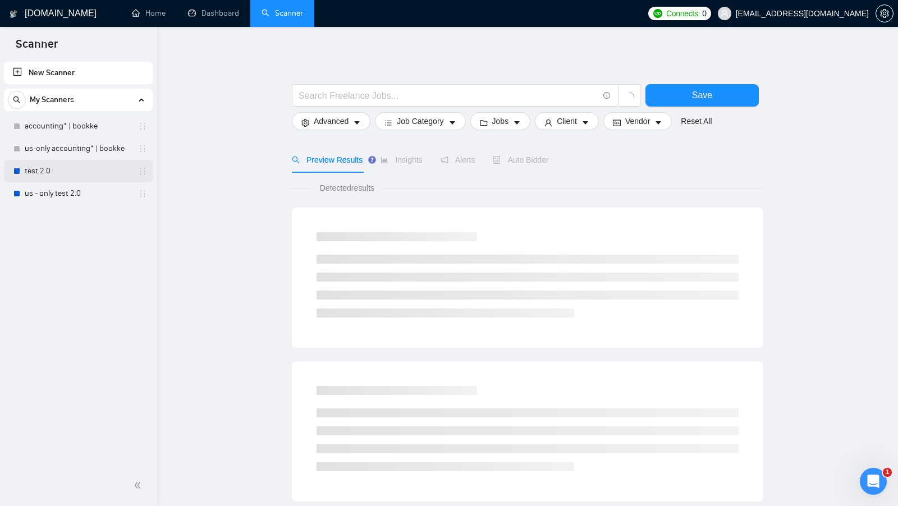
click at [71, 171] on link "test 2.0" at bounding box center [78, 171] width 107 height 22
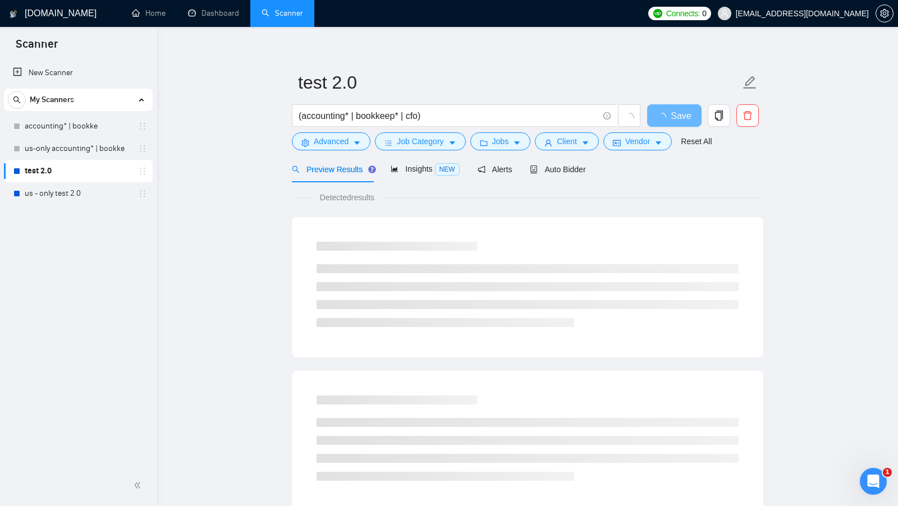
scroll to position [6, 0]
click at [505, 144] on span "Jobs" at bounding box center [500, 144] width 17 height 12
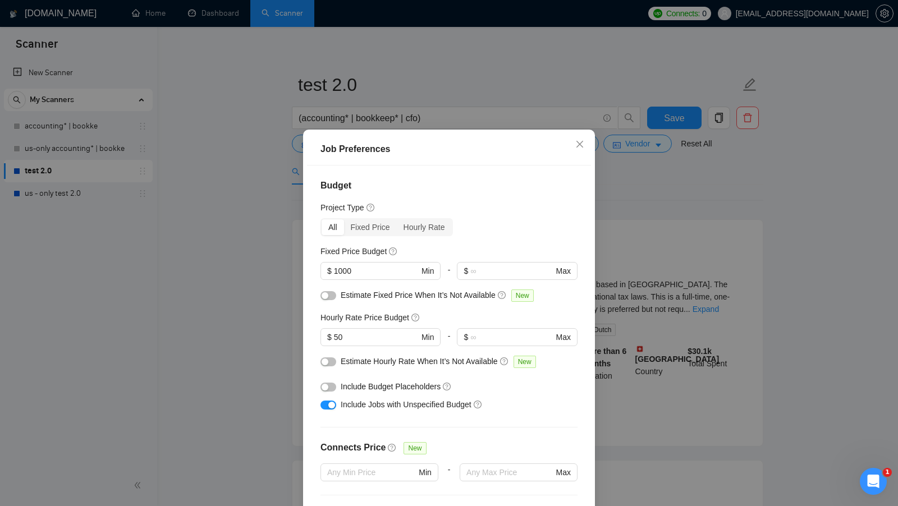
click at [662, 181] on div "Job Preferences Budget Project Type All Fixed Price Hourly Rate Fixed Price Bud…" at bounding box center [449, 253] width 898 height 506
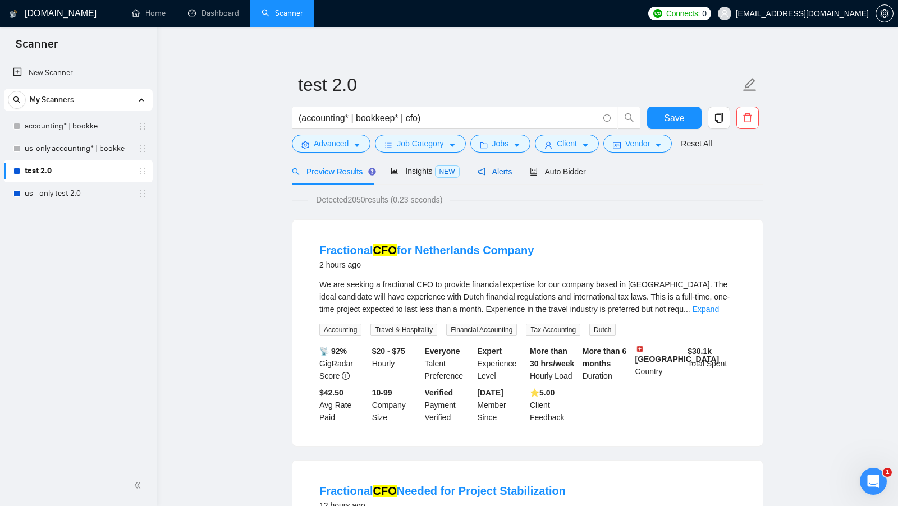
click at [508, 168] on span "Alerts" at bounding box center [495, 171] width 35 height 9
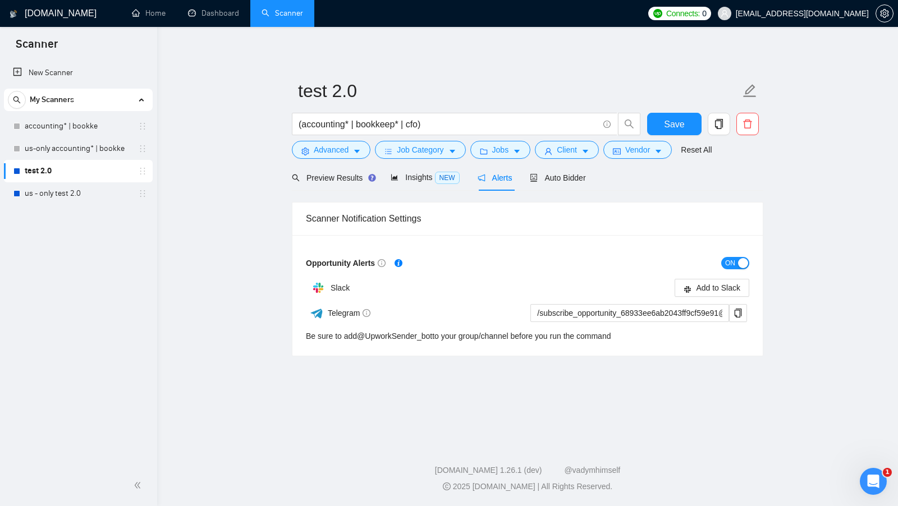
click at [737, 266] on button "ON" at bounding box center [735, 263] width 28 height 12
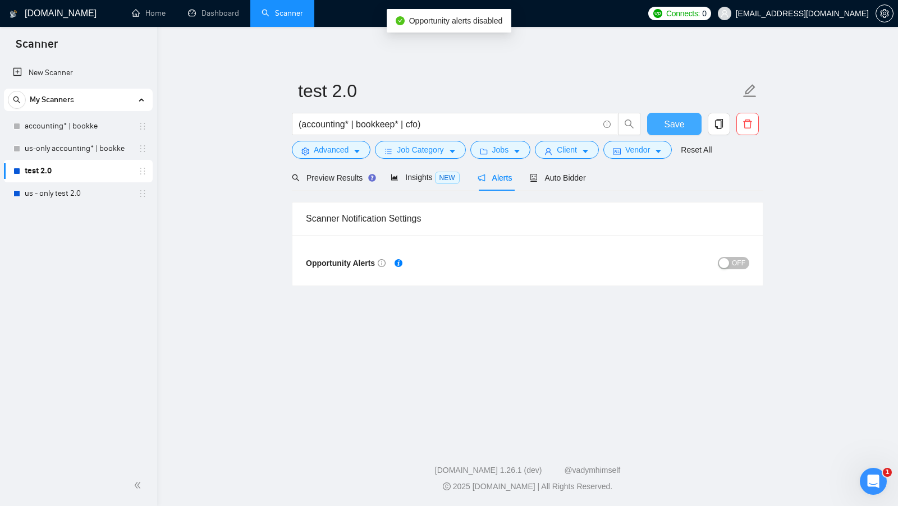
click at [672, 118] on span "Save" at bounding box center [674, 124] width 20 height 14
click at [658, 118] on button "Save" at bounding box center [674, 124] width 54 height 22
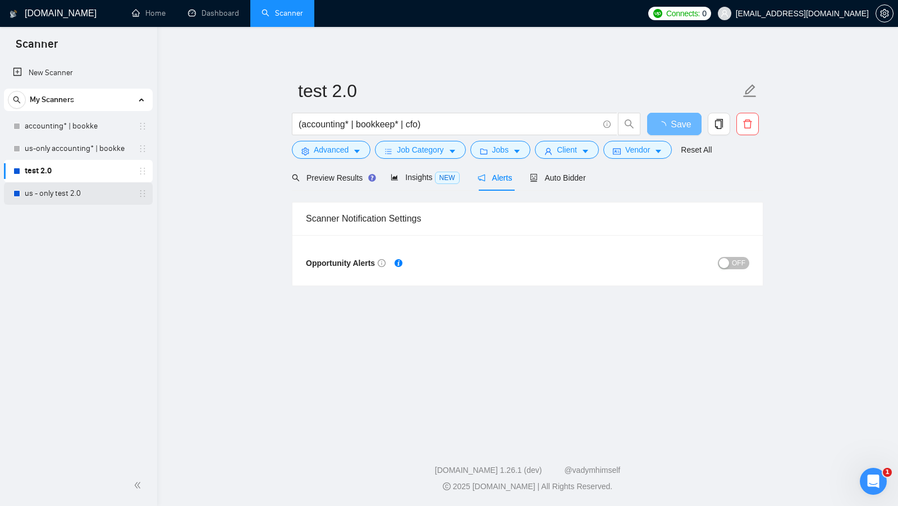
click at [35, 190] on link "us - only test 2.0" at bounding box center [78, 193] width 107 height 22
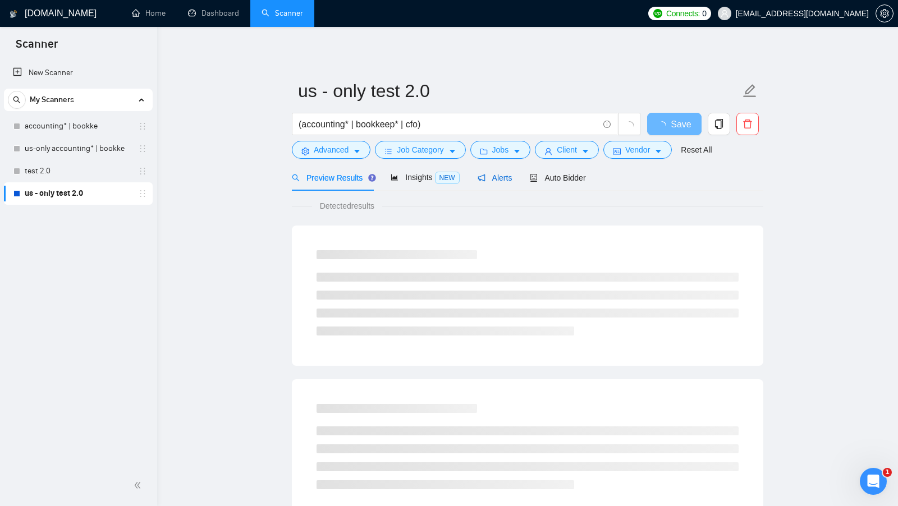
click at [506, 173] on span "Alerts" at bounding box center [495, 177] width 35 height 9
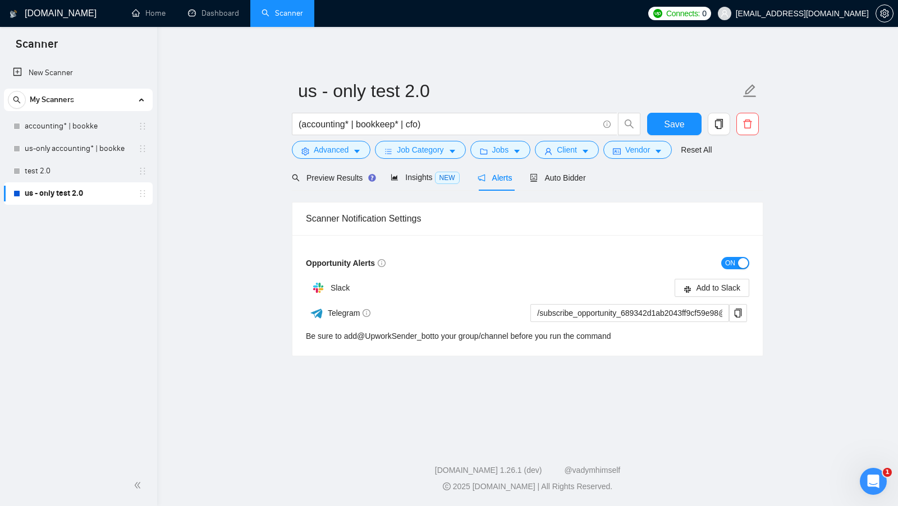
click at [725, 259] on span "ON" at bounding box center [730, 263] width 10 height 12
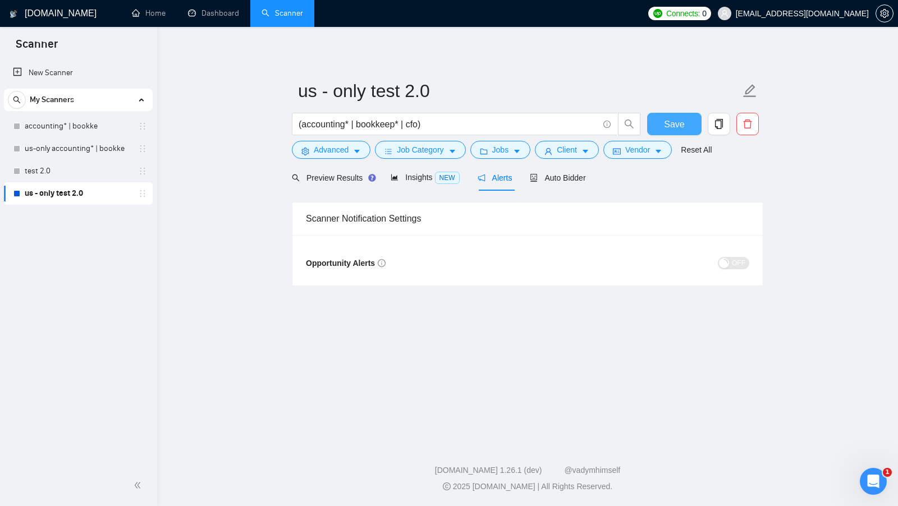
click at [660, 124] on button "Save" at bounding box center [674, 124] width 54 height 22
click at [222, 12] on link "Dashboard" at bounding box center [213, 13] width 51 height 10
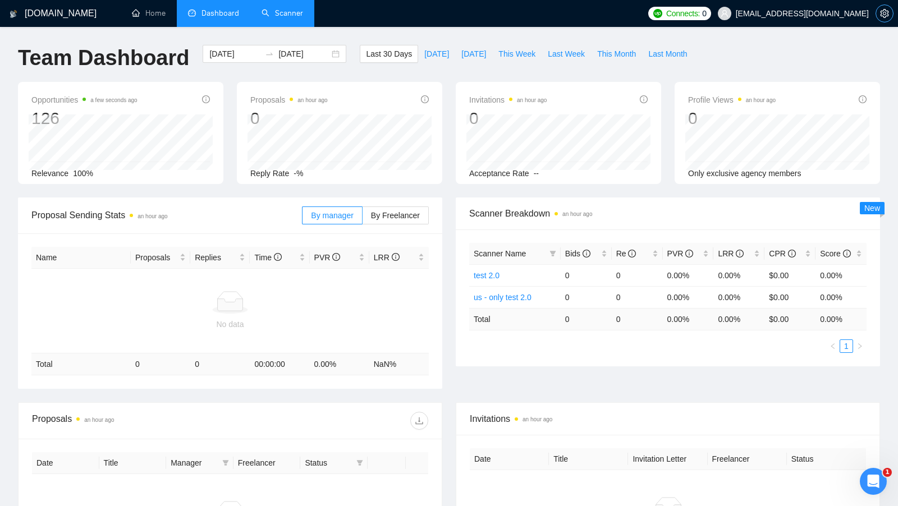
click at [882, 17] on icon "setting" at bounding box center [884, 13] width 9 height 9
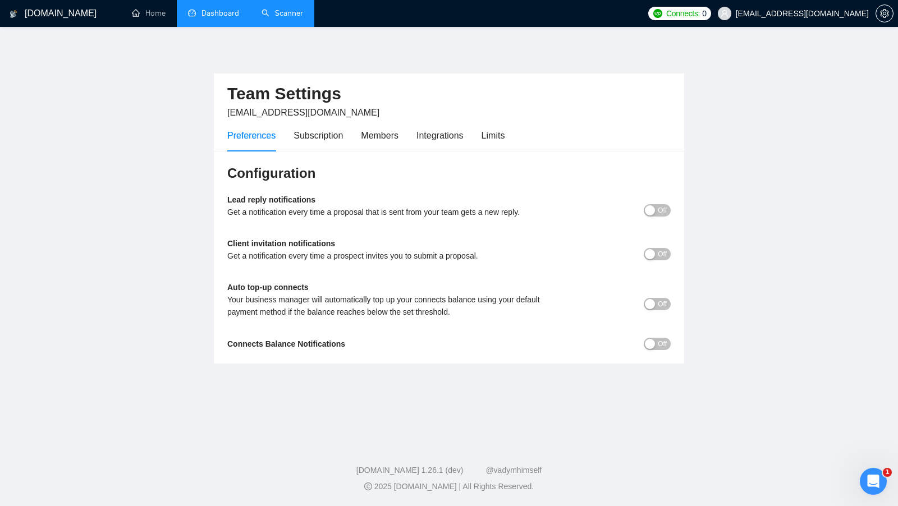
click at [513, 133] on div "Preferences Subscription Members Integrations Limits" at bounding box center [448, 136] width 443 height 32
click at [505, 134] on div "Limits" at bounding box center [494, 136] width 24 height 14
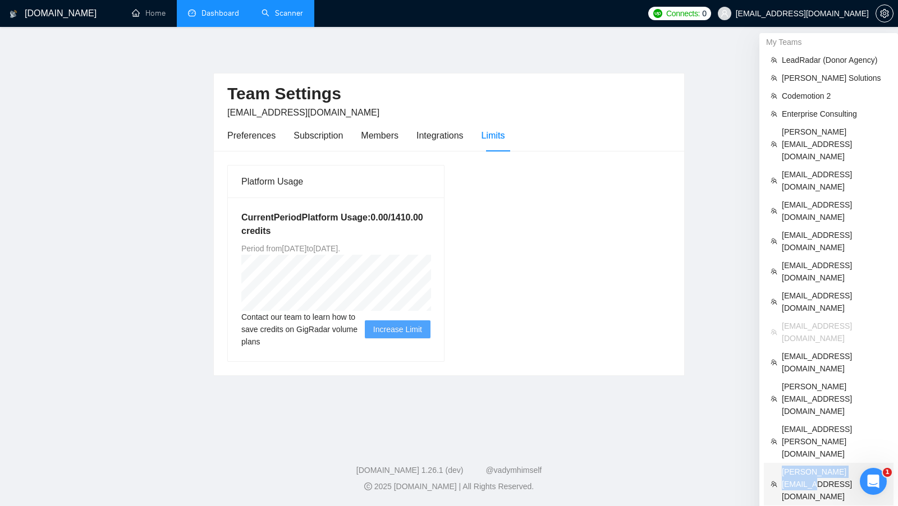
copy span "[PERSON_NAME][EMAIL_ADDRESS][DOMAIN_NAME]"
drag, startPoint x: 866, startPoint y: 314, endPoint x: 777, endPoint y: 317, distance: 88.2
click at [777, 463] on li "[PERSON_NAME][EMAIL_ADDRESS][DOMAIN_NAME]" at bounding box center [829, 484] width 130 height 43
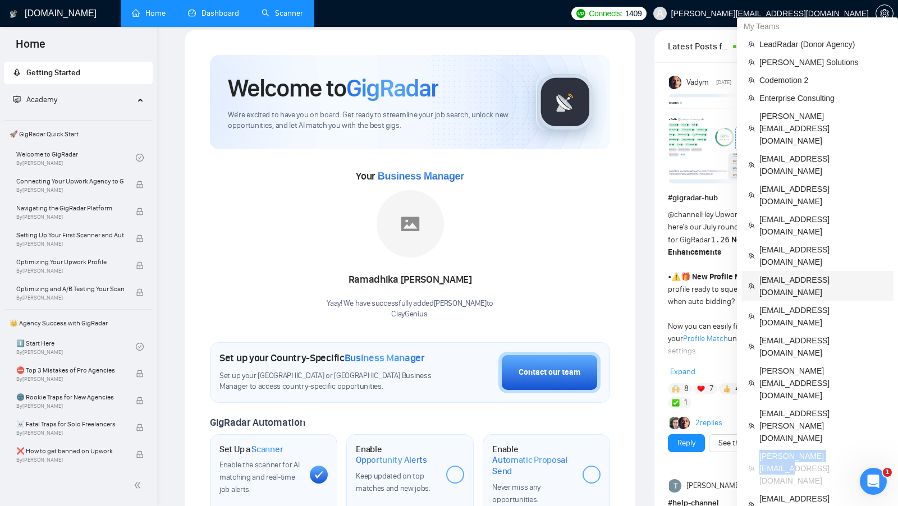
scroll to position [19, 0]
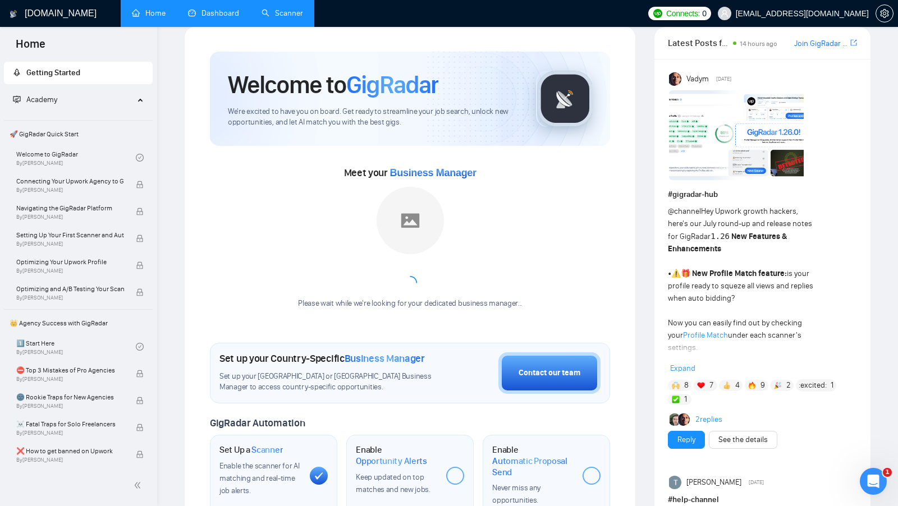
click at [262, 15] on link "Scanner" at bounding box center [283, 13] width 42 height 10
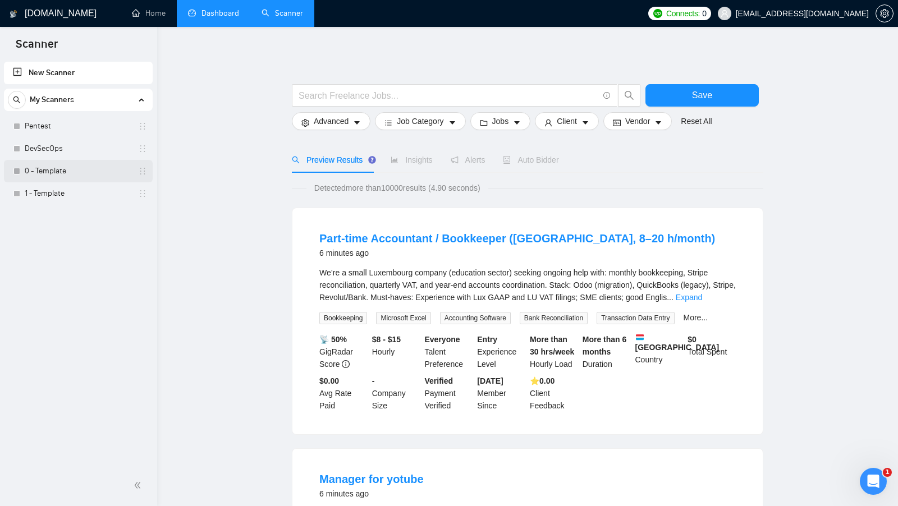
click at [65, 173] on link "0 - Template" at bounding box center [78, 171] width 107 height 22
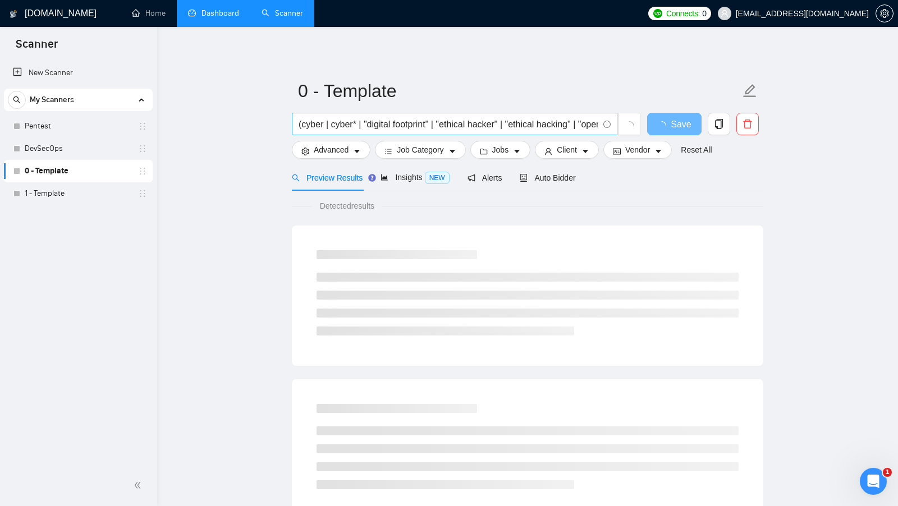
click at [428, 123] on input "(cyber | cyber* | "digital footprint" | "ethical hacker" | "ethical hacking" | …" at bounding box center [449, 124] width 300 height 14
click at [251, 159] on main "0 - Template (cyber | cyber* | "digital footprint" | "ethical hacker" | "ethica…" at bounding box center [527, 513] width 705 height 936
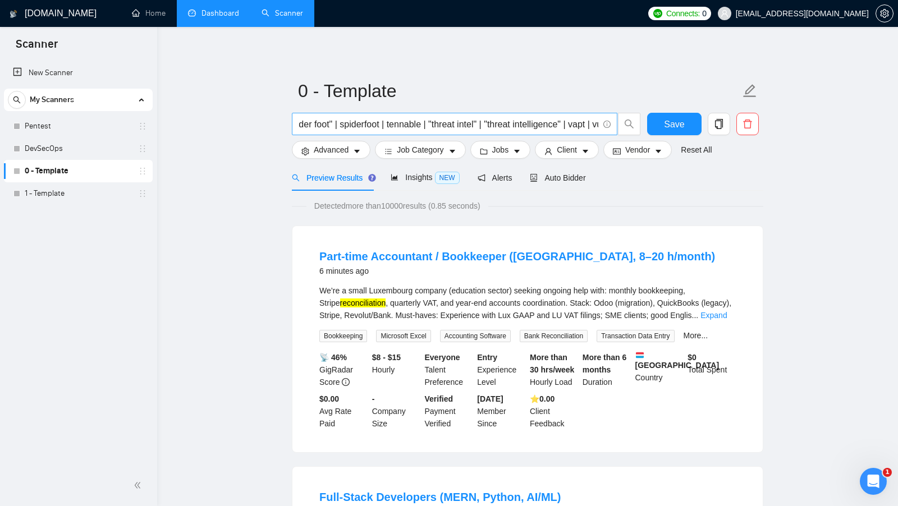
scroll to position [0, 1615]
click at [417, 173] on span "Insights NEW" at bounding box center [425, 177] width 68 height 9
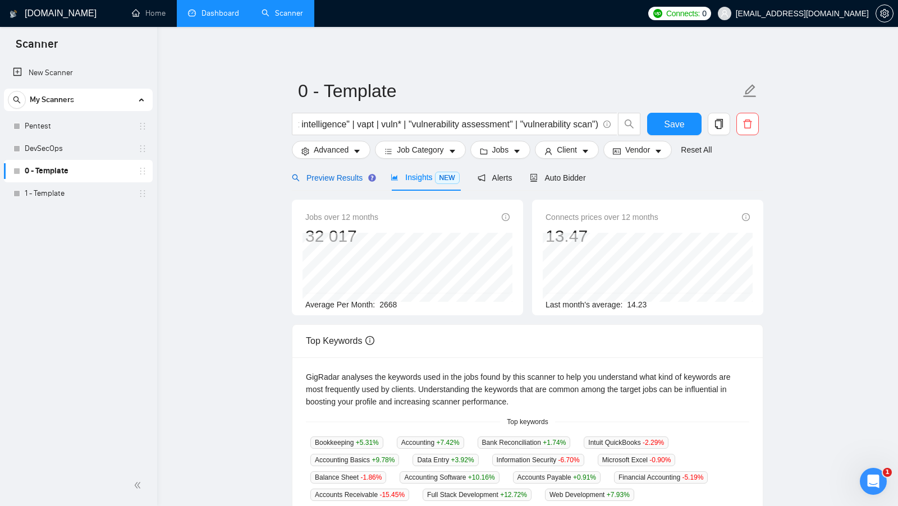
click at [346, 178] on span "Preview Results" at bounding box center [332, 177] width 81 height 9
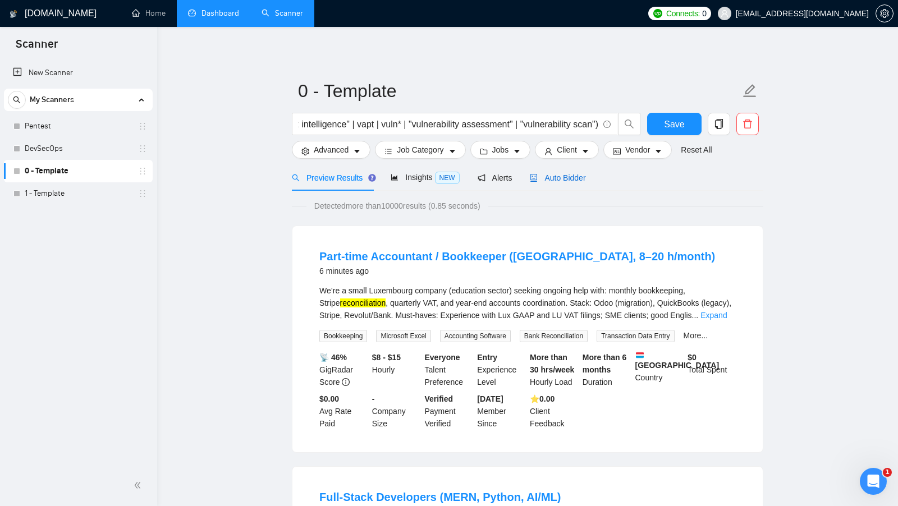
click at [579, 177] on span "Auto Bidder" at bounding box center [558, 177] width 56 height 9
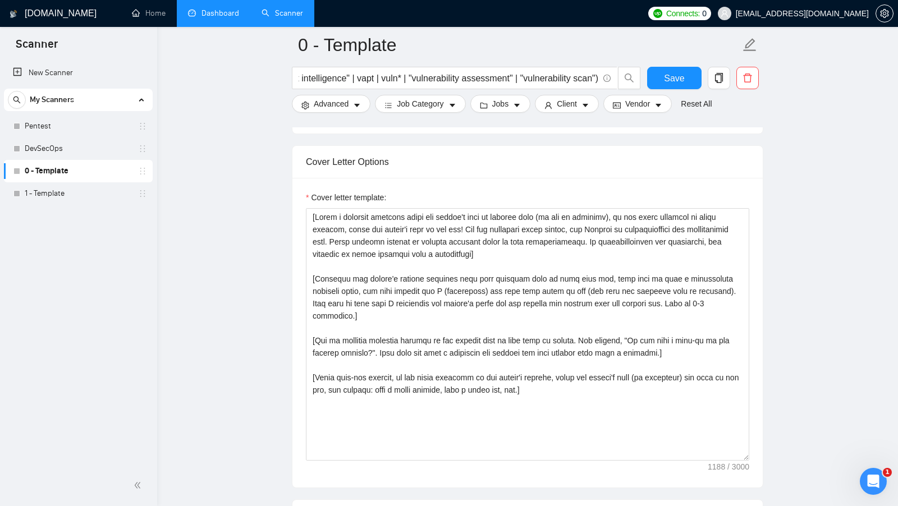
scroll to position [1253, 0]
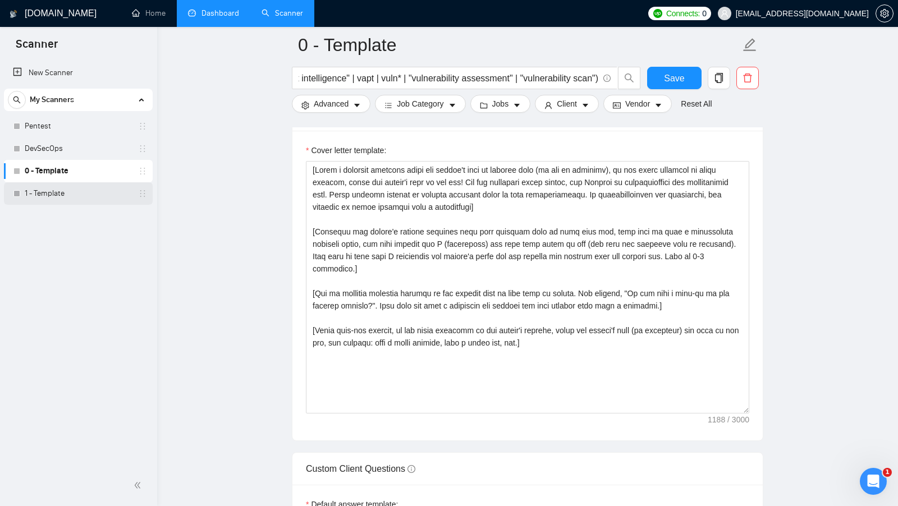
click at [81, 199] on link "1 - Template" at bounding box center [78, 193] width 107 height 22
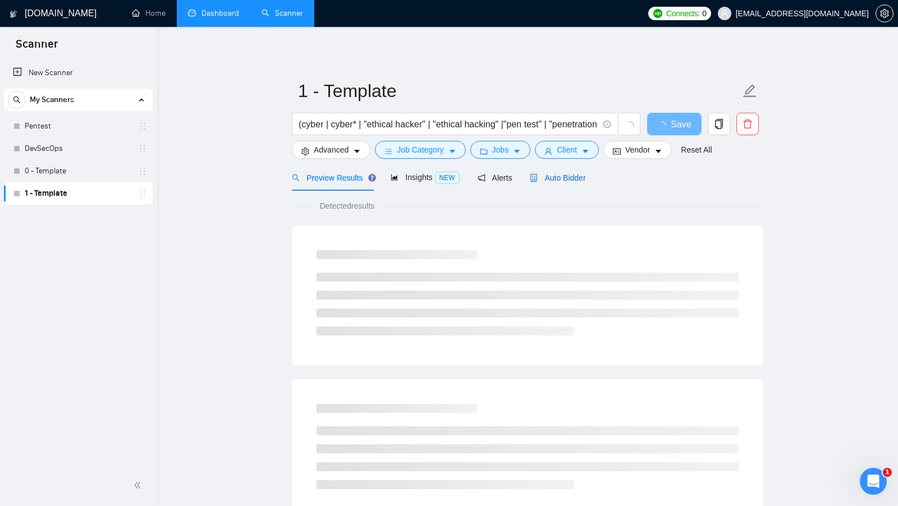
click at [570, 175] on span "Auto Bidder" at bounding box center [558, 177] width 56 height 9
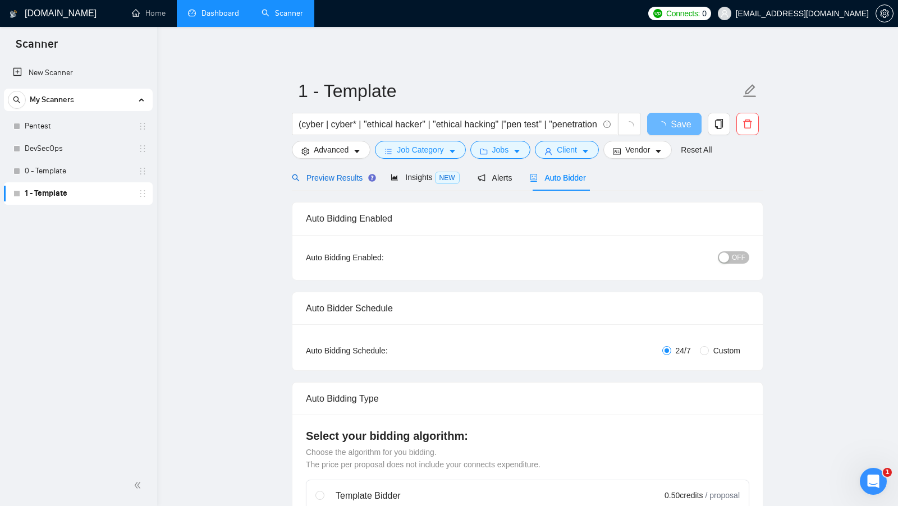
click at [315, 179] on span "Preview Results" at bounding box center [332, 177] width 81 height 9
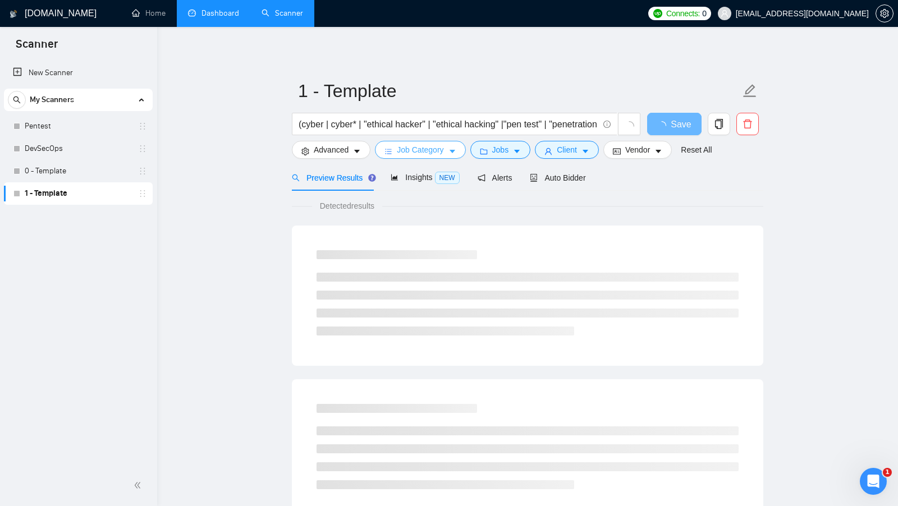
click at [449, 145] on button "Job Category" at bounding box center [420, 150] width 90 height 18
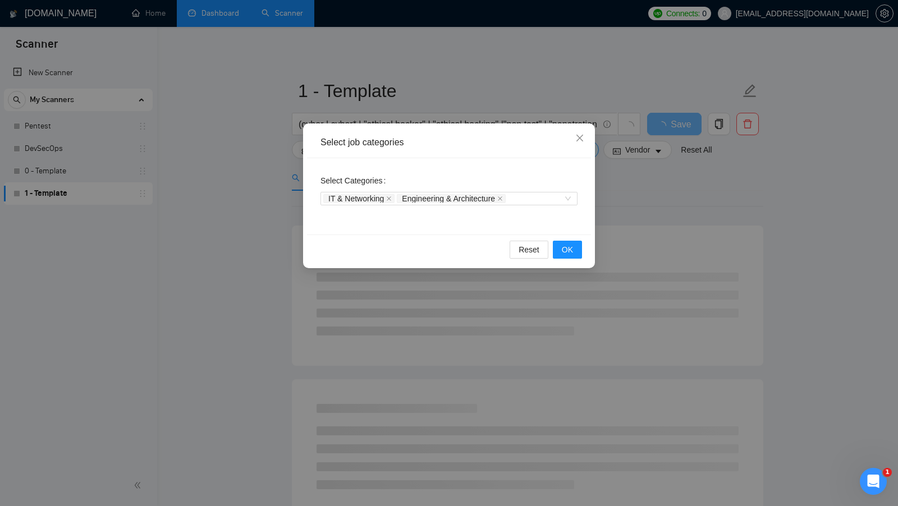
click at [267, 188] on div "Select job categories Select Categories IT & Networking Engineering & Architect…" at bounding box center [449, 253] width 898 height 506
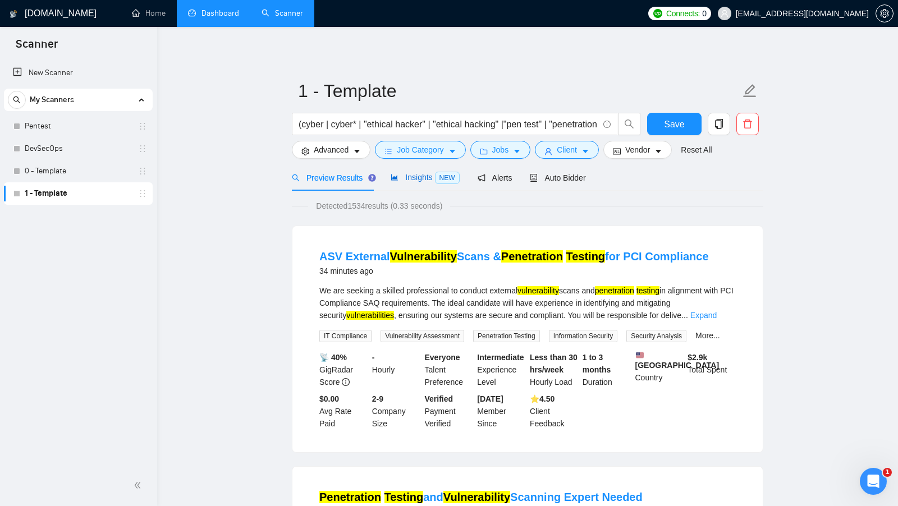
click at [423, 179] on span "Insights NEW" at bounding box center [425, 177] width 68 height 9
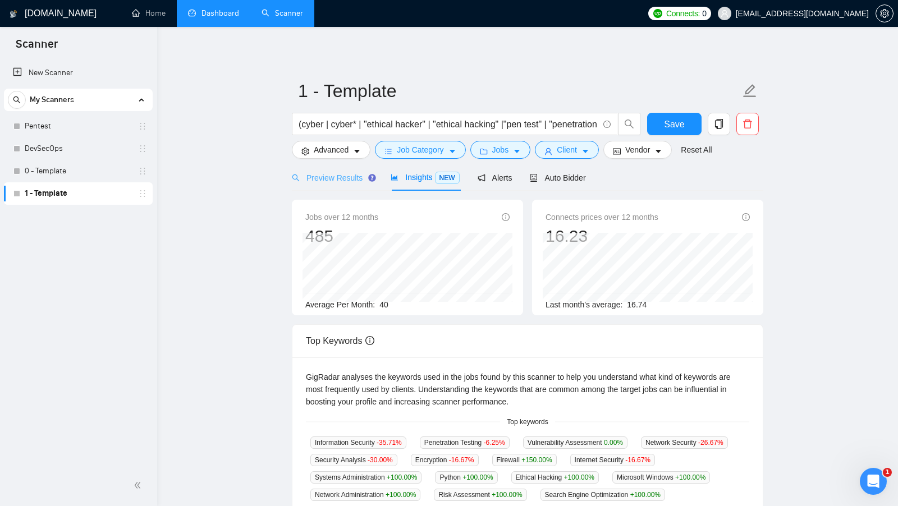
click at [343, 185] on div "Preview Results" at bounding box center [332, 177] width 81 height 26
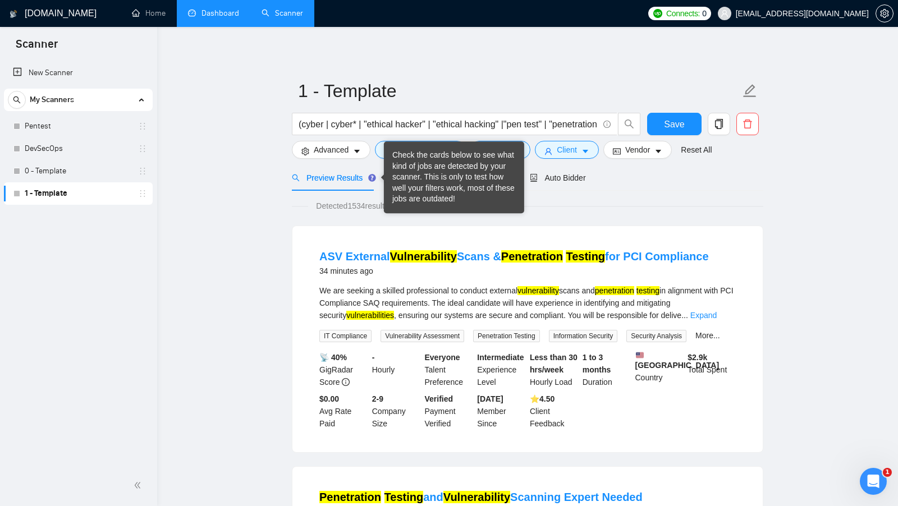
click at [410, 159] on div "Check the cards below to see what kind of jobs are detected by your scanner. Th…" at bounding box center [454, 177] width 124 height 55
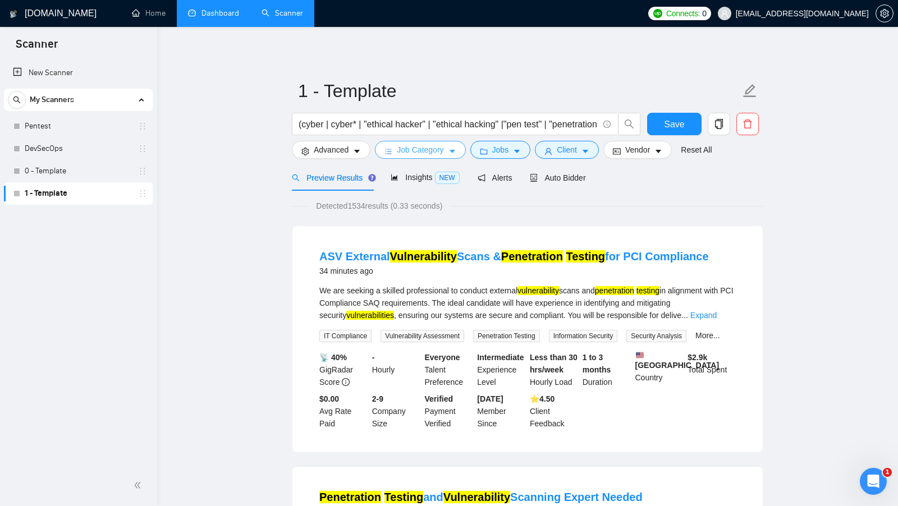
click at [405, 154] on span "Job Category" at bounding box center [420, 150] width 47 height 12
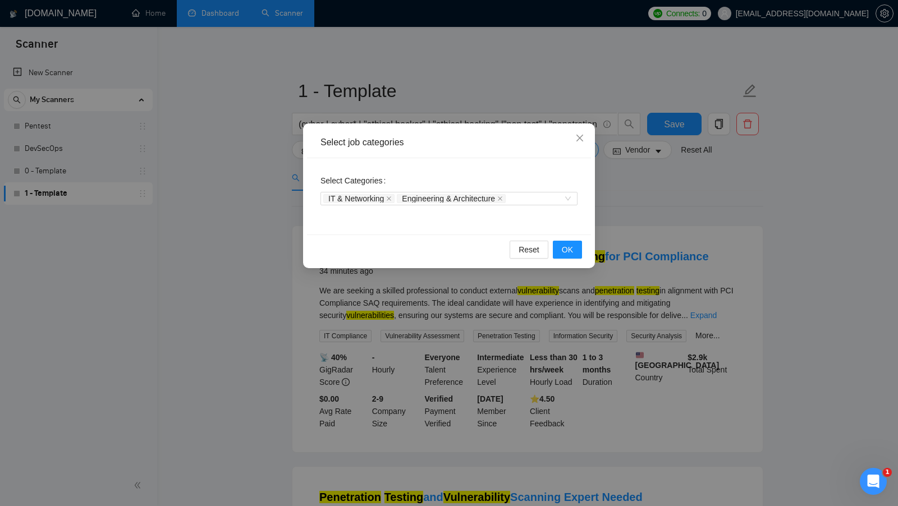
click at [280, 188] on div "Select job categories Select Categories IT & Networking Engineering & Architect…" at bounding box center [449, 253] width 898 height 506
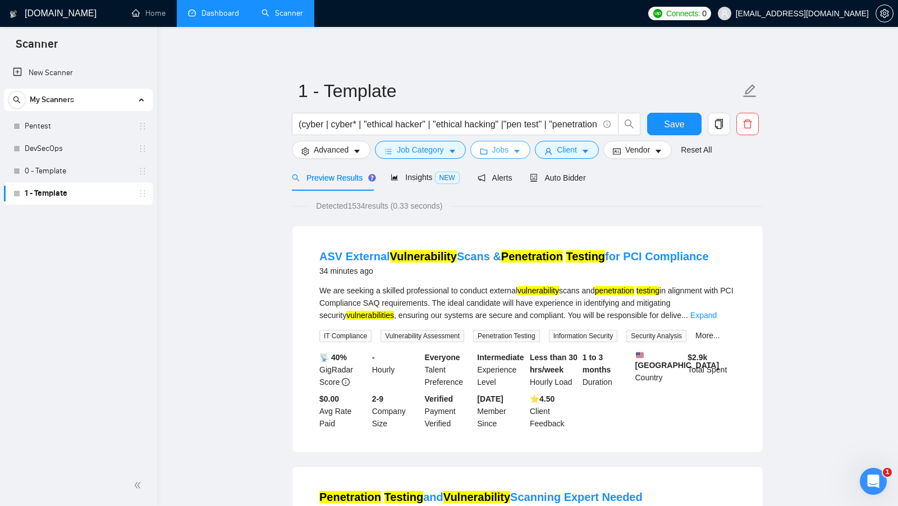
click at [509, 153] on span "Jobs" at bounding box center [500, 150] width 17 height 12
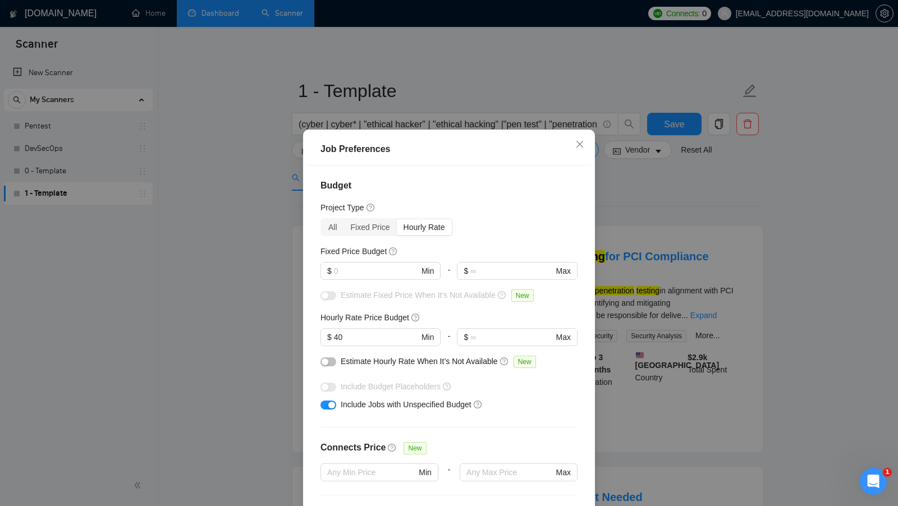
click at [283, 248] on div "Job Preferences Budget Project Type All Fixed Price Hourly Rate Fixed Price Bud…" at bounding box center [449, 253] width 898 height 506
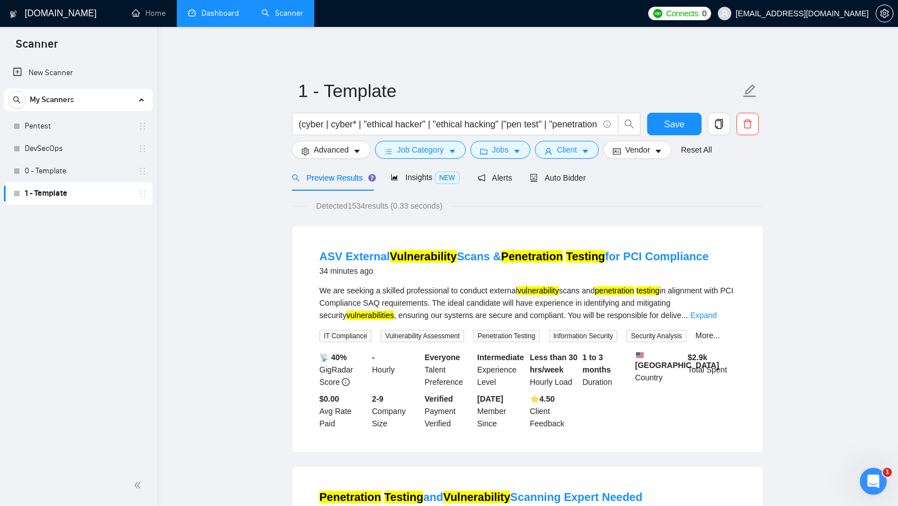
click at [565, 178] on span "Auto Bidder" at bounding box center [558, 177] width 56 height 9
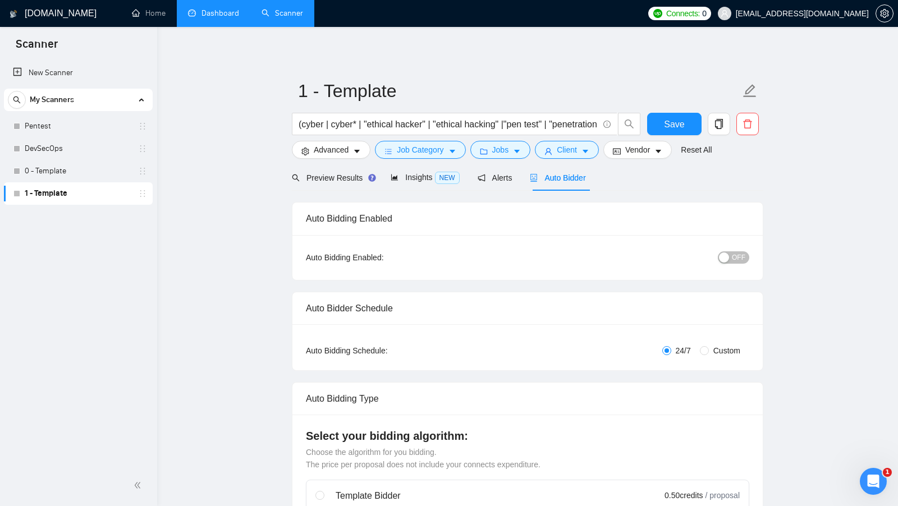
click at [347, 187] on div "Preview Results" at bounding box center [332, 177] width 81 height 26
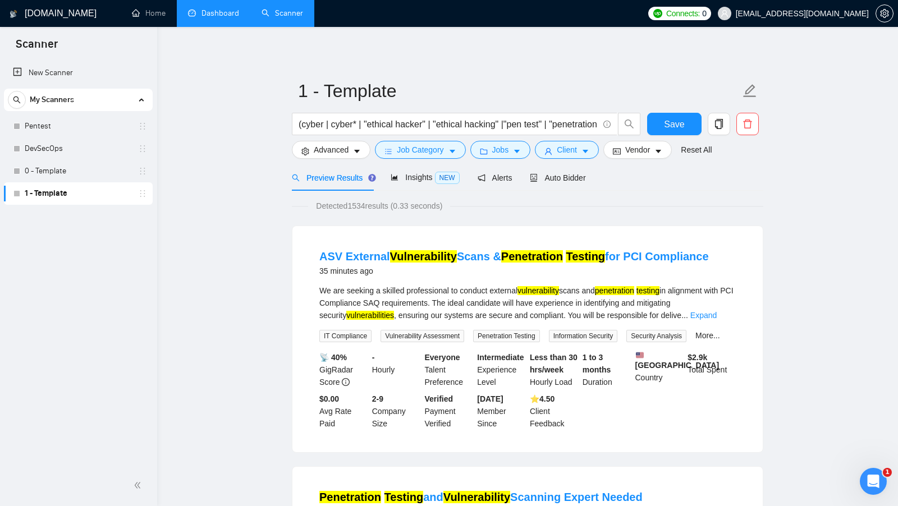
click at [74, 179] on link "0 - Template" at bounding box center [78, 171] width 107 height 22
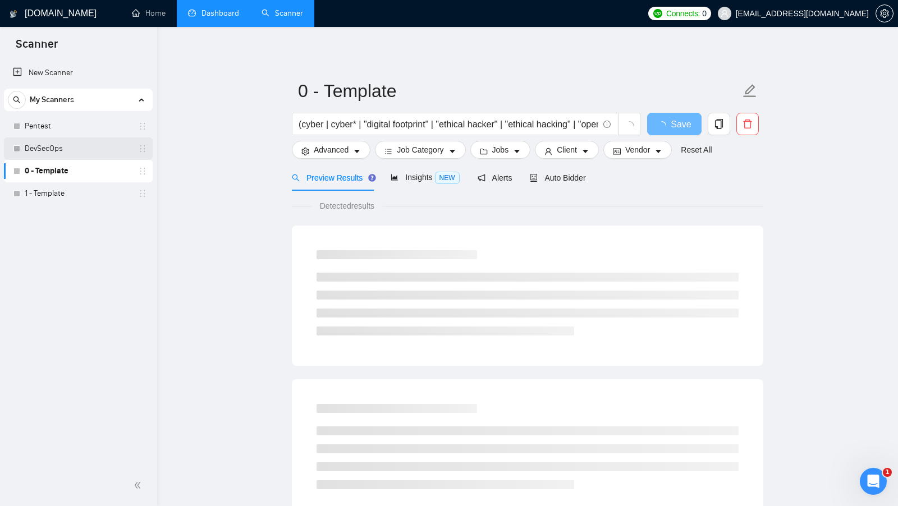
click at [89, 145] on link "DevSecOps" at bounding box center [78, 149] width 107 height 22
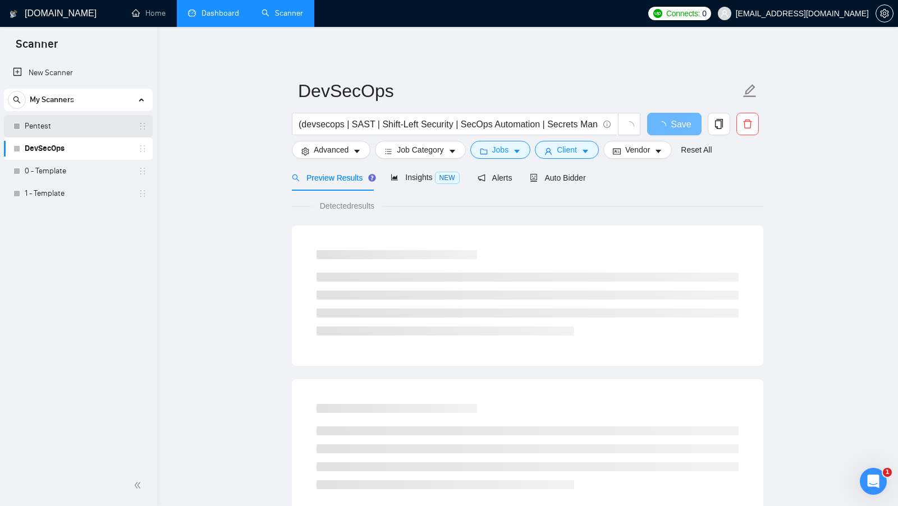
click at [95, 132] on link "Pentest" at bounding box center [78, 126] width 107 height 22
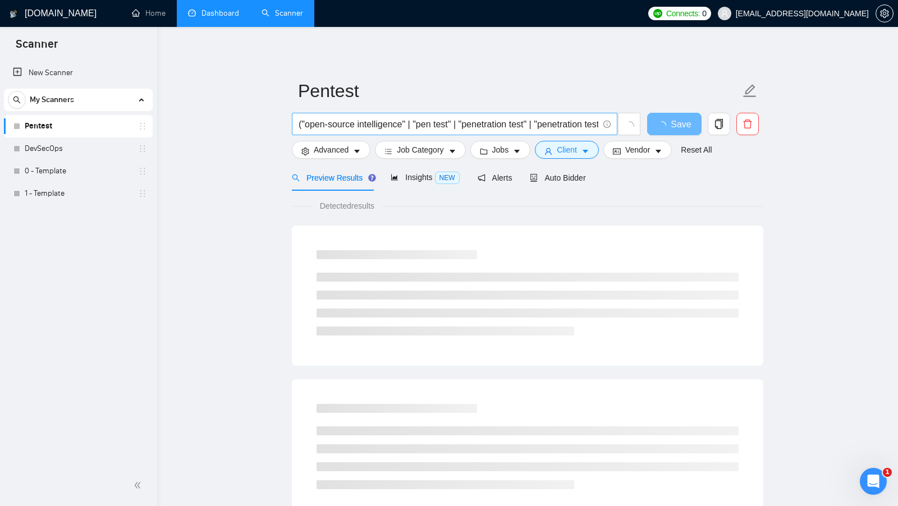
click at [482, 122] on input "("open-source intelligence" | "pen test" | "penetration test" | "penetration te…" at bounding box center [449, 124] width 300 height 14
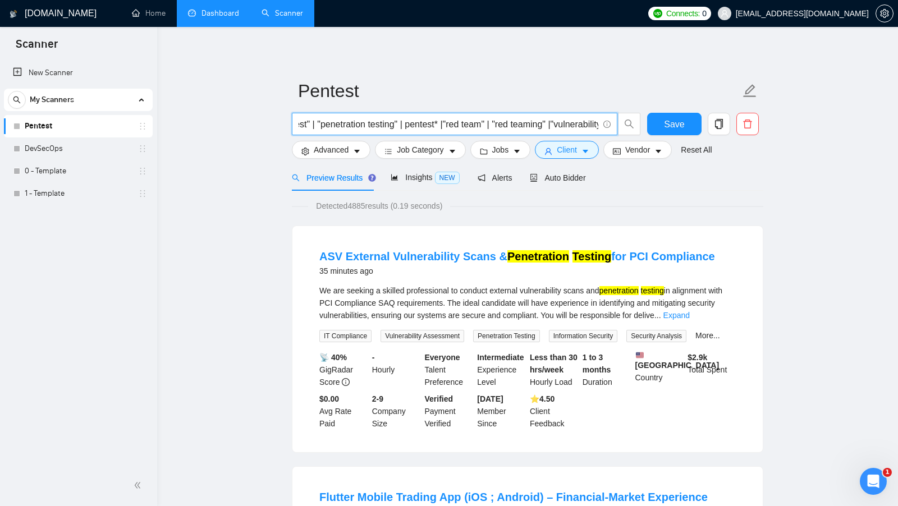
scroll to position [0, 302]
click at [337, 147] on span "Advanced" at bounding box center [331, 150] width 35 height 12
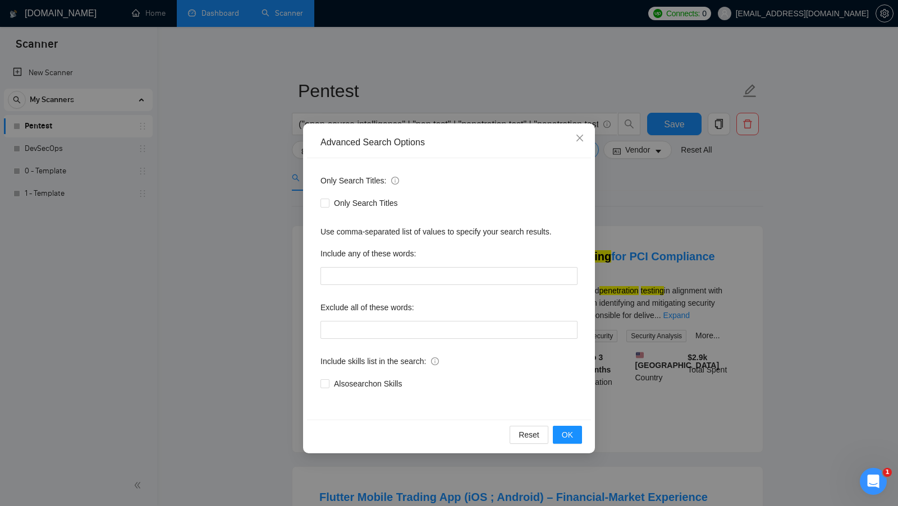
click at [270, 170] on div "Advanced Search Options Only Search Titles: Only Search Titles Use comma-separa…" at bounding box center [449, 253] width 898 height 506
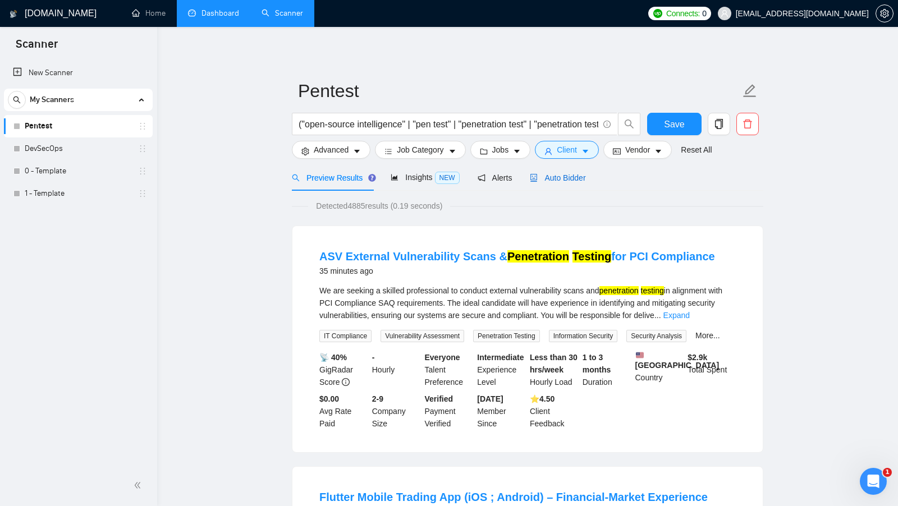
click at [559, 175] on span "Auto Bidder" at bounding box center [558, 177] width 56 height 9
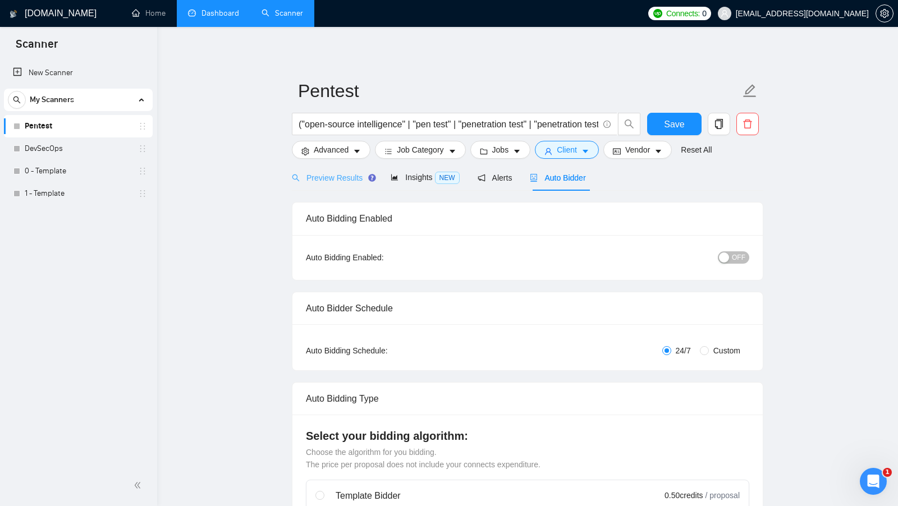
click at [326, 185] on div "Preview Results" at bounding box center [332, 177] width 81 height 26
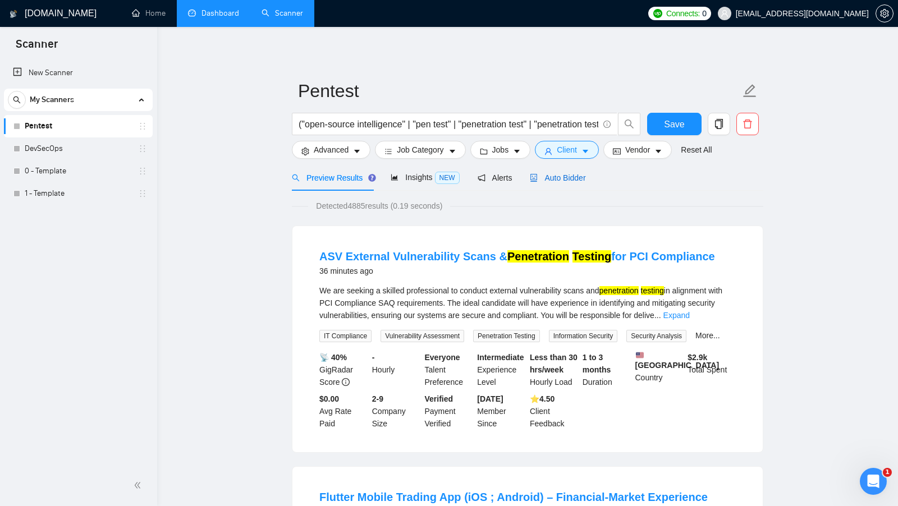
click at [569, 183] on div "Auto Bidder" at bounding box center [558, 178] width 56 height 12
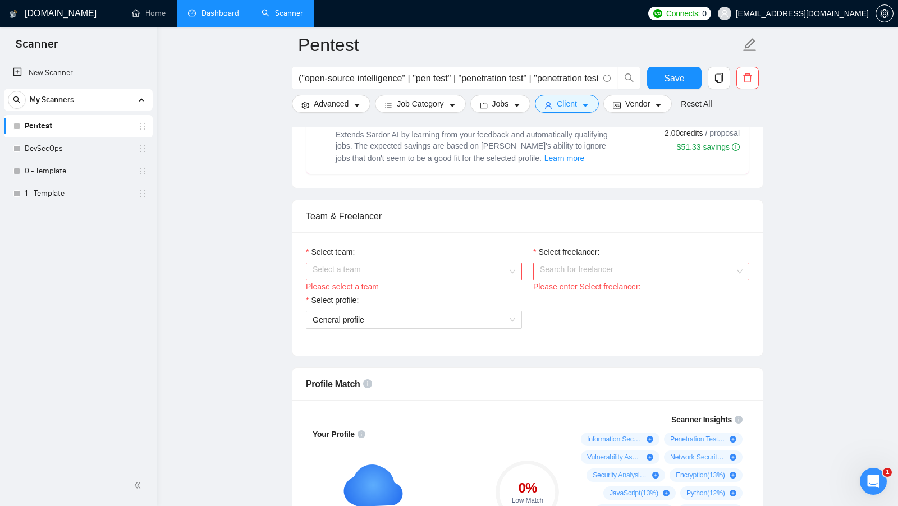
scroll to position [492, 0]
click at [509, 262] on div "Select a team" at bounding box center [414, 271] width 216 height 18
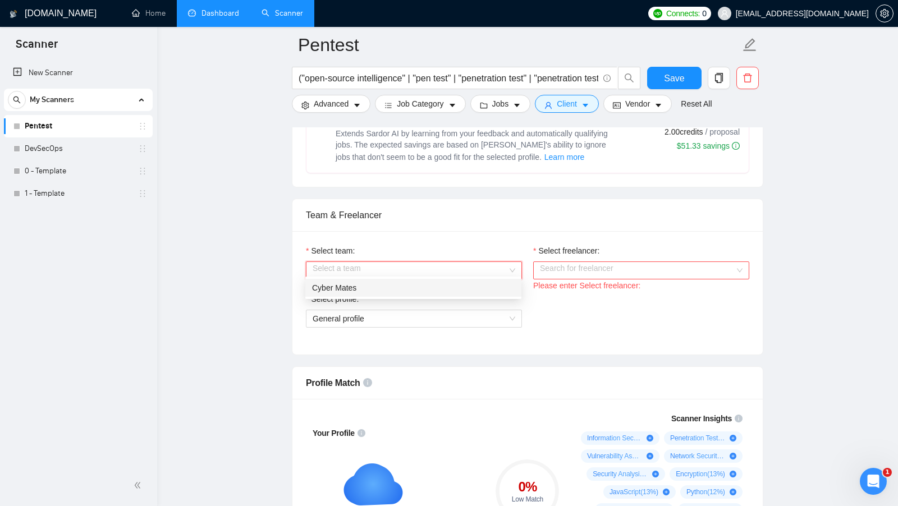
click at [449, 280] on div "Cyber Mates" at bounding box center [413, 288] width 216 height 18
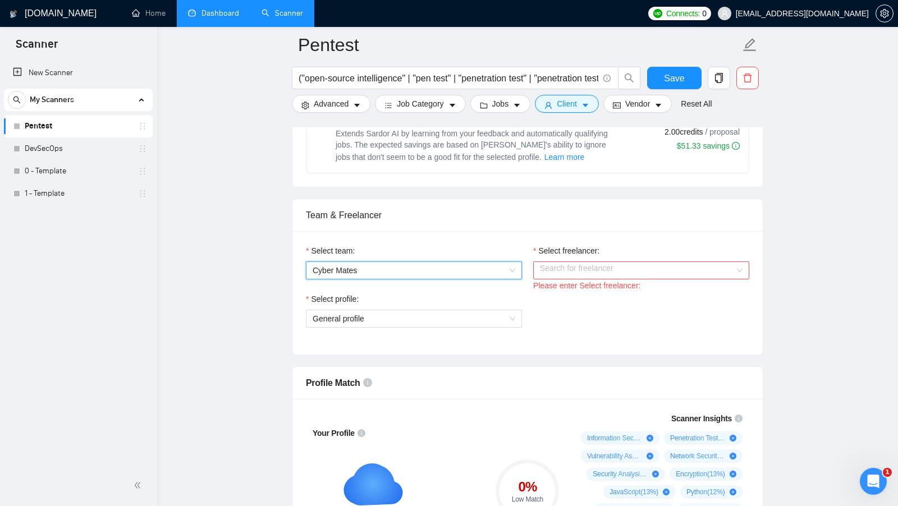
click at [560, 262] on input "Select freelancer:" at bounding box center [637, 270] width 195 height 17
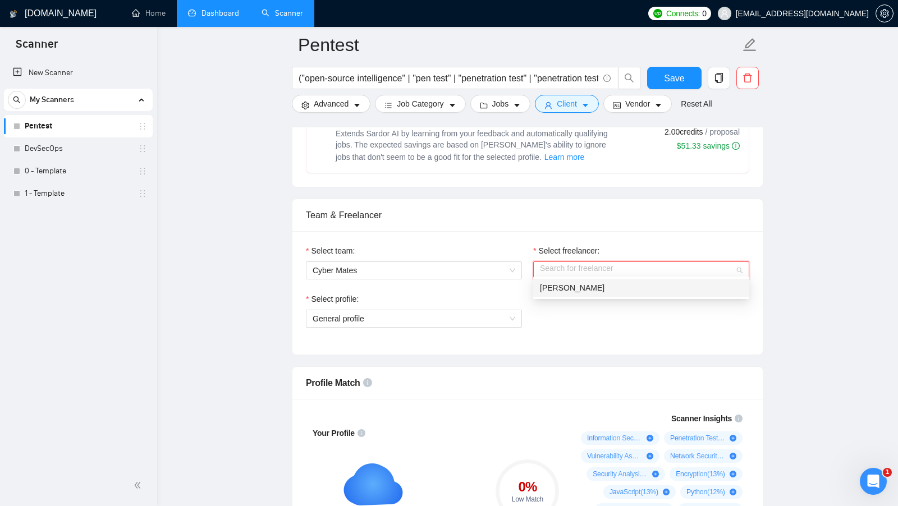
click at [556, 288] on span "Nick Pogur" at bounding box center [572, 287] width 65 height 9
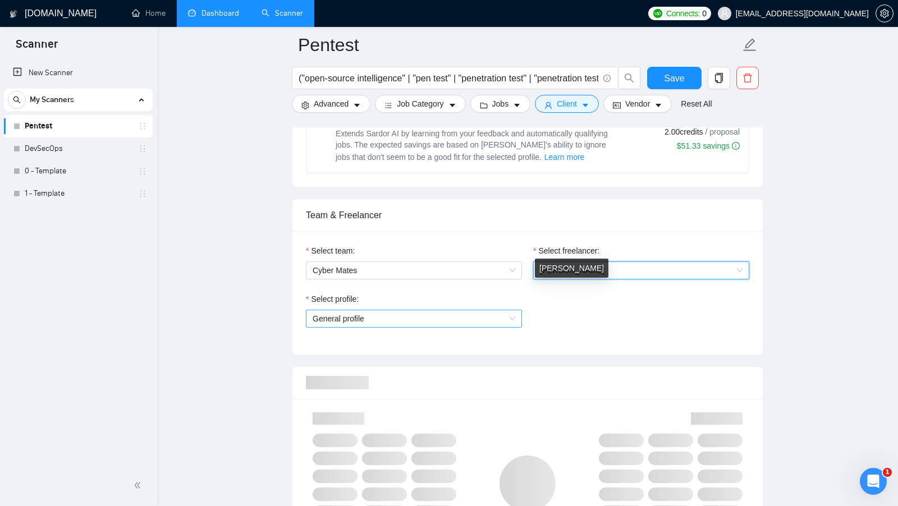
click at [500, 310] on span "General profile" at bounding box center [414, 318] width 203 height 17
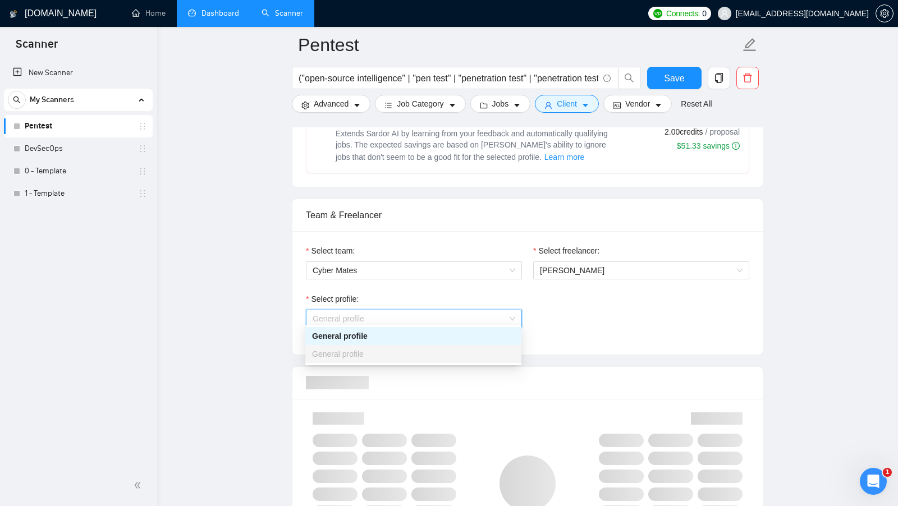
click at [489, 328] on div "General profile" at bounding box center [413, 336] width 216 height 18
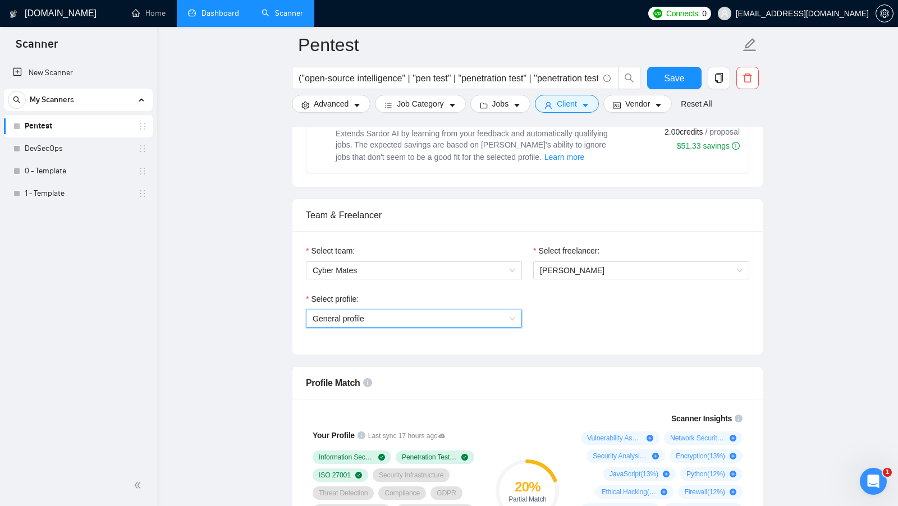
click at [543, 315] on div "Select profile: General profile General profile" at bounding box center [527, 317] width 455 height 48
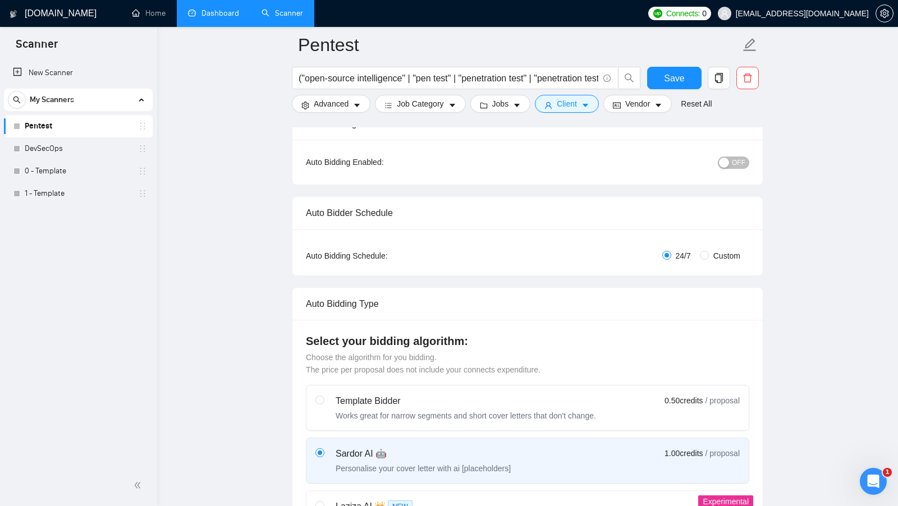
scroll to position [0, 0]
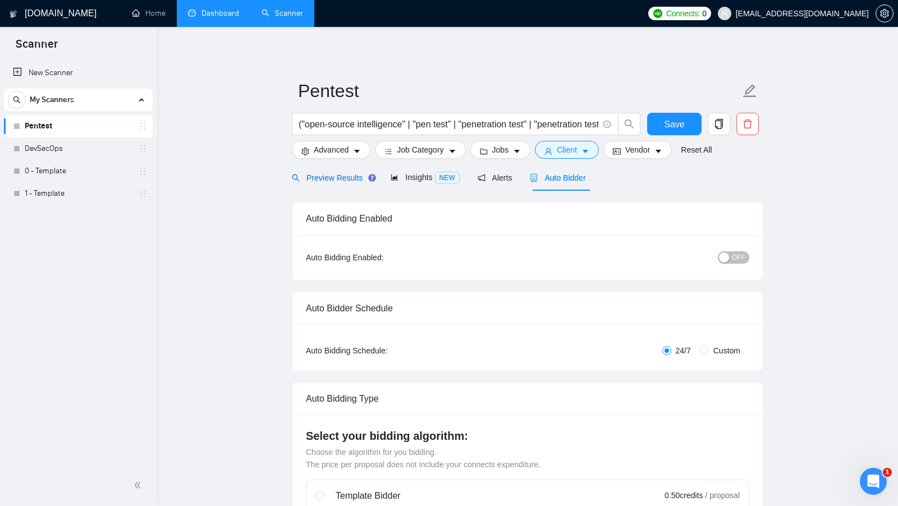
click at [315, 175] on span "Preview Results" at bounding box center [332, 177] width 81 height 9
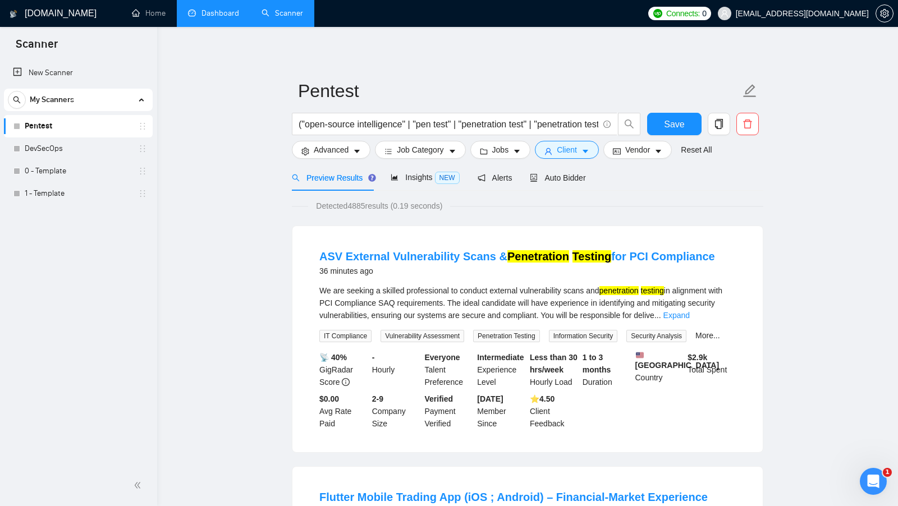
click at [229, 26] on li "Dashboard" at bounding box center [214, 13] width 74 height 27
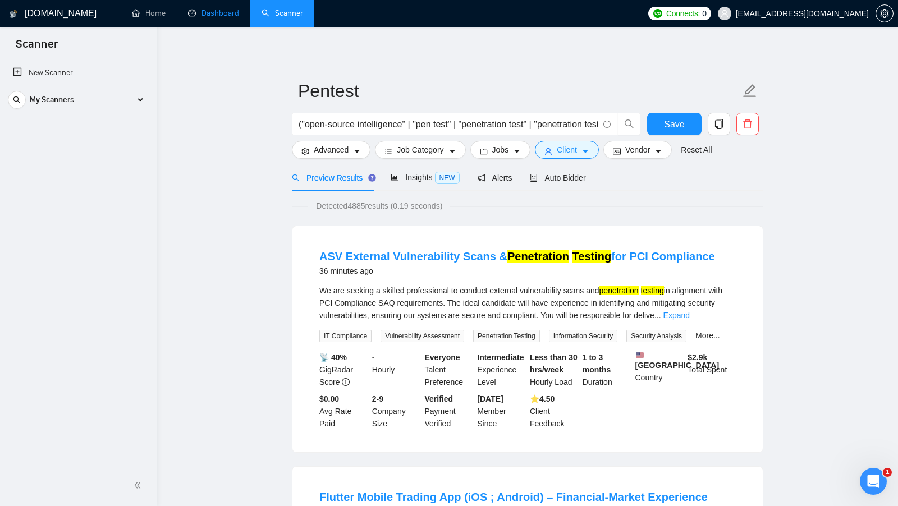
click at [228, 18] on link "Dashboard" at bounding box center [213, 13] width 51 height 10
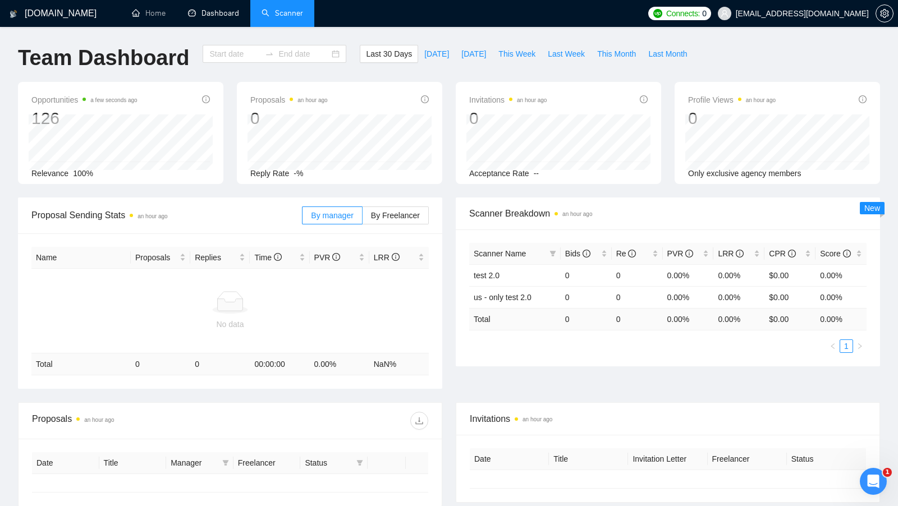
type input "[DATE]"
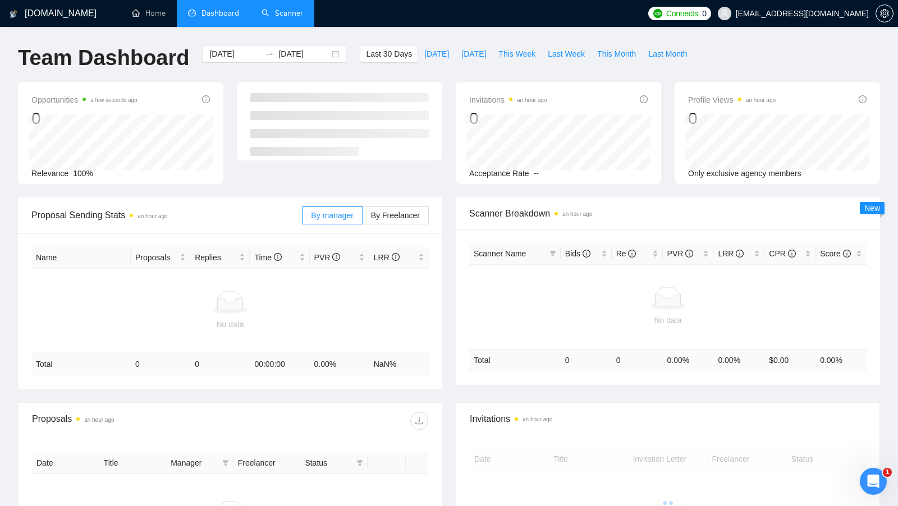
click at [286, 10] on link "Scanner" at bounding box center [283, 13] width 42 height 10
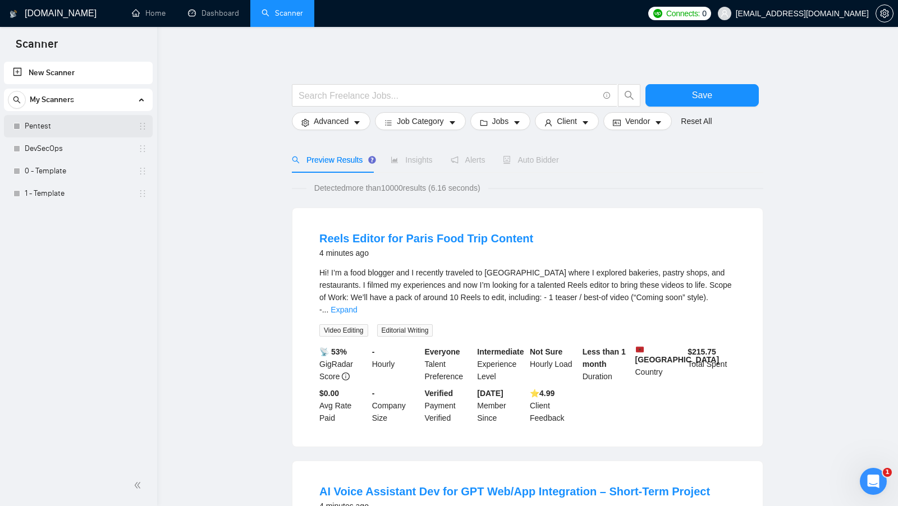
click at [44, 132] on link "Pentest" at bounding box center [78, 126] width 107 height 22
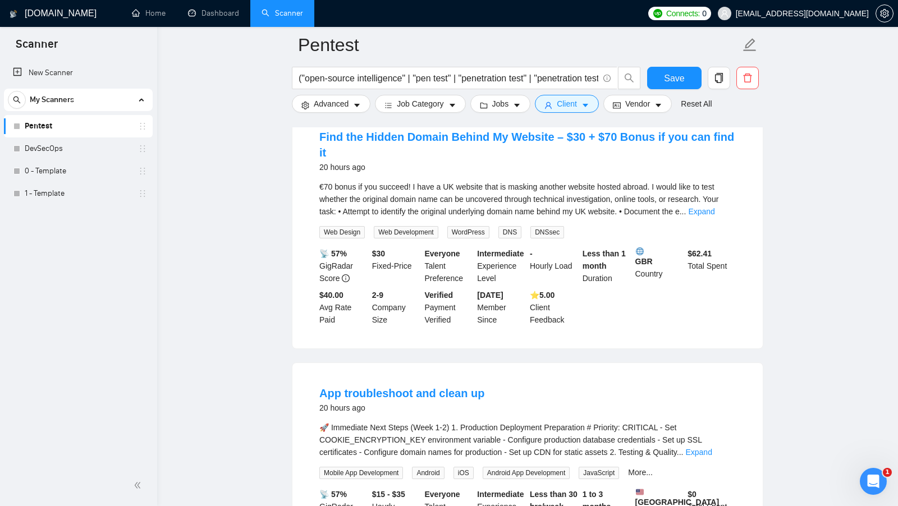
scroll to position [932, 0]
